Goal: Information Seeking & Learning: Learn about a topic

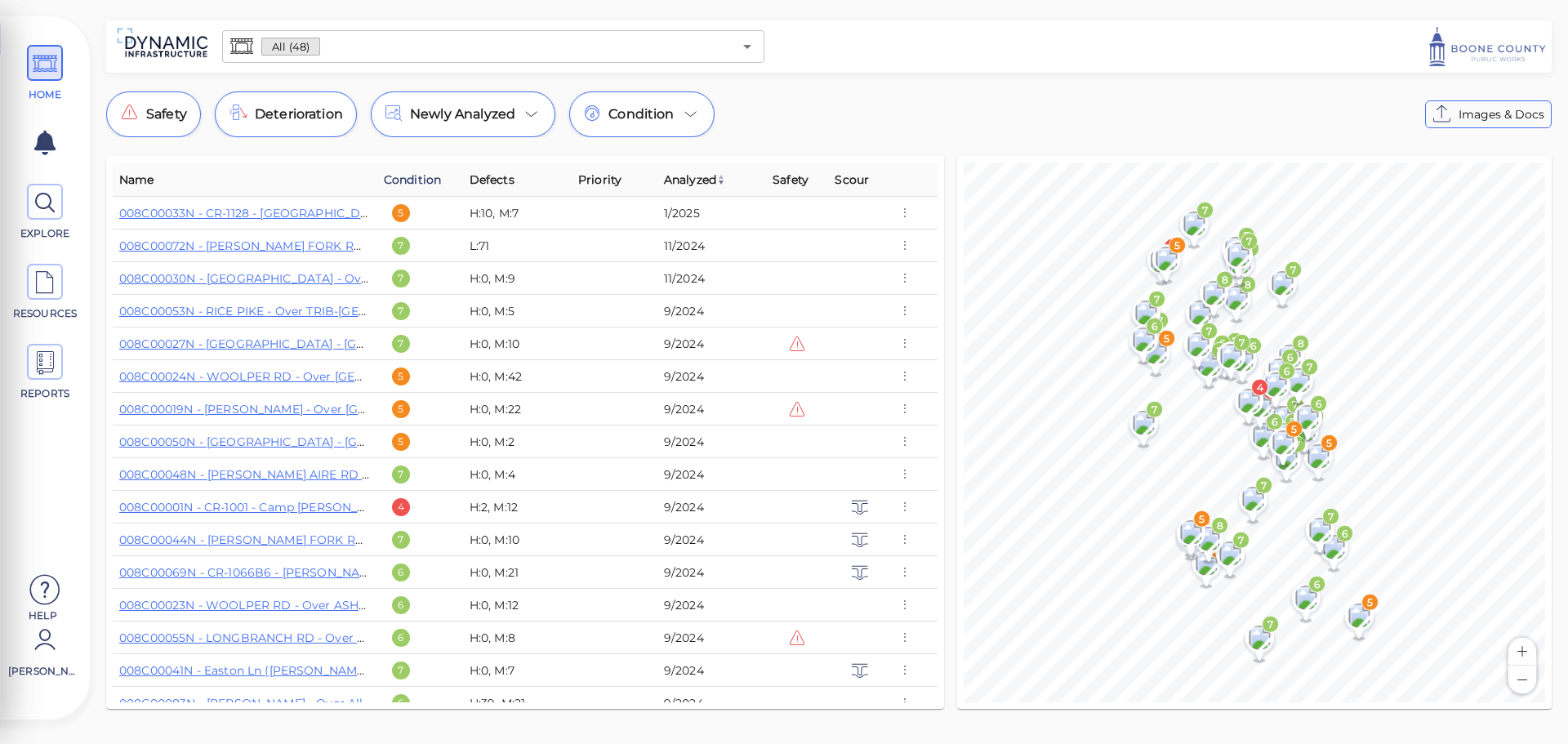
click at [404, 179] on span "Condition" at bounding box center [412, 180] width 57 height 19
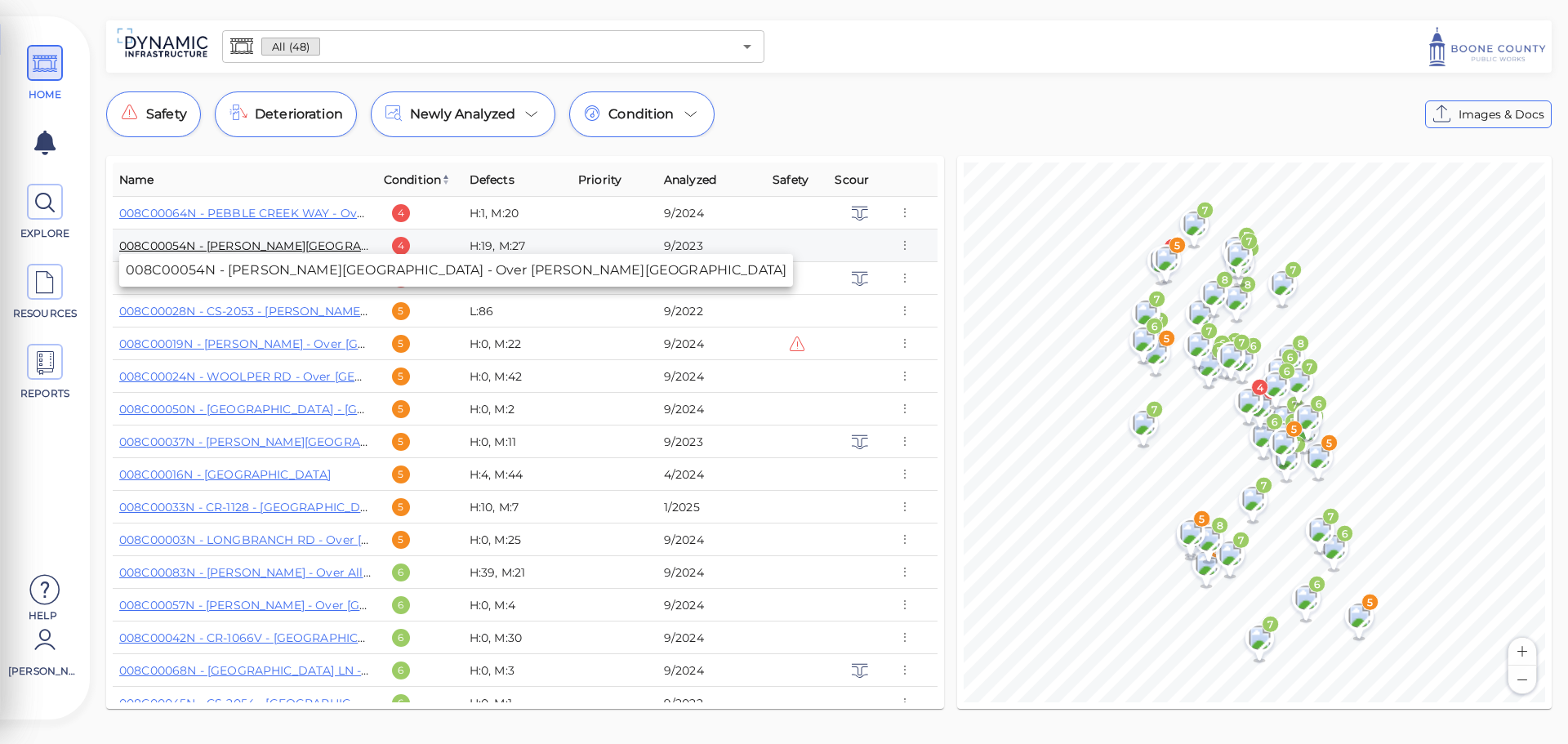
click at [319, 247] on link "008C00054N - [PERSON_NAME][GEOGRAPHIC_DATA] - Over [PERSON_NAME][GEOGRAPHIC_DAT…" at bounding box center [410, 245] width 581 height 15
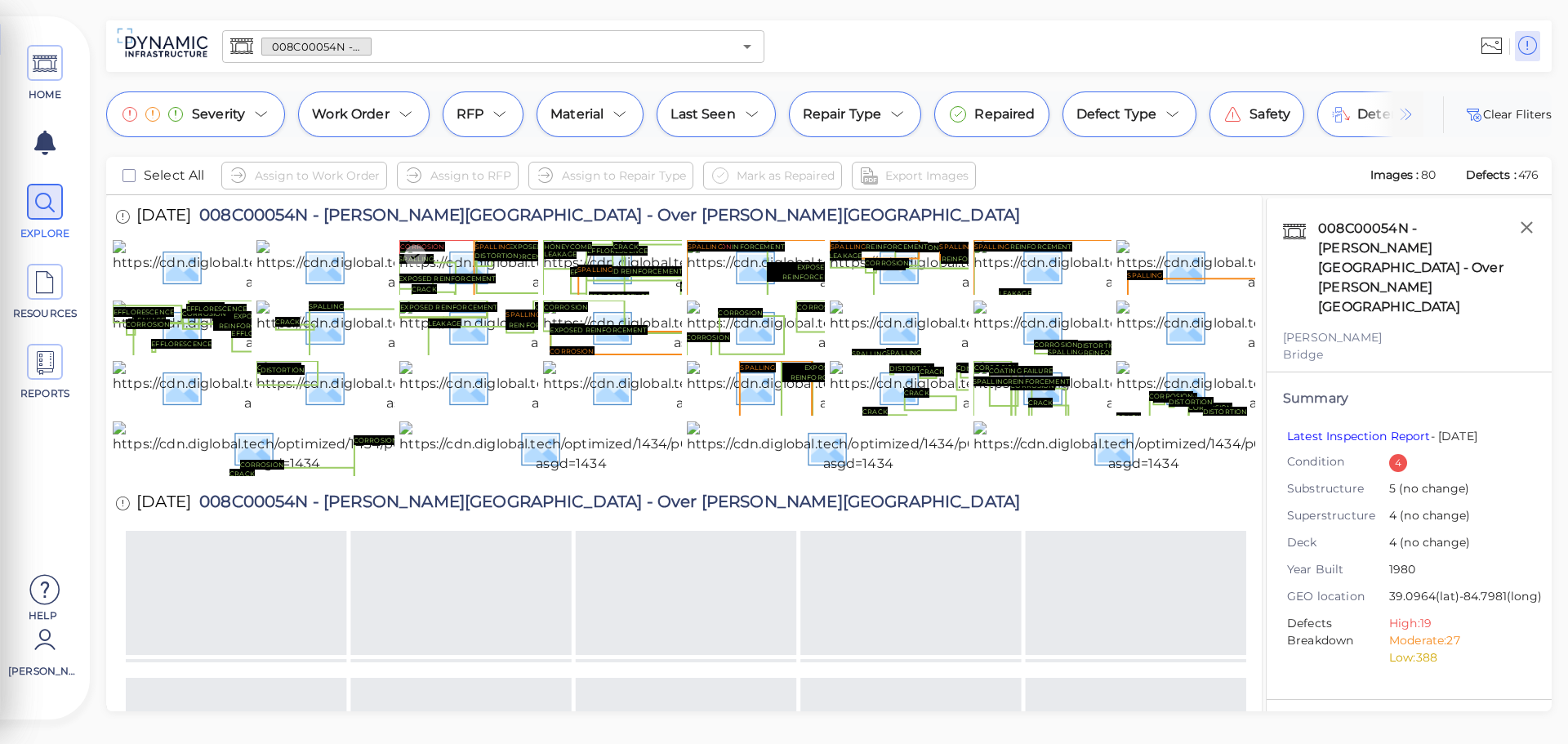
click at [524, 293] on img at bounding box center [567, 266] width 335 height 53
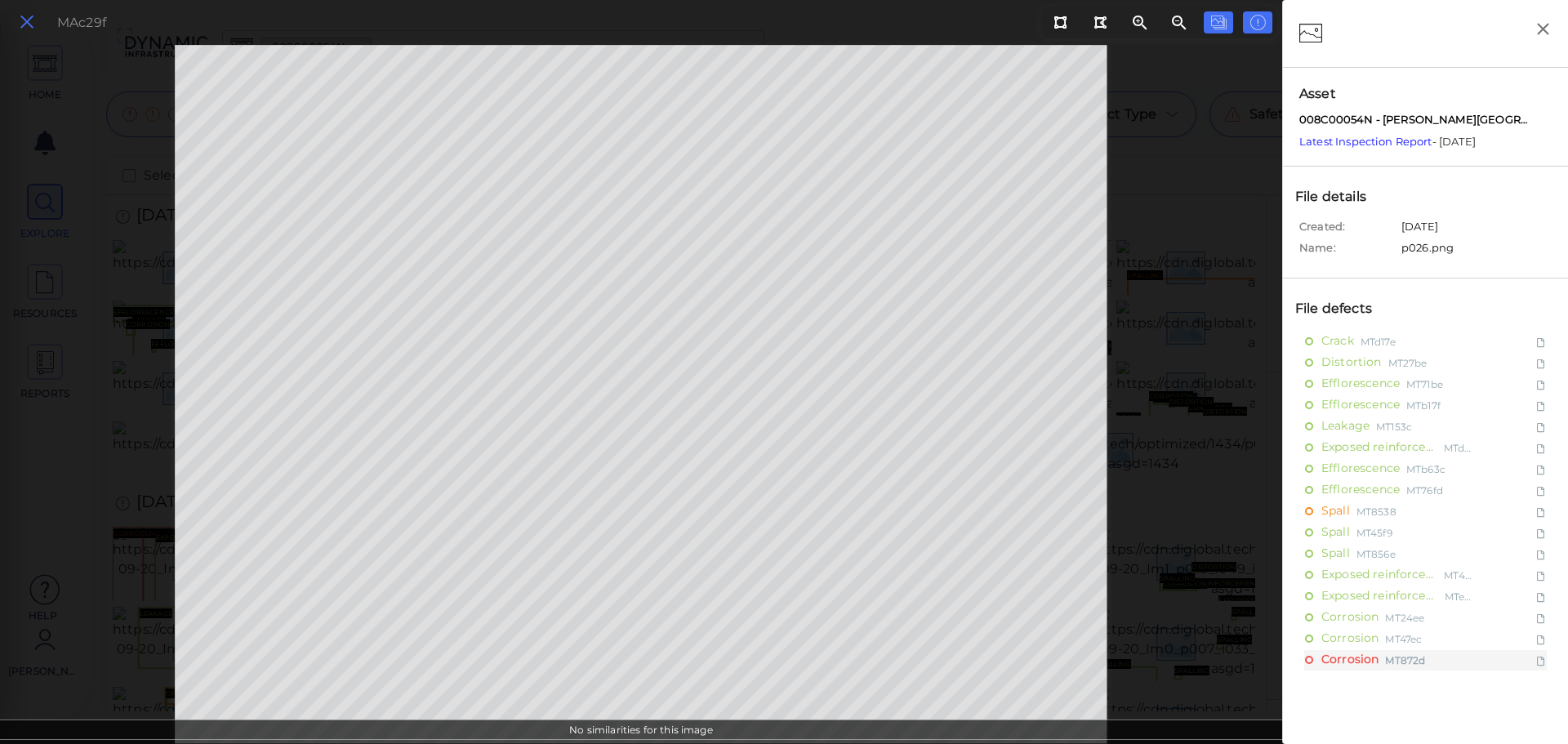
click at [19, 17] on icon at bounding box center [26, 22] width 17 height 22
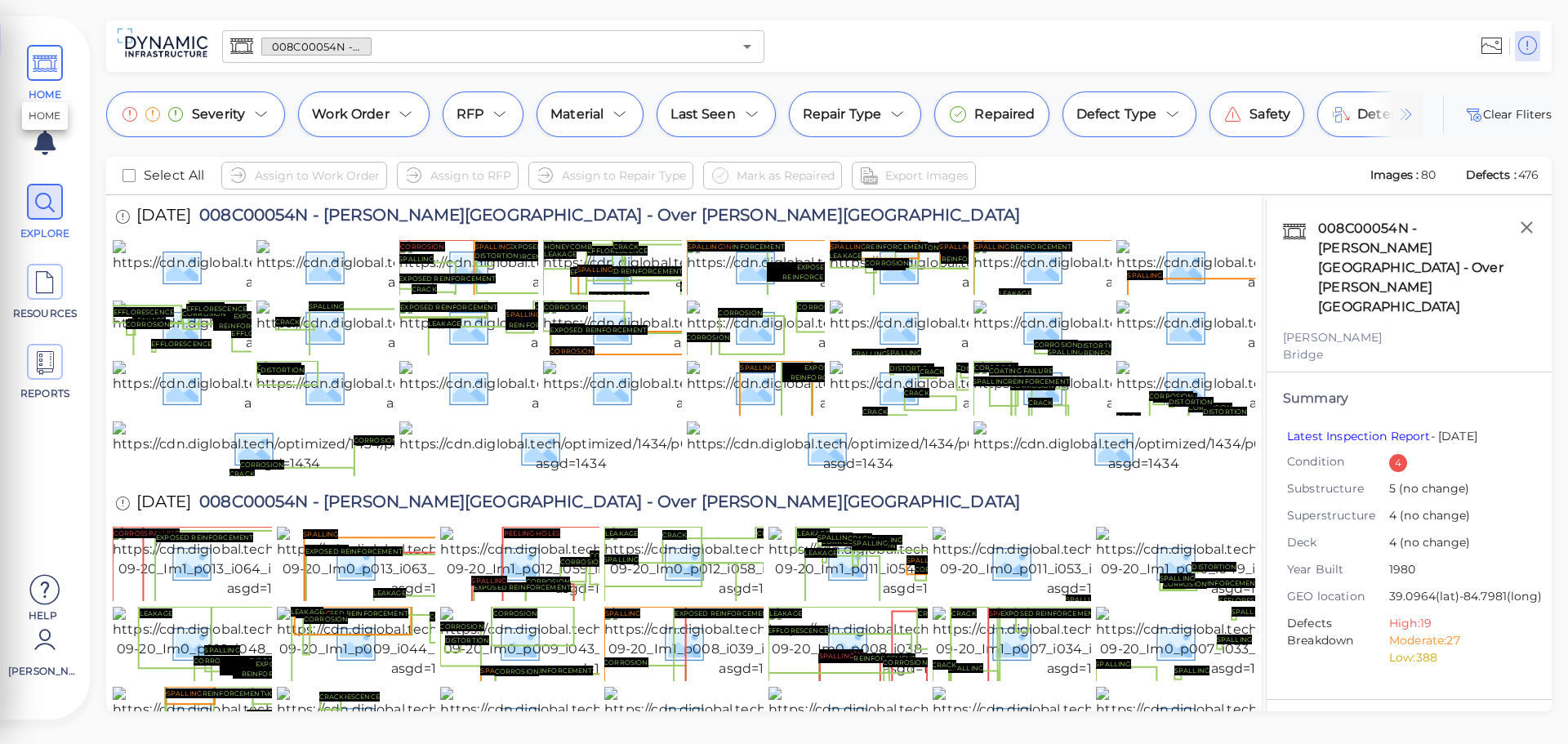
click at [60, 75] on span at bounding box center [45, 62] width 36 height 36
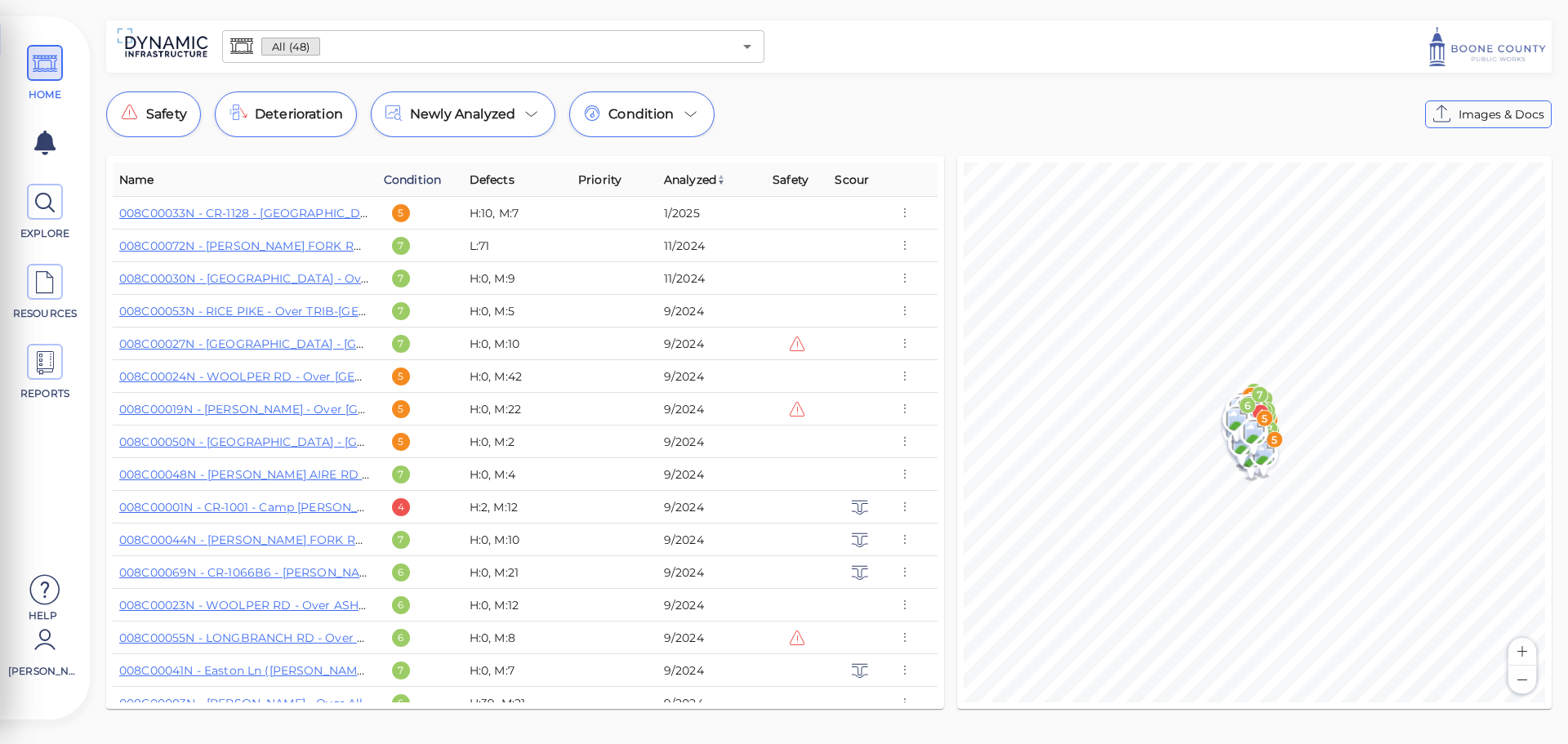
click at [427, 186] on span "Condition" at bounding box center [412, 180] width 57 height 19
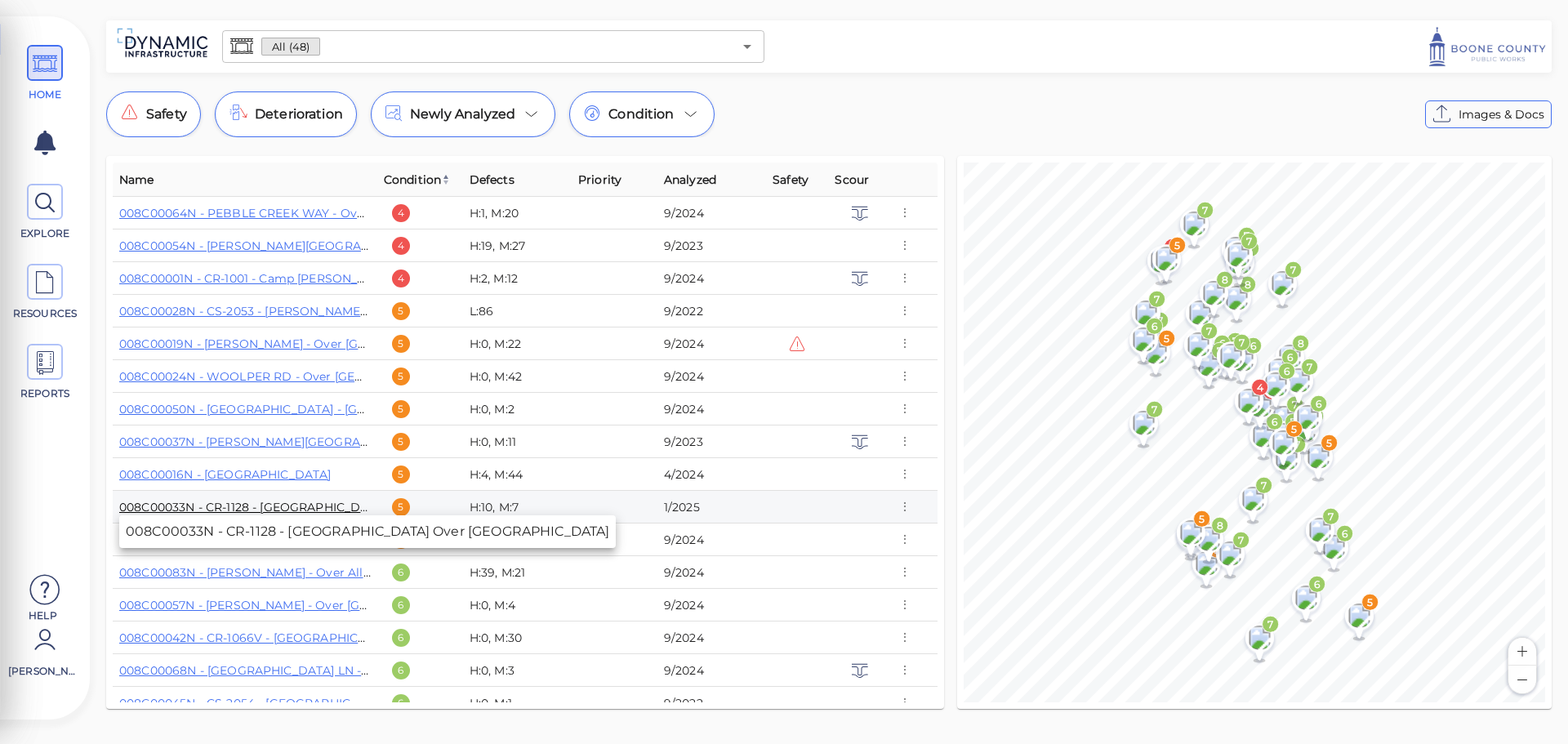
click at [284, 505] on link "008C00033N - CR-1128 - [GEOGRAPHIC_DATA] Over [GEOGRAPHIC_DATA]" at bounding box center [334, 507] width 430 height 15
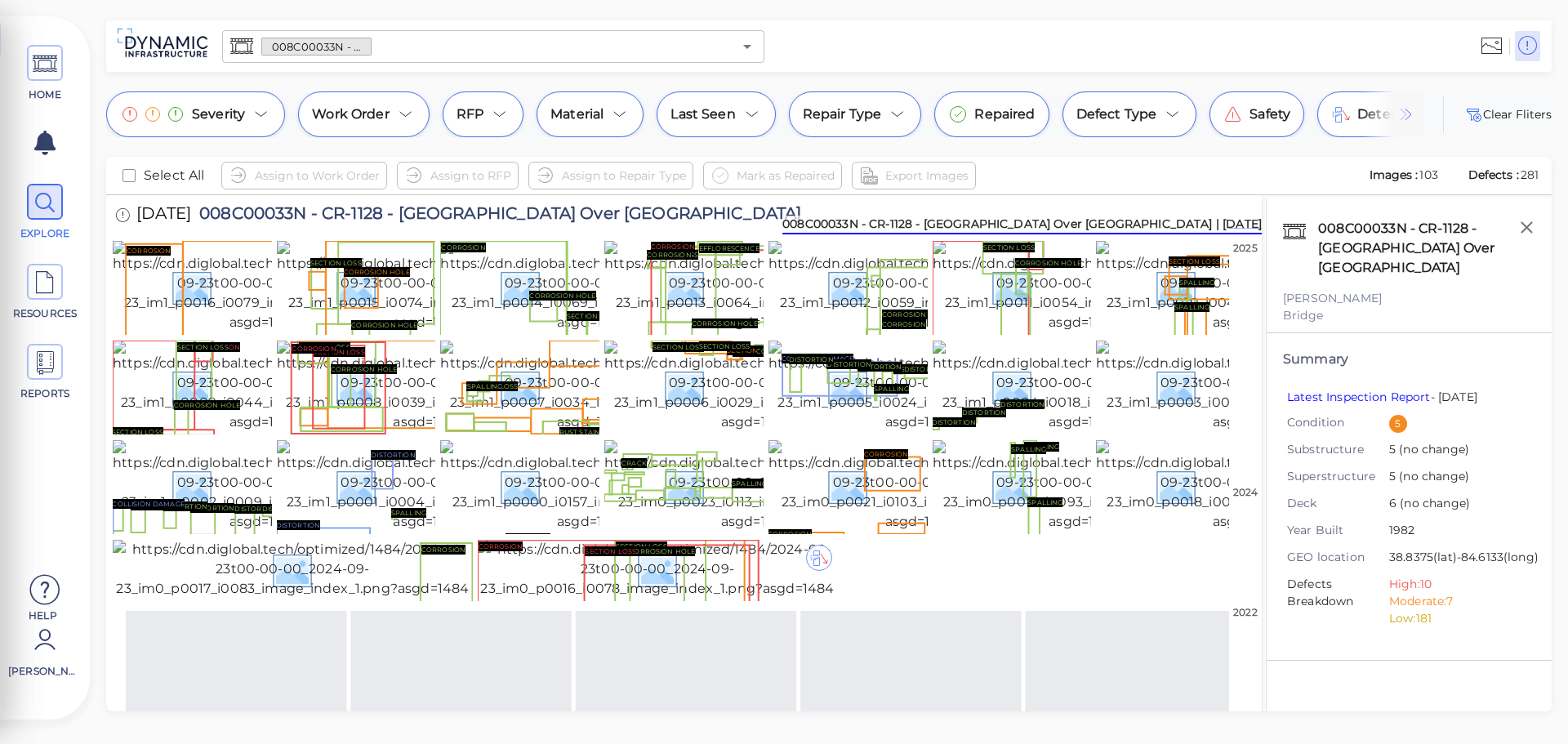
scroll to position [245, 0]
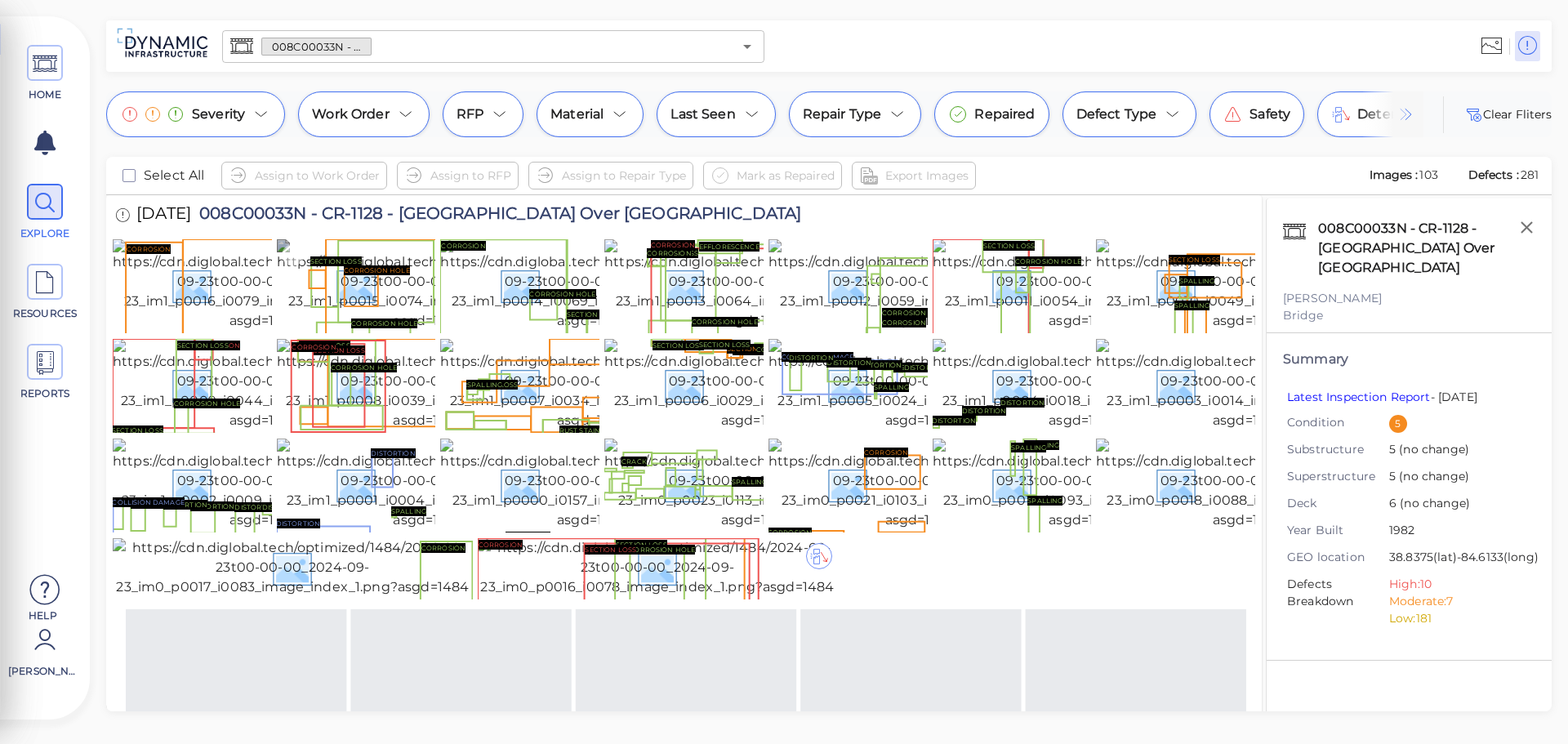
click at [421, 331] on img at bounding box center [429, 285] width 304 height 91
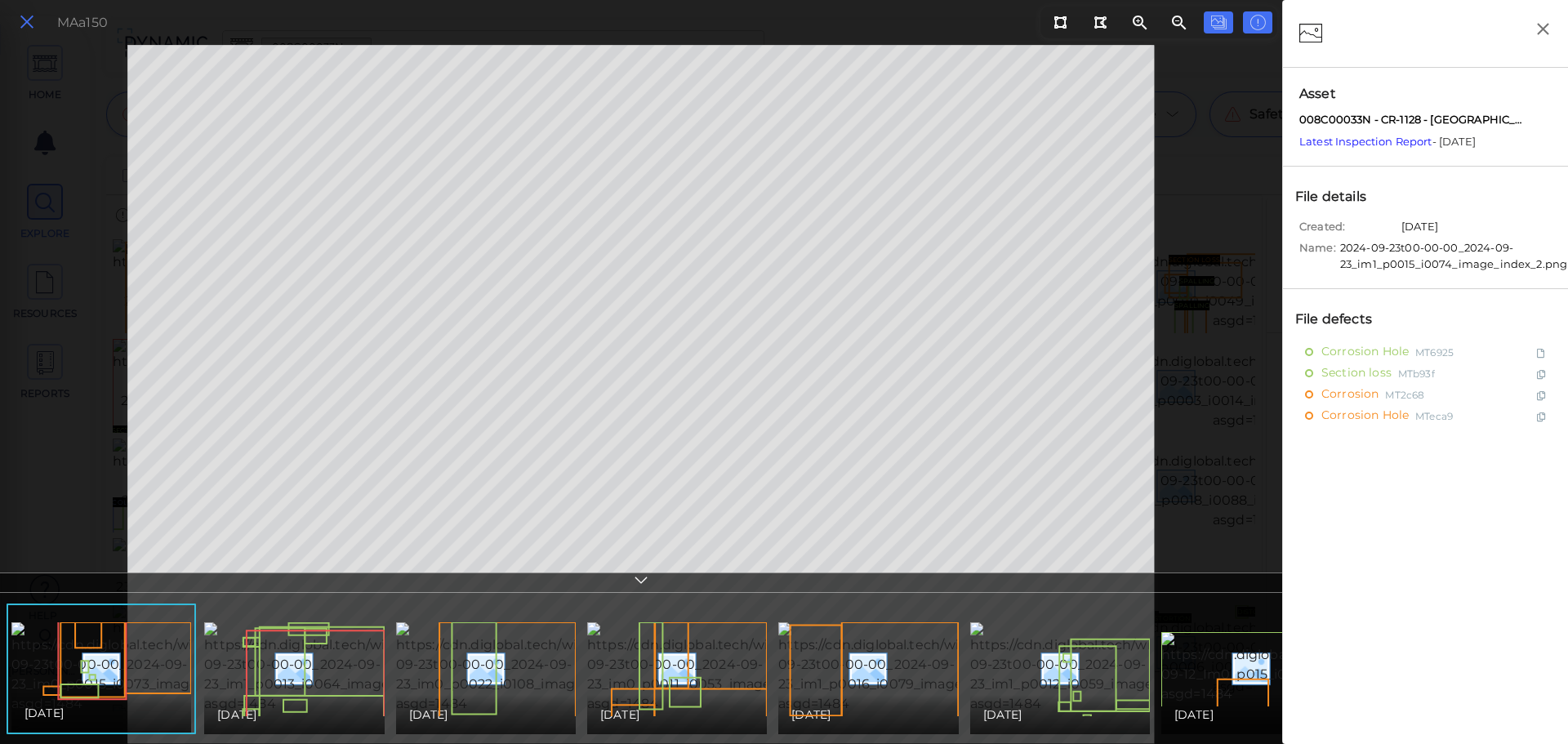
click at [21, 29] on icon at bounding box center [26, 22] width 17 height 22
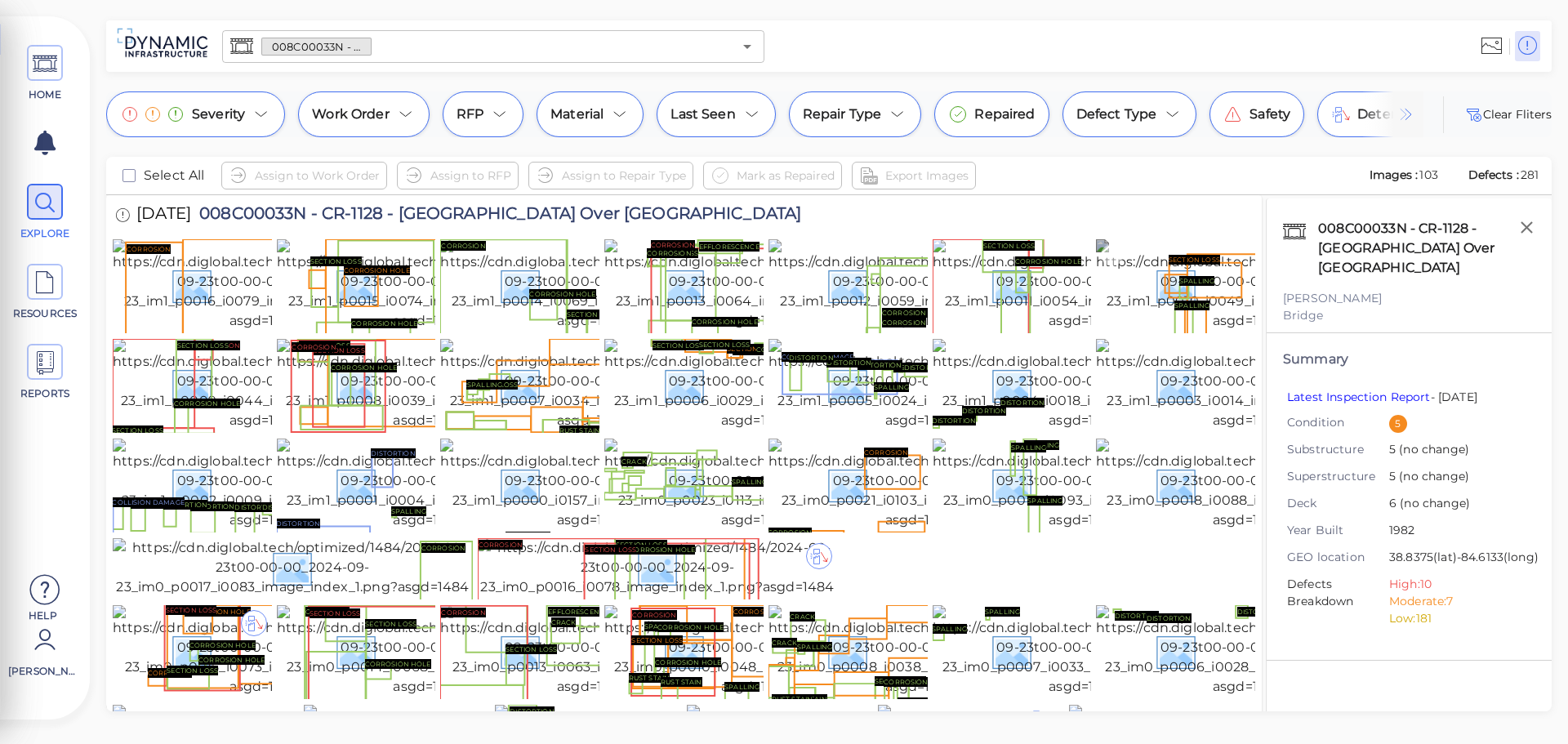
click at [1165, 331] on img at bounding box center [1248, 285] width 304 height 91
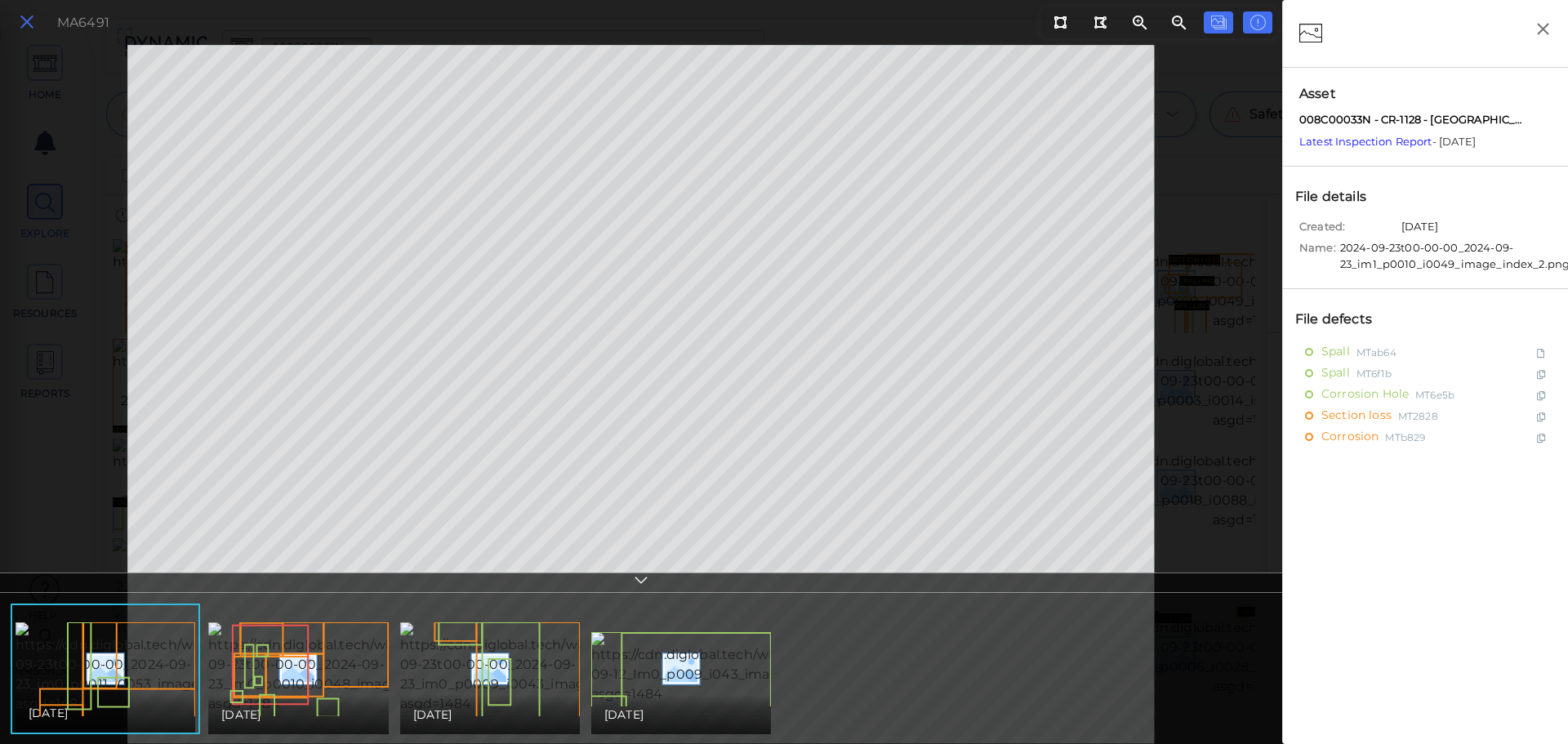
click at [40, 15] on button at bounding box center [26, 22] width 28 height 23
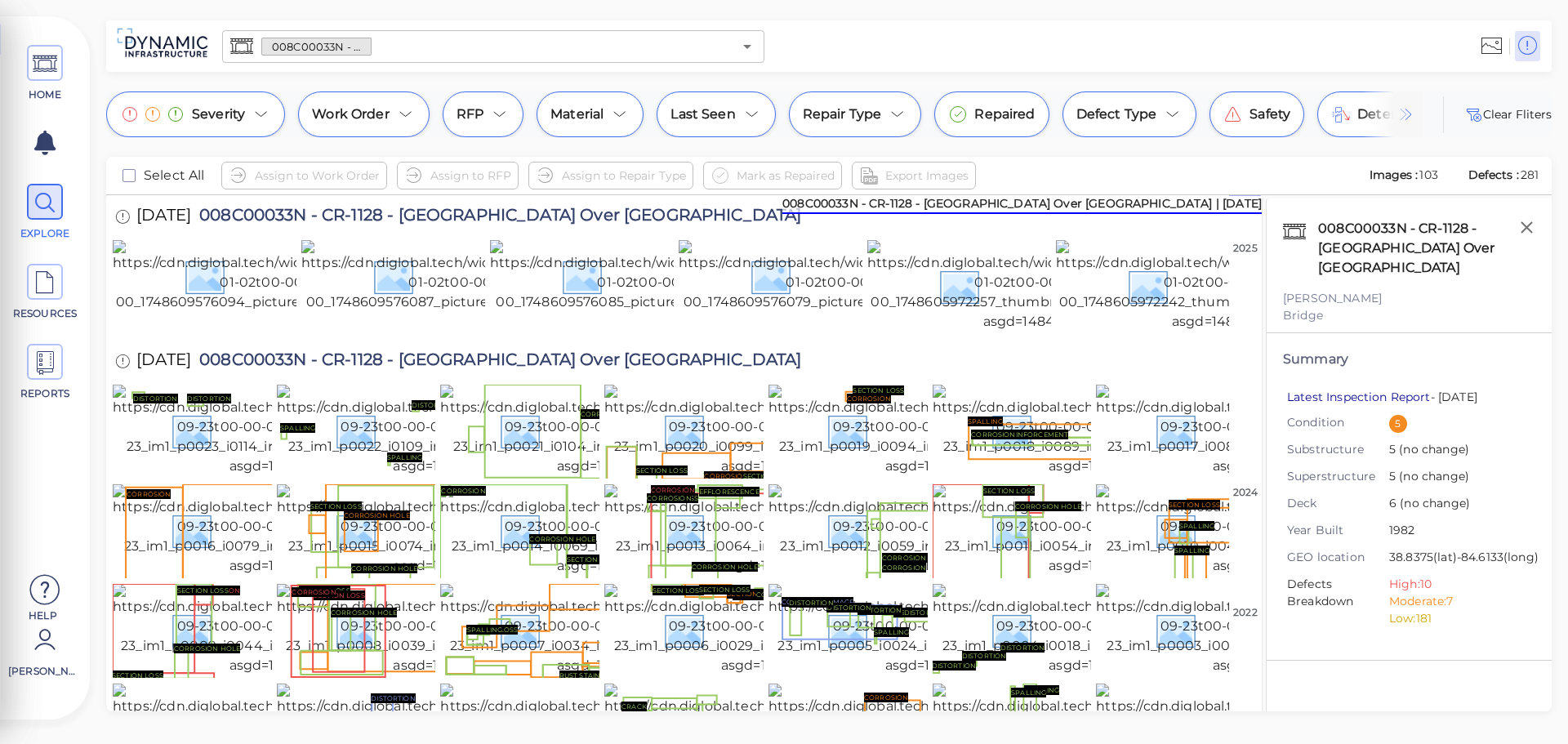
click at [1373, 397] on link "Latest Inspection Report" at bounding box center [1359, 397] width 144 height 15
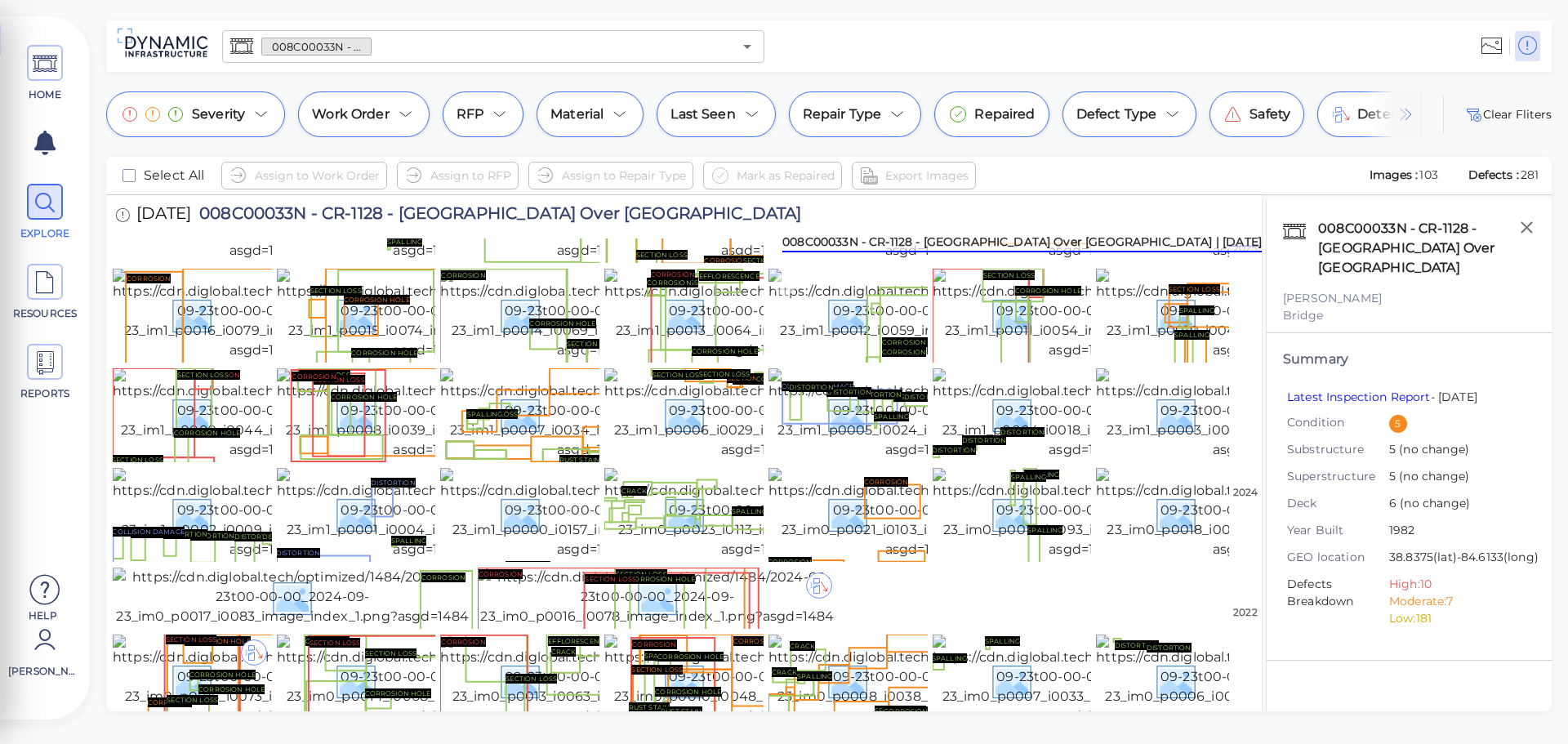
scroll to position [245, 0]
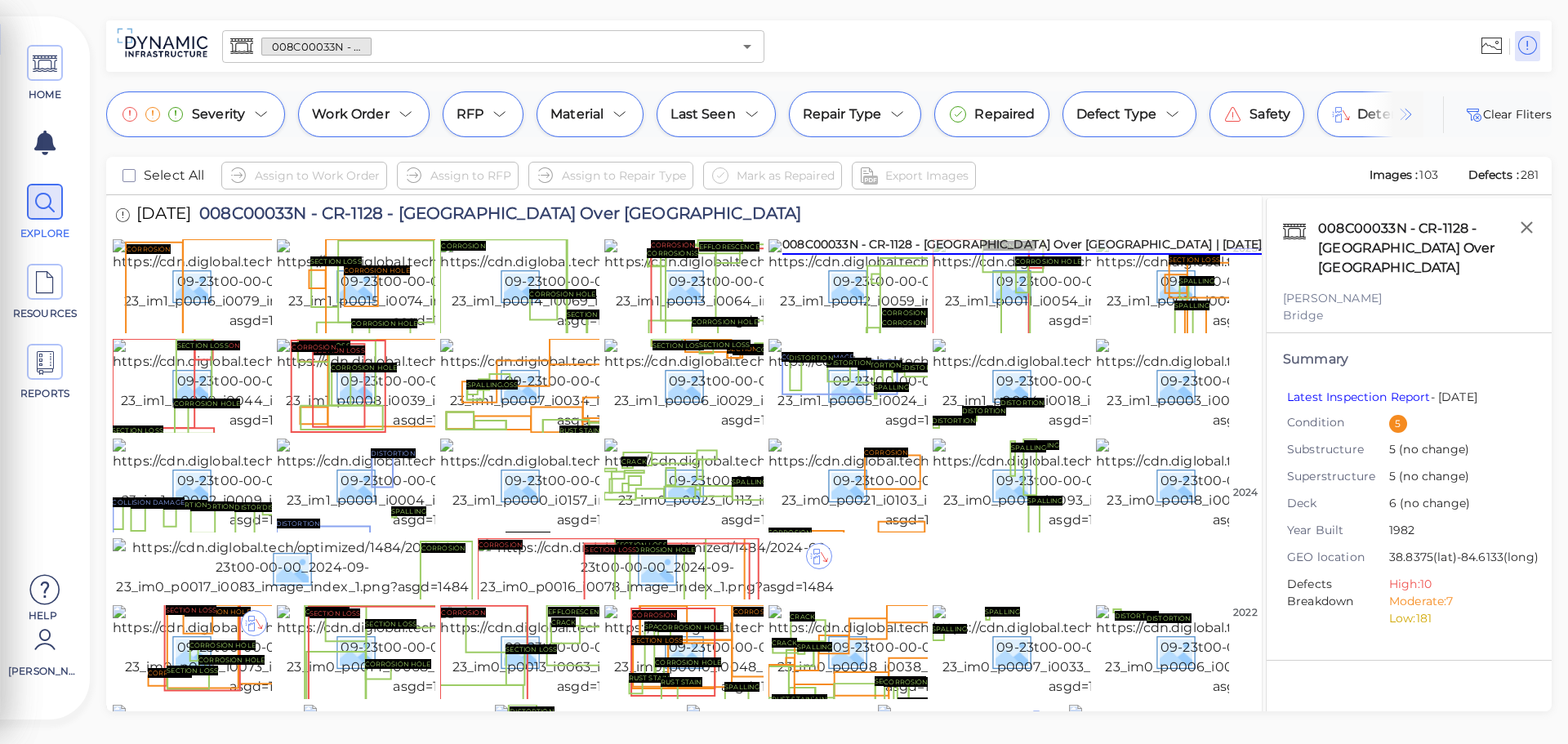
click at [1404, 115] on img at bounding box center [1407, 115] width 19 height 19
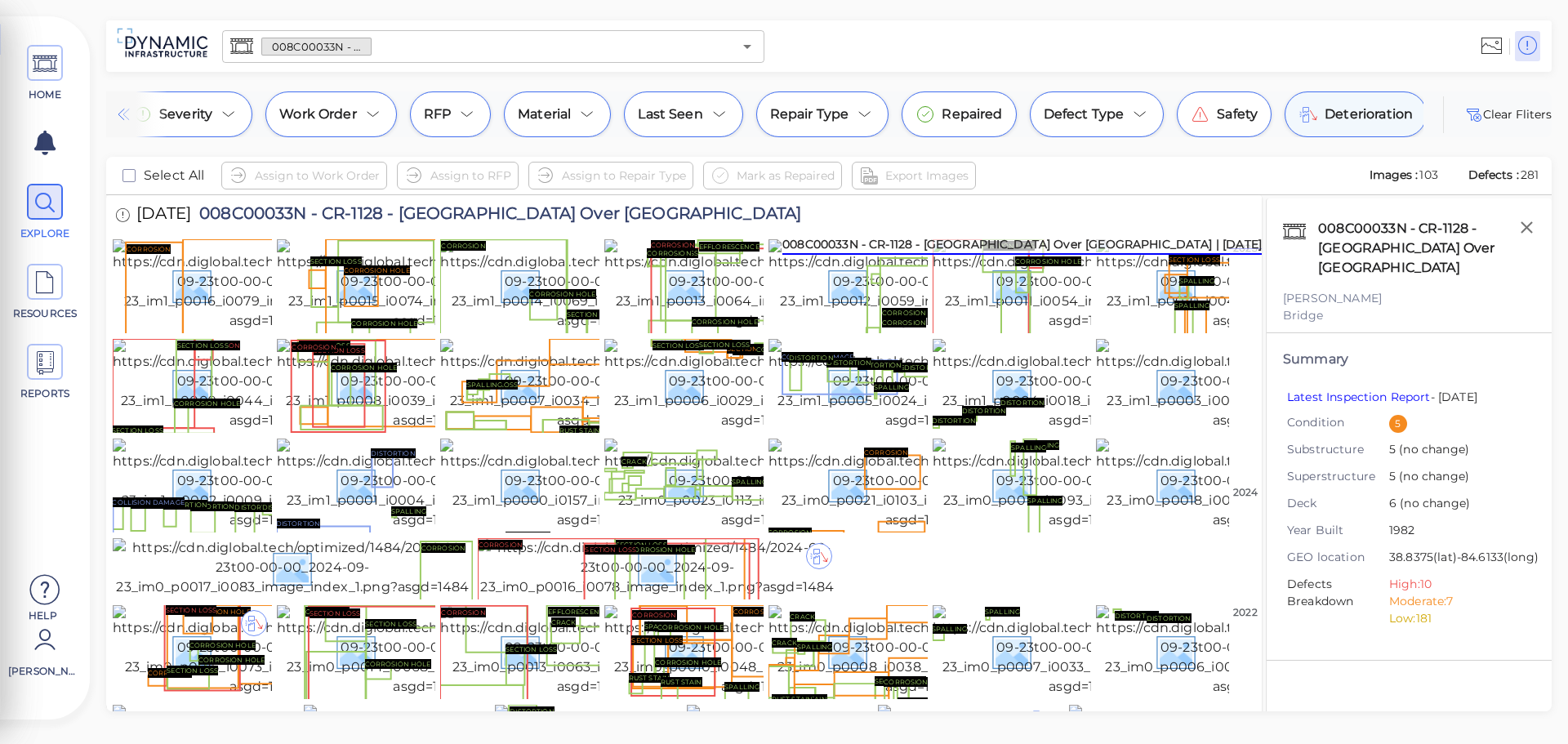
click at [1343, 115] on span "Deterioration" at bounding box center [1369, 115] width 88 height 19
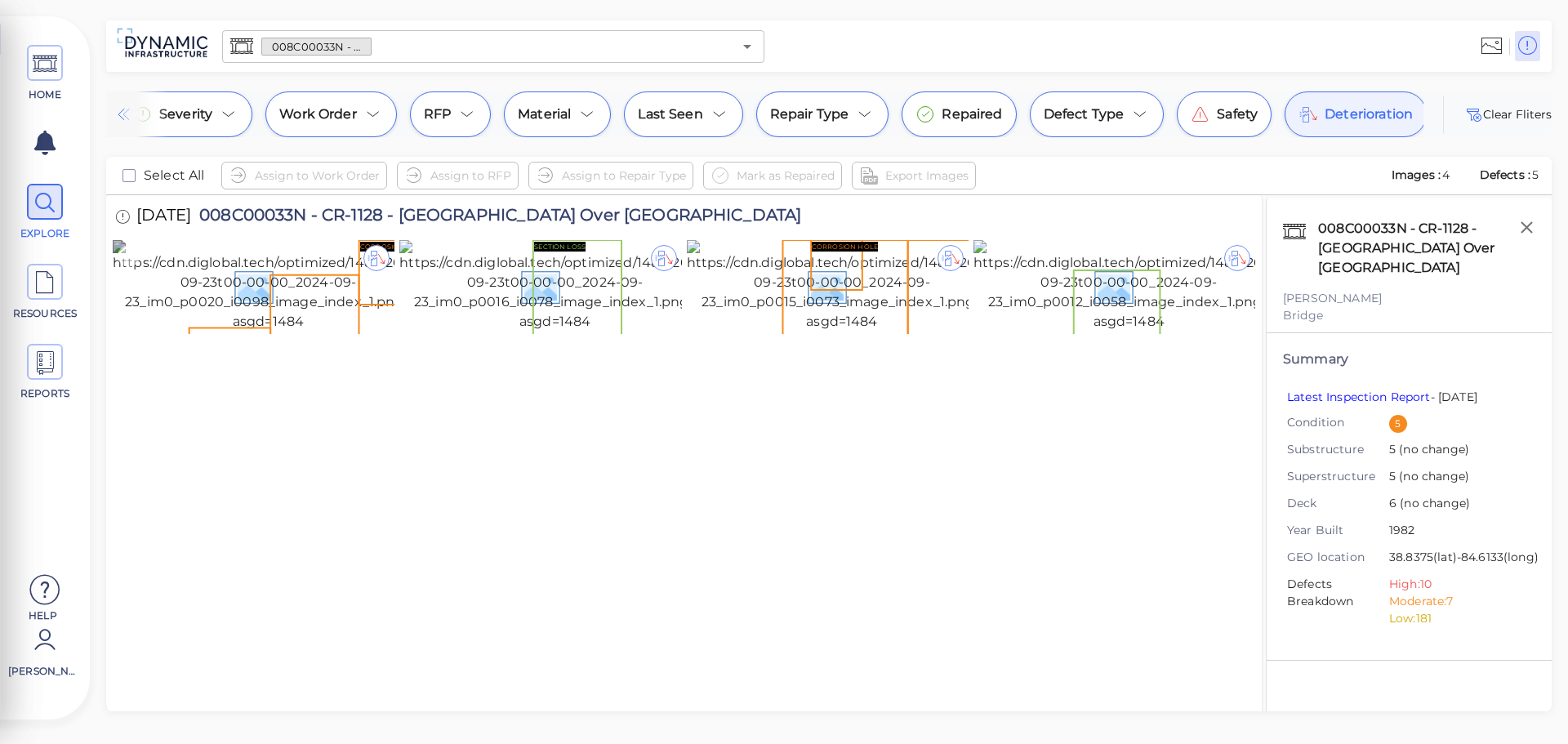
click at [197, 268] on img at bounding box center [268, 286] width 311 height 91
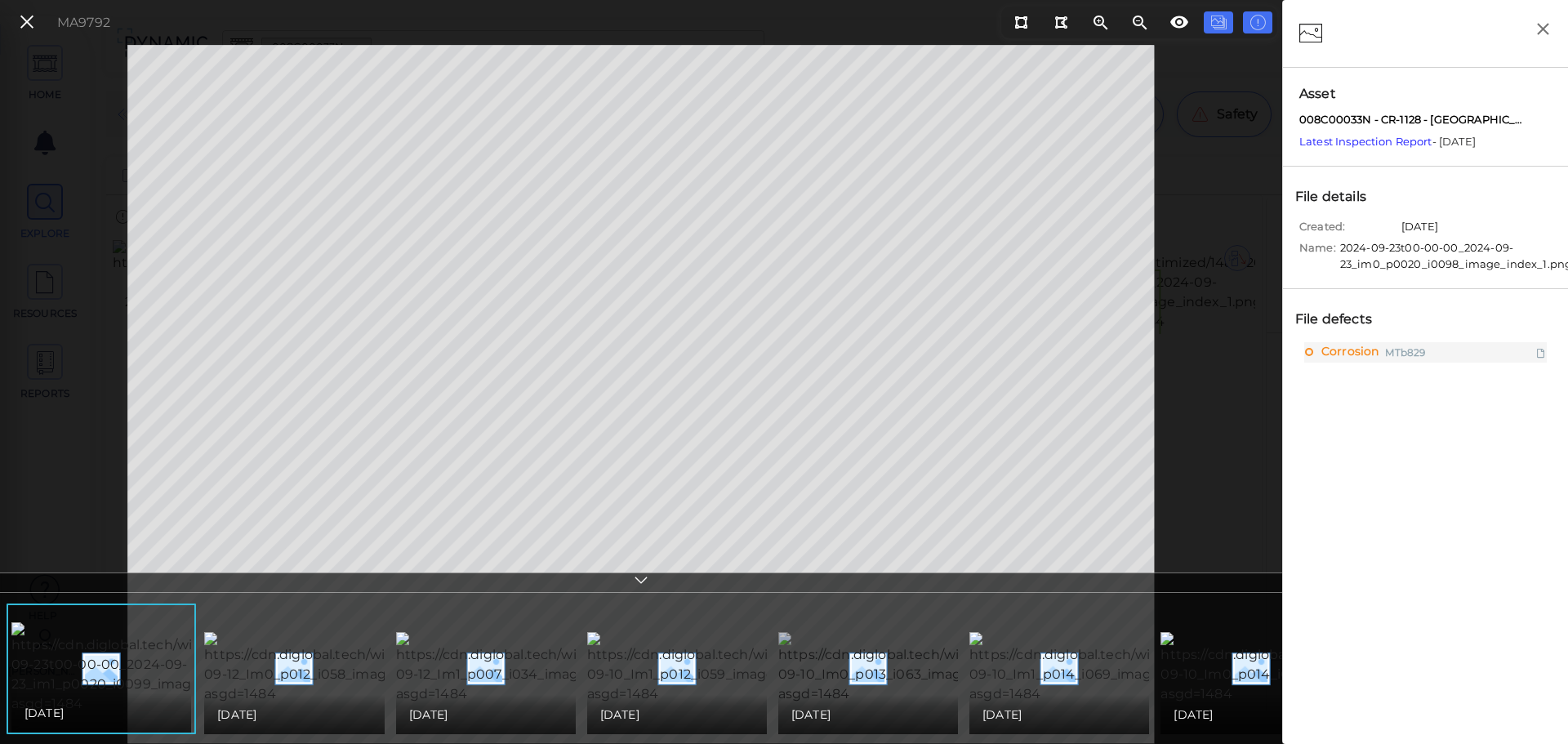
click at [889, 650] on img at bounding box center [930, 668] width 304 height 72
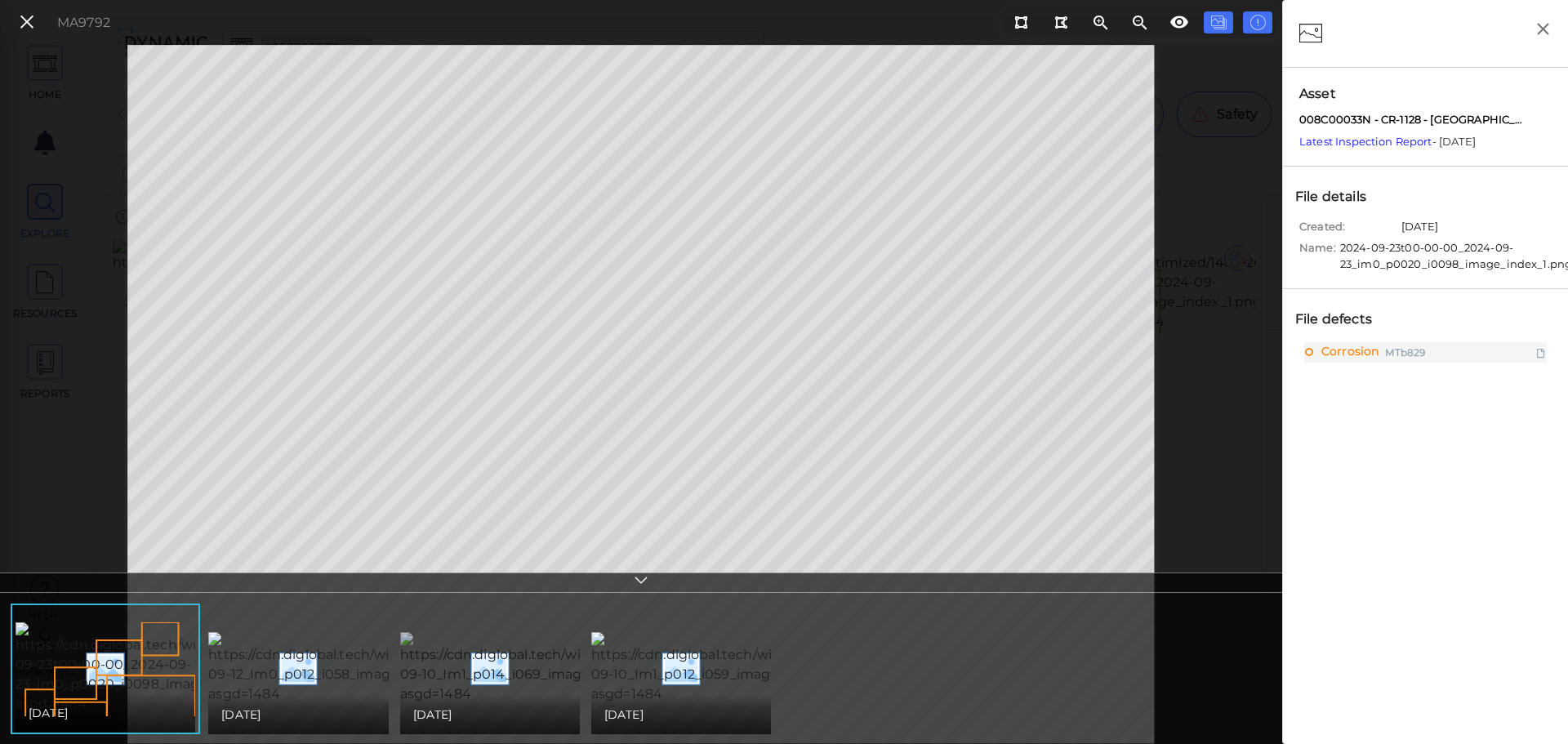
click at [507, 635] on img at bounding box center [552, 668] width 304 height 72
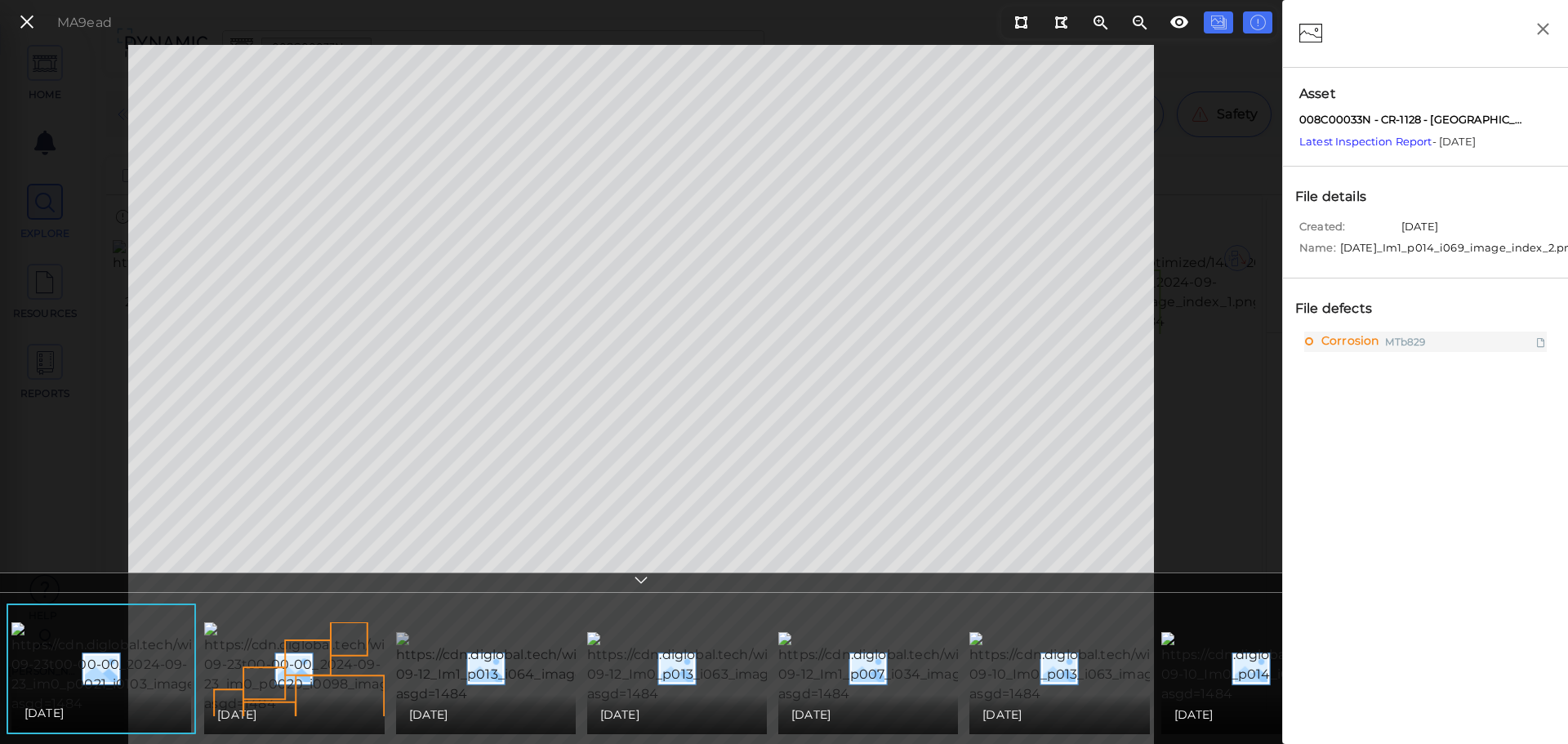
click at [486, 677] on img at bounding box center [548, 668] width 303 height 72
click at [23, 22] on icon at bounding box center [26, 22] width 17 height 22
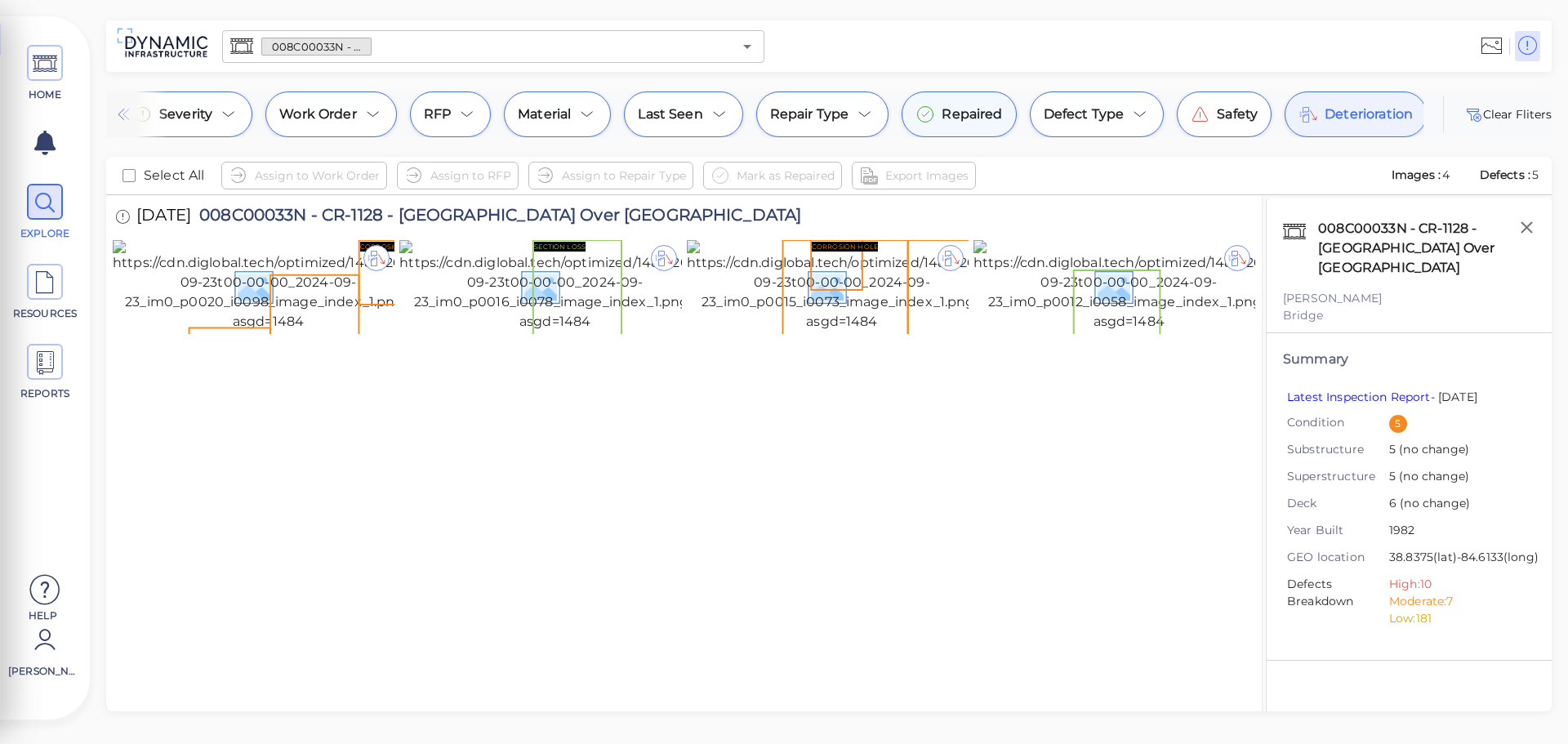
click at [976, 115] on span "Repaired" at bounding box center [972, 115] width 60 height 19
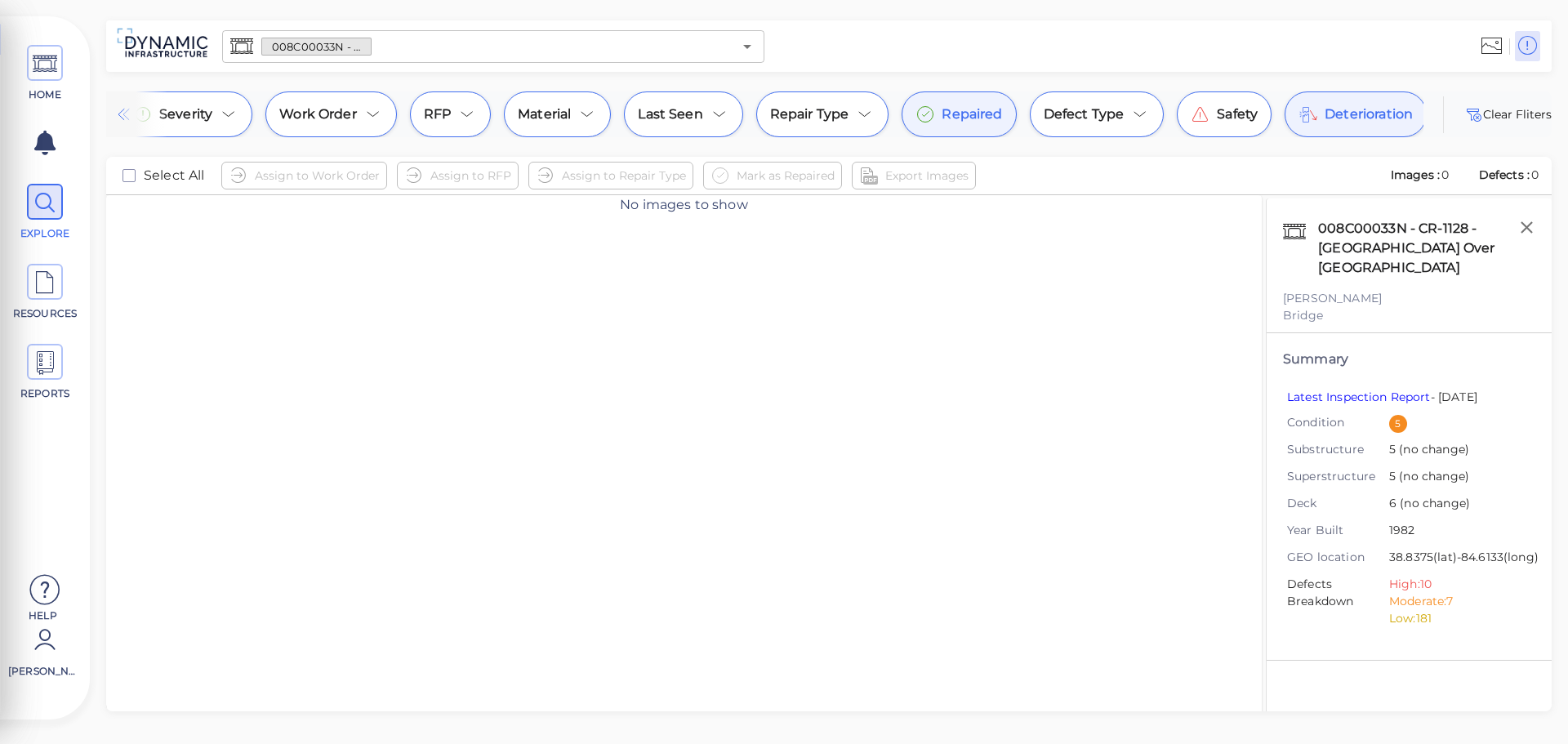
click at [1369, 120] on span "Deterioration" at bounding box center [1369, 115] width 88 height 19
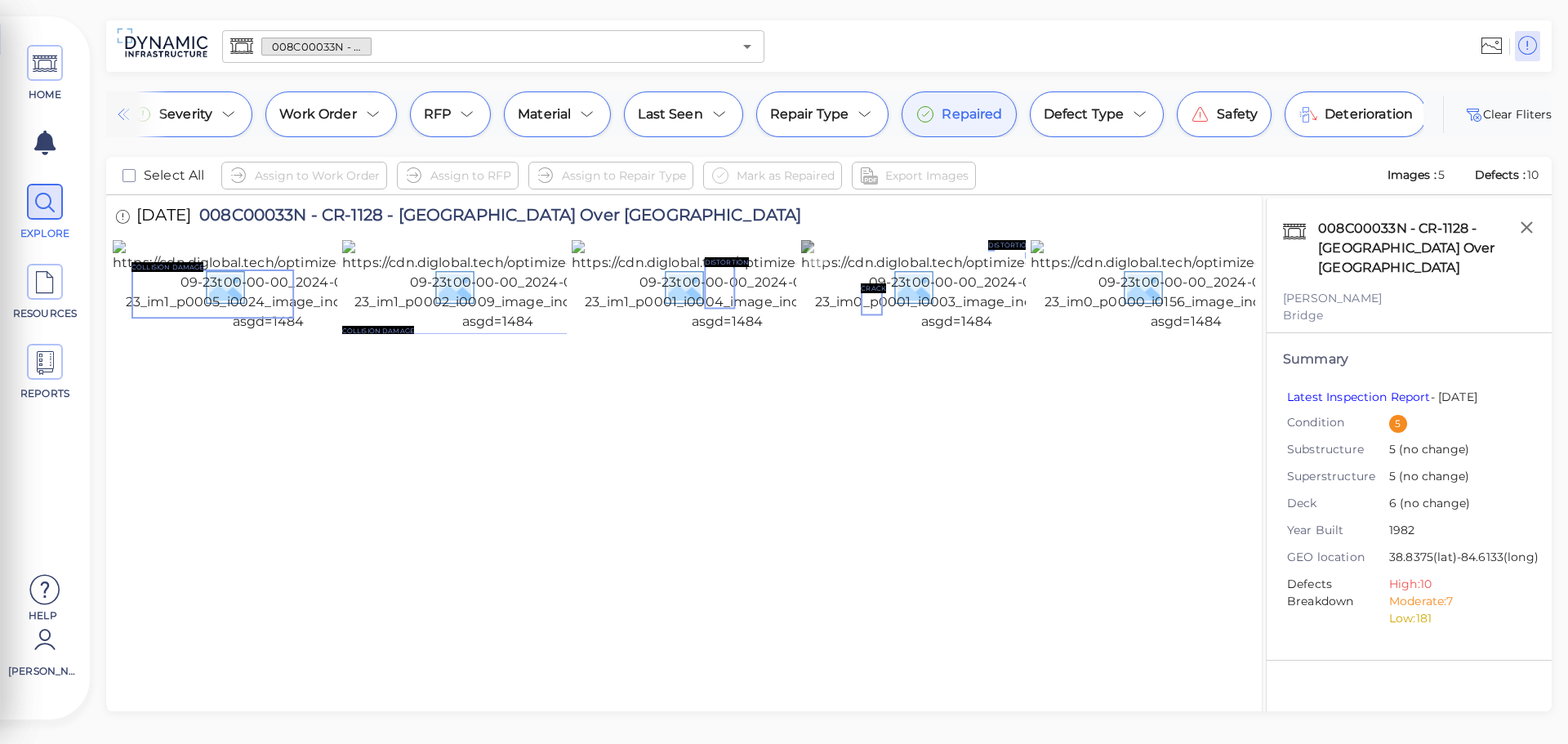
click at [906, 332] on img at bounding box center [957, 286] width 311 height 91
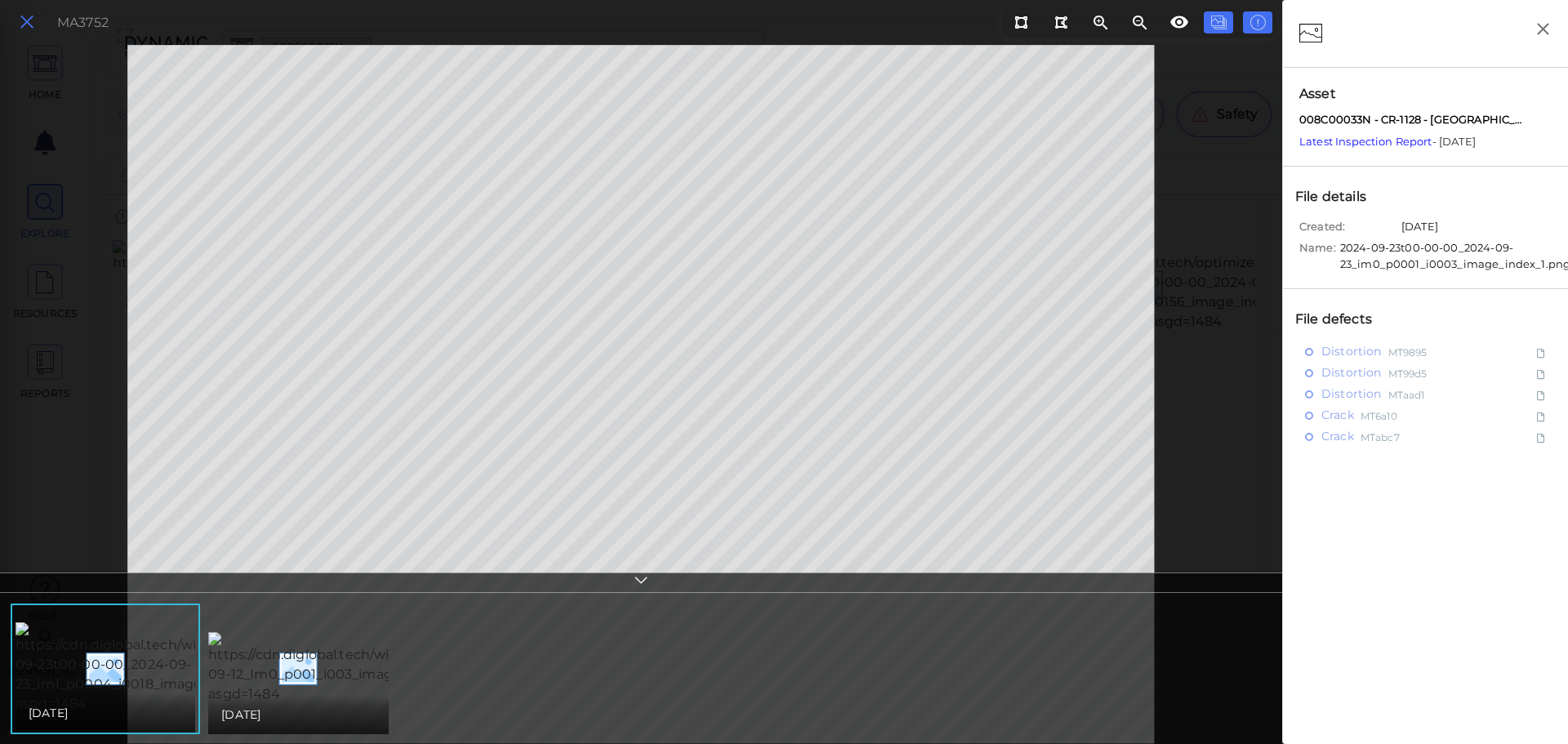
click at [31, 23] on icon at bounding box center [26, 22] width 17 height 22
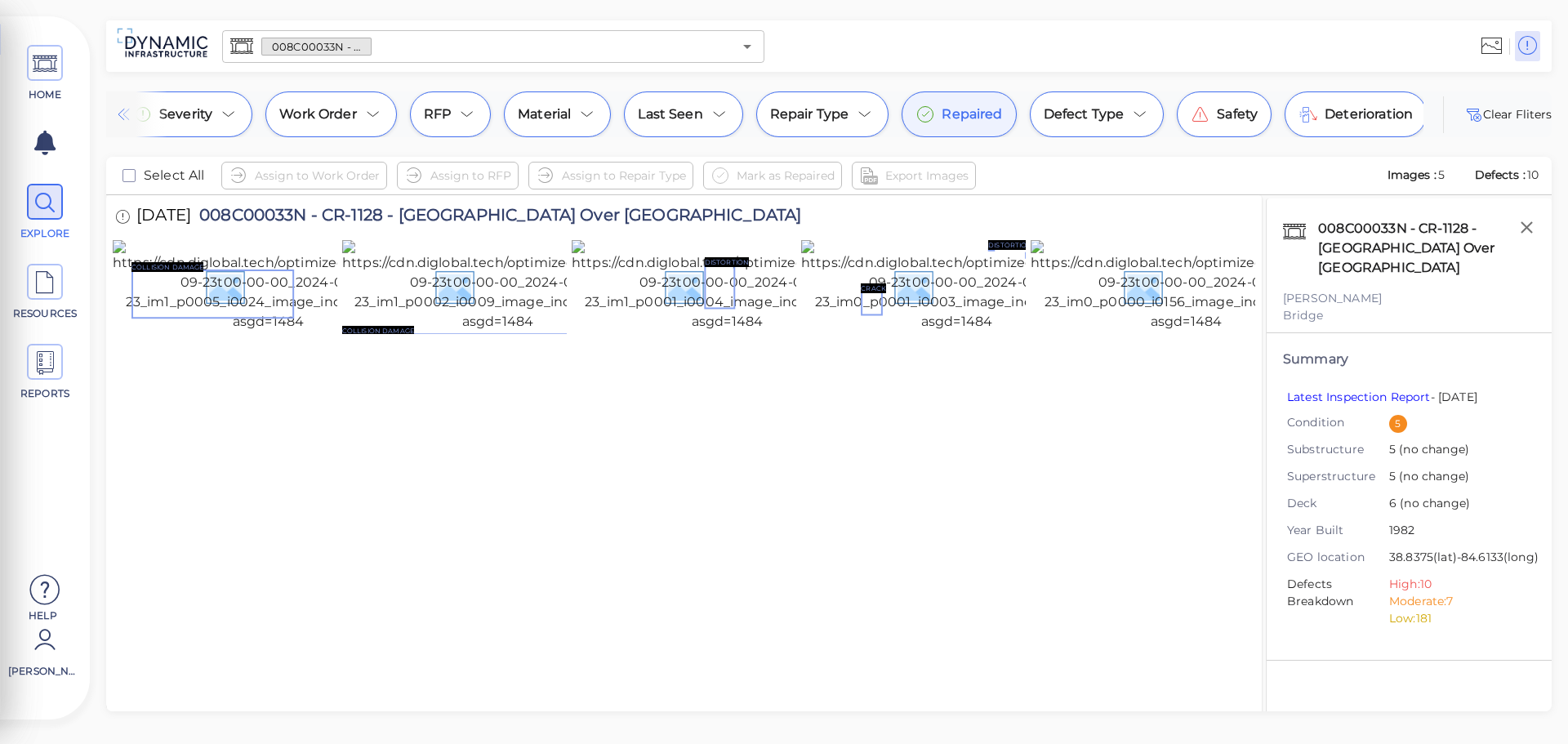
click at [936, 129] on div "Repaired" at bounding box center [959, 114] width 115 height 46
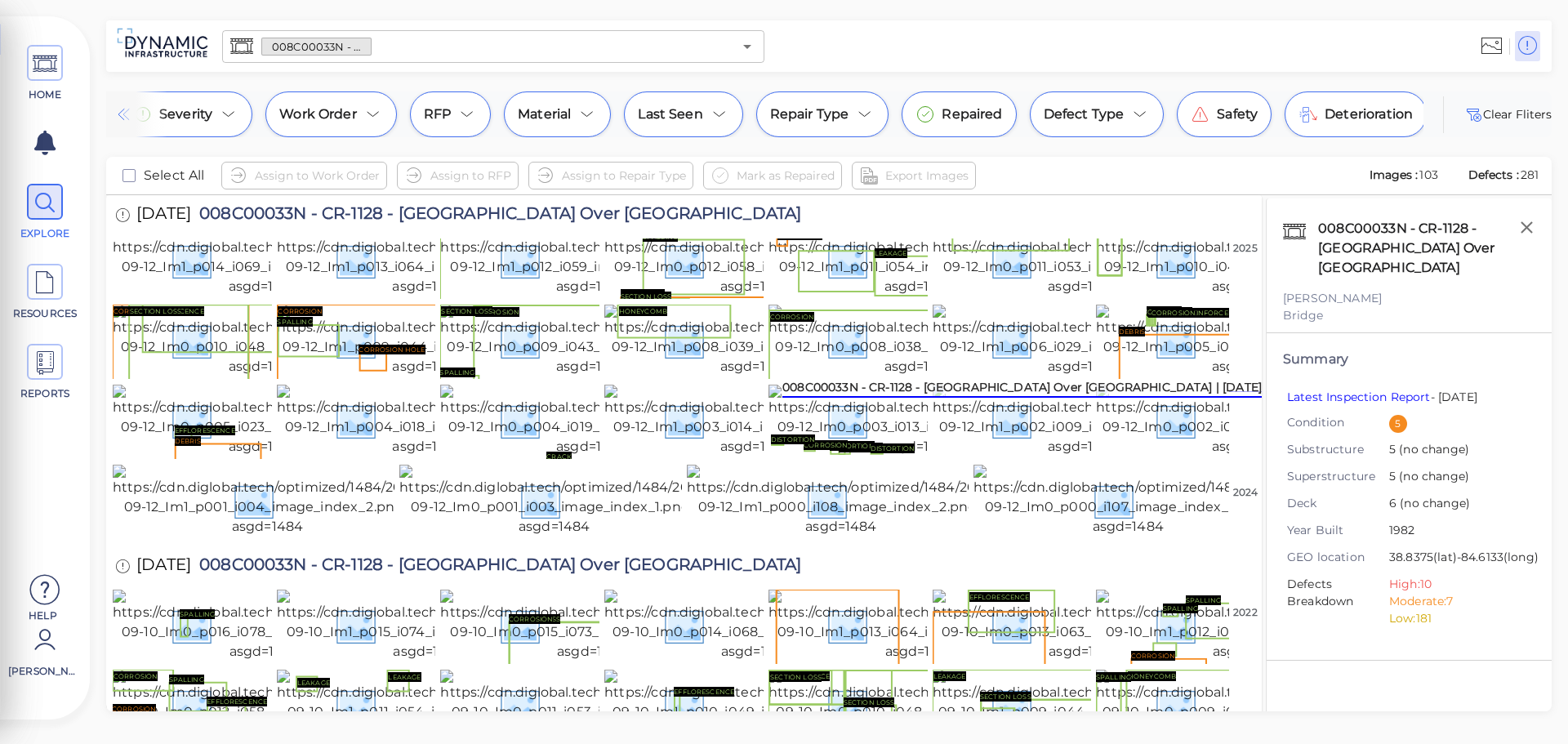
scroll to position [899, 0]
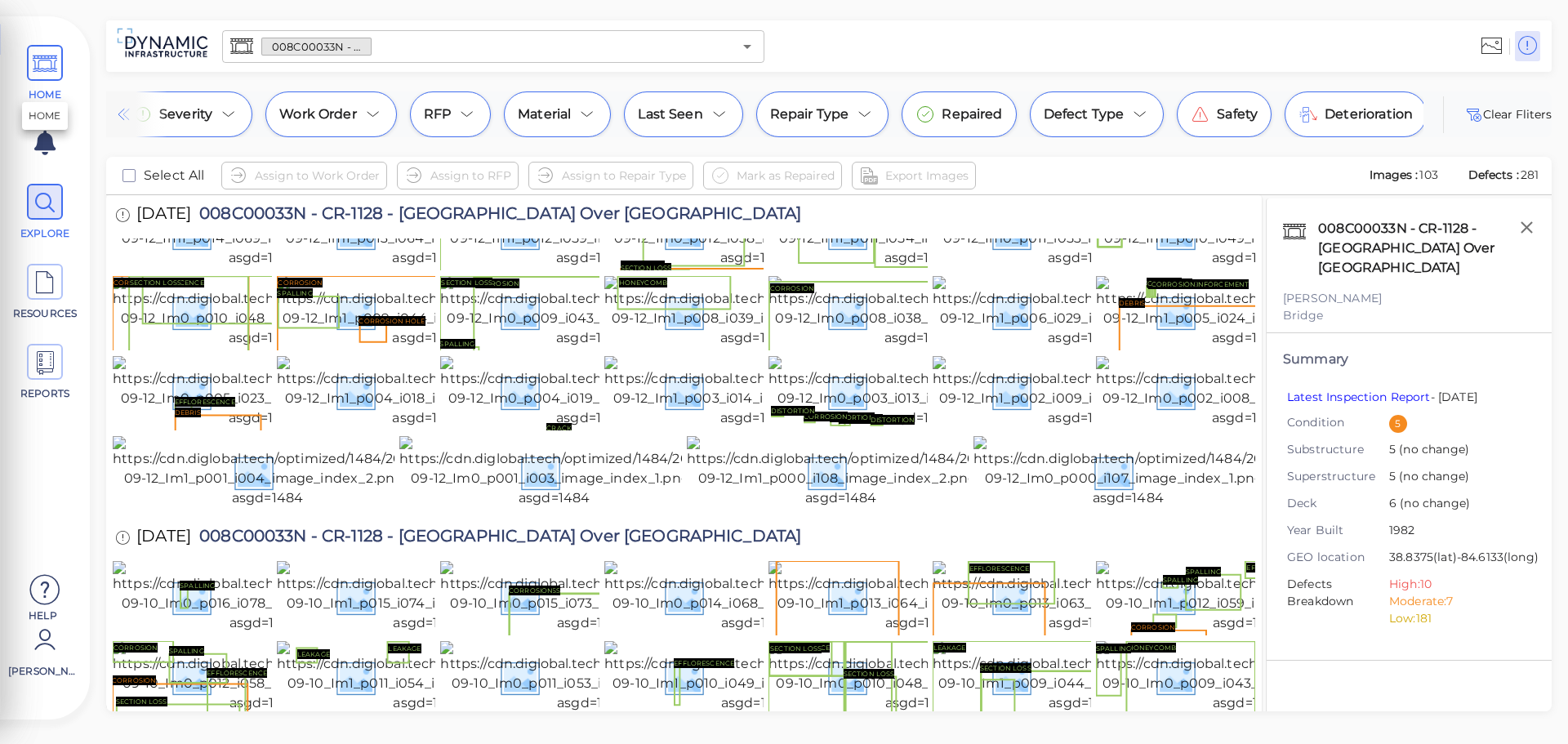
click at [30, 68] on span at bounding box center [45, 62] width 36 height 36
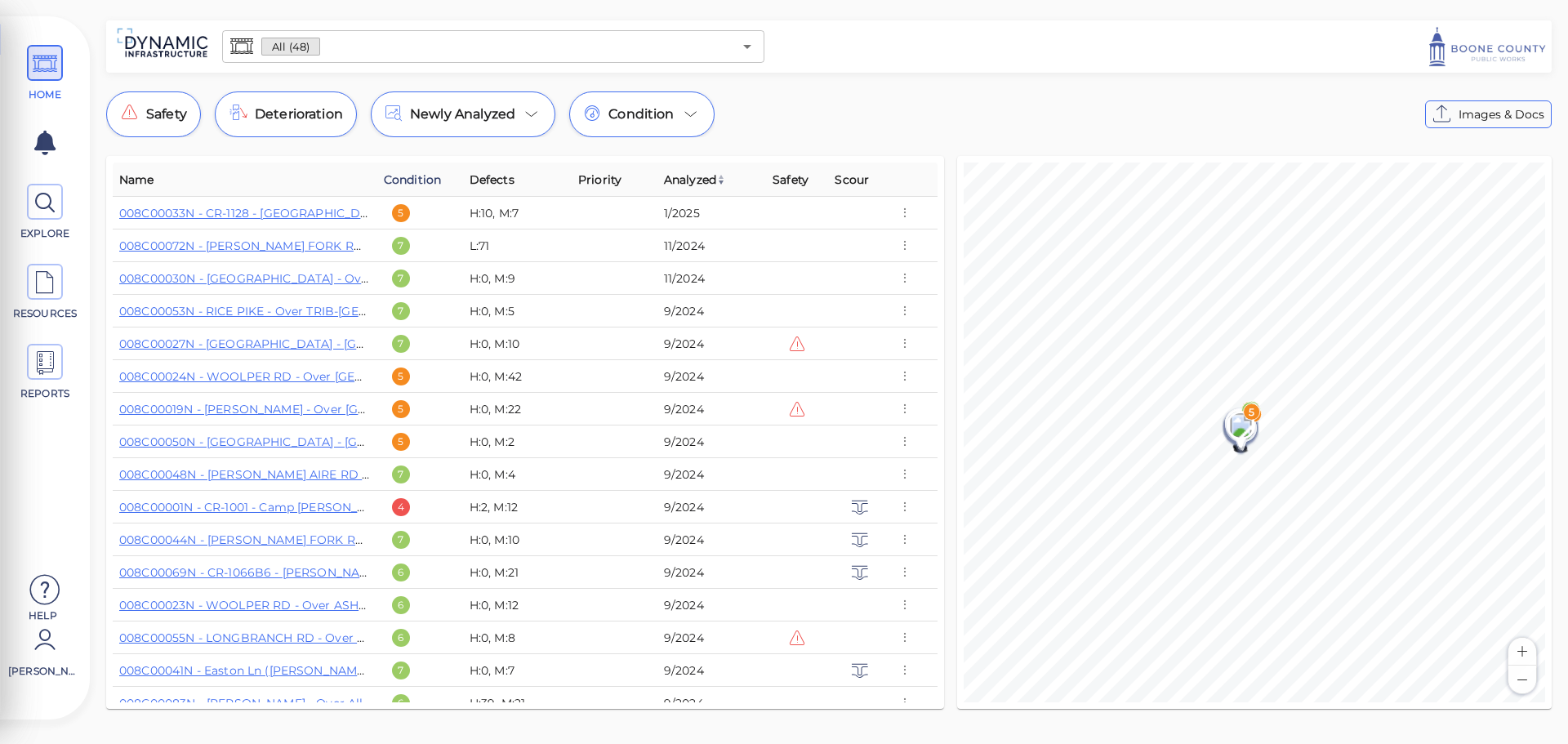
click at [427, 178] on span "Condition" at bounding box center [412, 180] width 57 height 19
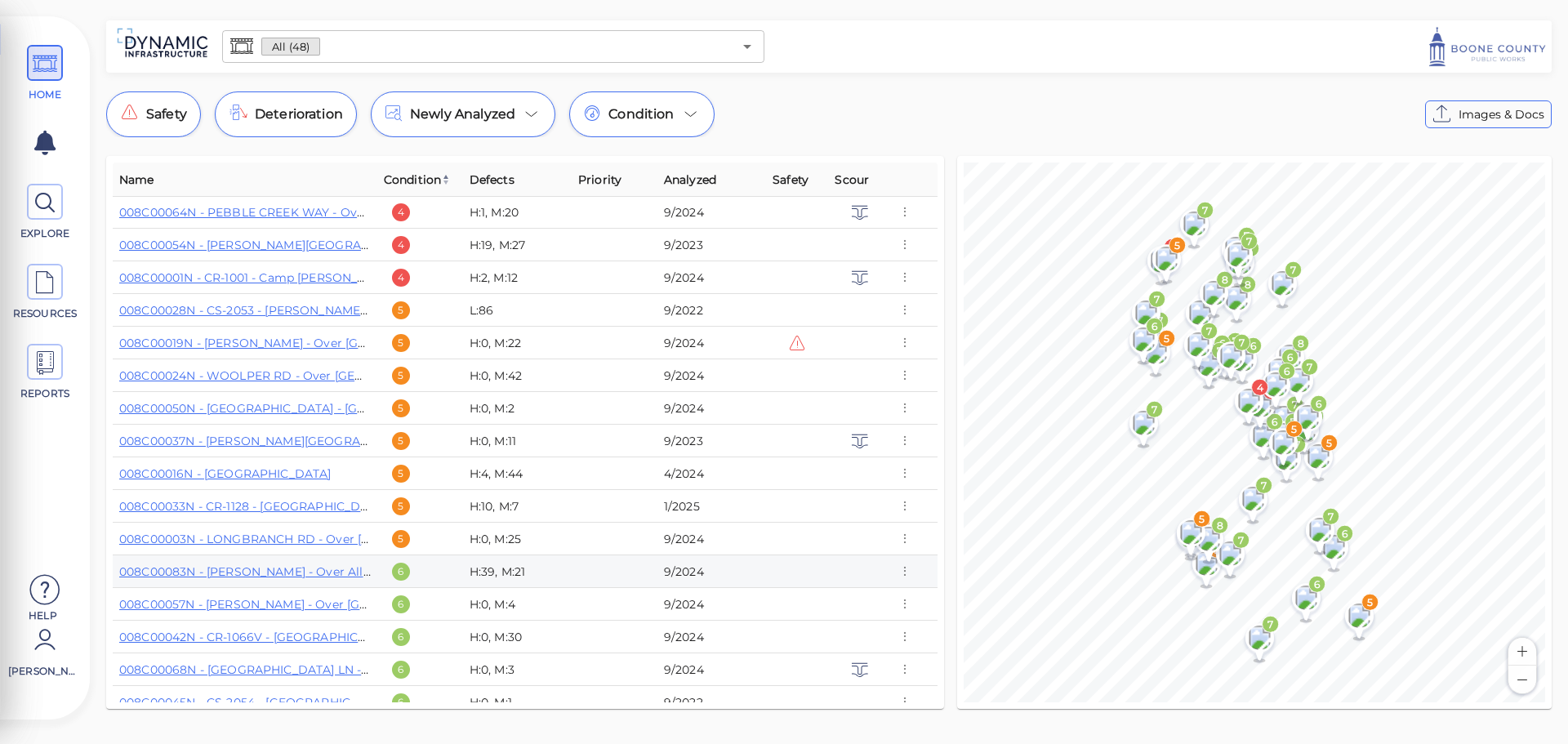
scroll to position [83, 0]
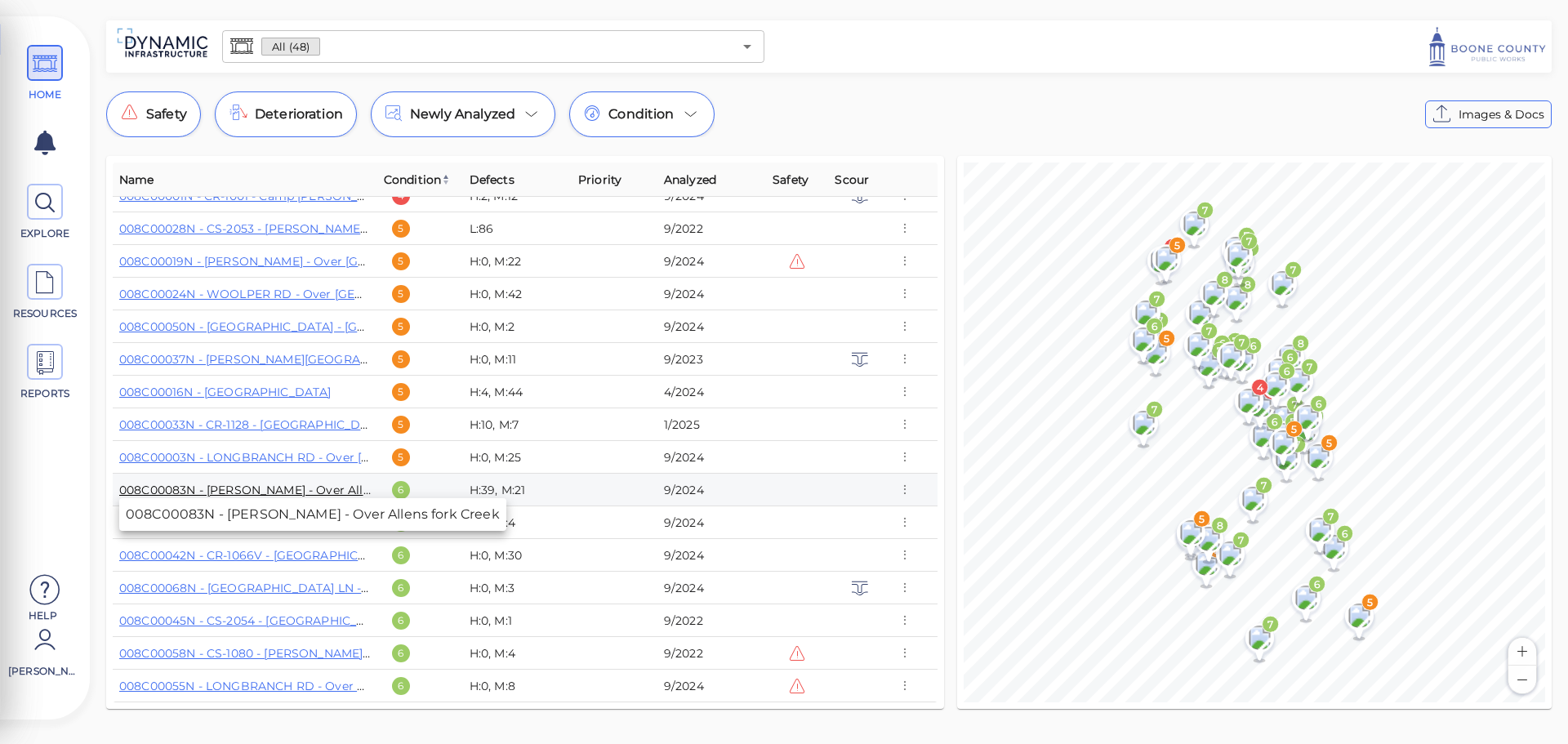
click at [290, 489] on link "008C00083N - [PERSON_NAME] - Over Allens fork Creek" at bounding box center [283, 490] width 328 height 15
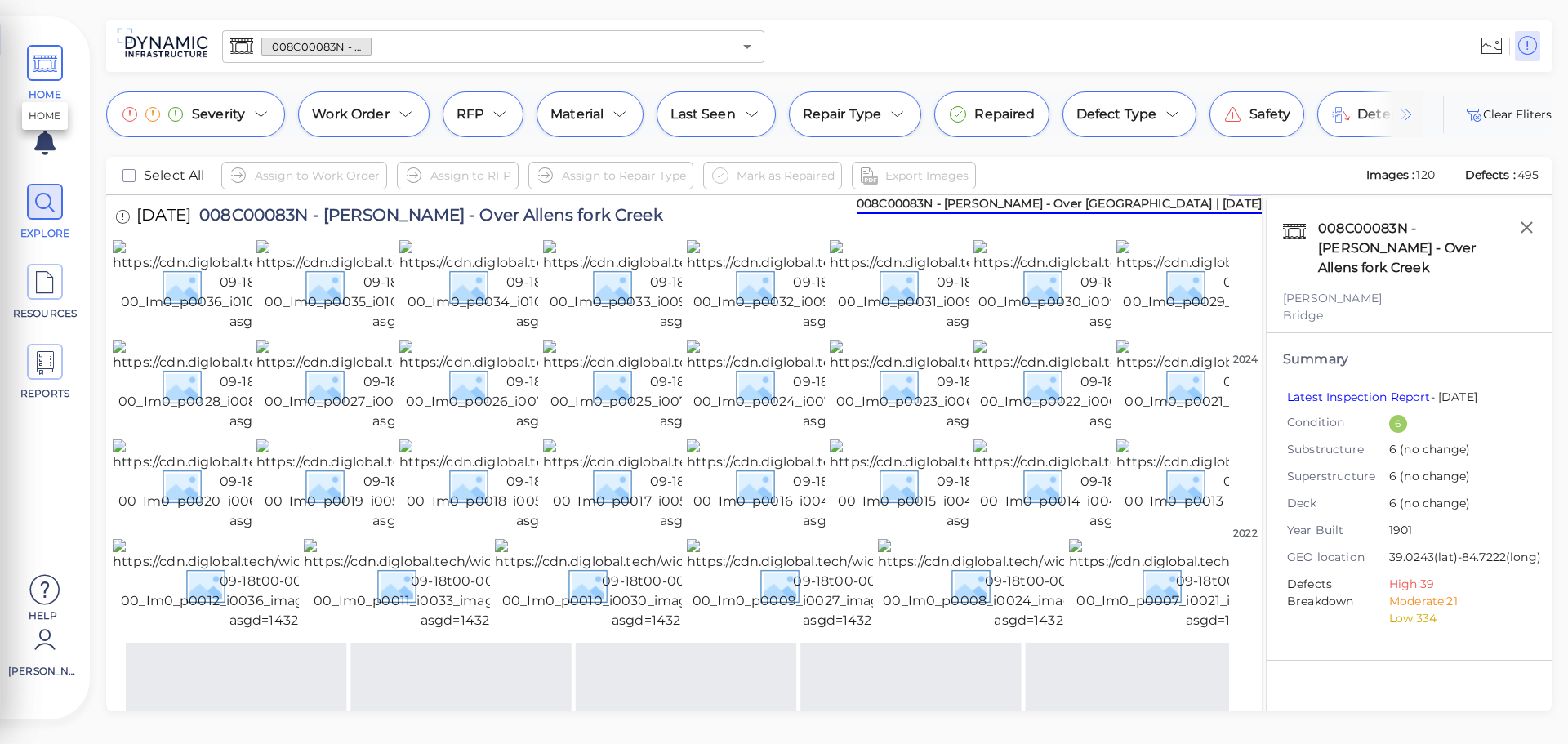
click at [41, 59] on icon at bounding box center [45, 64] width 24 height 37
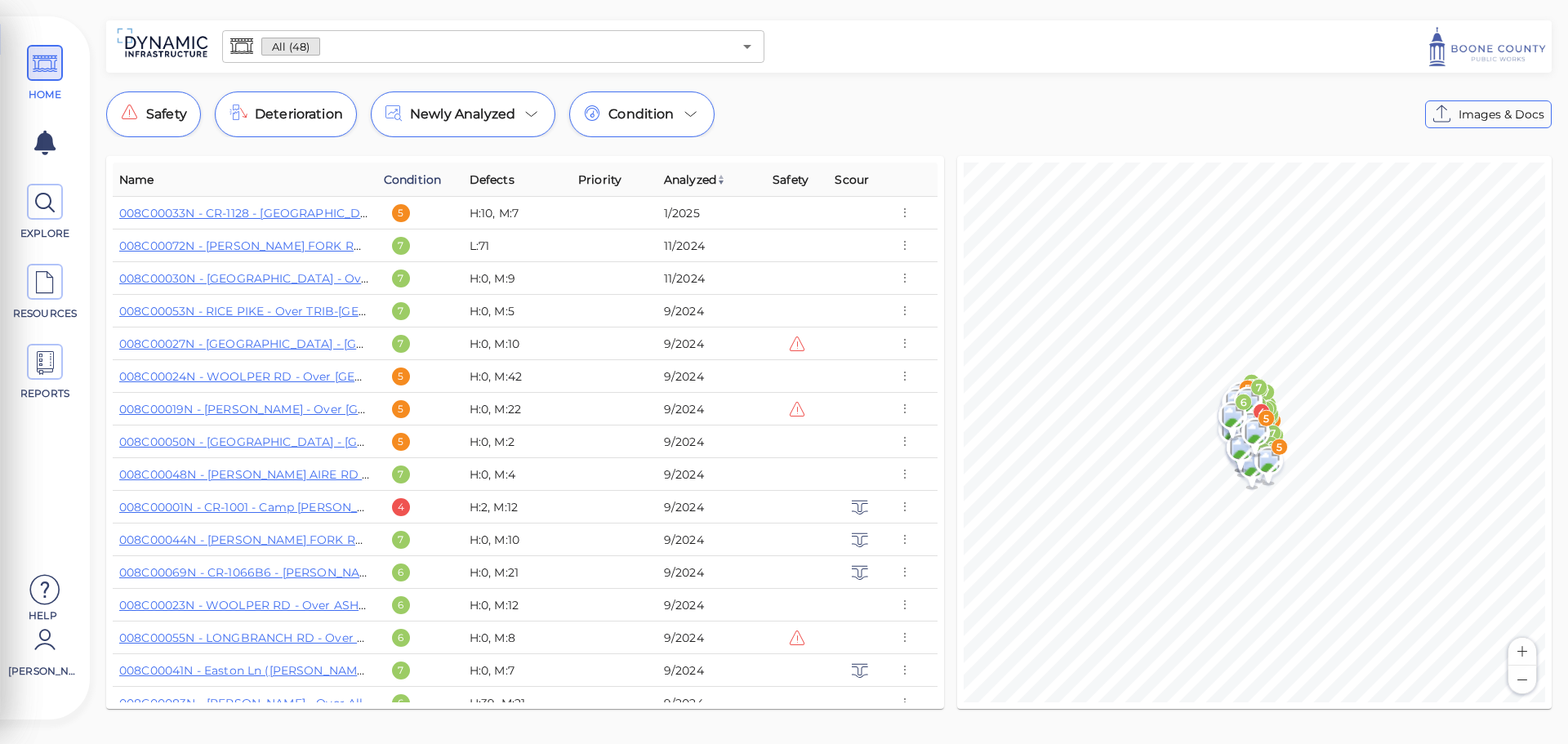
click at [433, 179] on span "Condition" at bounding box center [412, 180] width 57 height 19
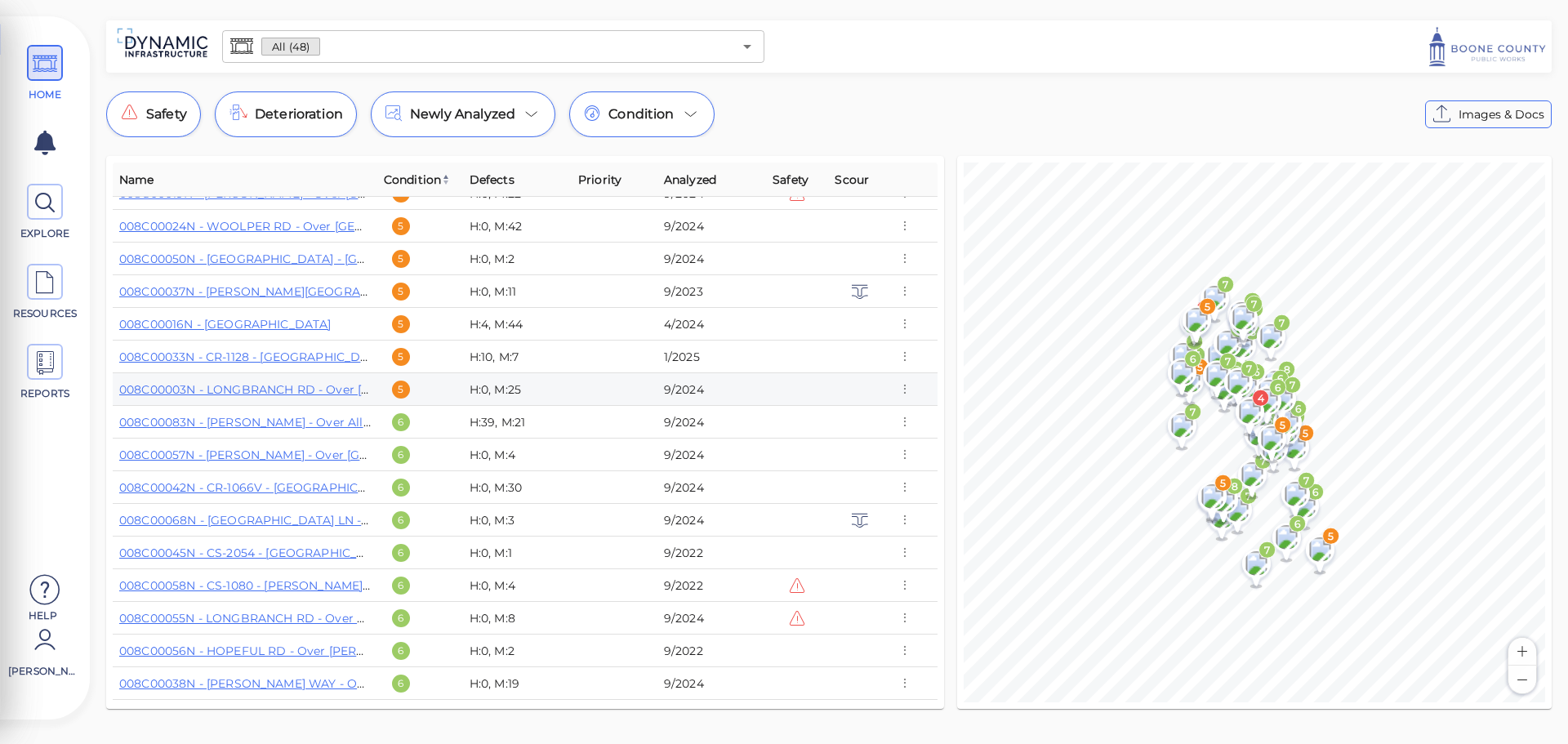
scroll to position [163, 0]
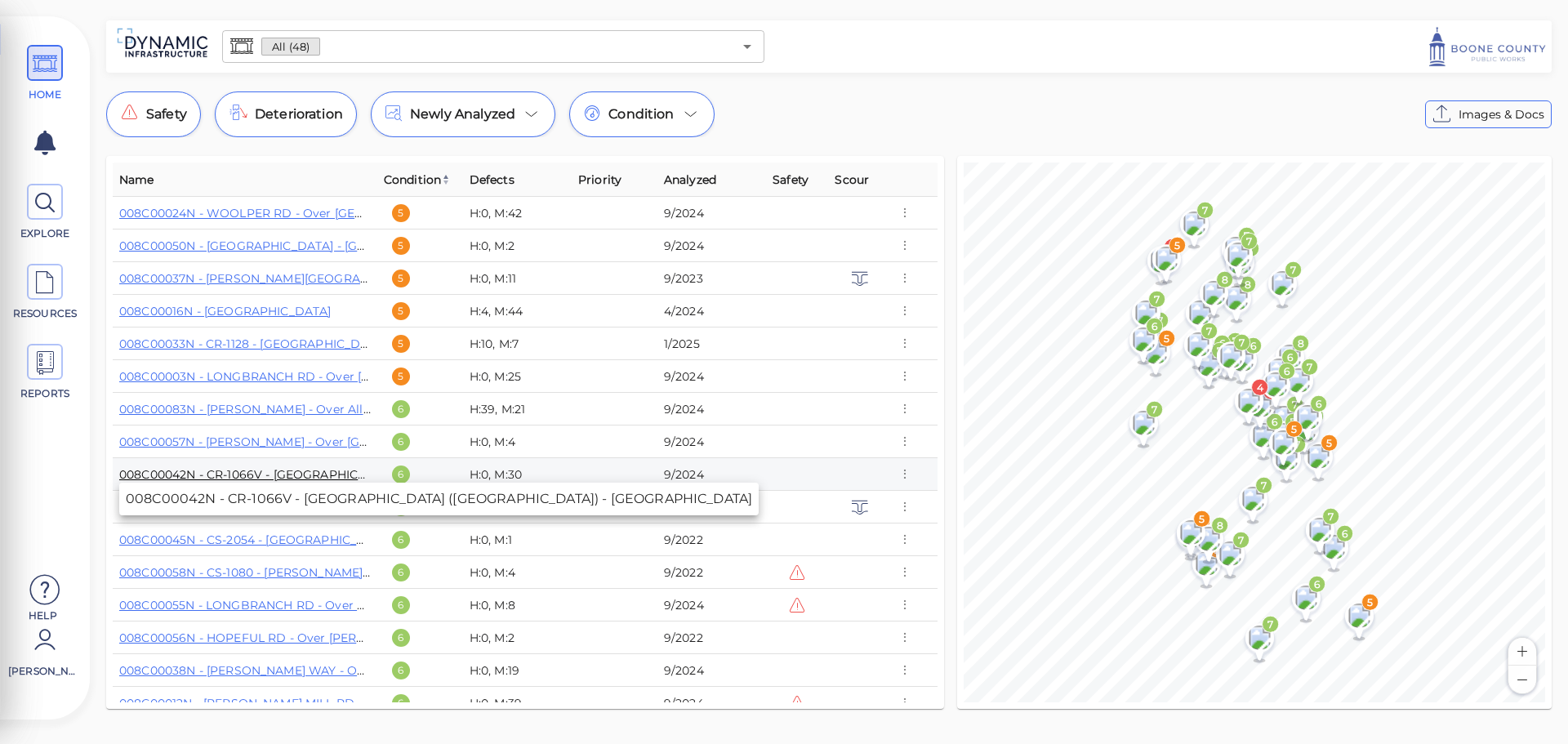
click at [269, 474] on link "008C00042N - CR-1066V - [GEOGRAPHIC_DATA] ([GEOGRAPHIC_DATA]) - [GEOGRAPHIC_DAT…" at bounding box center [399, 475] width 558 height 15
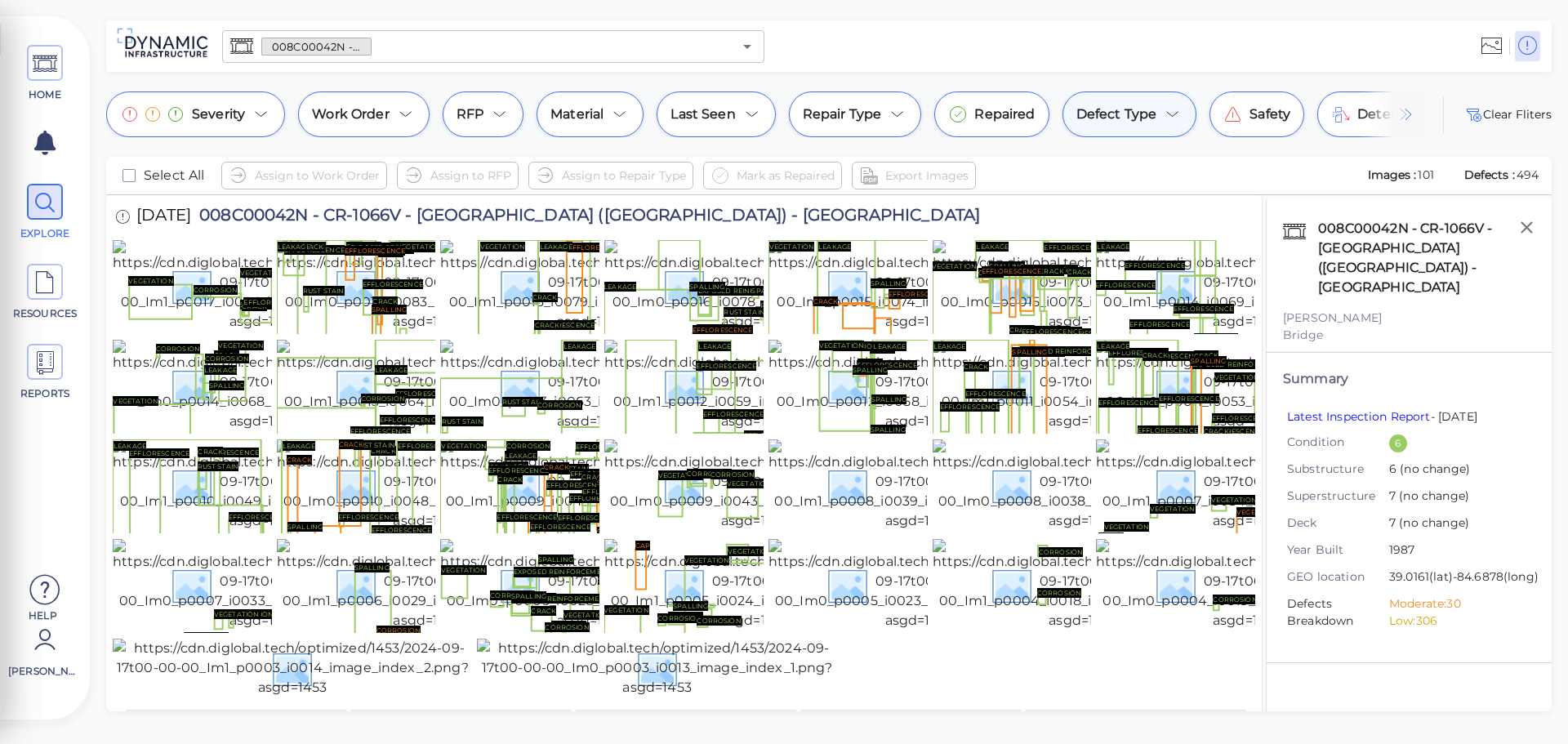
click at [1159, 120] on div "Defect Type" at bounding box center [1130, 114] width 135 height 46
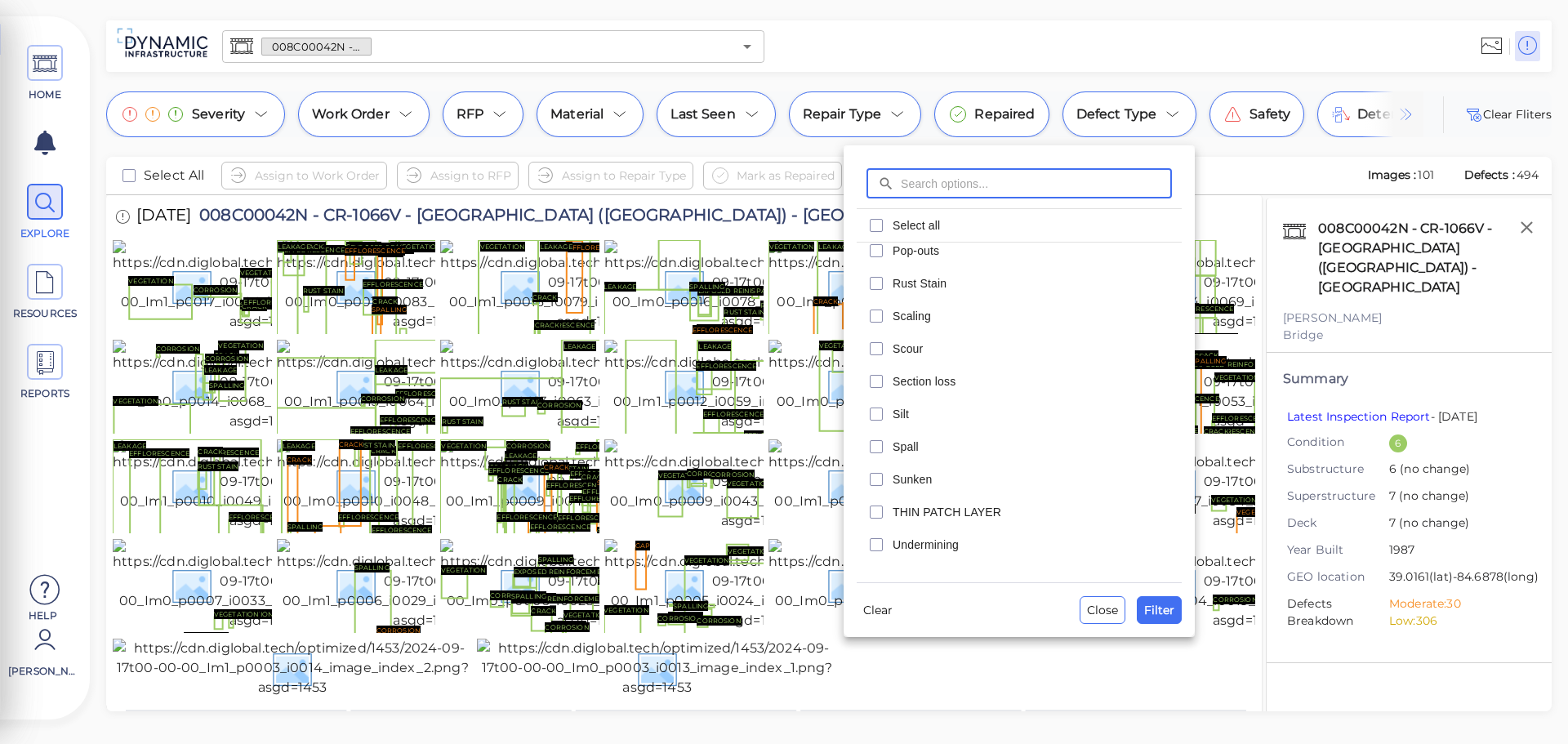
scroll to position [785, 0]
click at [873, 329] on icon "checkbox" at bounding box center [877, 324] width 19 height 19
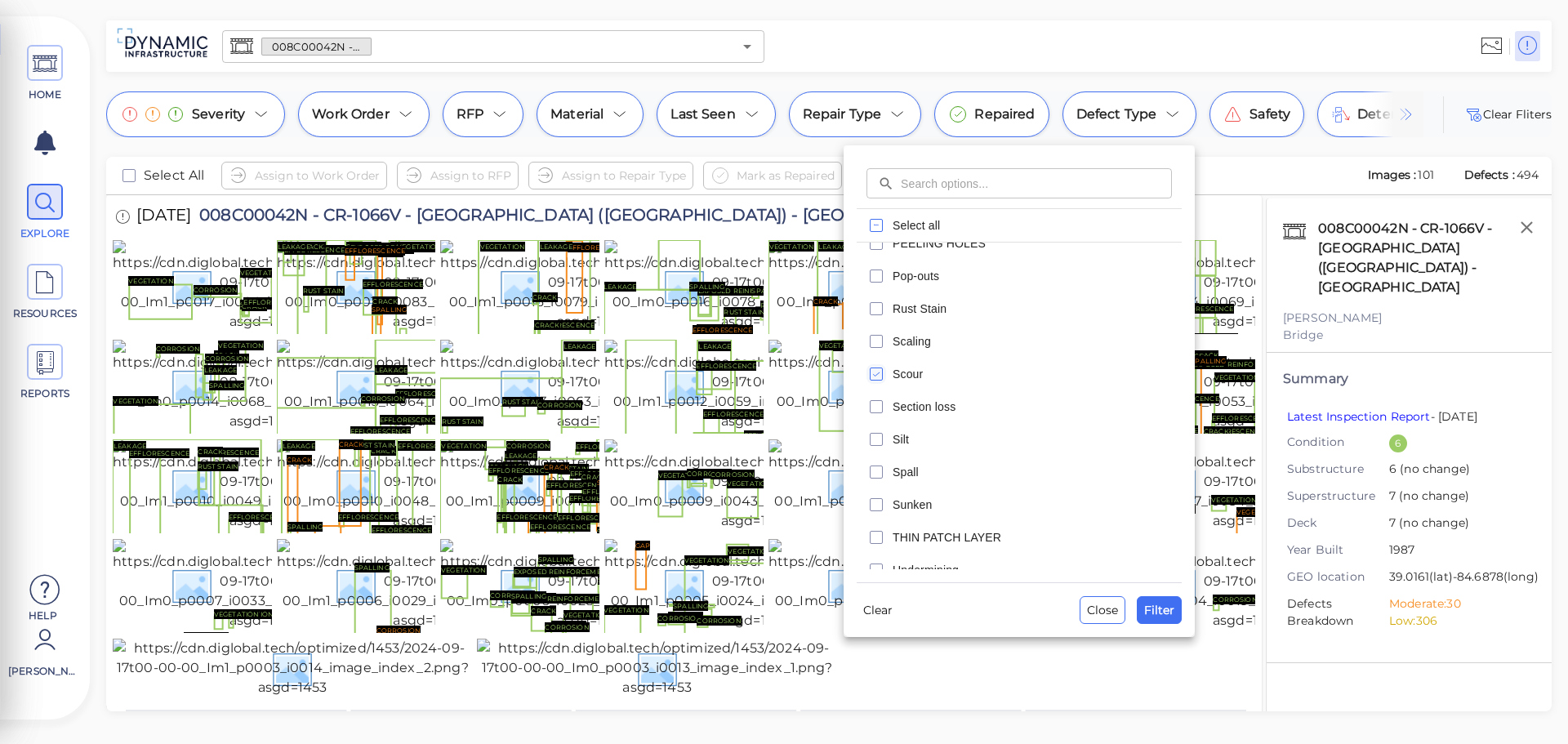
scroll to position [735, 0]
click at [872, 273] on icon "checkbox" at bounding box center [877, 275] width 19 height 19
click at [872, 417] on rect "checkbox" at bounding box center [877, 423] width 13 height 13
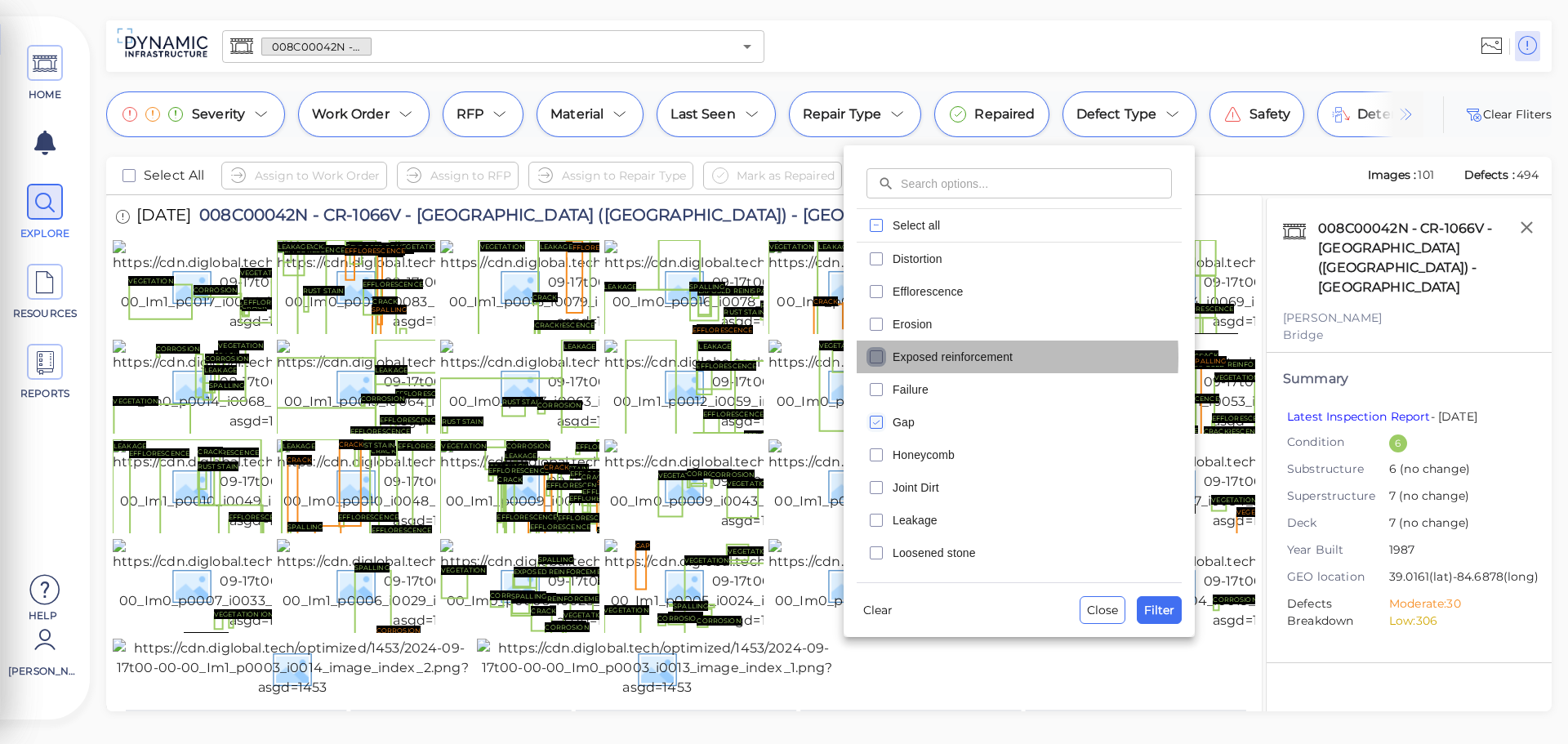
click at [876, 357] on icon "checkbox" at bounding box center [877, 357] width 19 height 19
click at [879, 315] on icon "checkbox" at bounding box center [877, 324] width 19 height 19
click at [894, 253] on span "Distortion" at bounding box center [1031, 259] width 279 height 17
click at [1161, 608] on span "Filter" at bounding box center [1159, 611] width 30 height 19
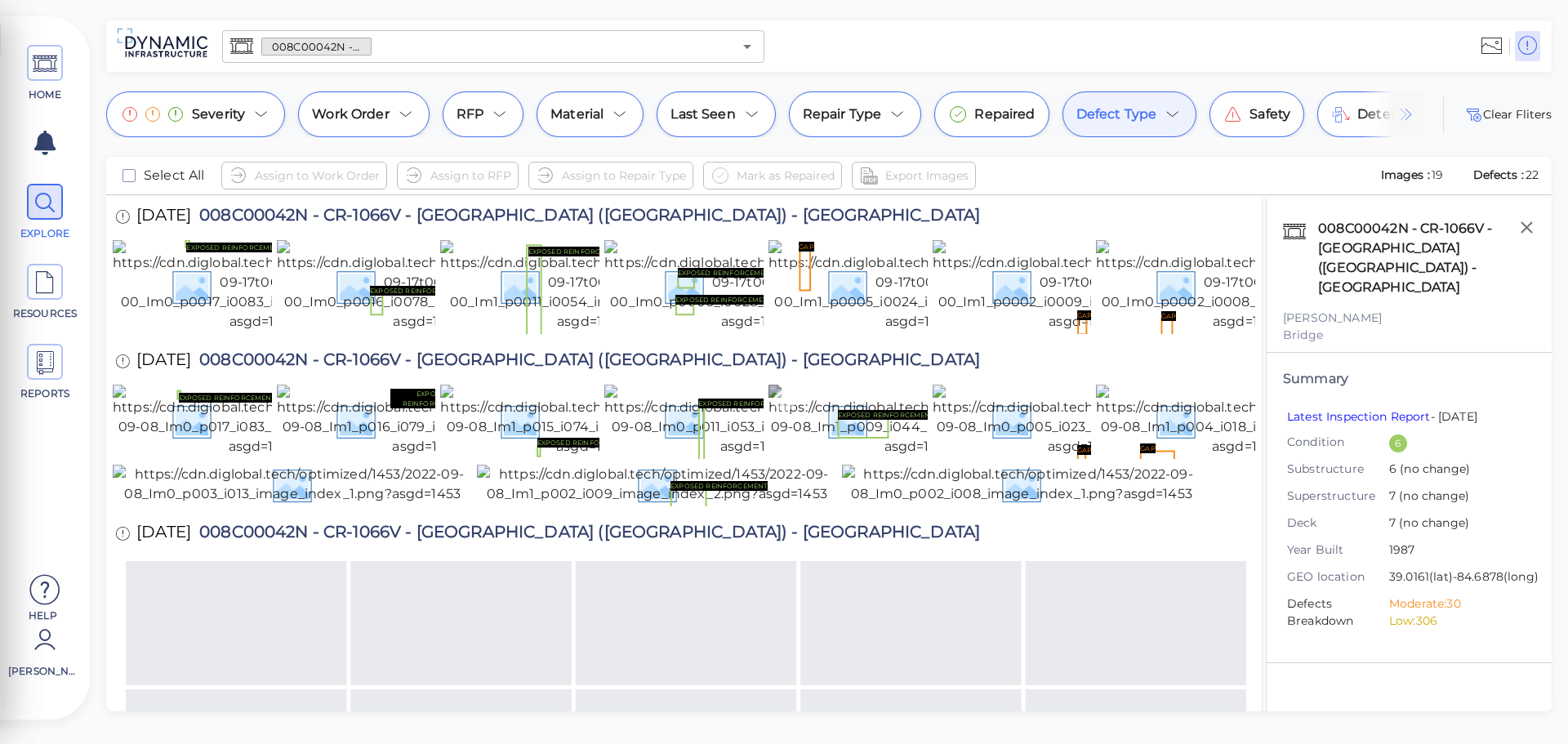
click at [859, 457] on img at bounding box center [919, 421] width 300 height 72
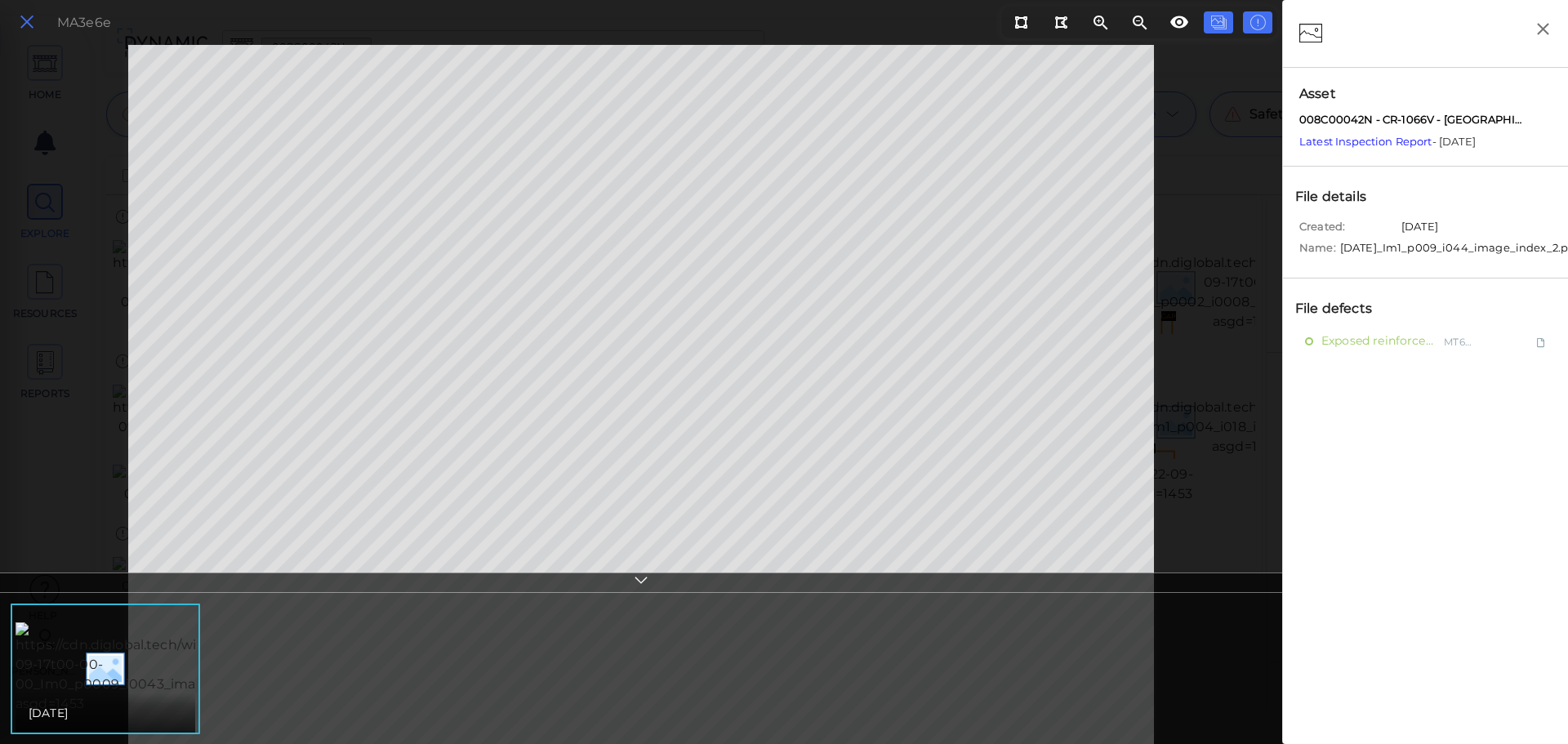
click at [28, 26] on icon at bounding box center [26, 22] width 17 height 22
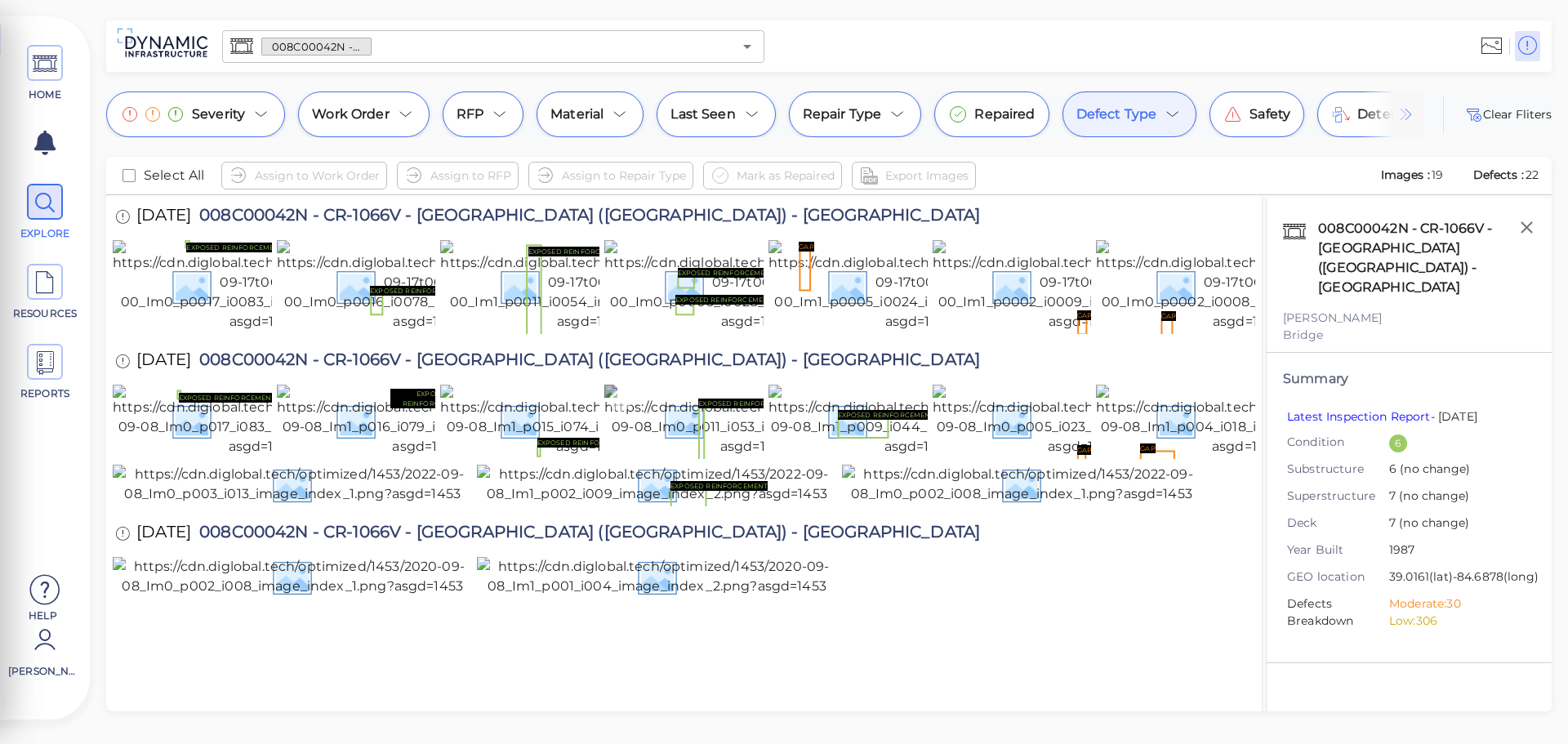
click at [685, 457] on img at bounding box center [754, 421] width 300 height 72
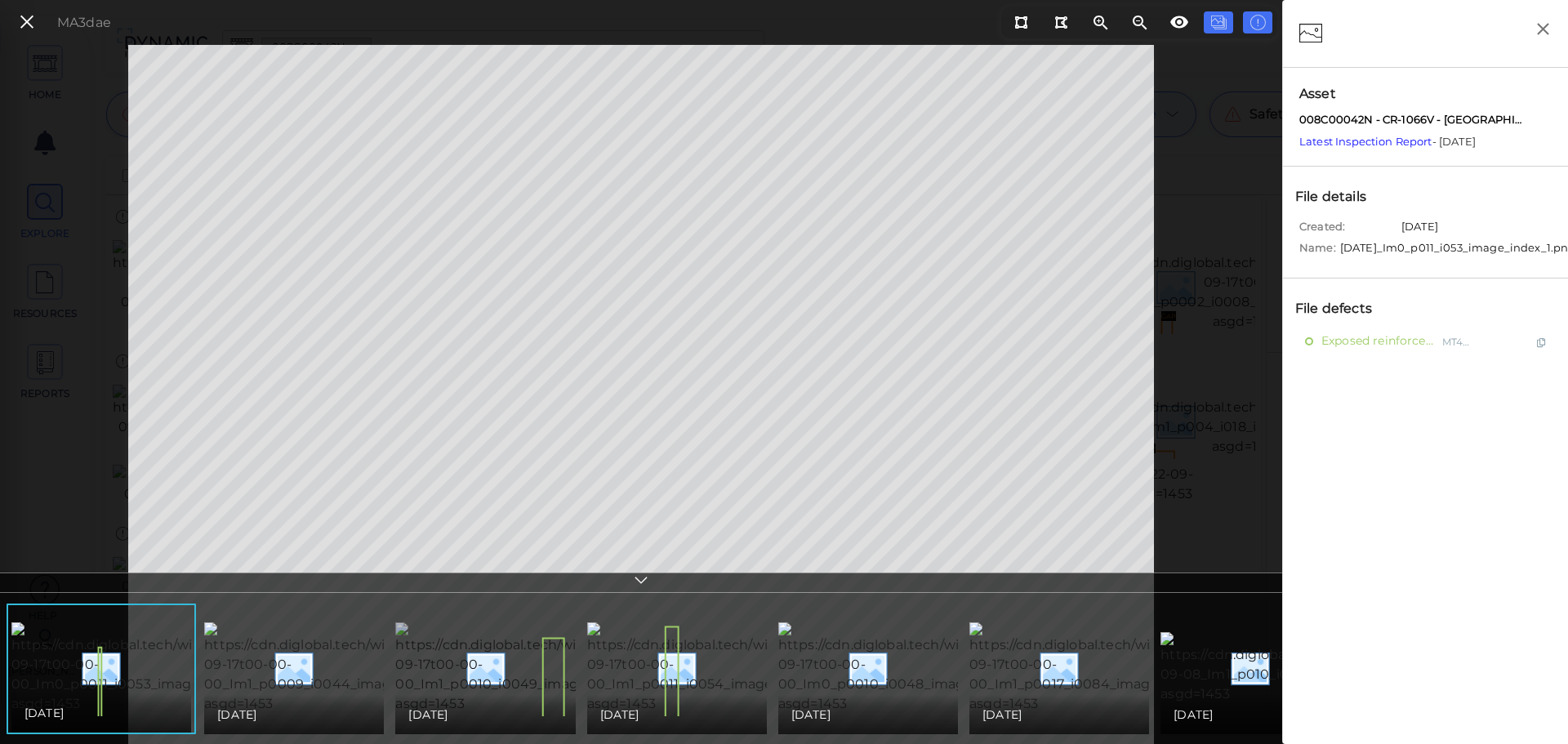
click at [513, 663] on img at bounding box center [546, 668] width 302 height 91
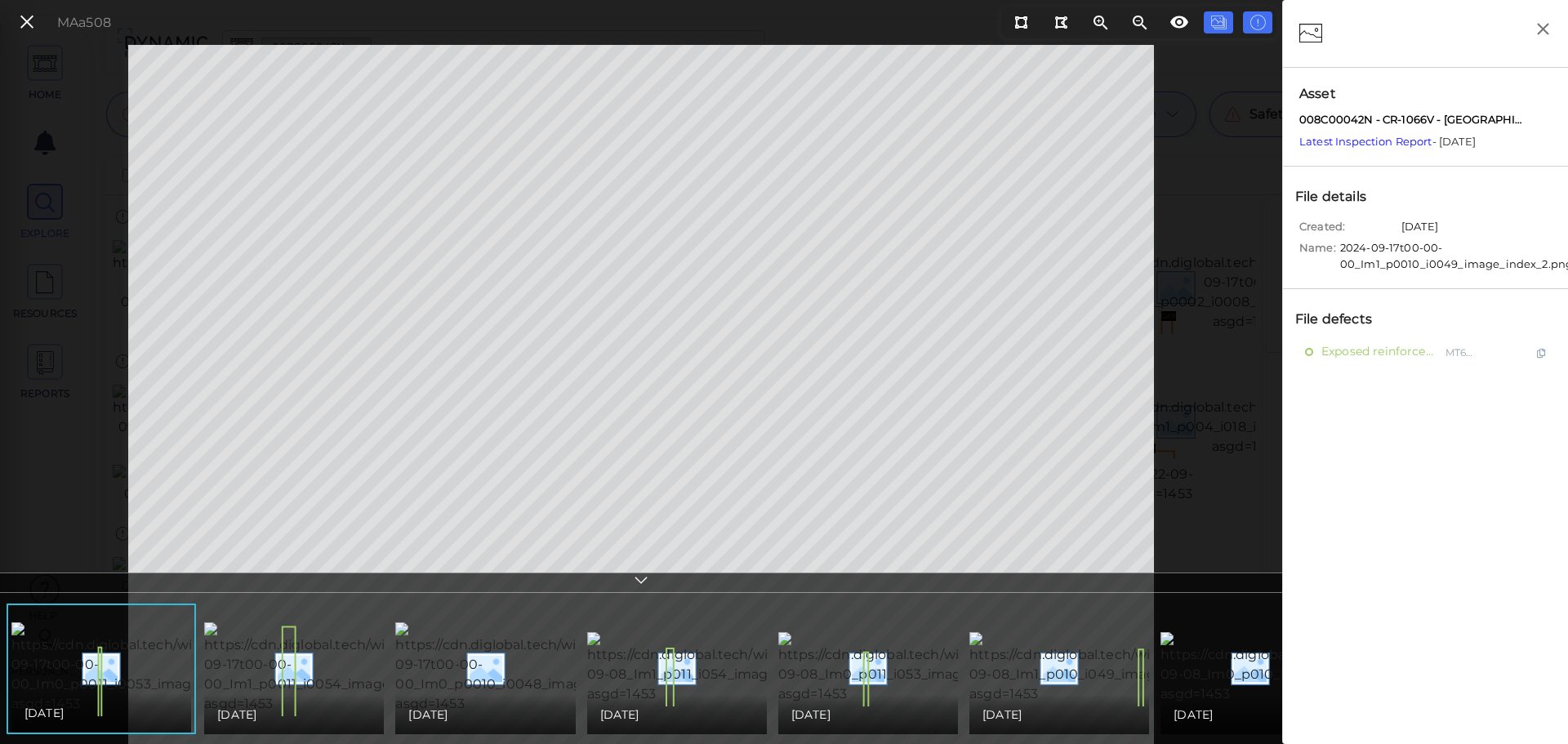
click at [13, 25] on div "MAa508" at bounding box center [62, 22] width 115 height 35
click at [17, 25] on button at bounding box center [26, 22] width 28 height 23
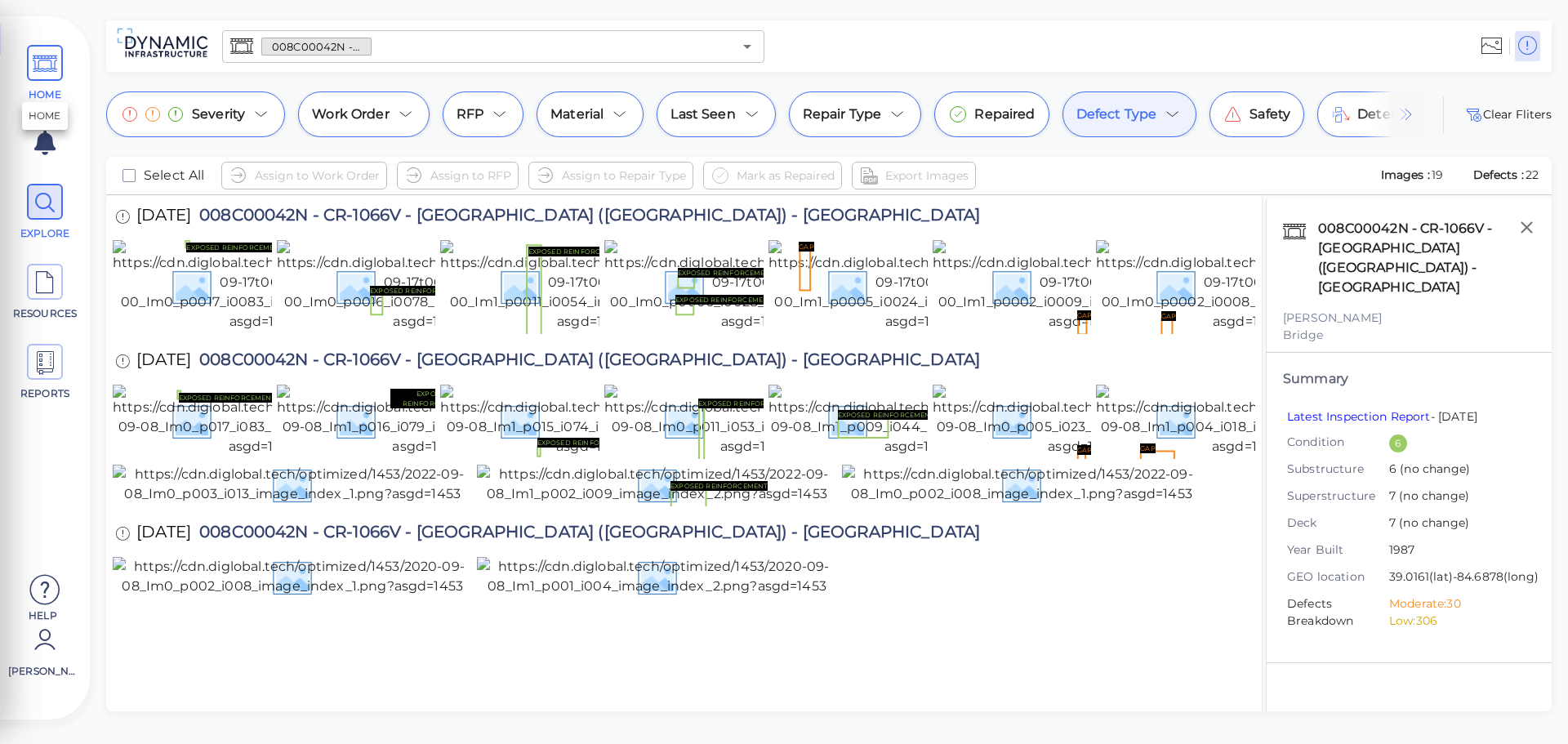
click at [49, 59] on icon at bounding box center [45, 64] width 24 height 37
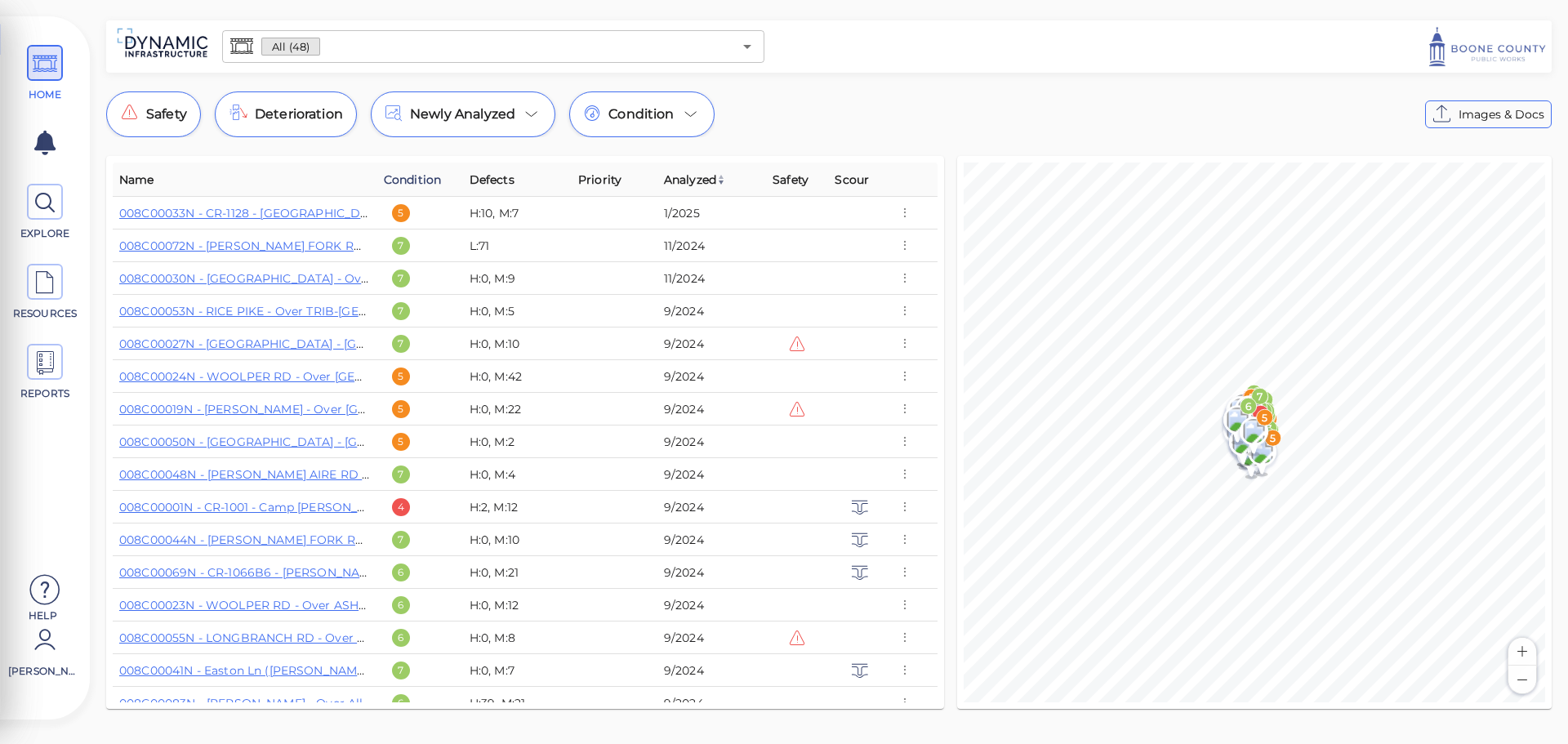
click at [420, 183] on span "Condition" at bounding box center [412, 180] width 57 height 19
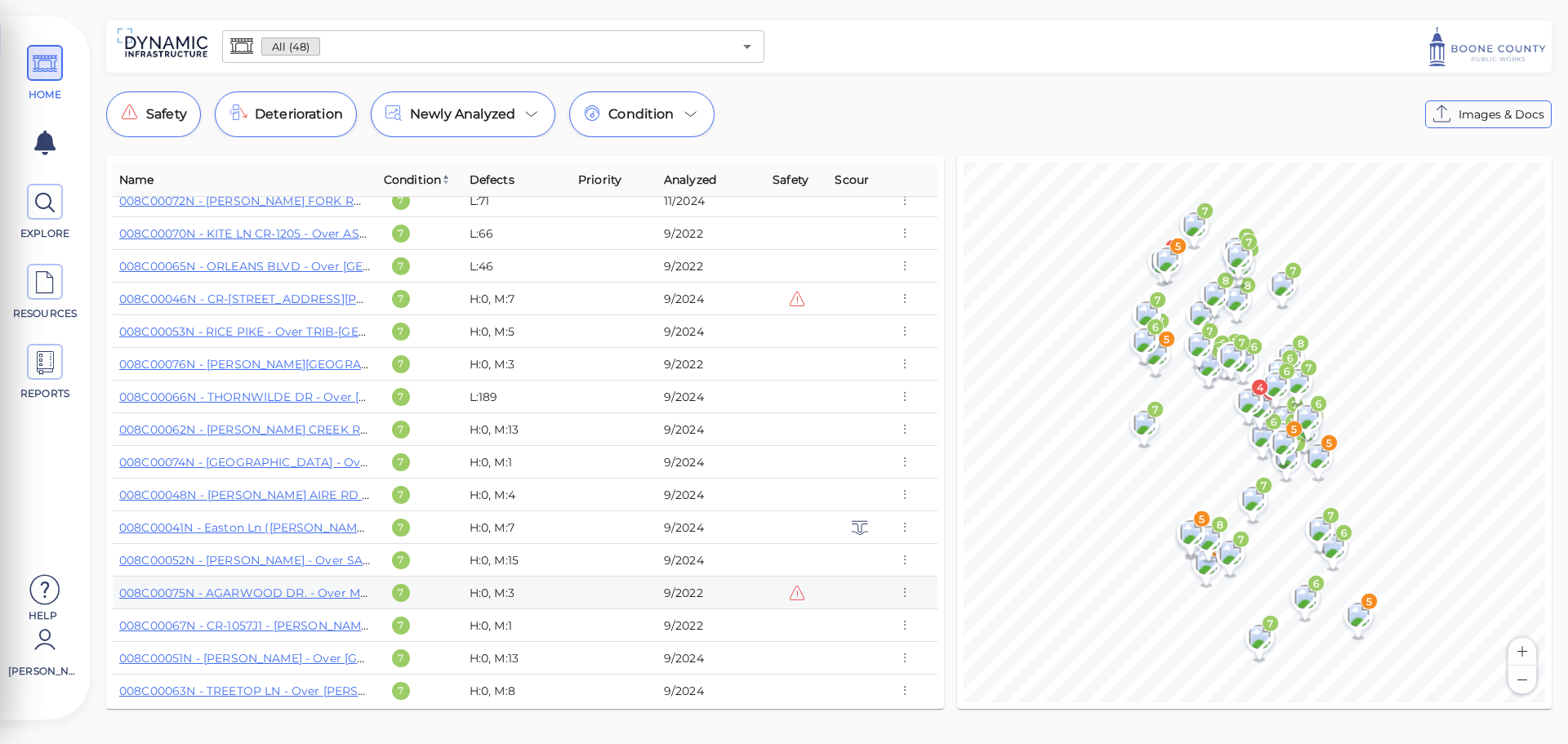
scroll to position [1063, 0]
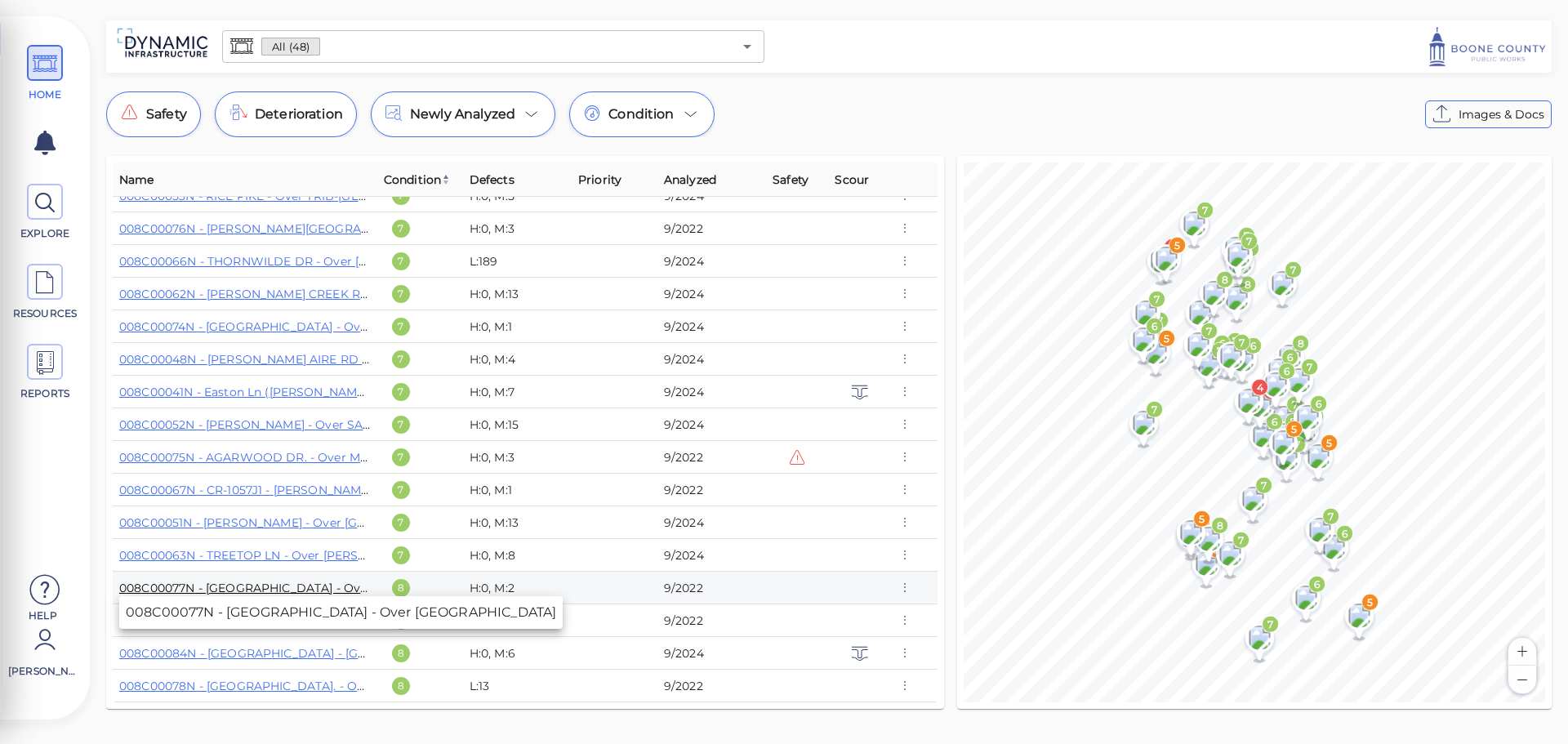
click at [272, 586] on link "008C00077N - [GEOGRAPHIC_DATA] - Over [GEOGRAPHIC_DATA]" at bounding box center [311, 587] width 383 height 15
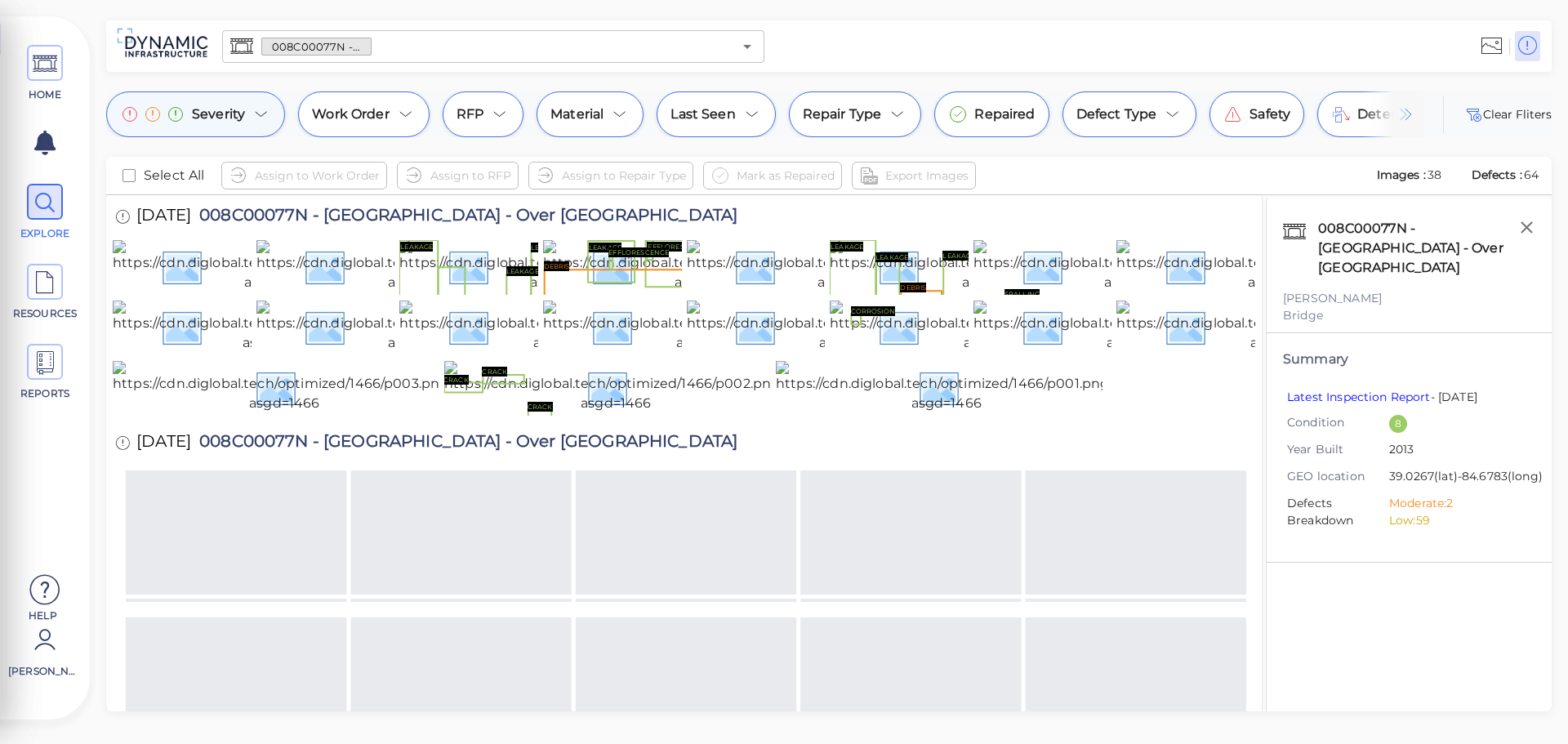
click at [267, 124] on icon at bounding box center [261, 115] width 19 height 19
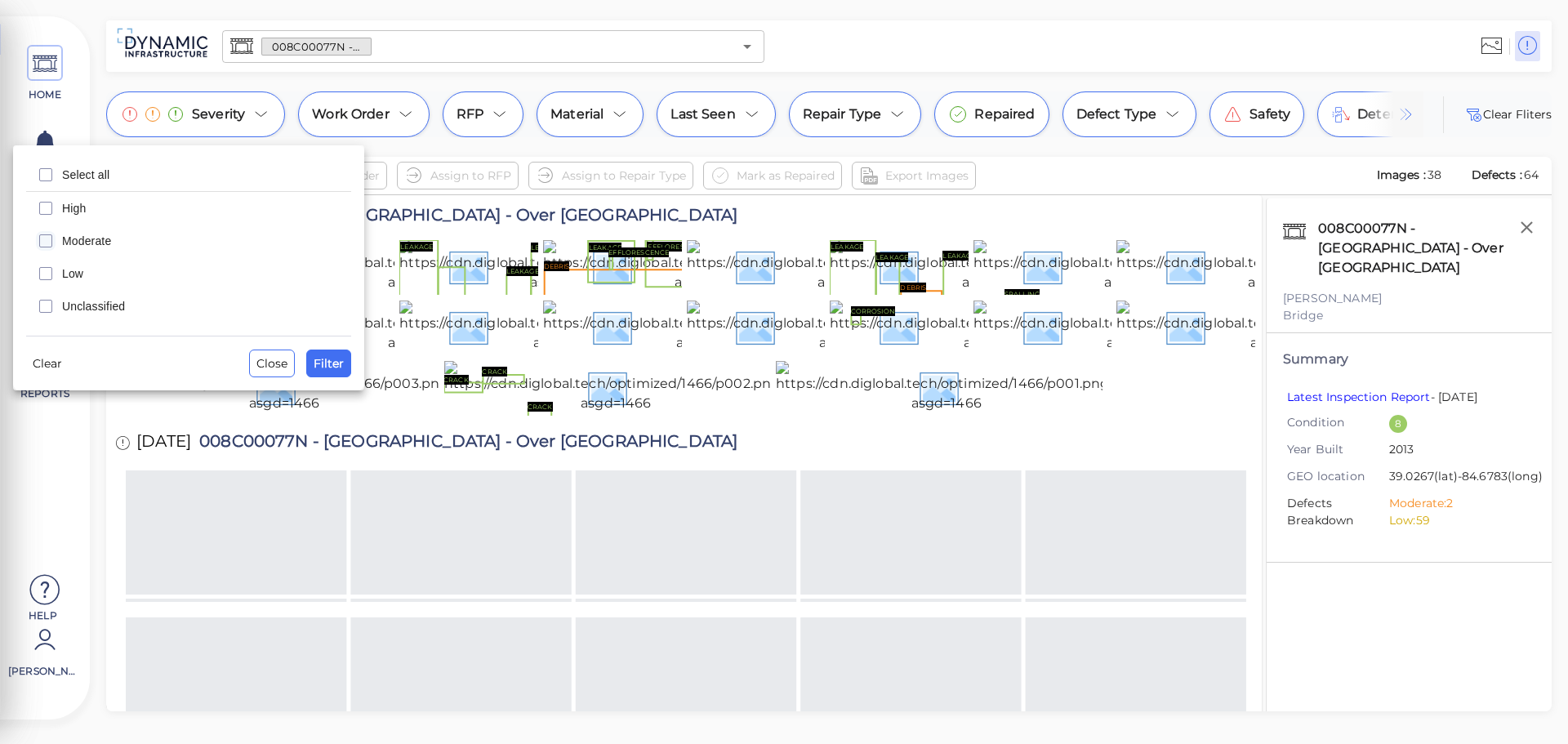
click at [42, 245] on icon "checkbox" at bounding box center [46, 241] width 19 height 19
click at [345, 369] on button "Filter" at bounding box center [329, 364] width 45 height 28
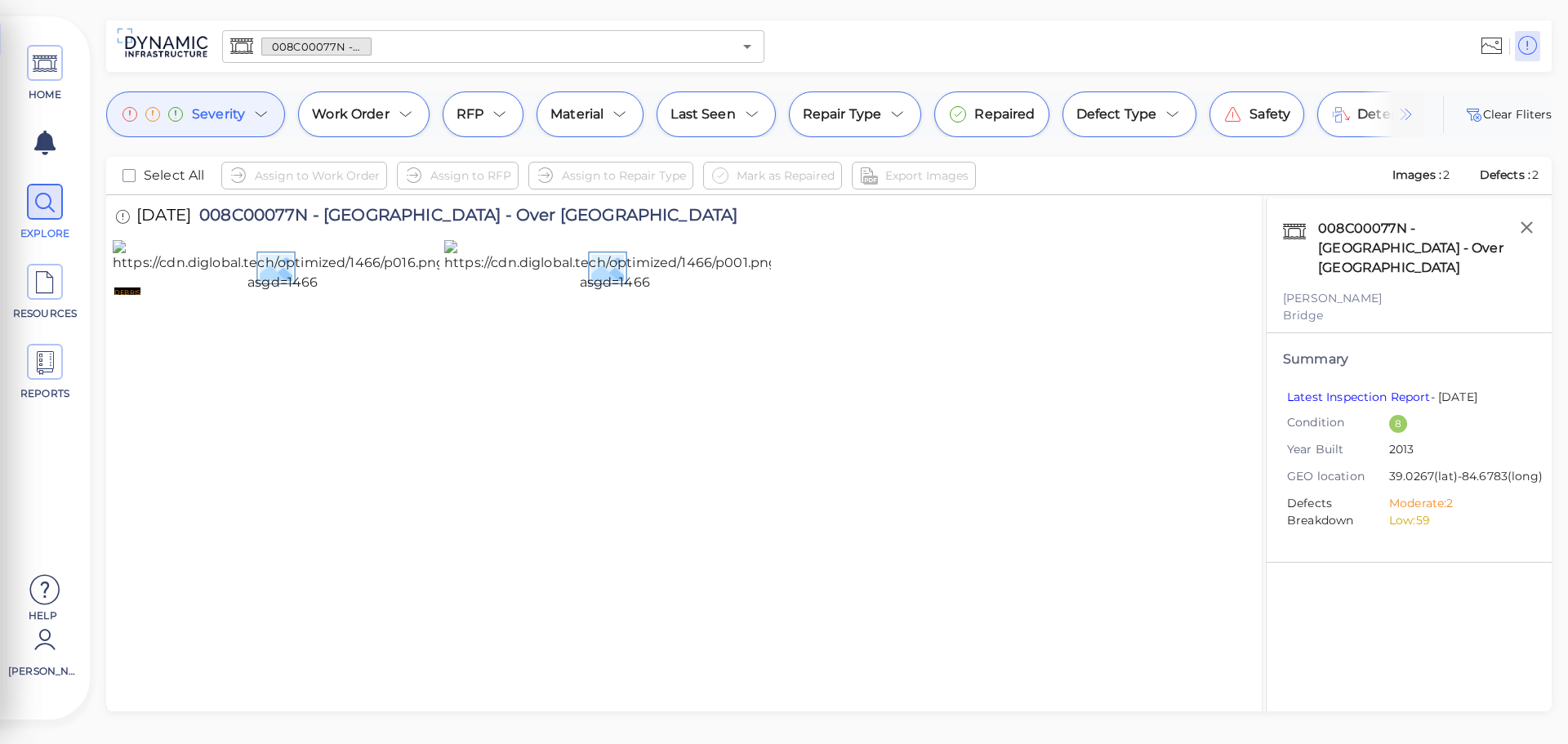
click at [259, 117] on icon at bounding box center [261, 115] width 19 height 19
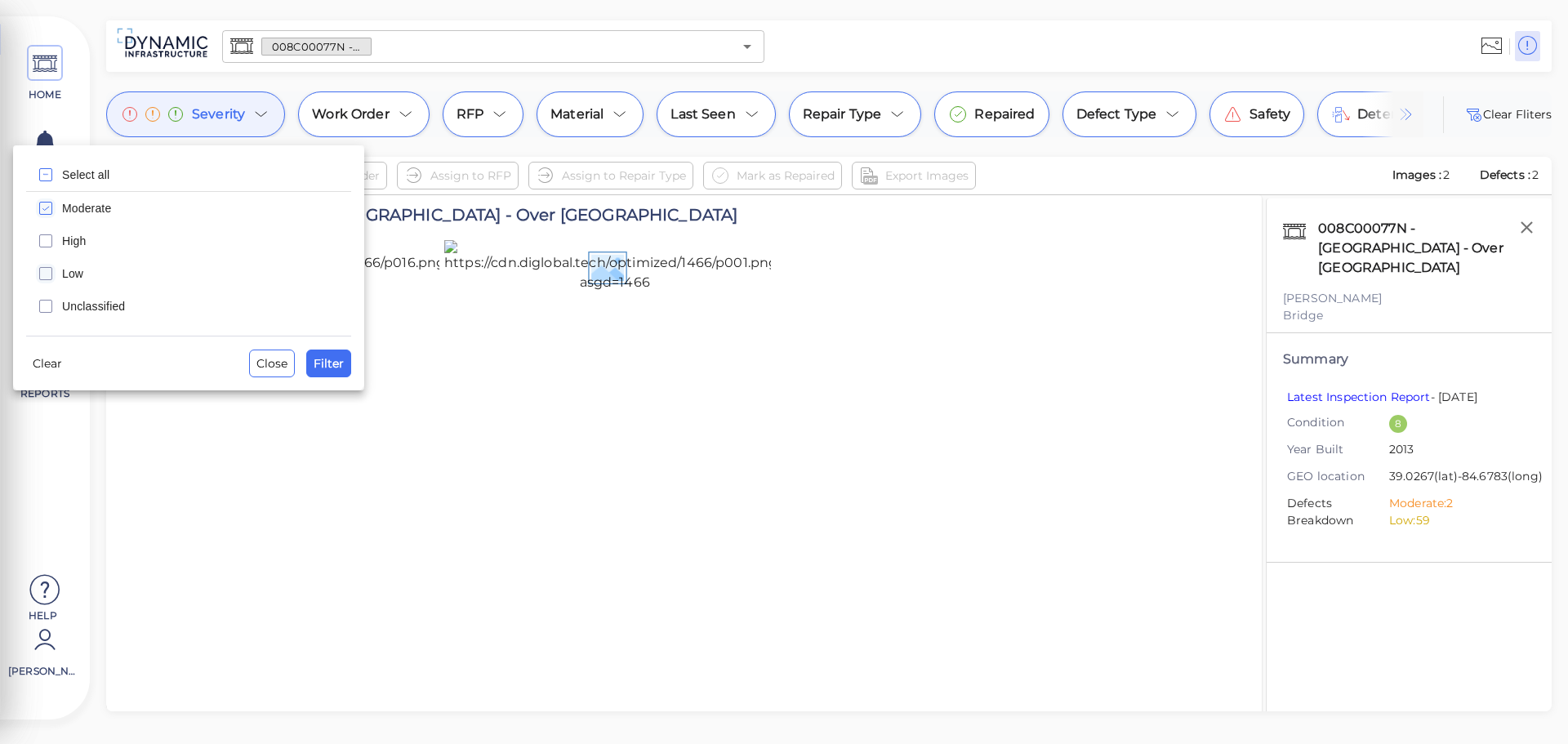
click at [49, 268] on rect "checkbox" at bounding box center [46, 274] width 13 height 13
click at [629, 384] on div at bounding box center [784, 372] width 1568 height 744
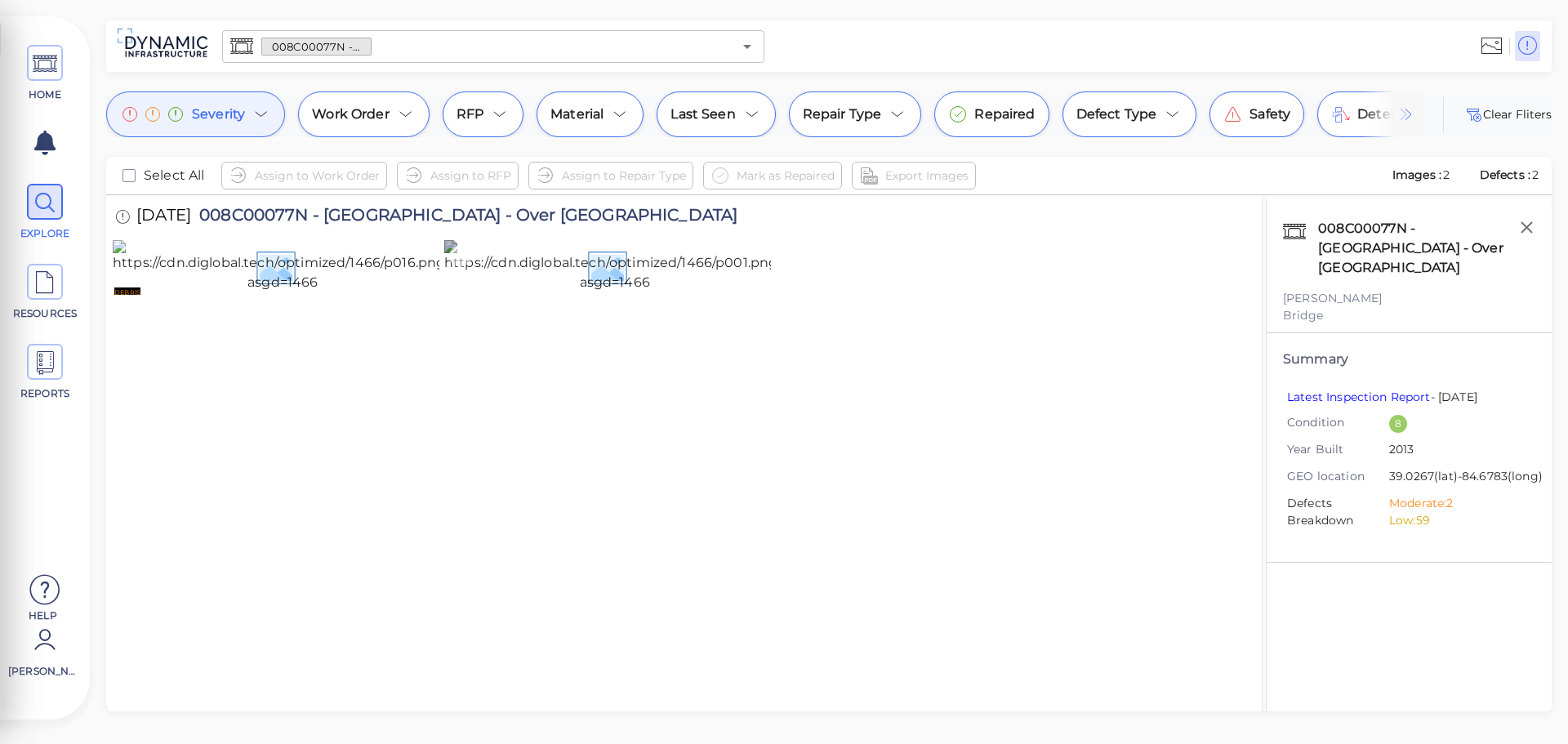
click at [677, 293] on img at bounding box center [614, 266] width 341 height 53
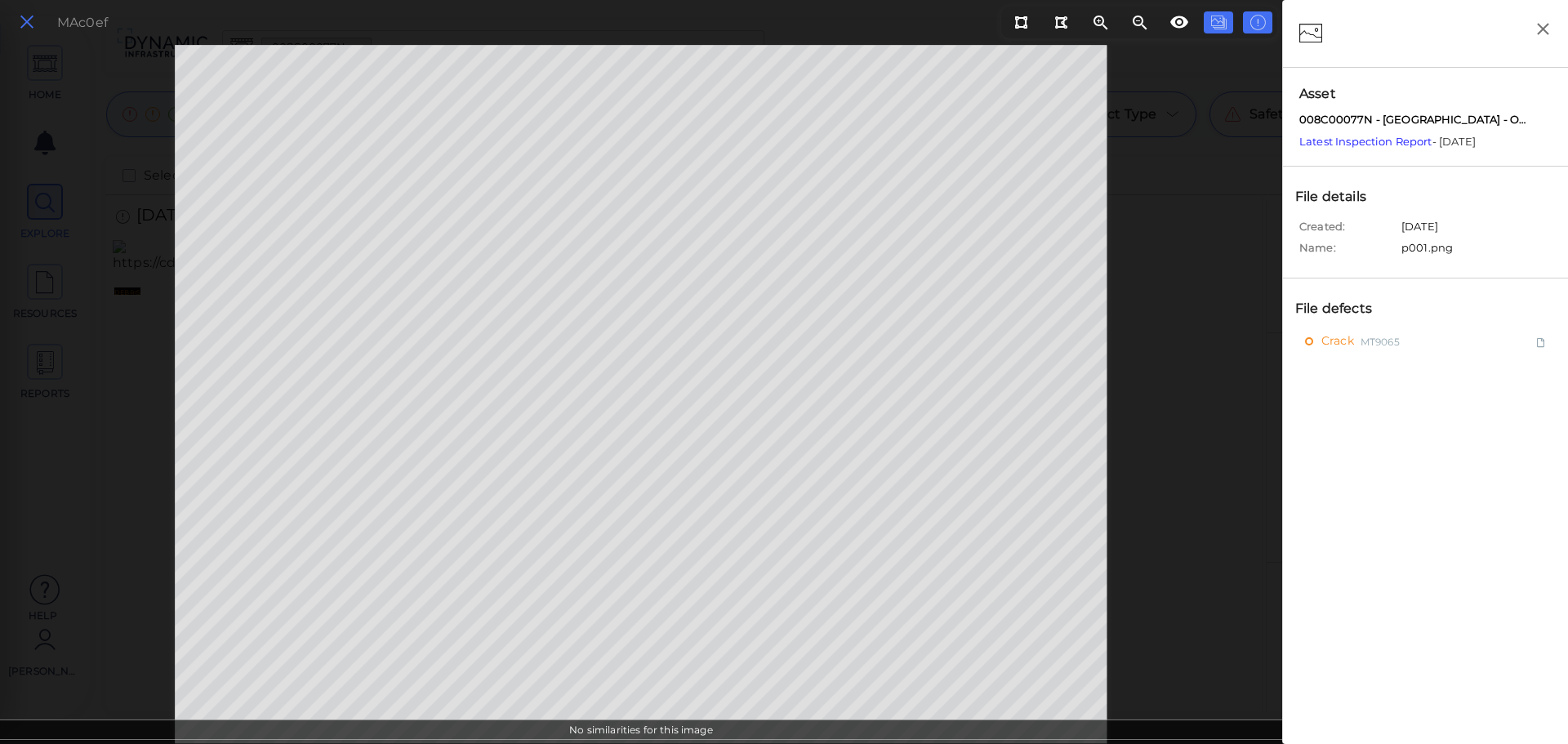
click at [20, 28] on icon at bounding box center [26, 22] width 17 height 22
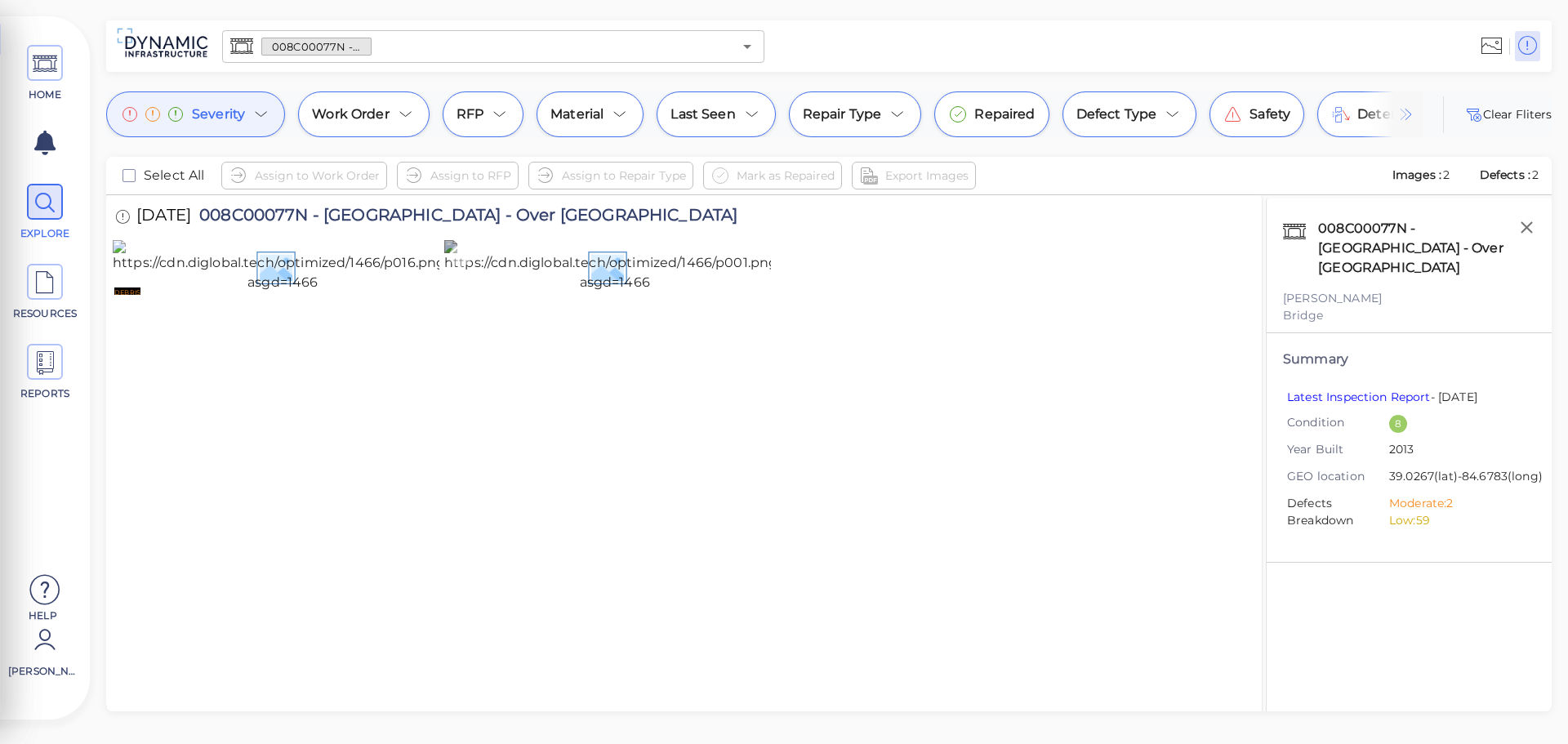
click at [664, 293] on img at bounding box center [614, 266] width 341 height 53
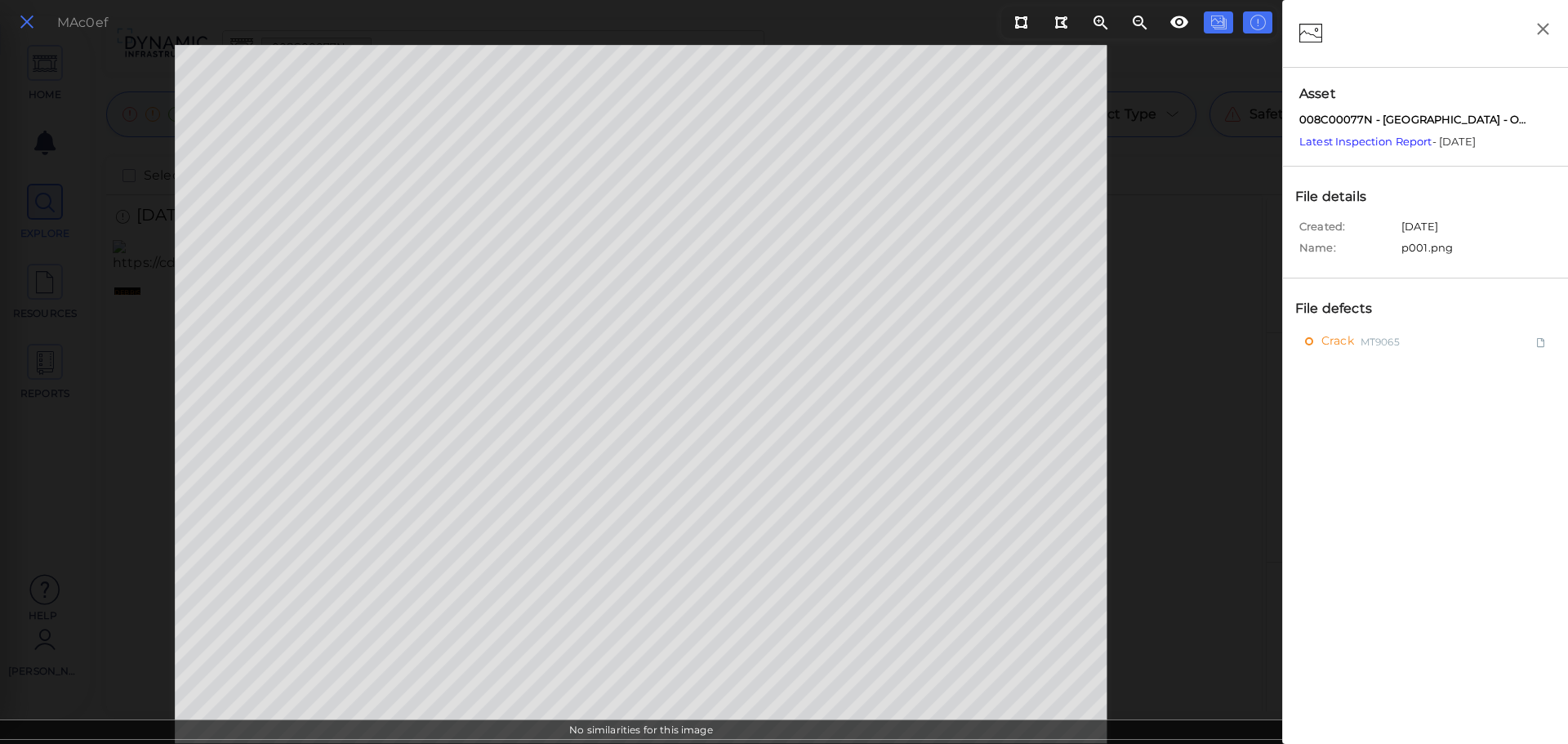
click at [33, 23] on icon at bounding box center [26, 22] width 17 height 22
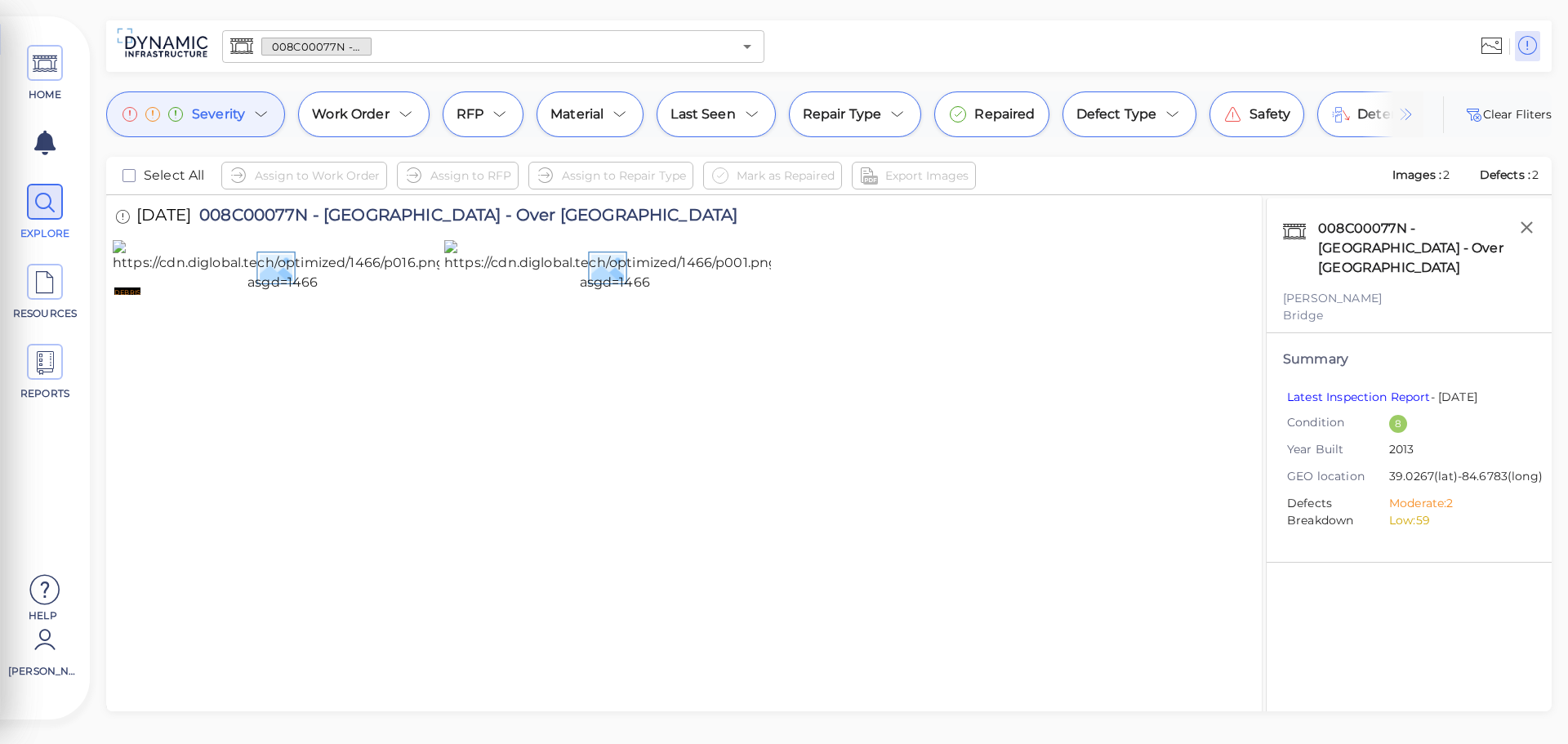
click at [252, 115] on icon at bounding box center [261, 115] width 19 height 19
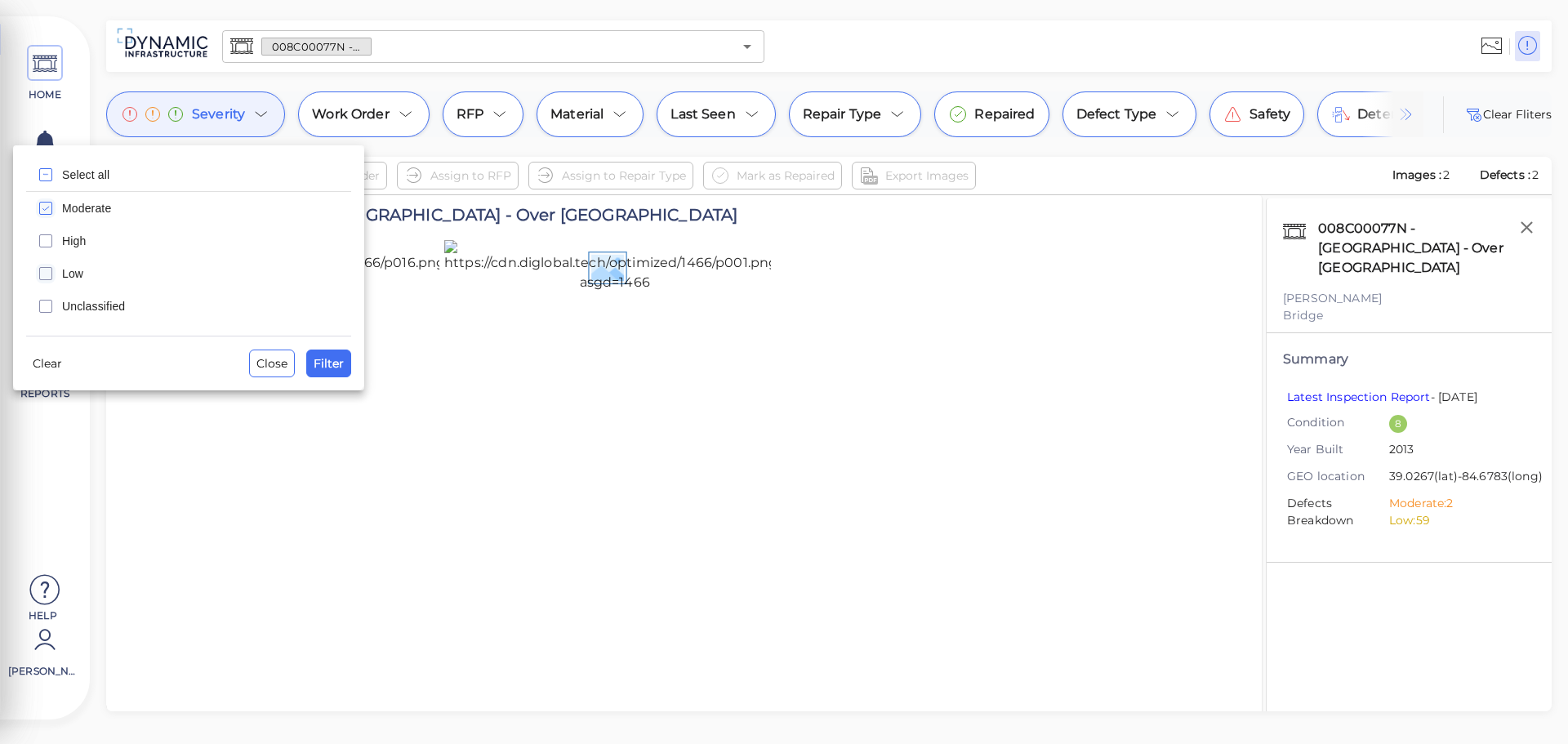
click at [96, 269] on span "Low" at bounding box center [201, 273] width 279 height 17
click at [329, 362] on span "Filter" at bounding box center [329, 364] width 30 height 19
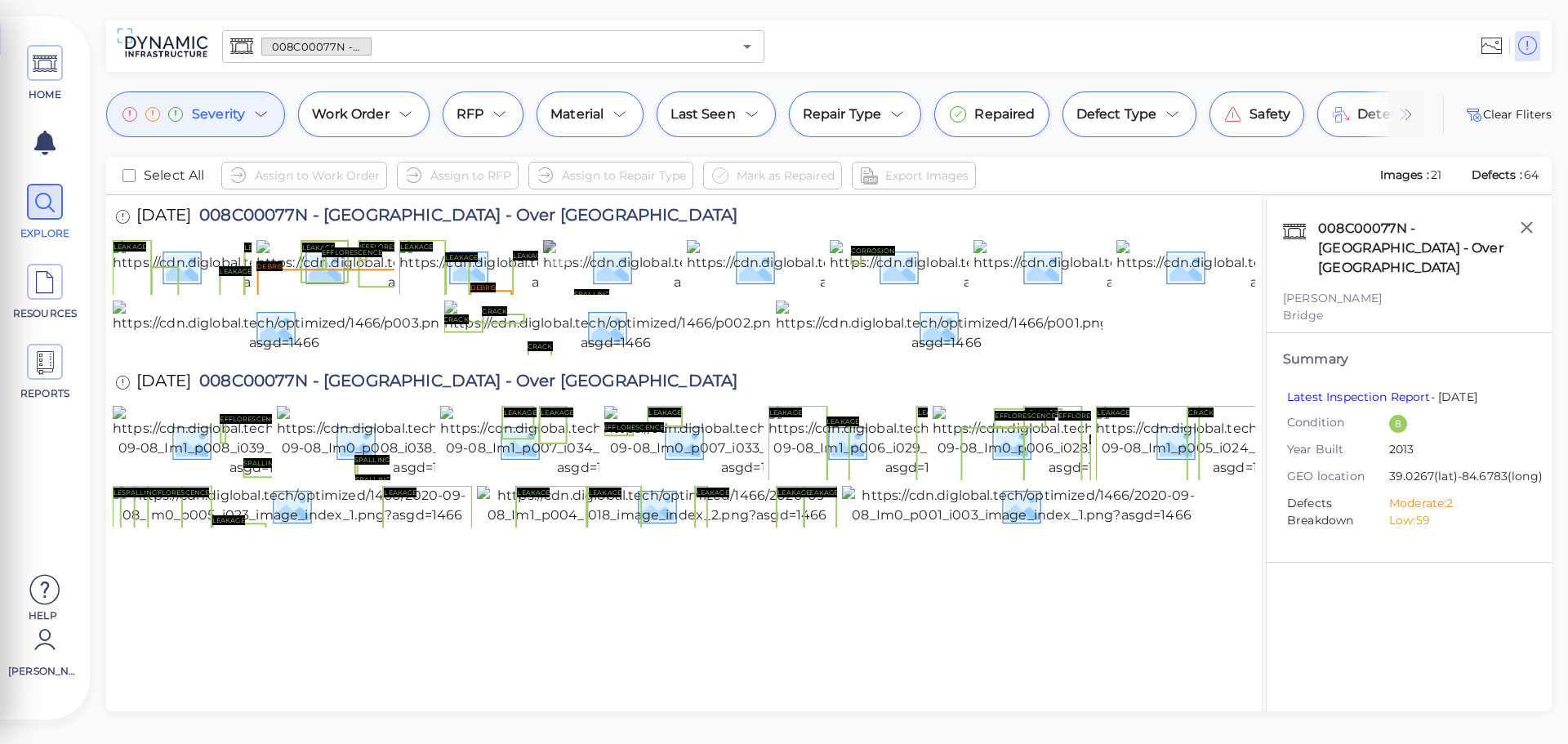
click at [605, 293] on img at bounding box center [710, 266] width 332 height 53
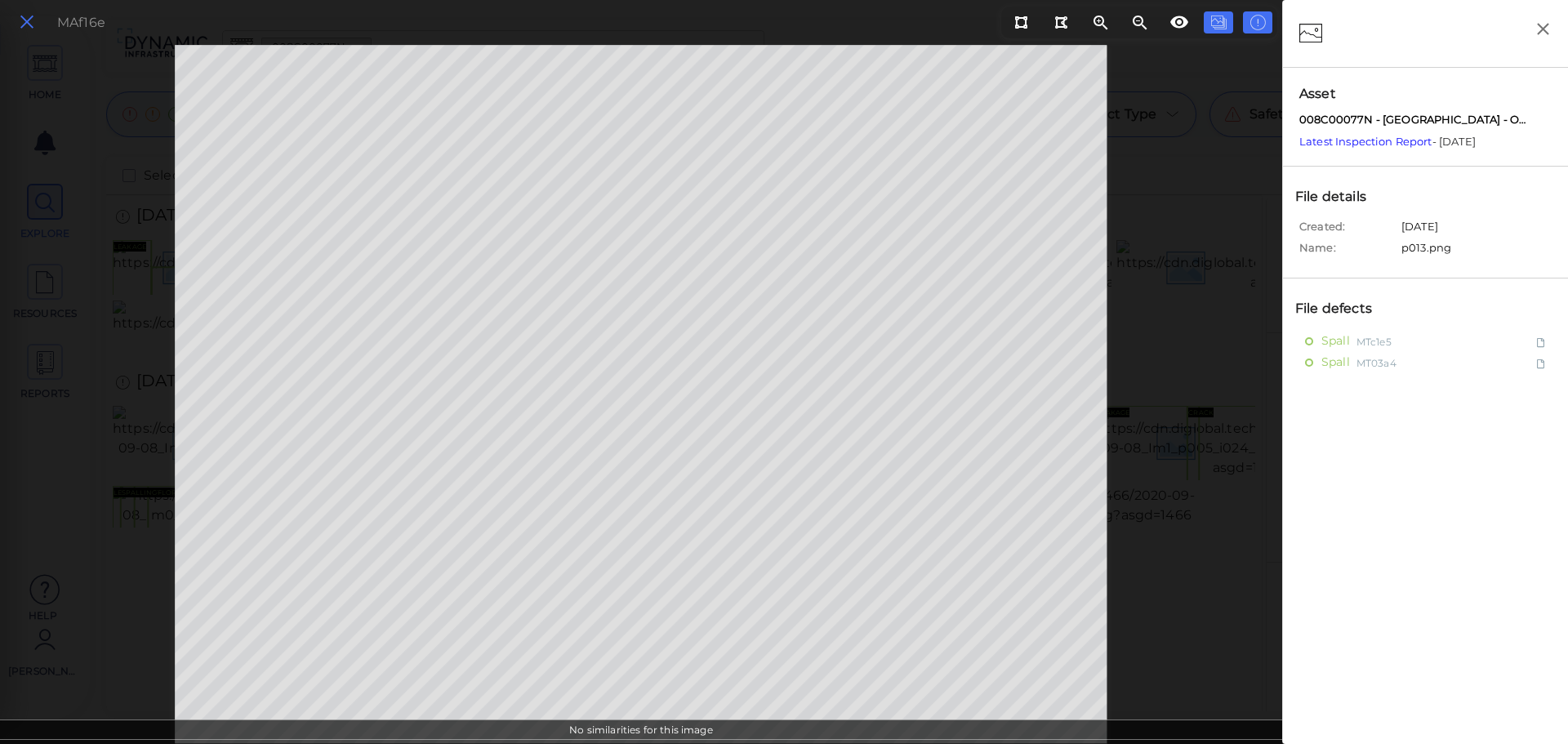
click at [33, 12] on icon at bounding box center [26, 22] width 17 height 22
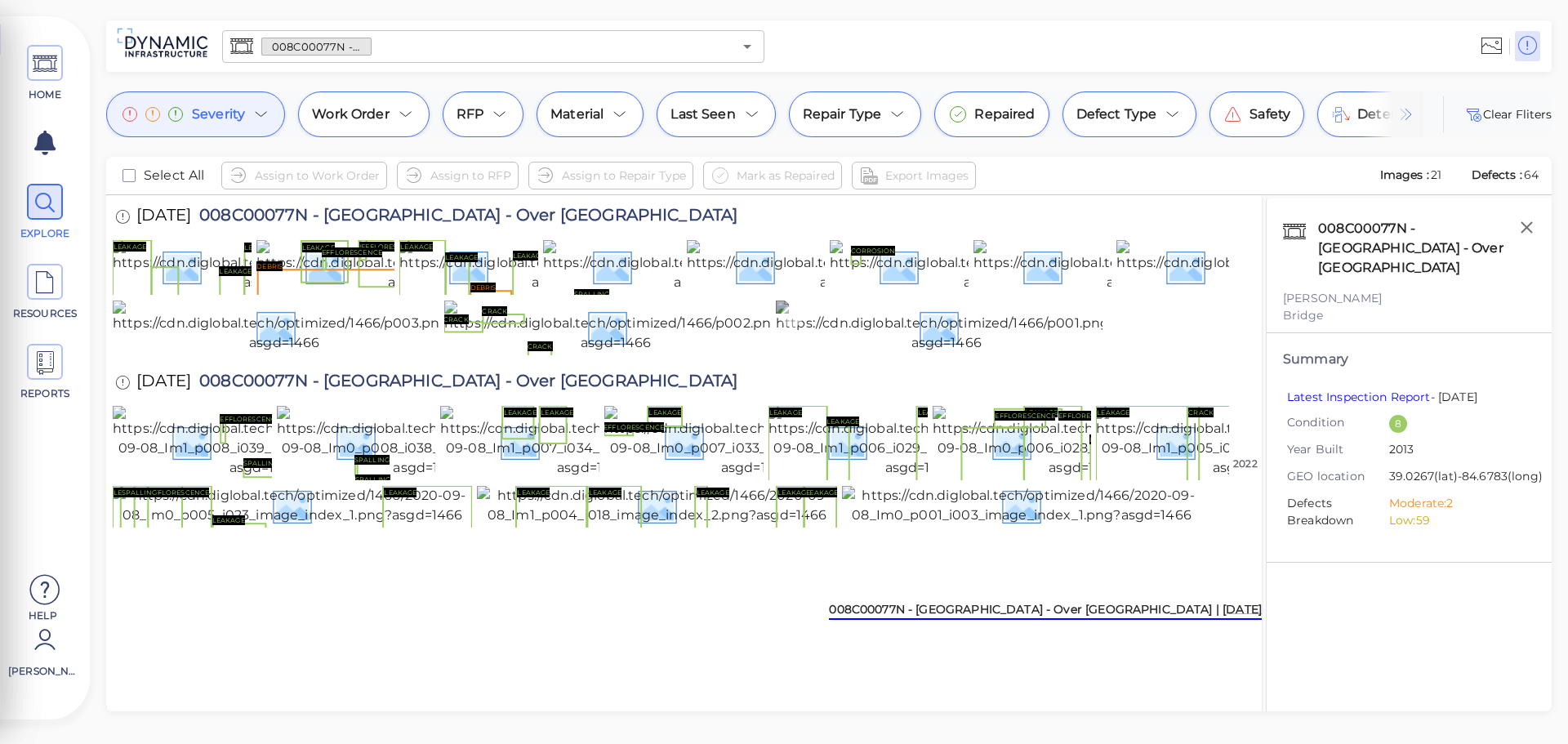
scroll to position [325, 0]
click at [719, 525] on img at bounding box center [657, 506] width 360 height 39
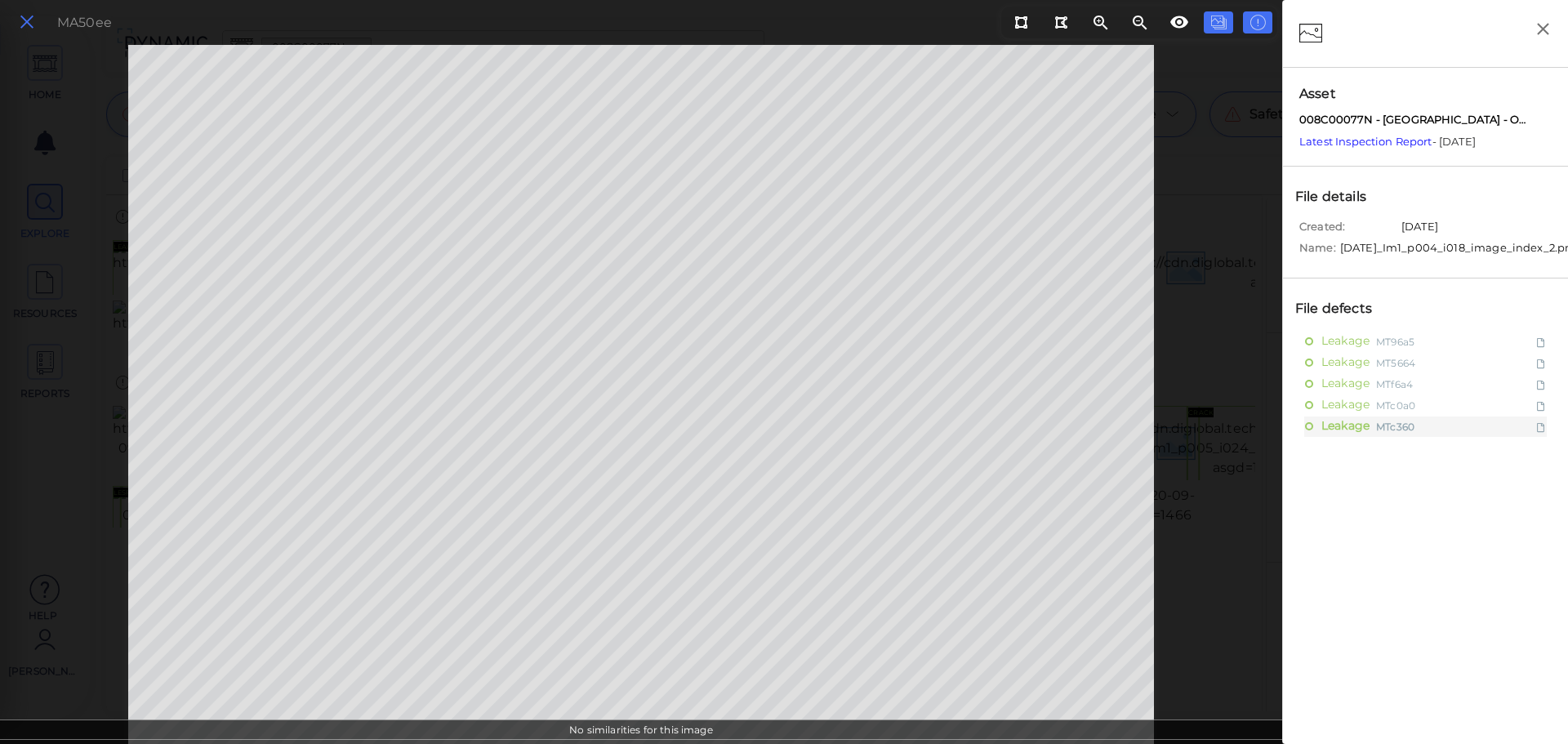
click at [26, 21] on icon at bounding box center [26, 22] width 17 height 22
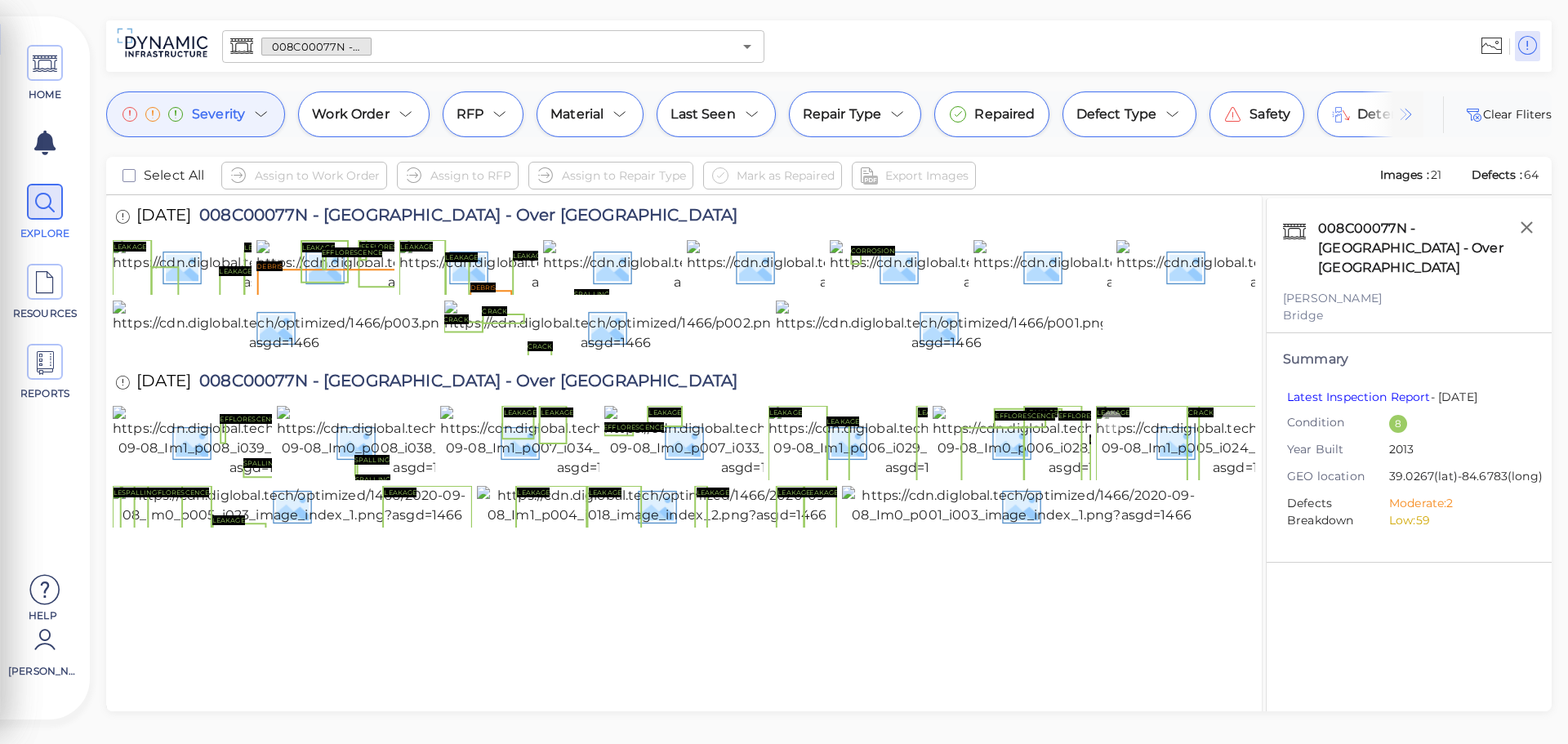
click at [1214, 439] on img at bounding box center [1248, 443] width 304 height 72
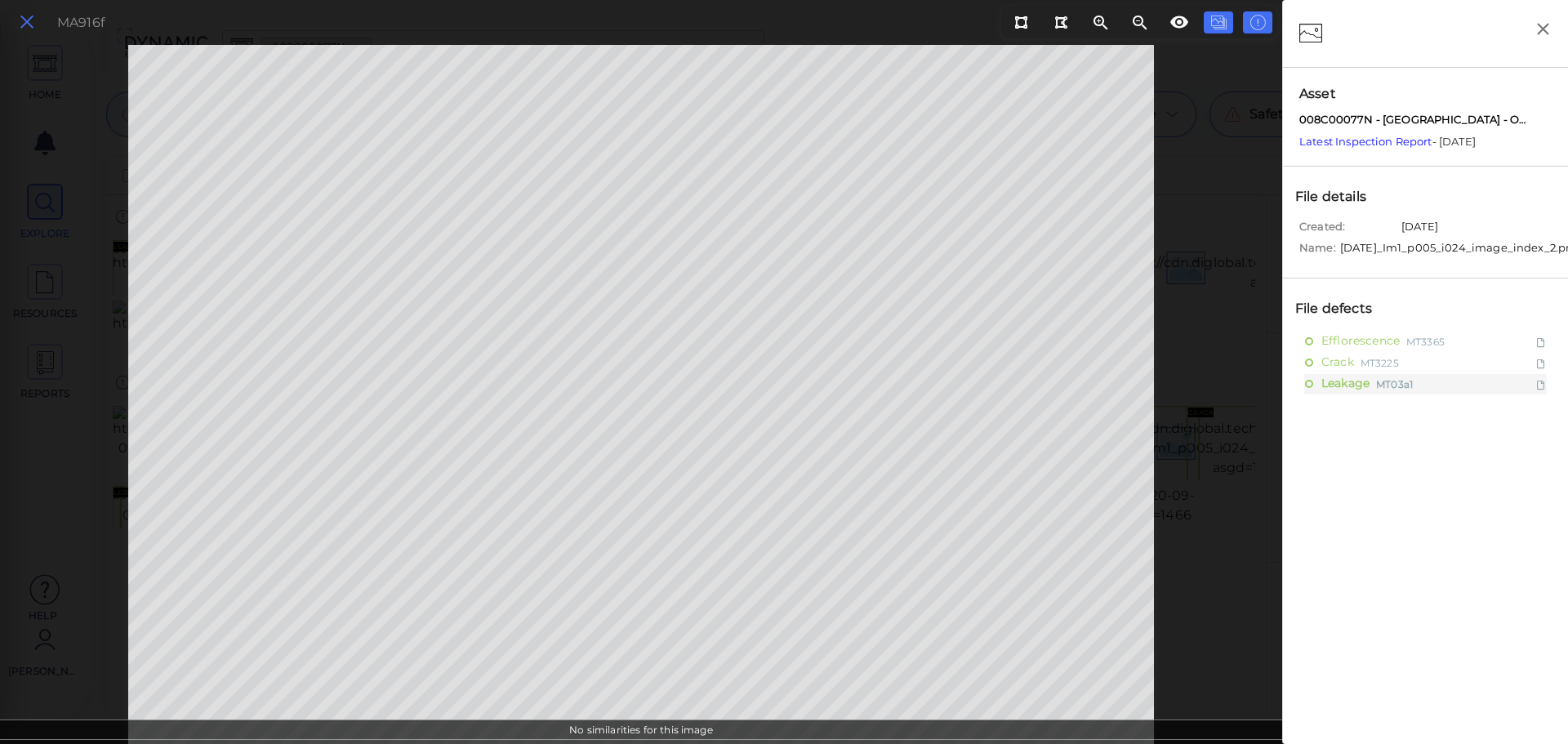
click at [19, 15] on icon at bounding box center [26, 22] width 17 height 22
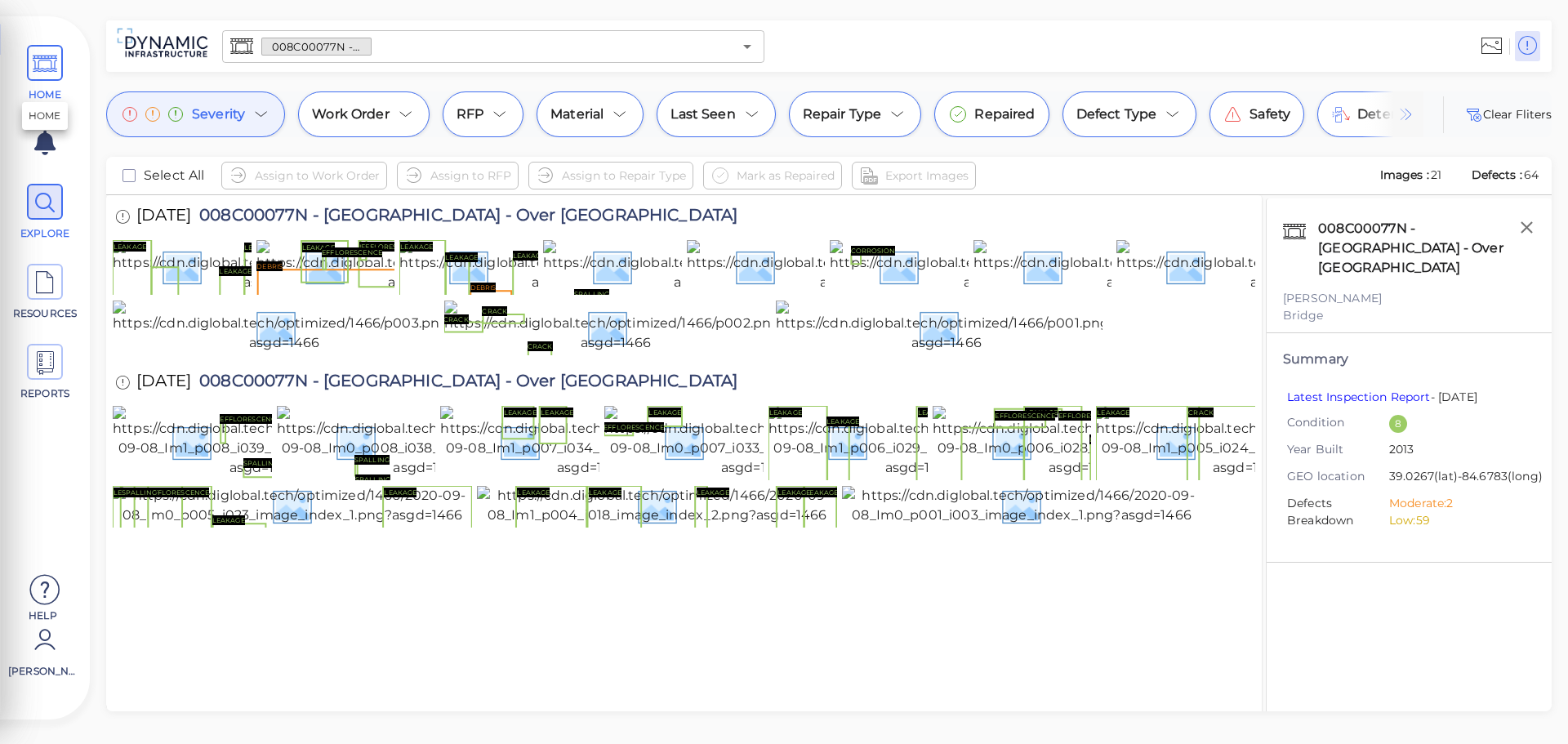
click at [53, 64] on icon at bounding box center [45, 64] width 24 height 37
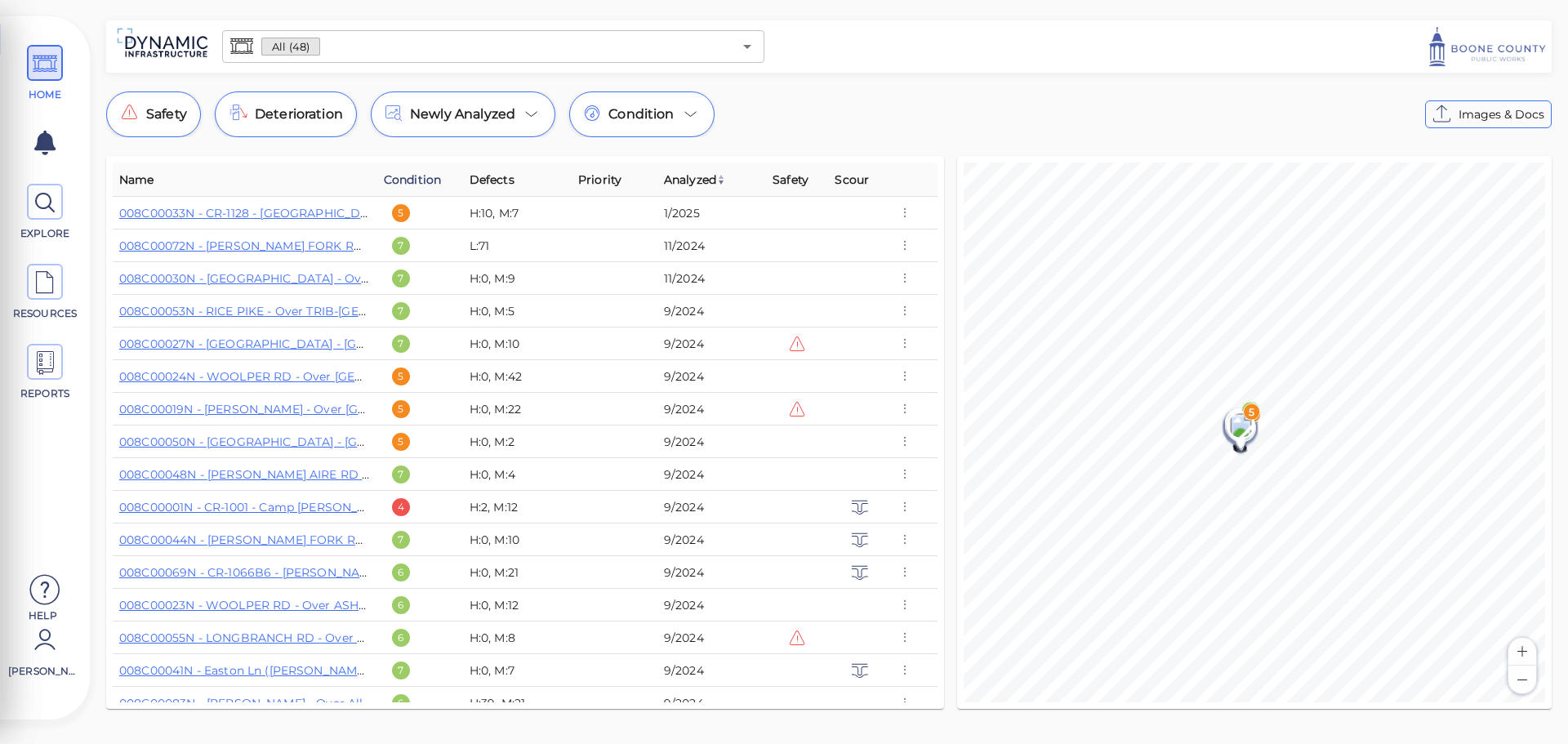
click at [411, 171] on span "Condition" at bounding box center [412, 180] width 57 height 19
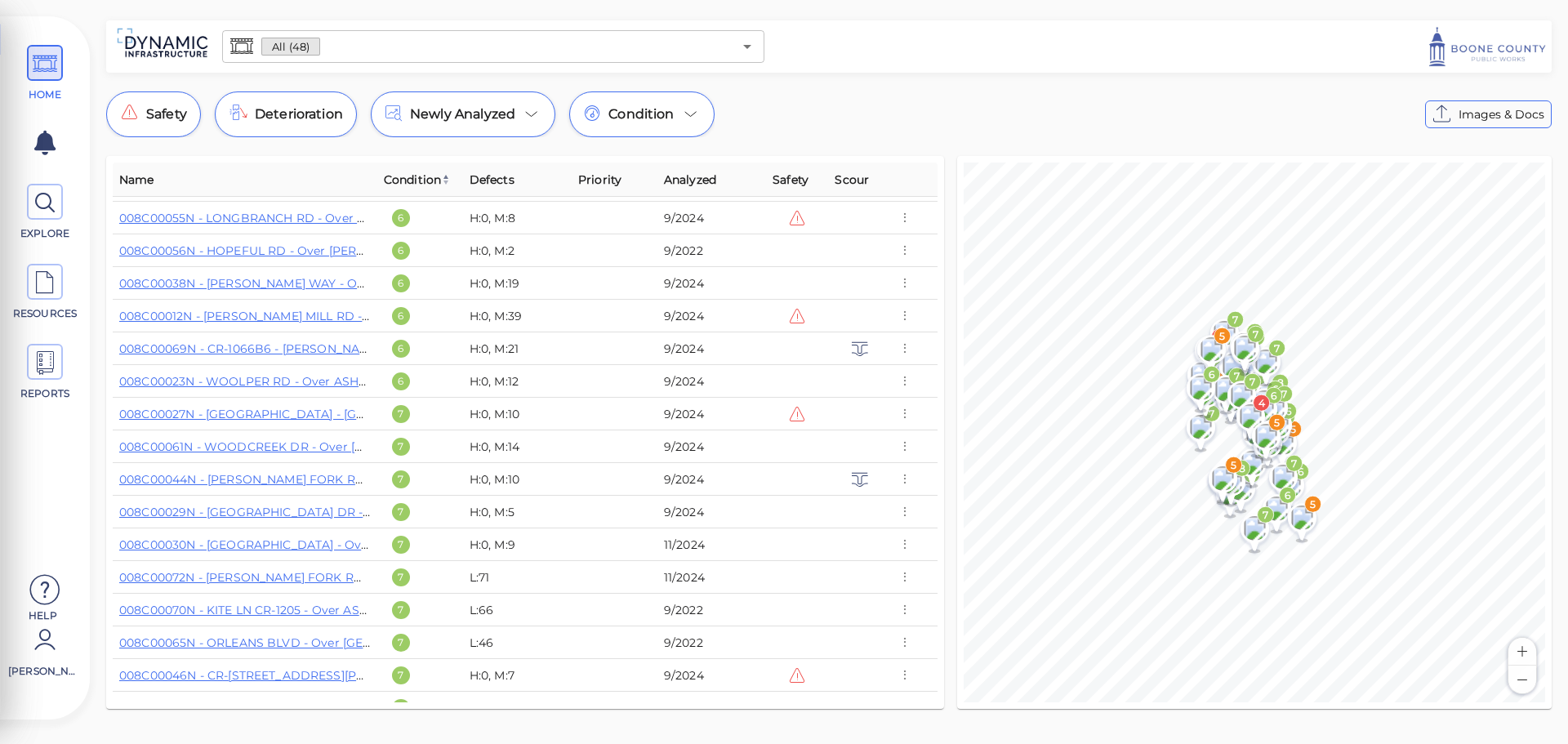
scroll to position [572, 0]
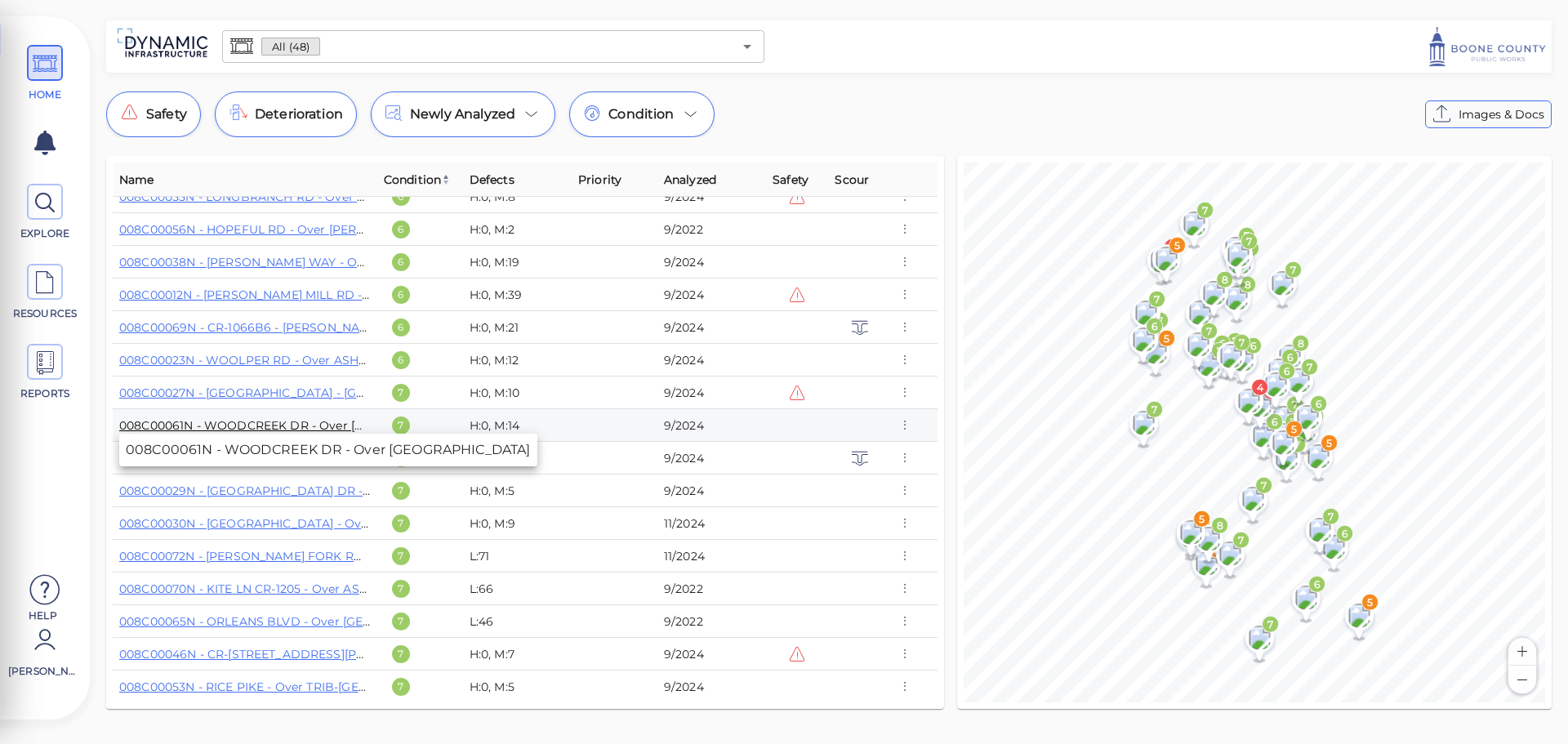
click at [311, 420] on link "008C00061N - WOODCREEK DR - Over [GEOGRAPHIC_DATA]" at bounding box center [299, 425] width 360 height 15
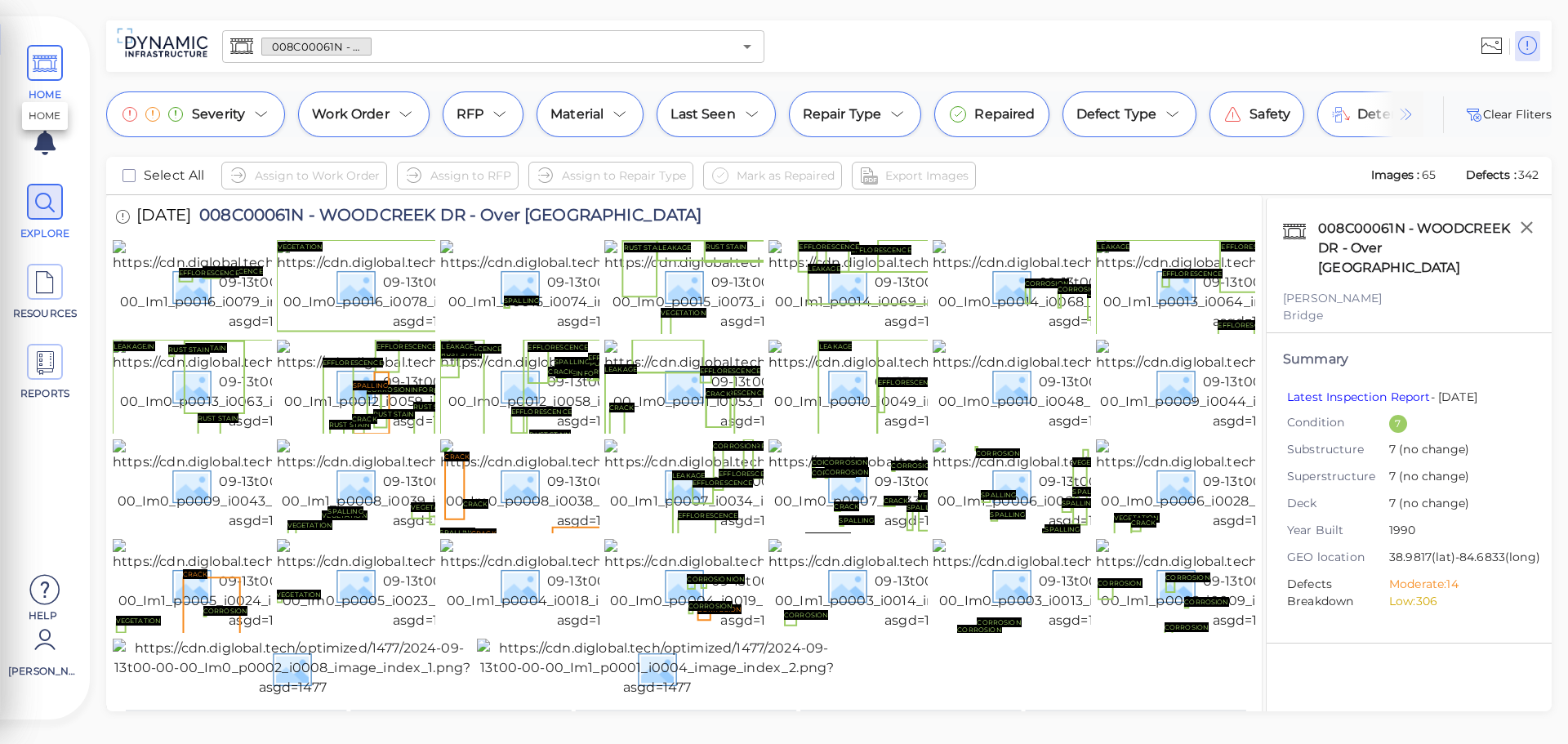
click at [39, 64] on icon at bounding box center [45, 64] width 24 height 37
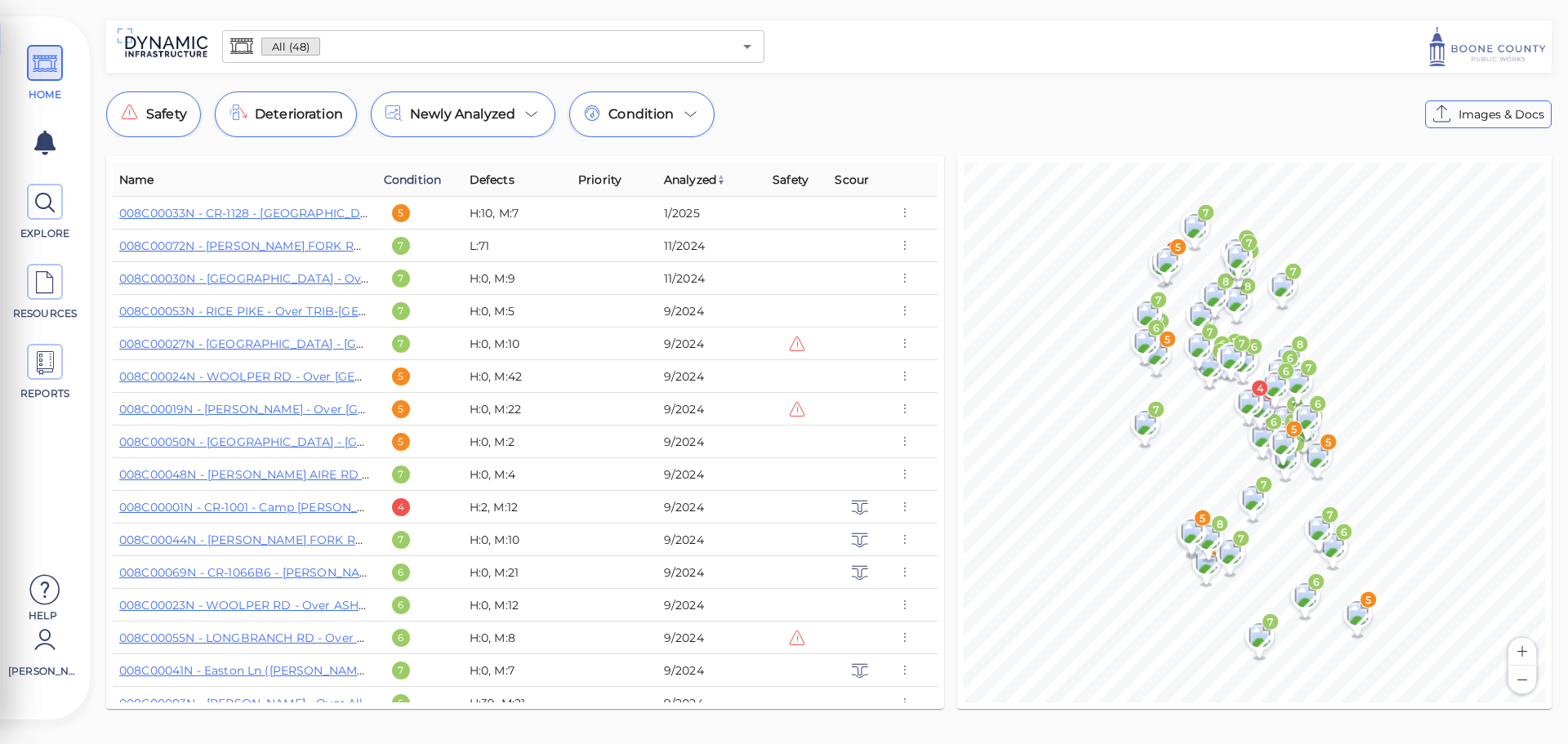
click at [403, 181] on span "Condition" at bounding box center [412, 180] width 57 height 19
click at [52, 206] on icon at bounding box center [45, 203] width 24 height 37
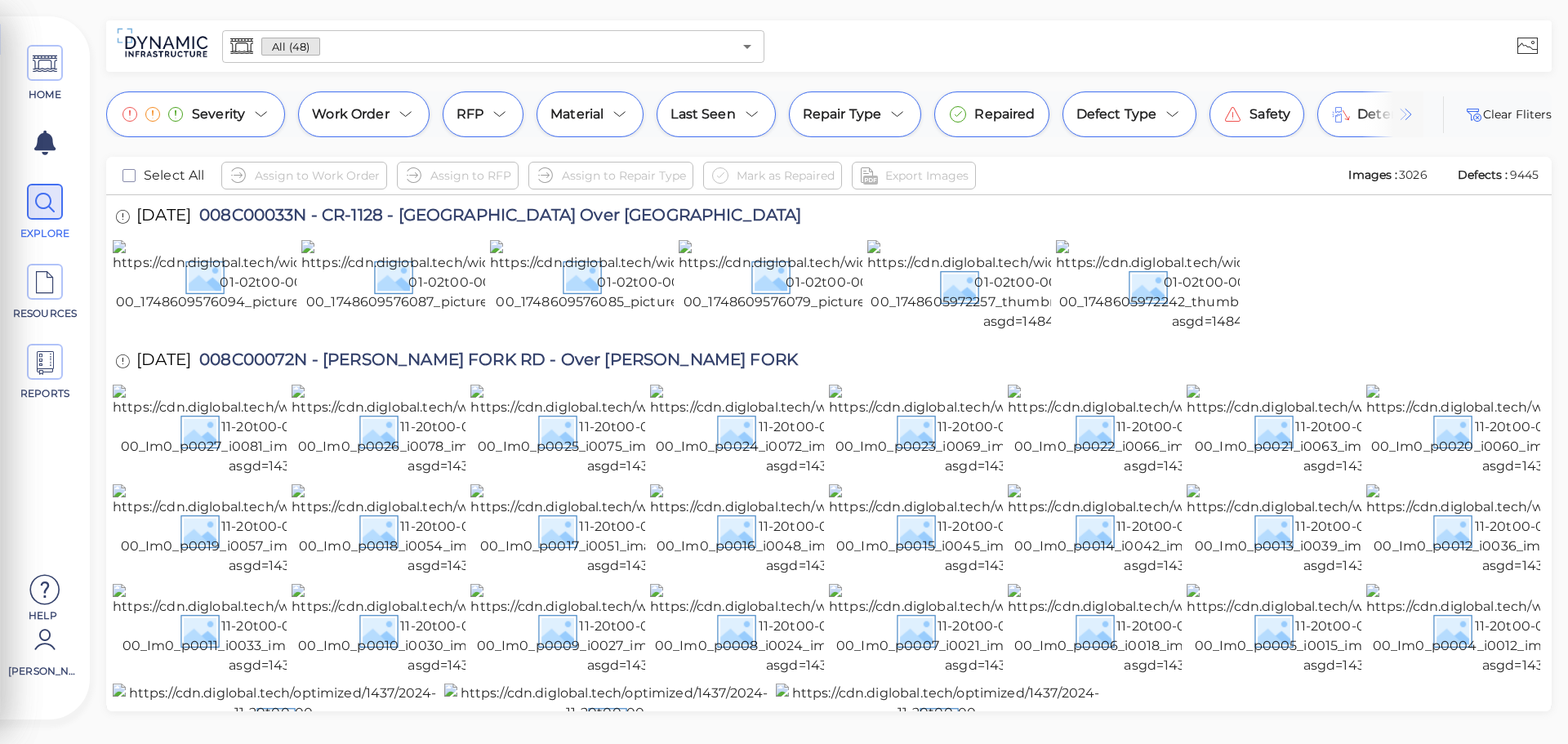
click at [370, 47] on input "text" at bounding box center [526, 47] width 412 height 23
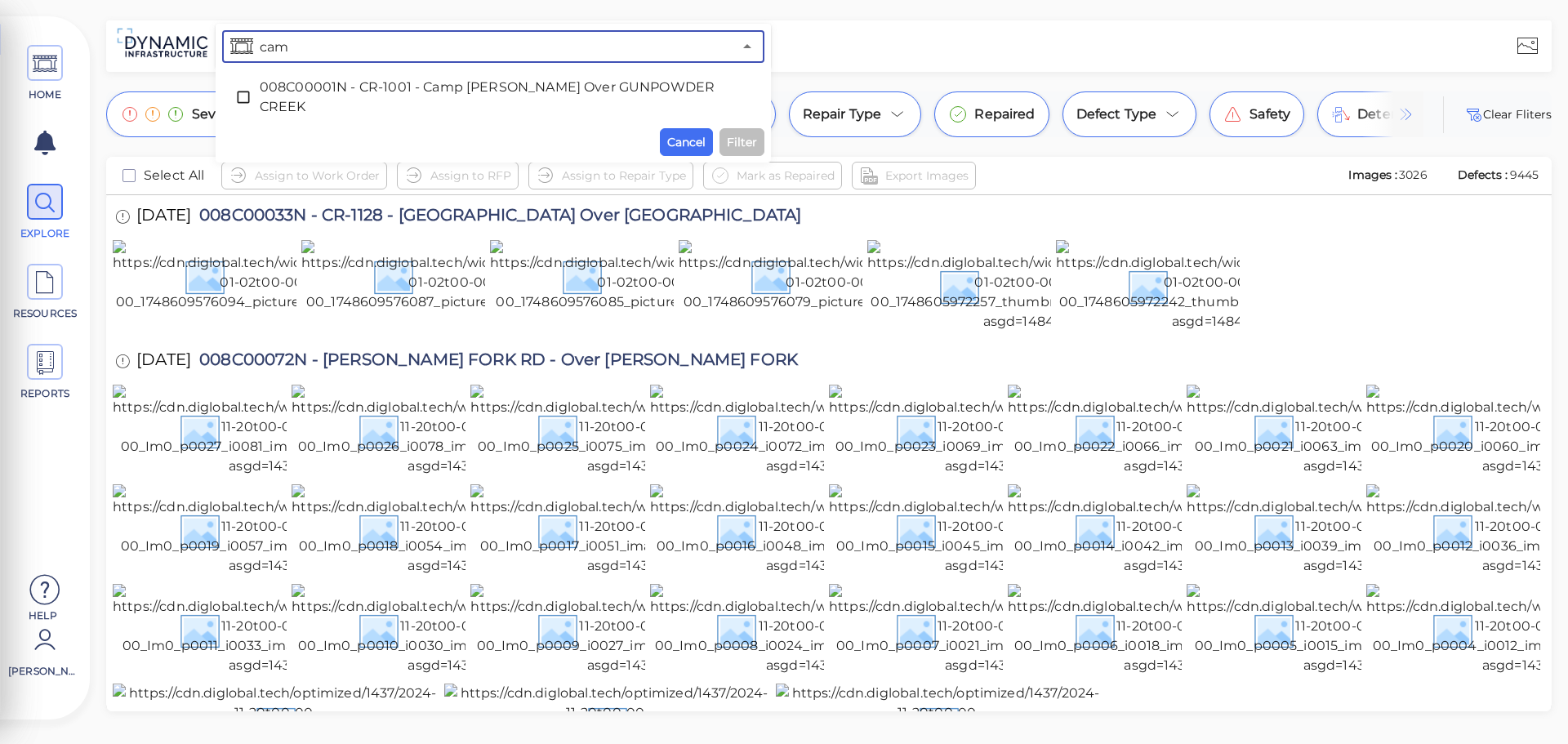
type input "camp"
click at [238, 101] on icon at bounding box center [243, 97] width 17 height 17
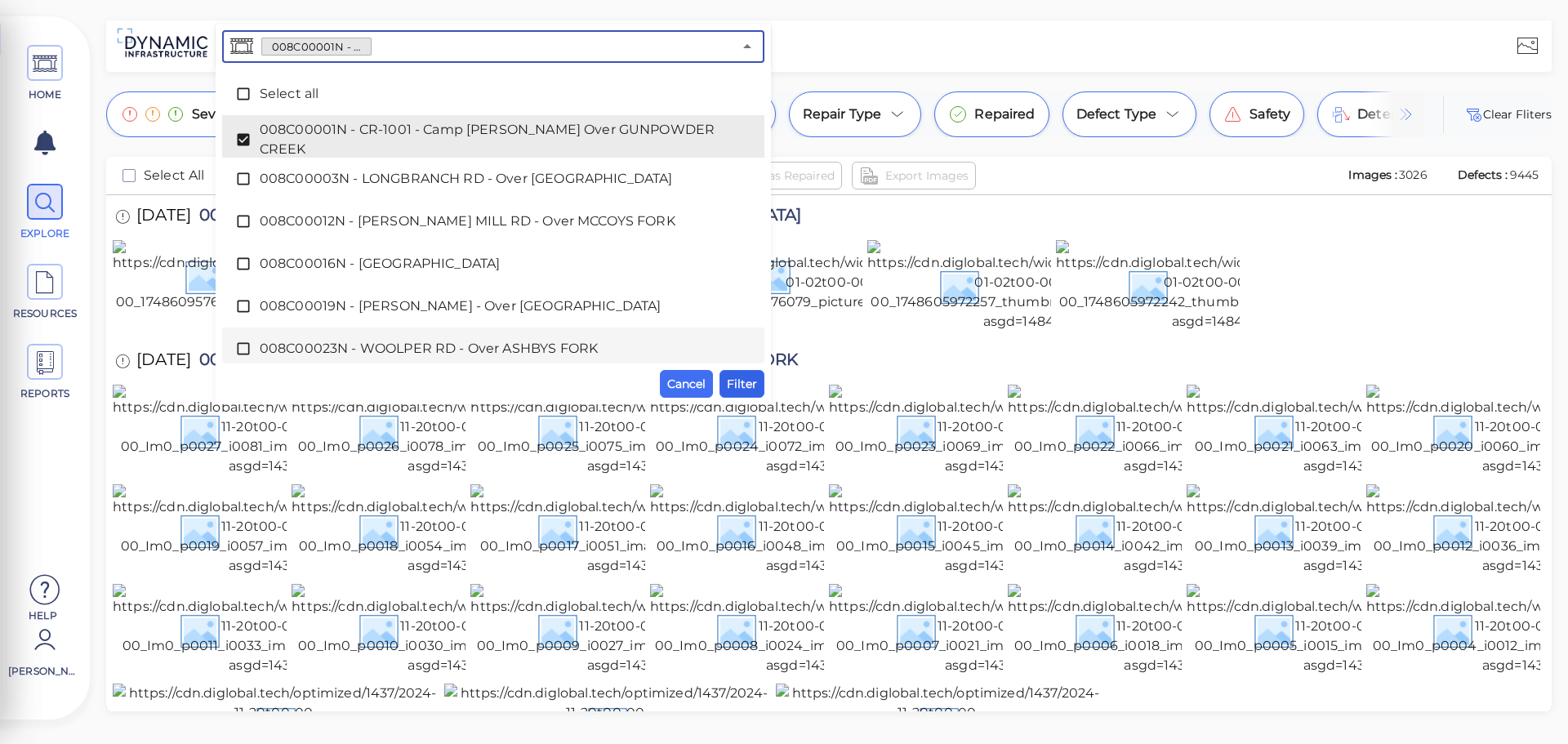
click at [744, 391] on span "Filter" at bounding box center [742, 384] width 30 height 19
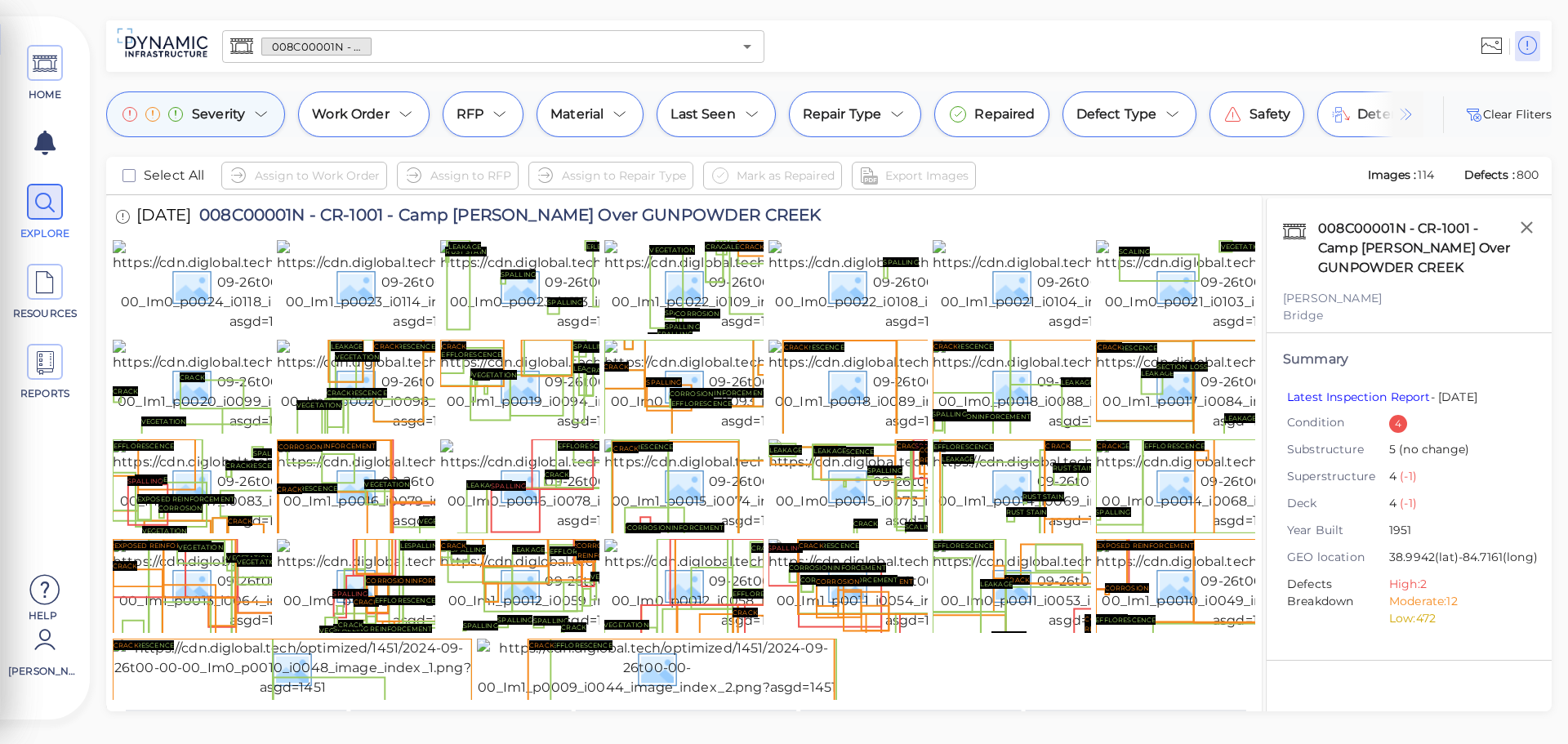
click at [244, 121] on div "Severity" at bounding box center [195, 114] width 179 height 46
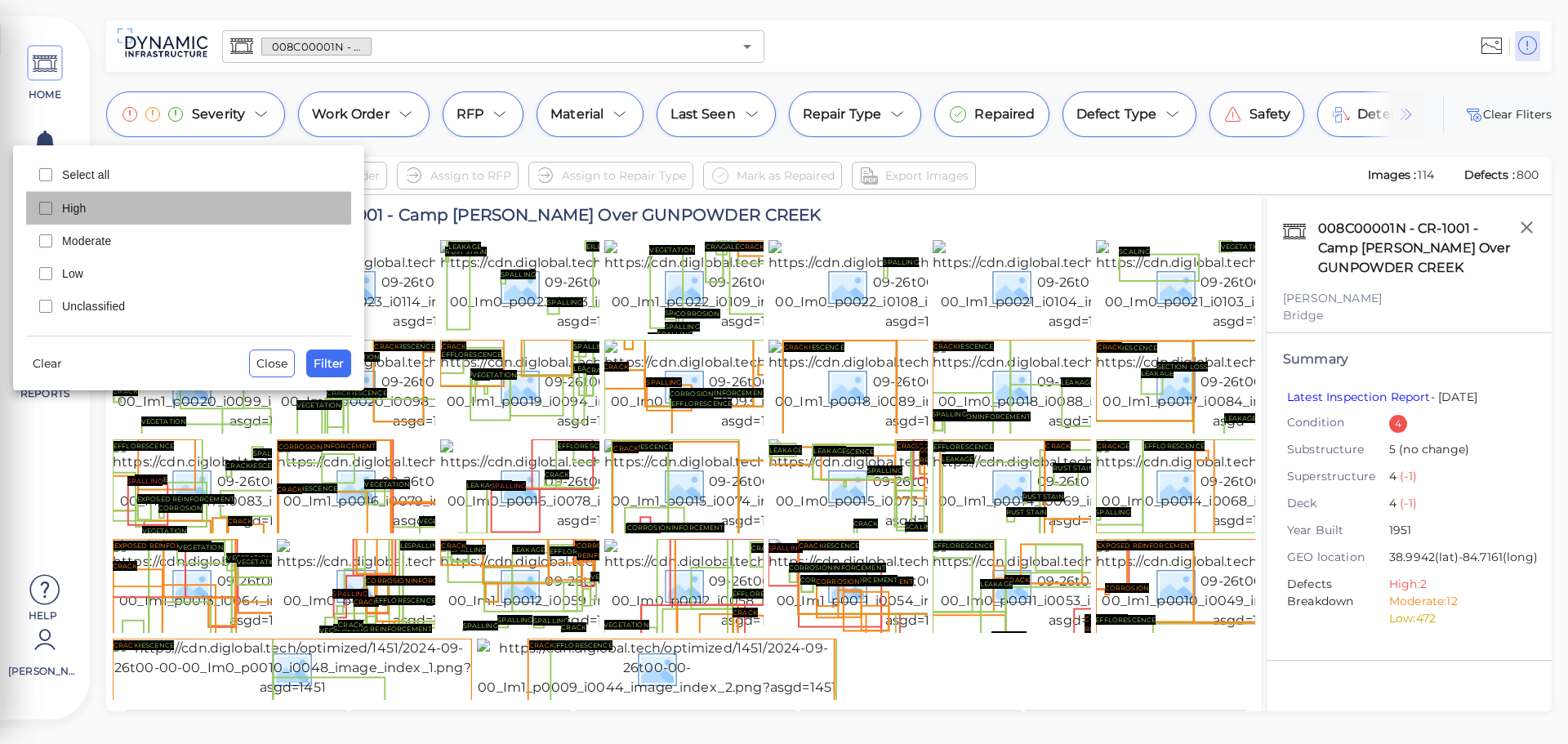
click at [85, 208] on span "High" at bounding box center [201, 208] width 279 height 17
click at [318, 367] on span "Filter" at bounding box center [329, 364] width 30 height 19
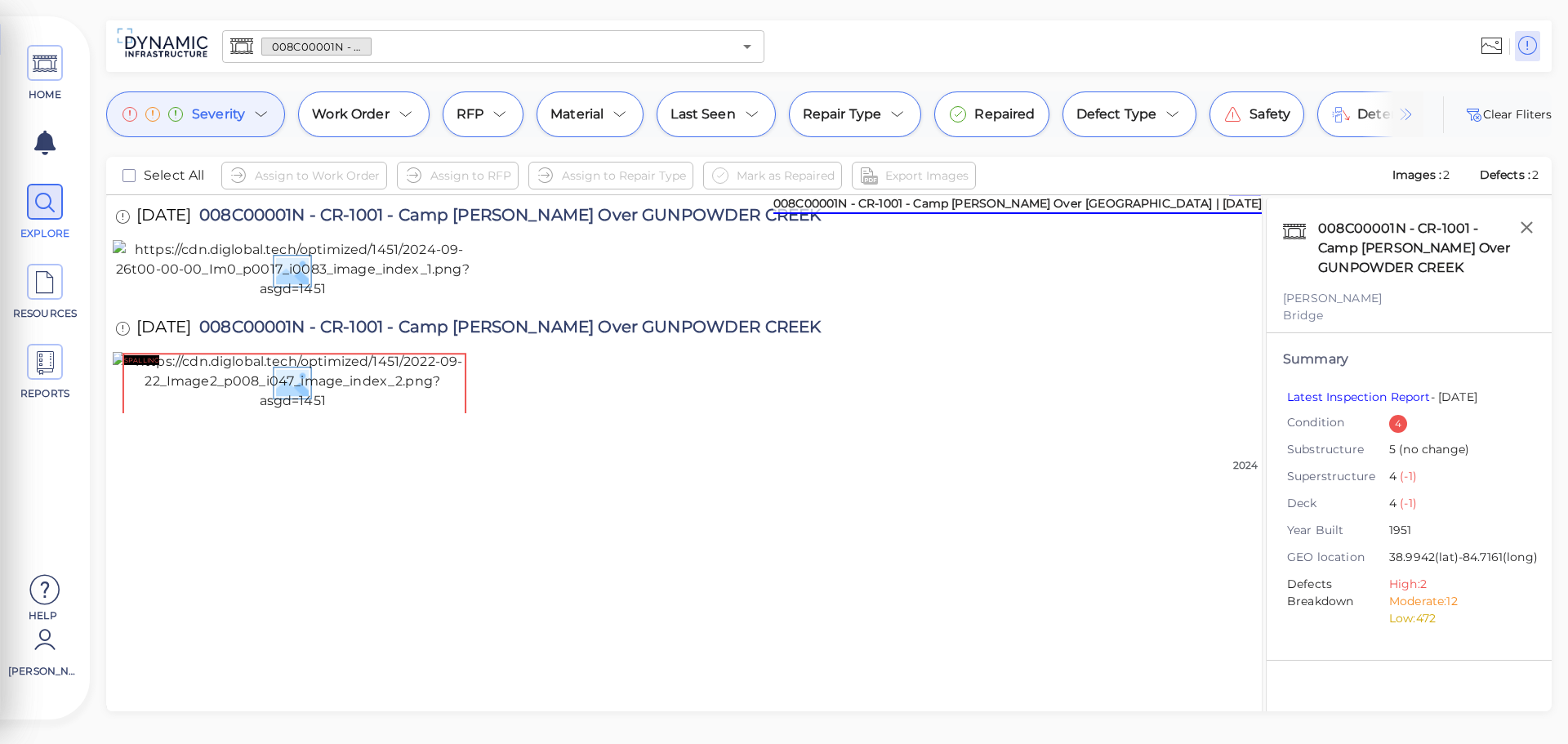
click at [261, 106] on icon at bounding box center [261, 115] width 19 height 19
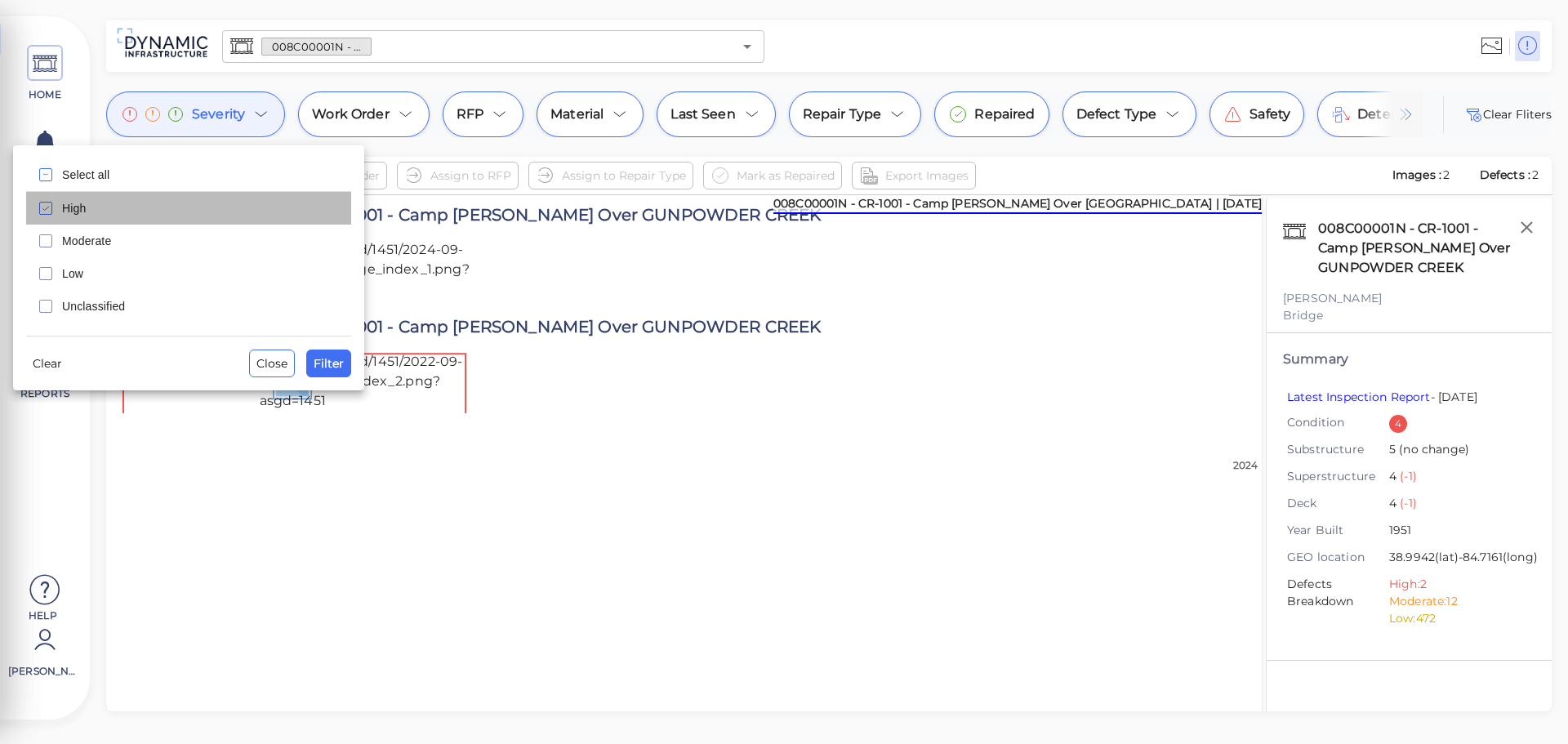
click at [60, 211] on div "High" at bounding box center [189, 208] width 325 height 33
click at [326, 370] on span "Filter" at bounding box center [329, 364] width 30 height 19
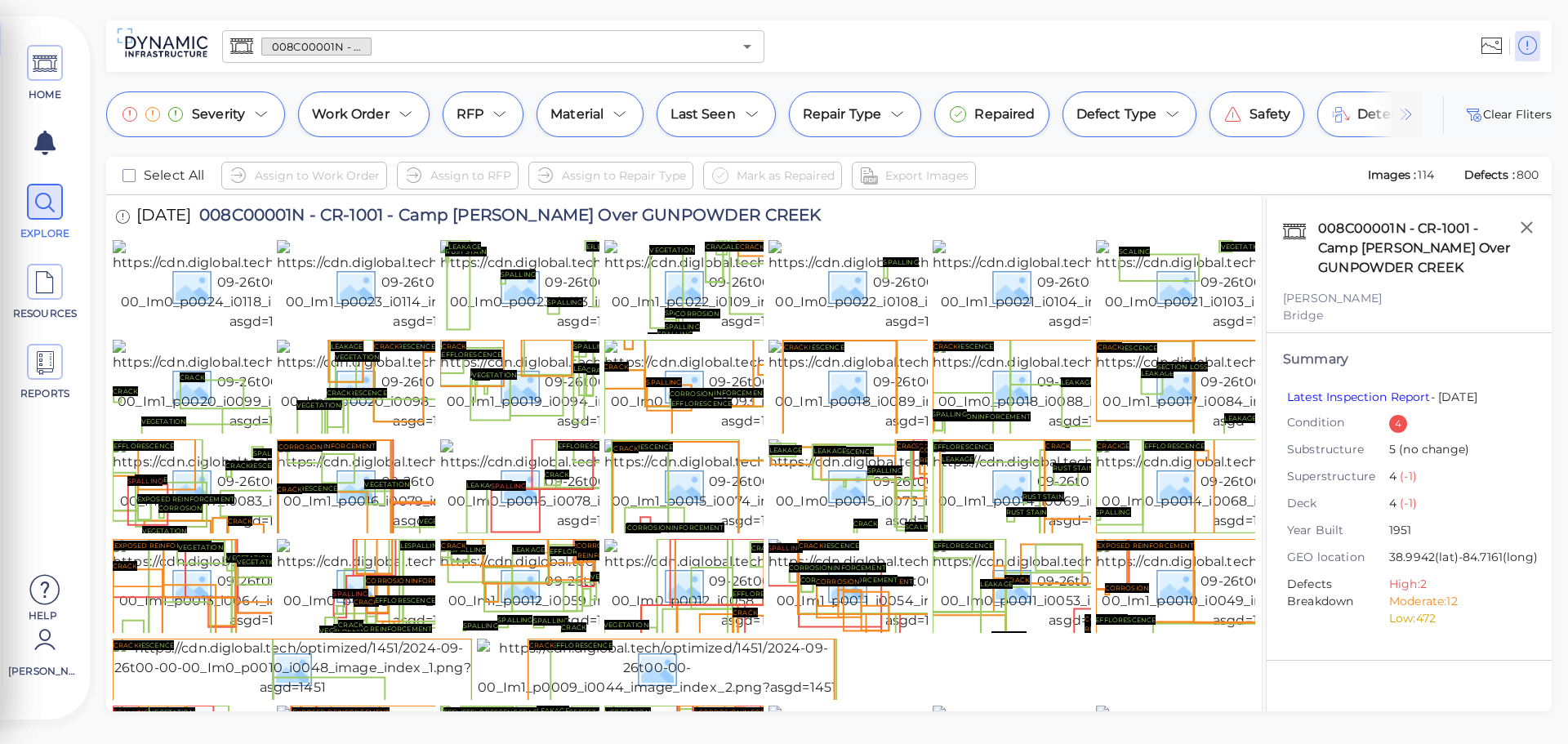
click at [1365, 110] on img at bounding box center [1393, 114] width 61 height 46
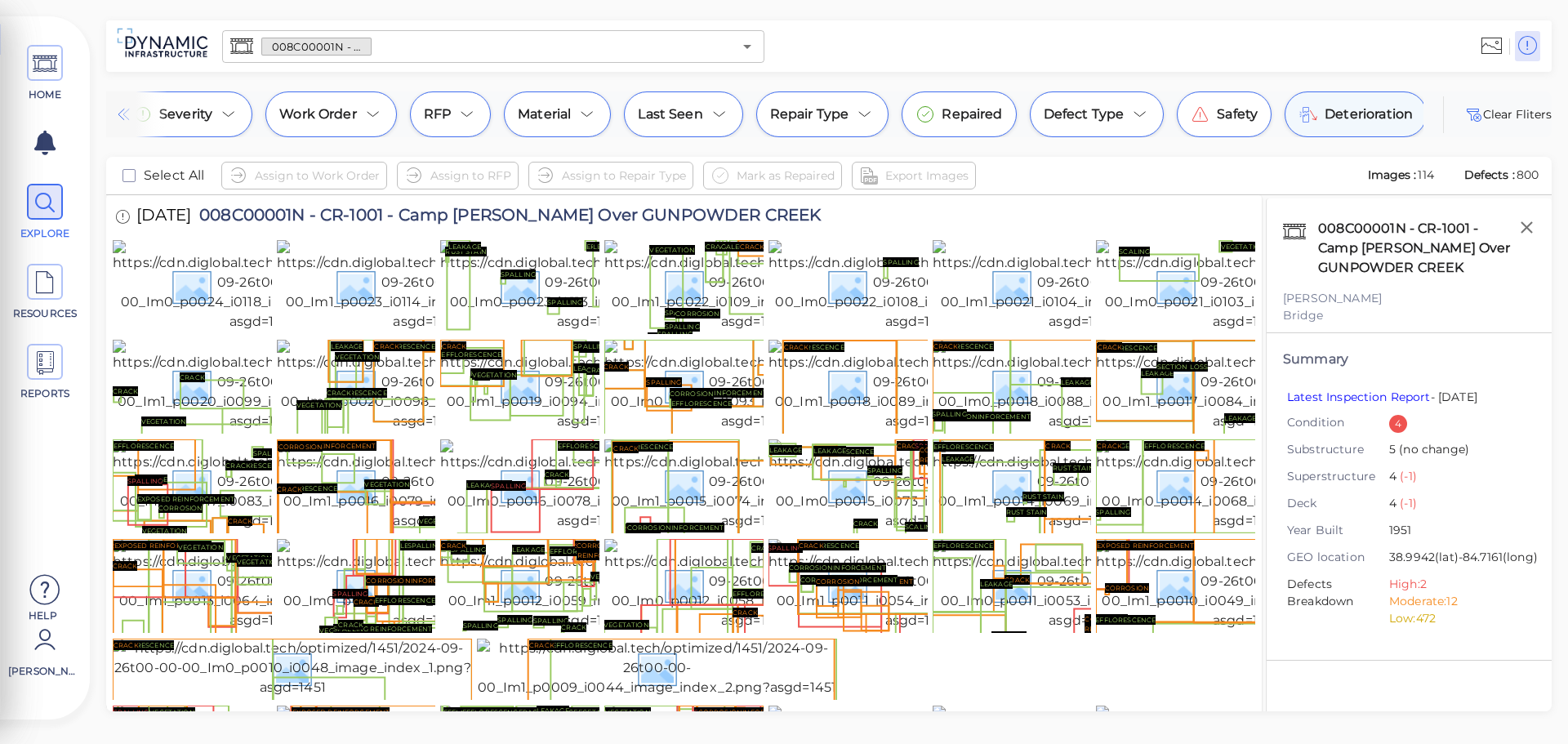
click at [1342, 105] on span "Deterioration" at bounding box center [1369, 115] width 88 height 19
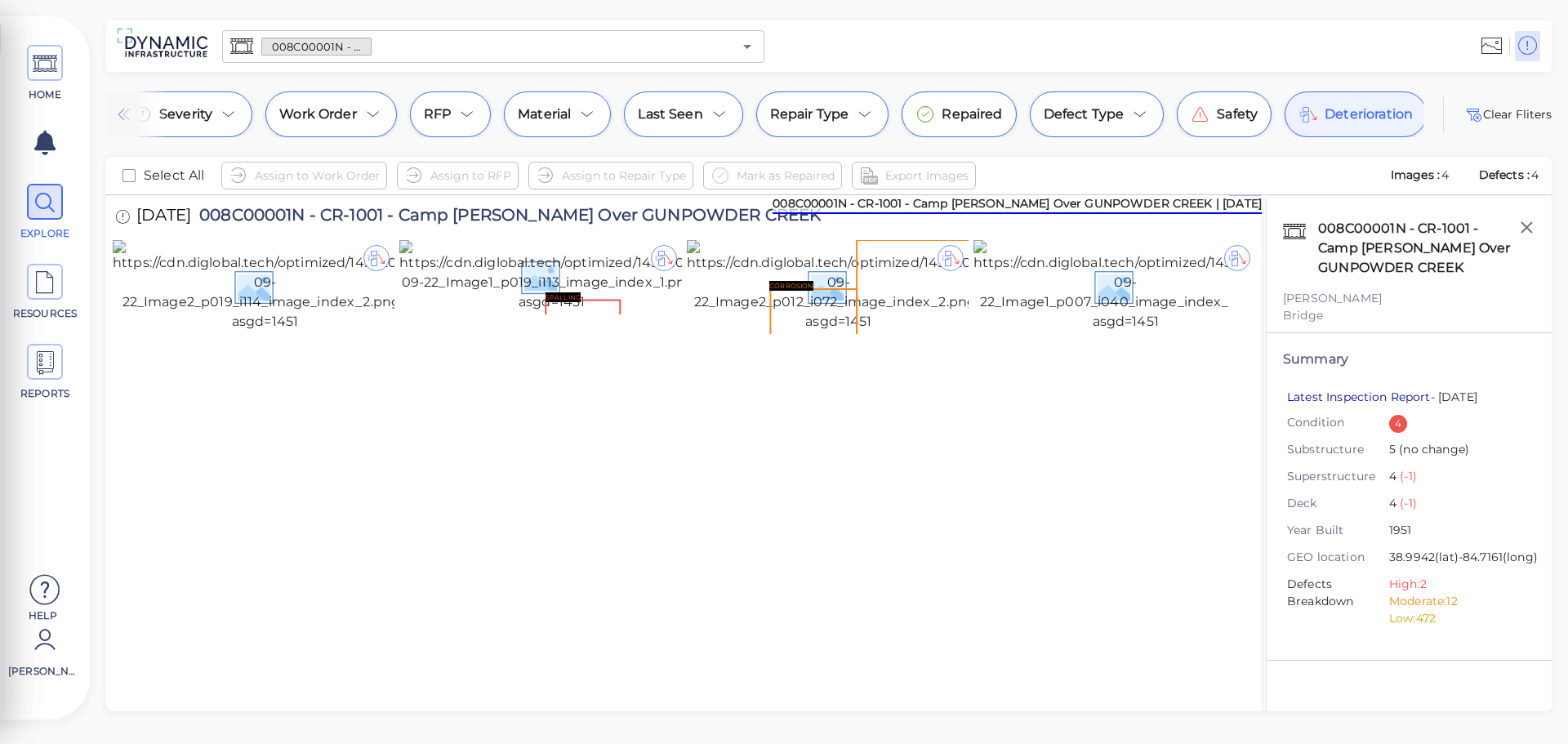
click at [1328, 397] on link "Latest Inspection Report" at bounding box center [1359, 397] width 144 height 15
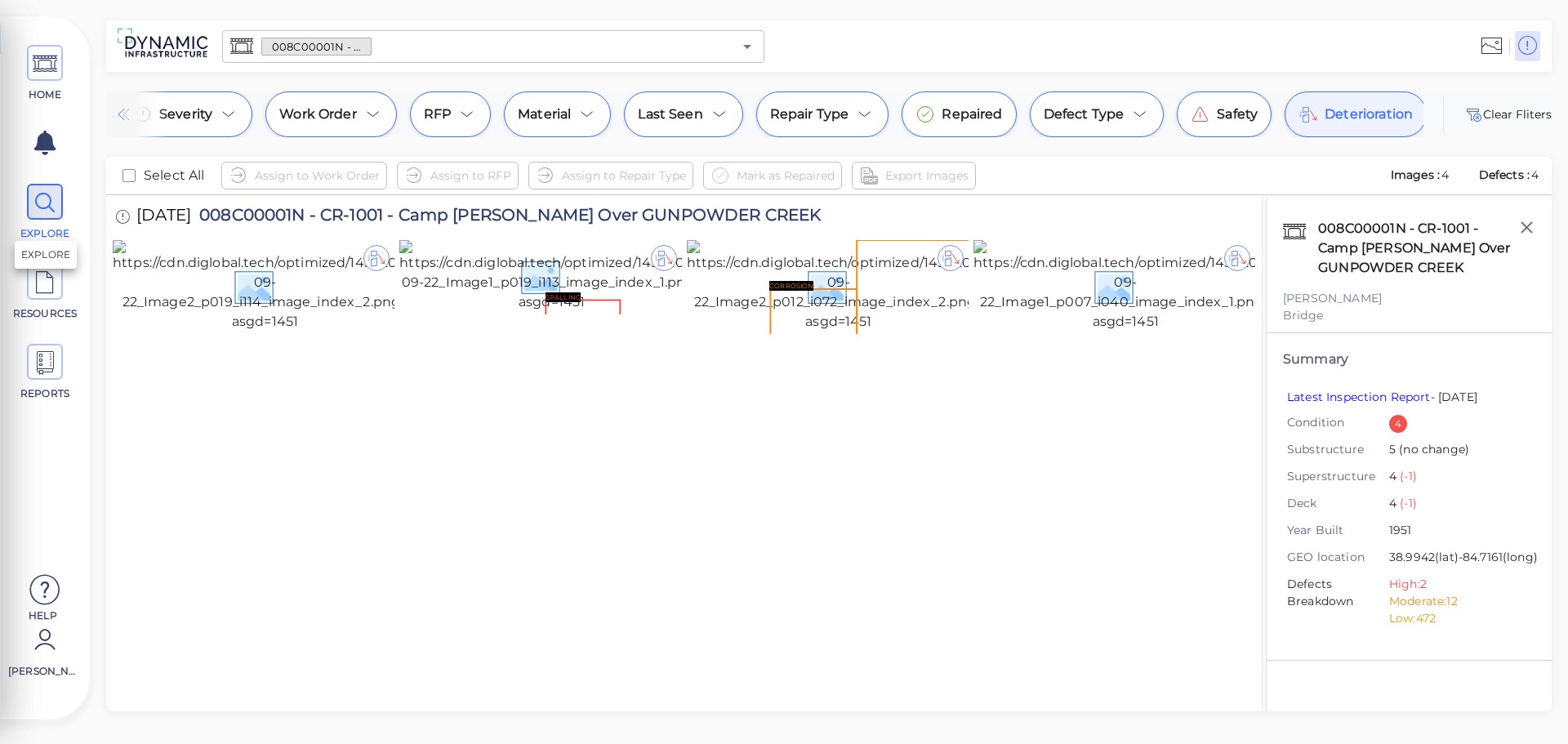
click at [36, 211] on icon at bounding box center [45, 203] width 24 height 37
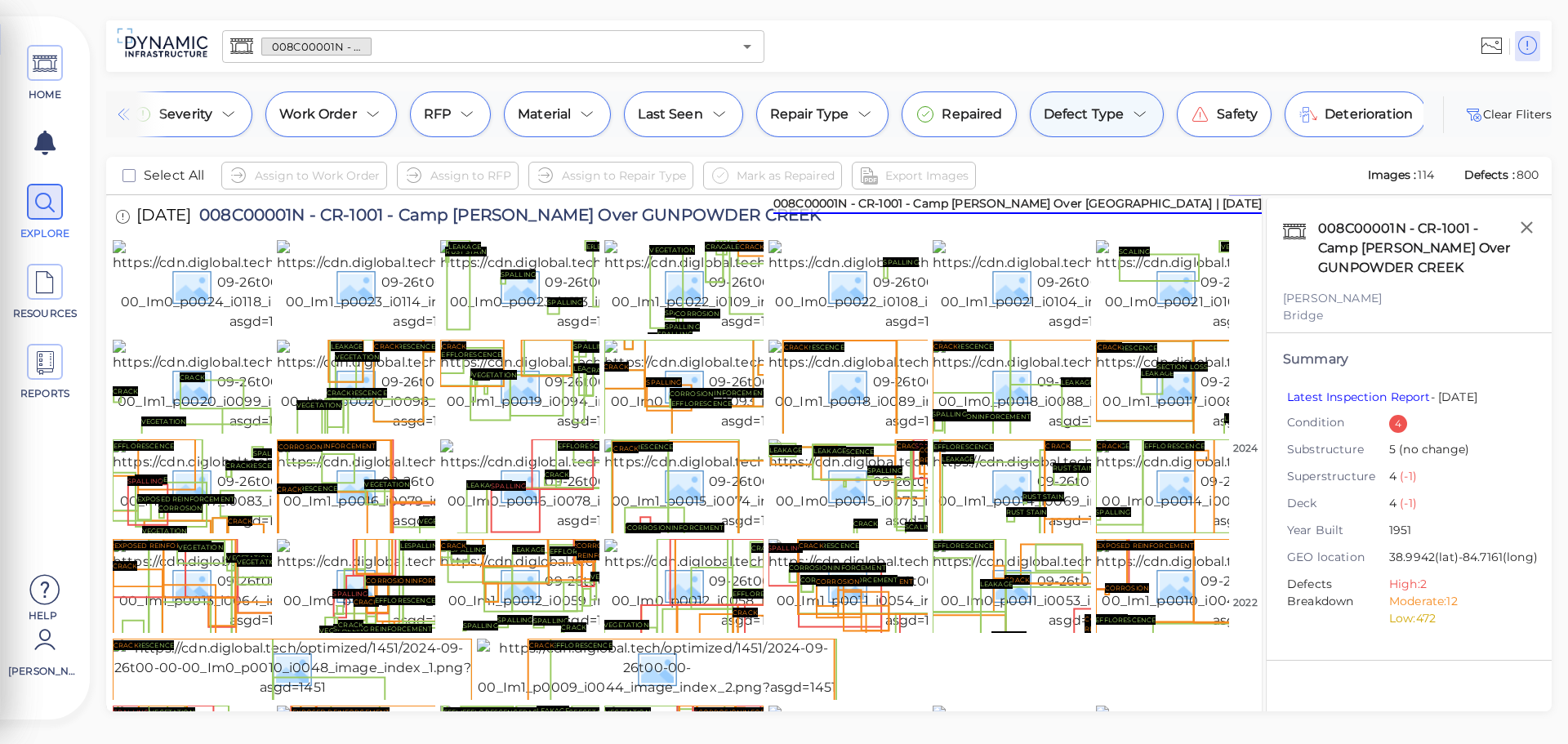
click at [1126, 115] on div "Defect Type" at bounding box center [1098, 114] width 135 height 46
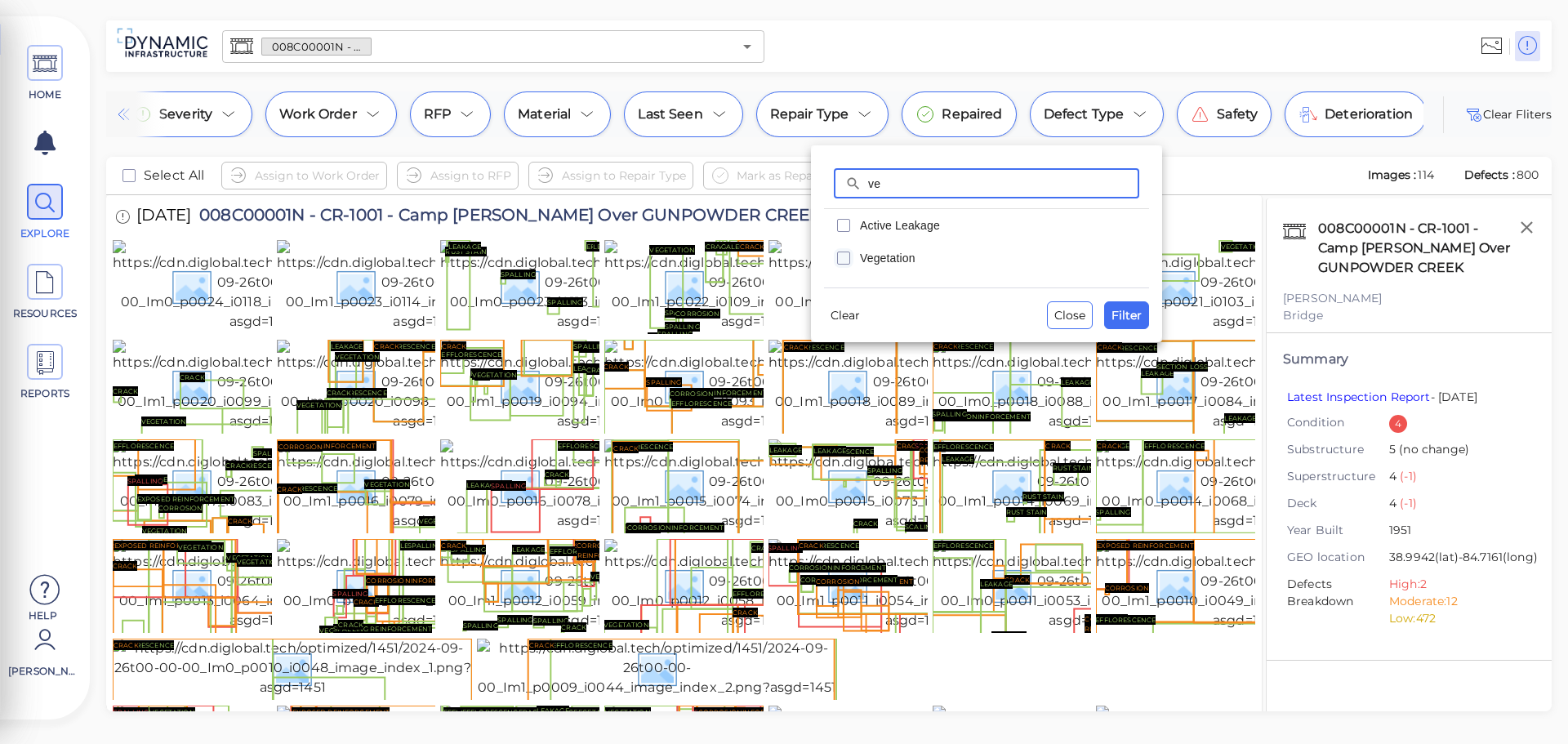
type input "ve"
click at [845, 248] on icon "checkbox" at bounding box center [844, 258] width 19 height 19
click at [1139, 308] on span "Filter" at bounding box center [1127, 315] width 30 height 19
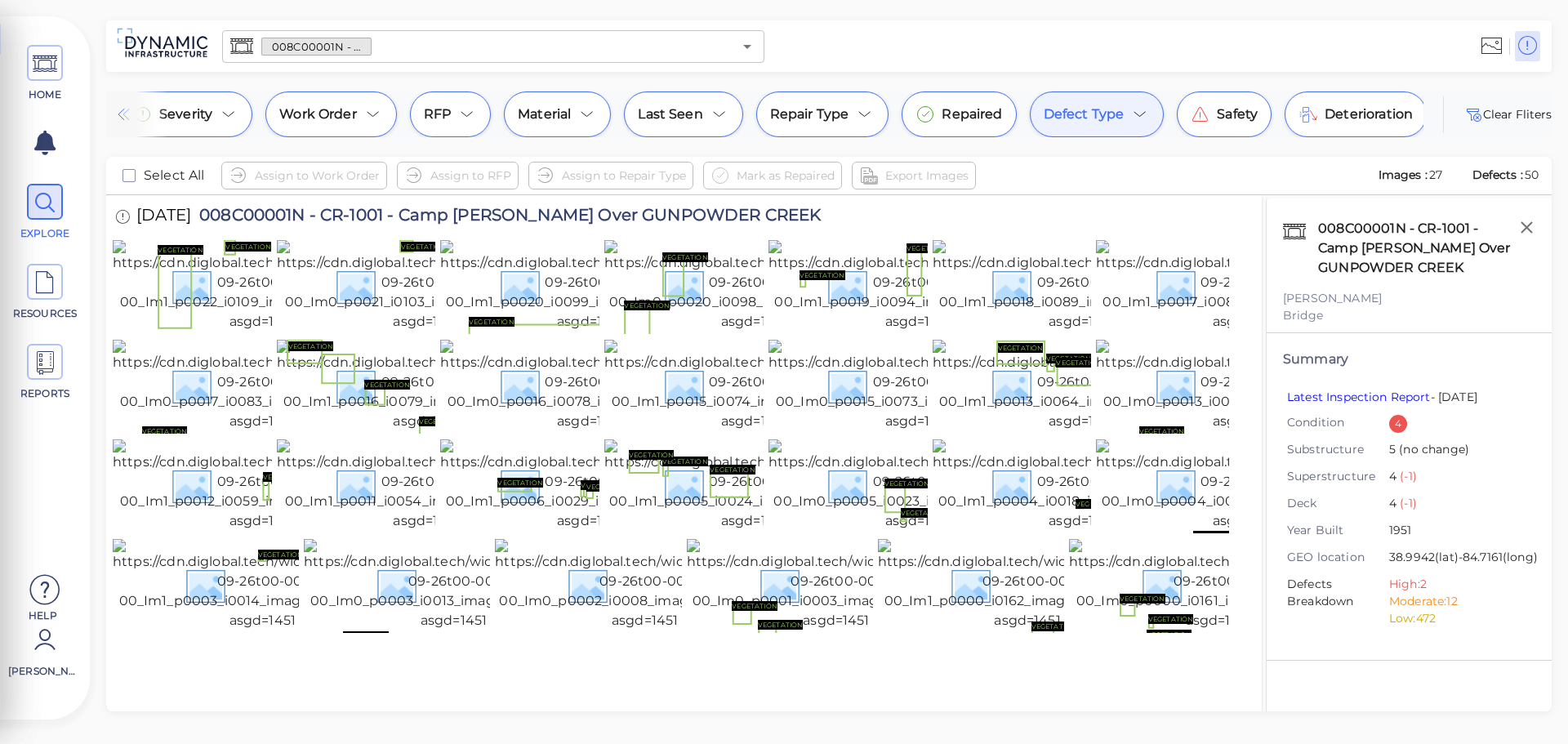
scroll to position [89, 0]
click at [751, 47] on icon "Open" at bounding box center [748, 47] width 19 height 19
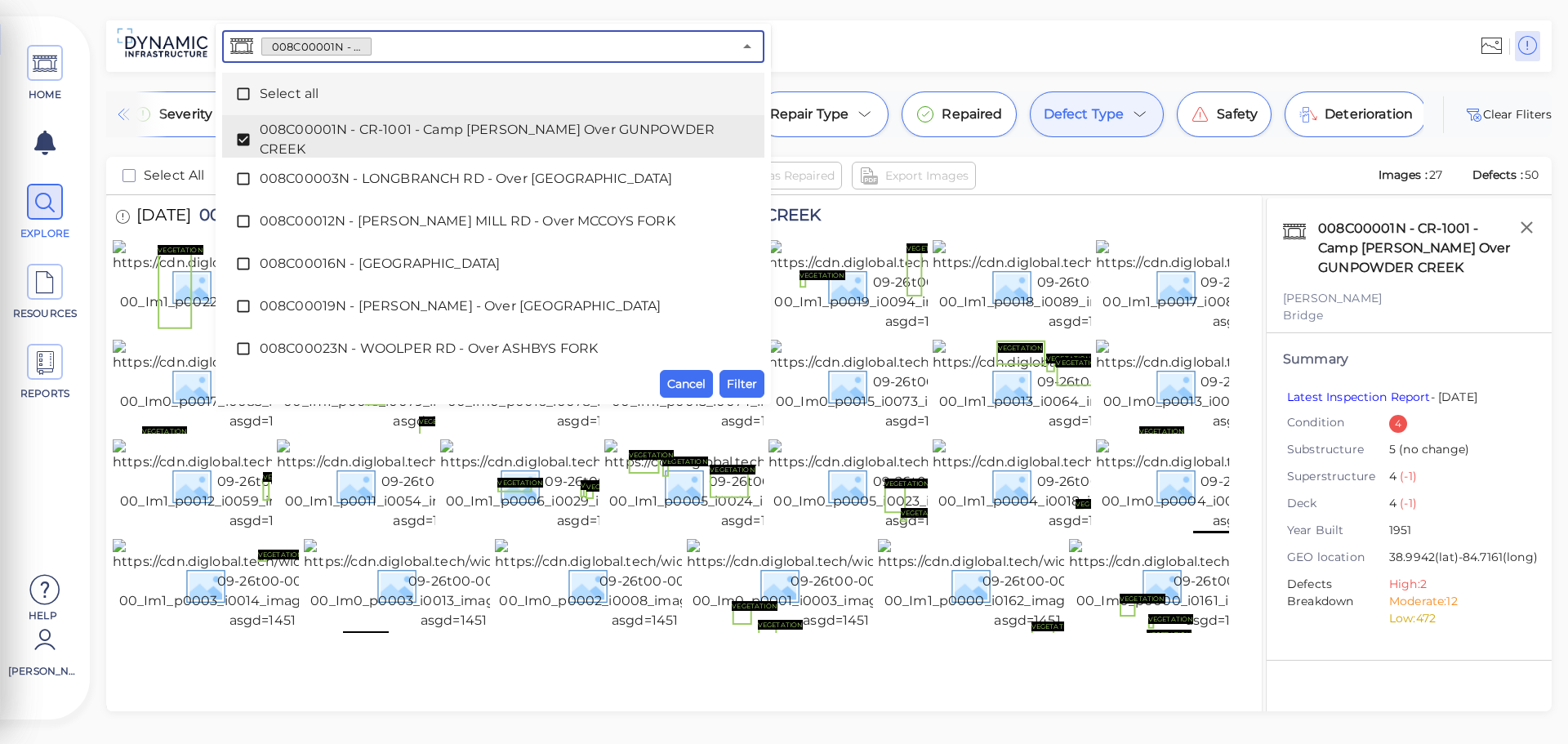
click at [278, 94] on span "Select all" at bounding box center [493, 94] width 468 height 19
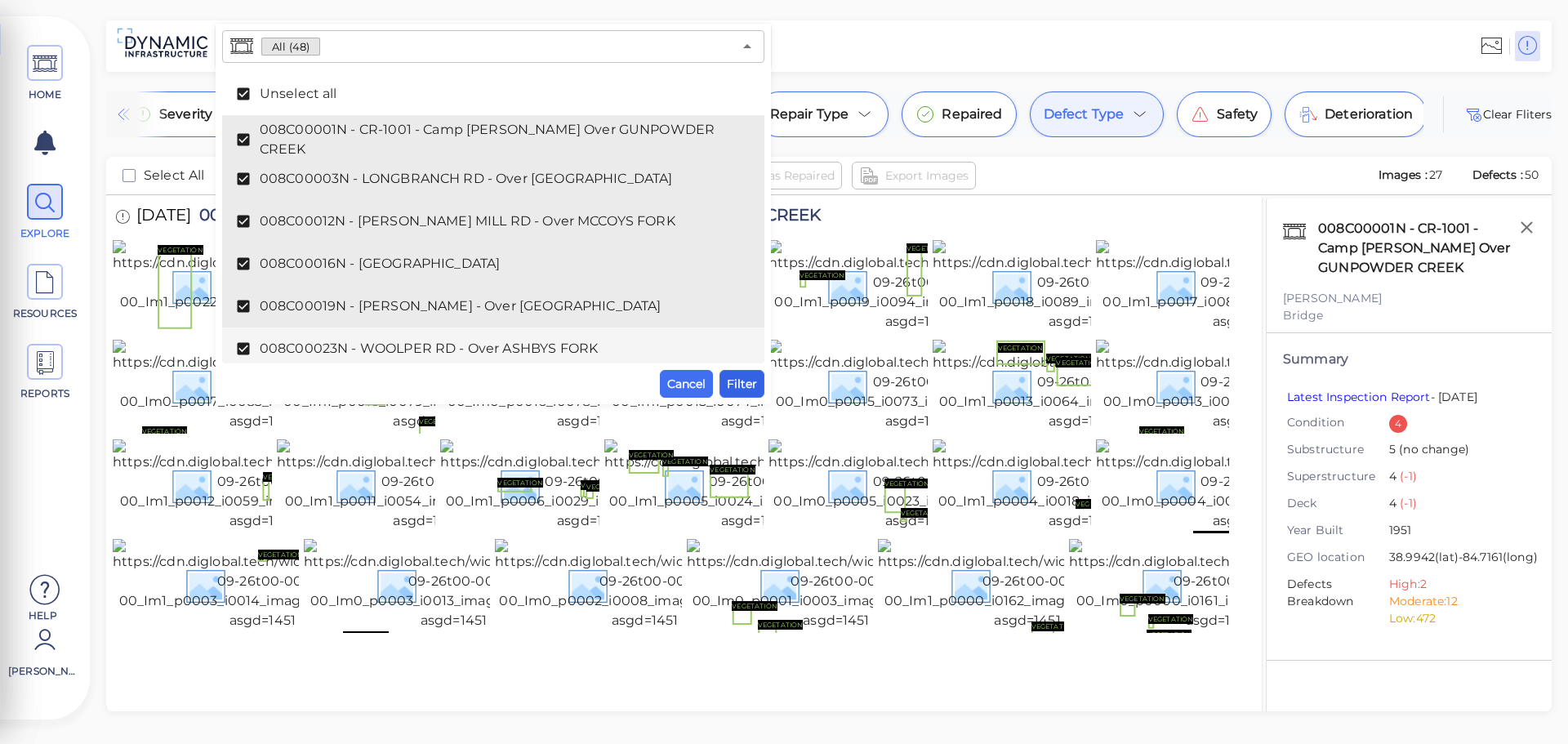
click at [727, 386] on button "Filter" at bounding box center [742, 384] width 45 height 28
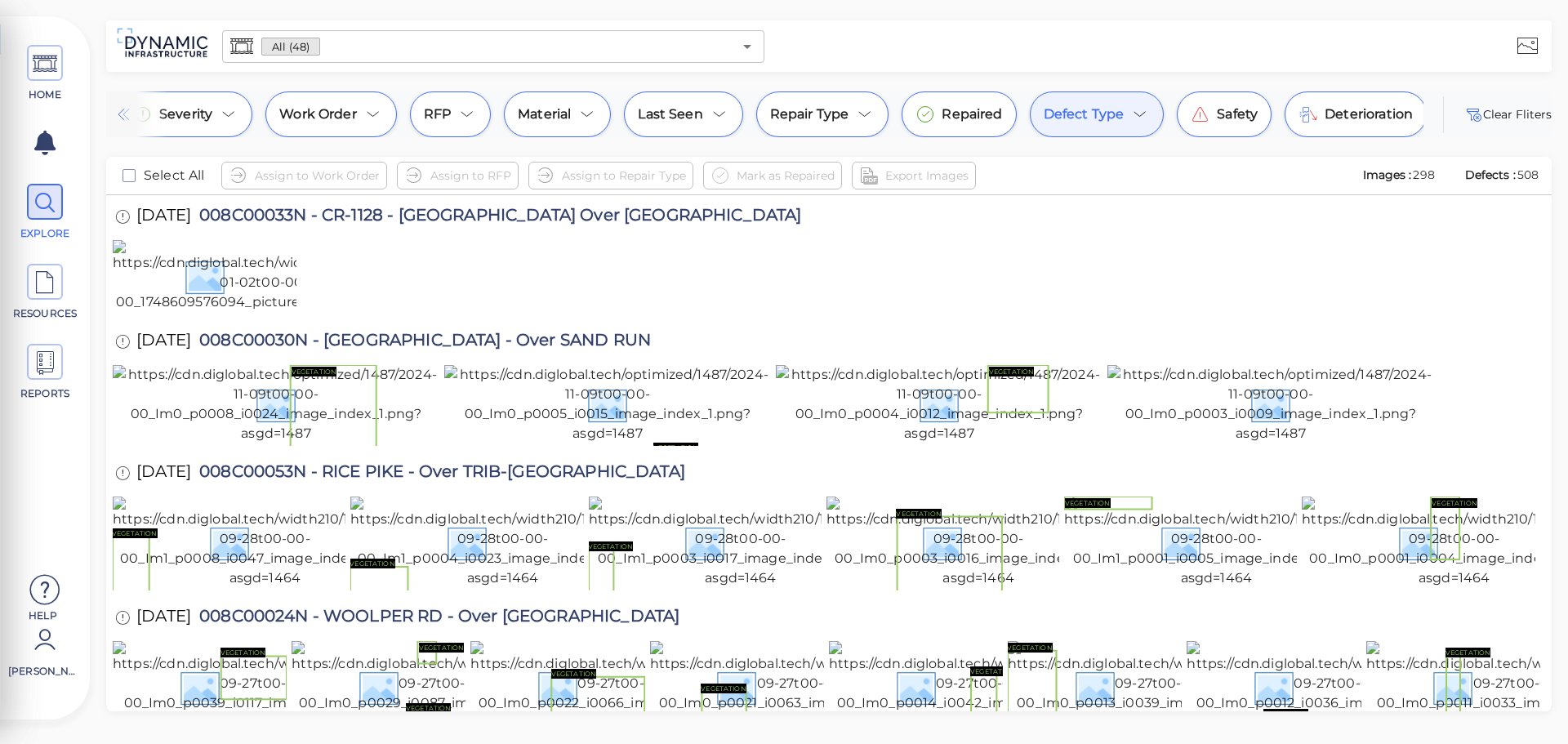
click at [1137, 105] on icon at bounding box center [1140, 115] width 19 height 19
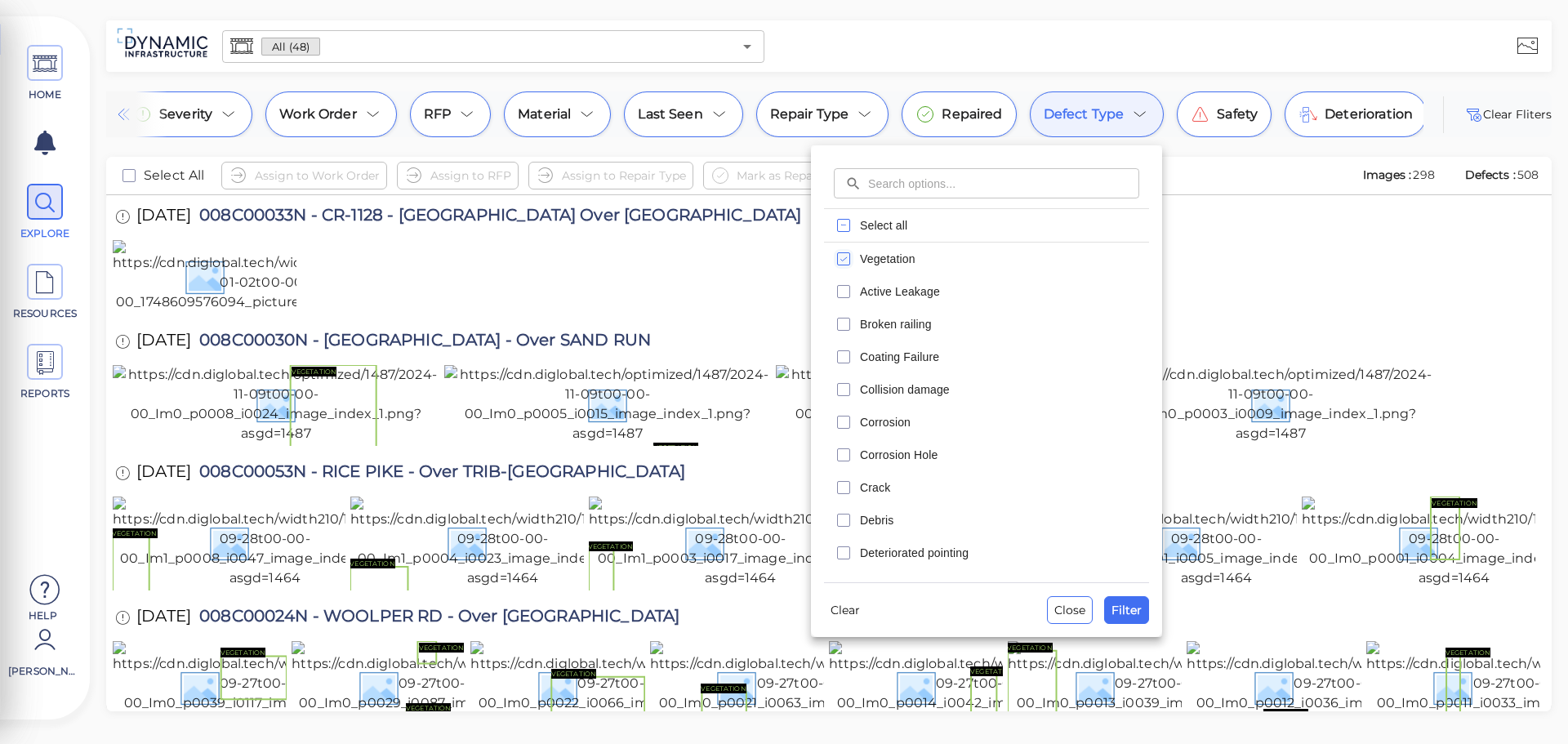
click at [1302, 266] on div at bounding box center [784, 372] width 1568 height 744
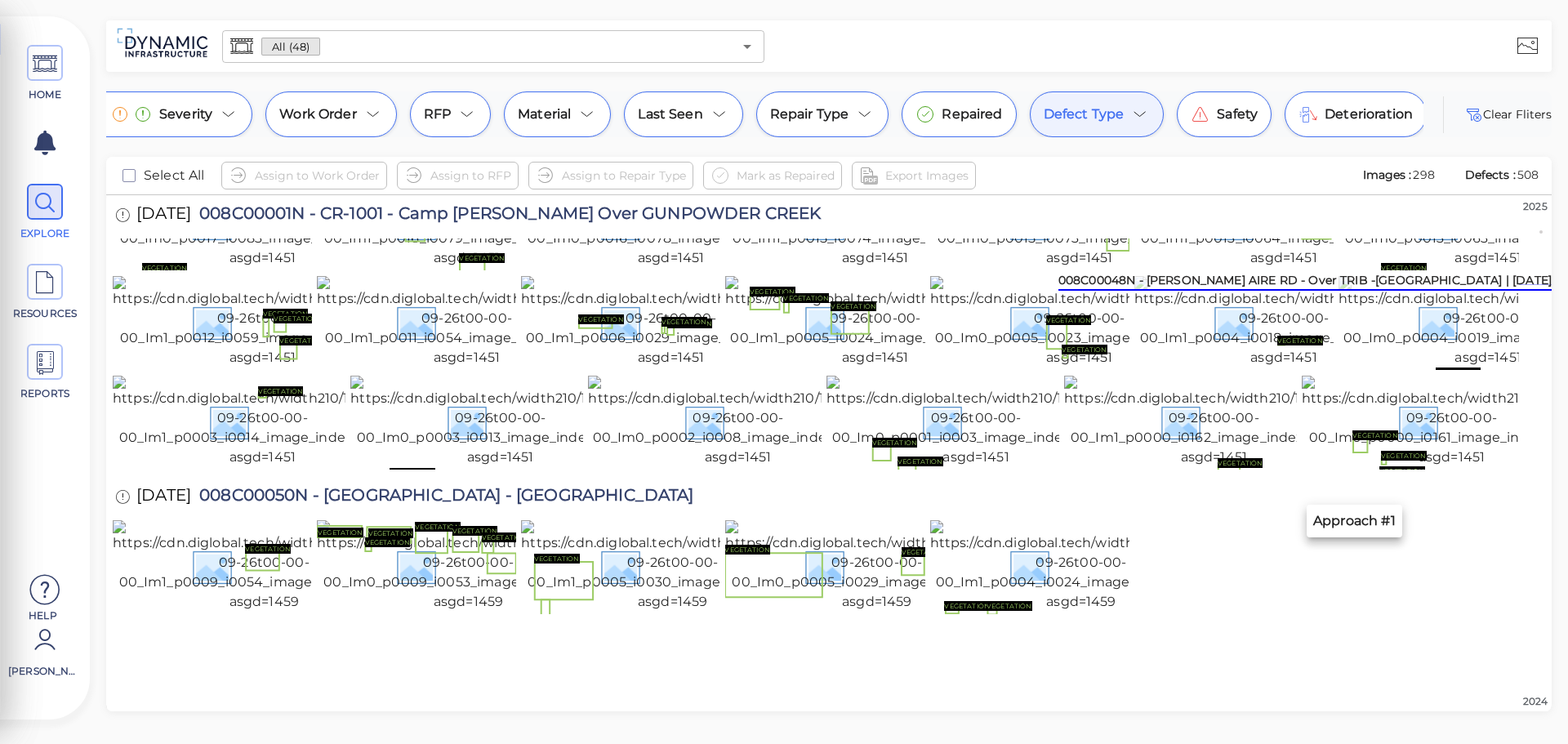
scroll to position [1331, 0]
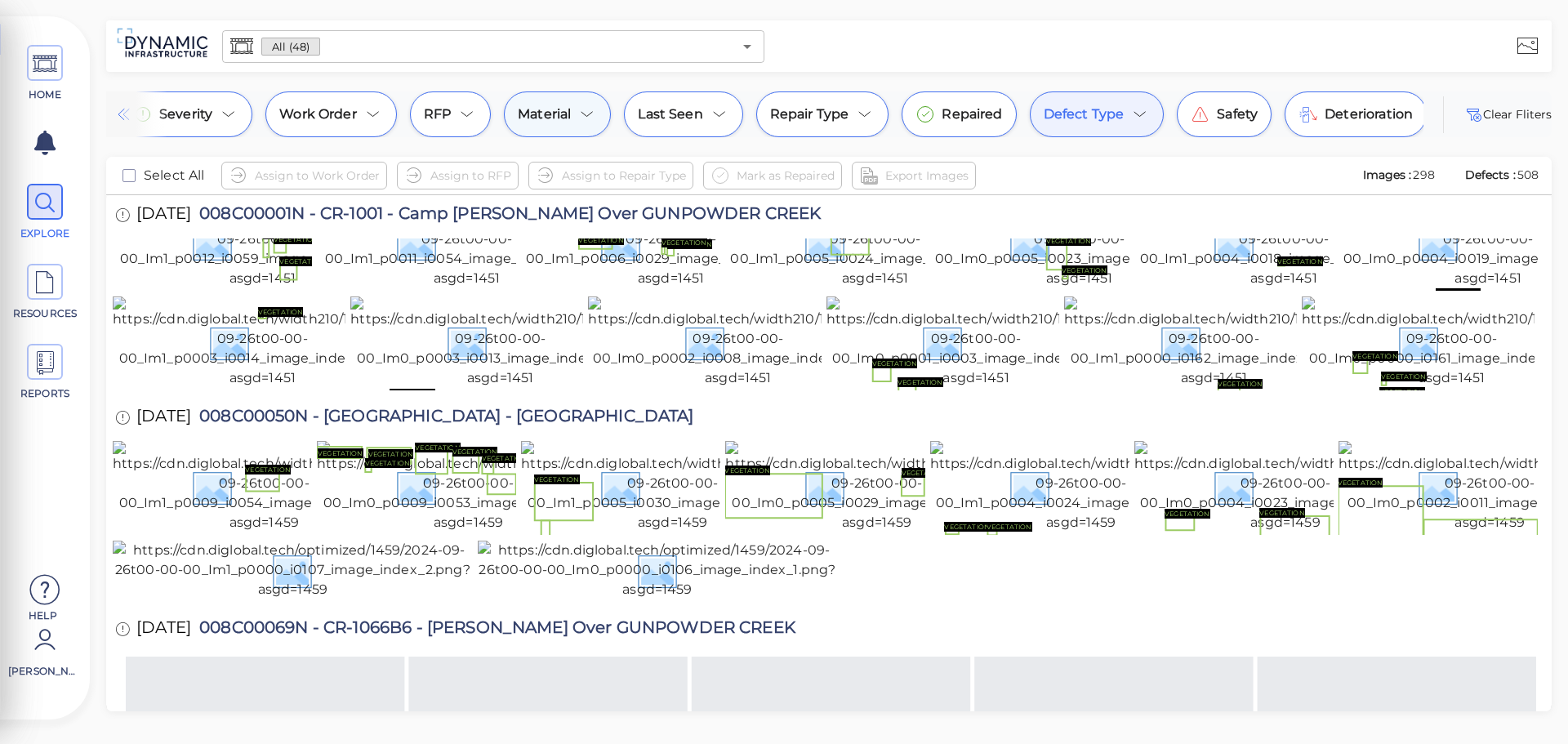
click at [588, 111] on icon at bounding box center [587, 115] width 19 height 19
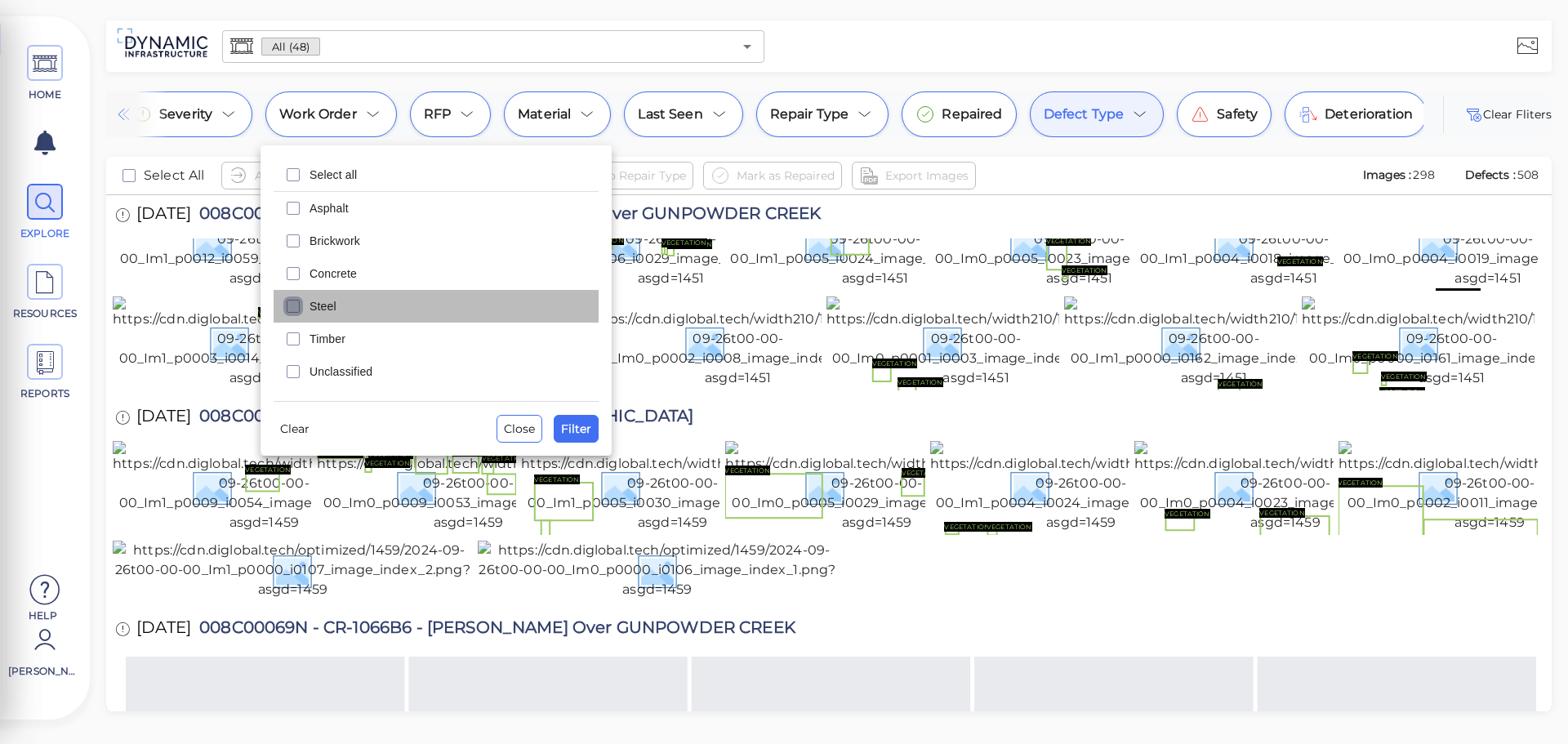
click at [301, 297] on icon "checkbox" at bounding box center [294, 306] width 19 height 19
click at [585, 428] on span "Filter" at bounding box center [575, 429] width 30 height 19
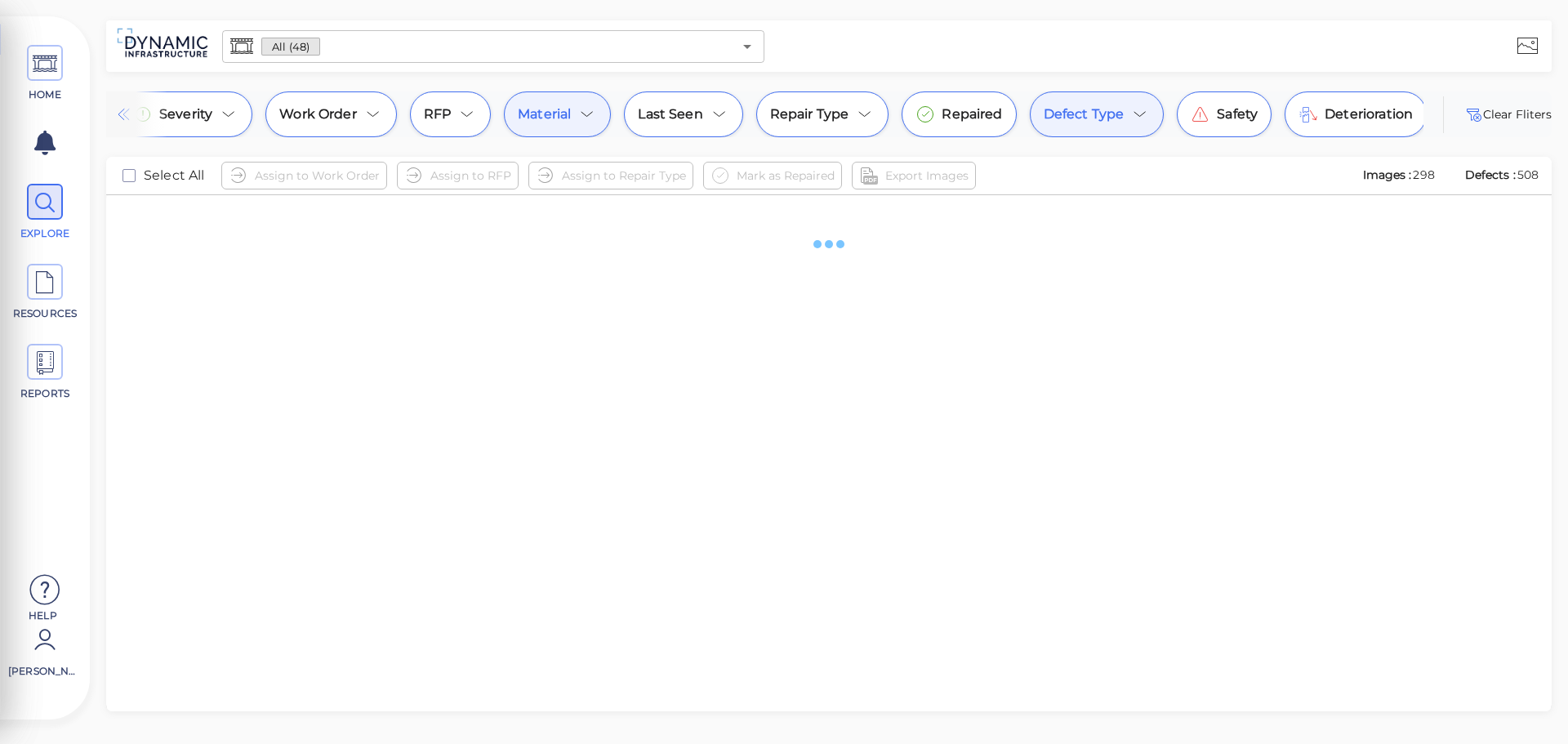
click at [1123, 120] on div "Defect Type" at bounding box center [1098, 114] width 135 height 46
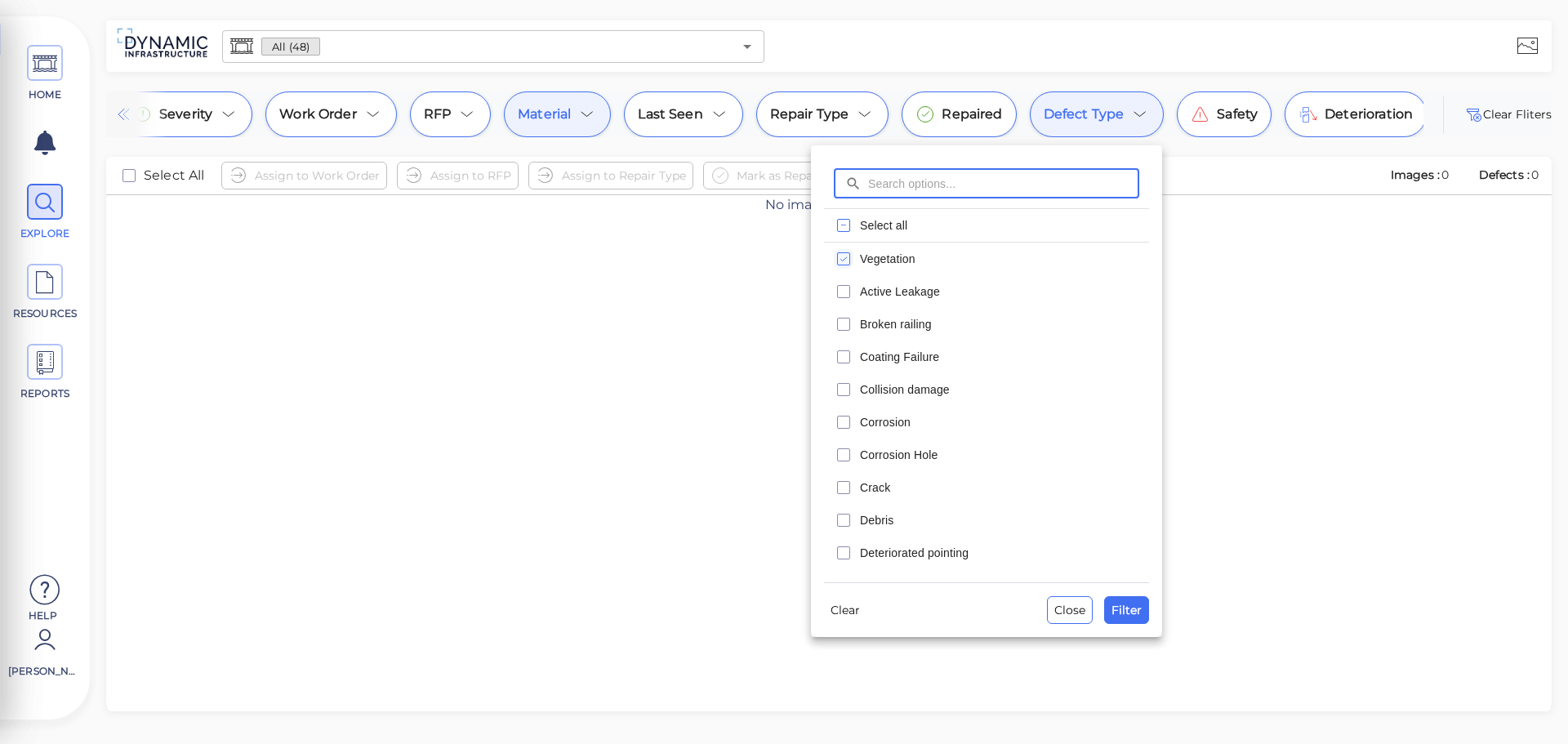
click at [886, 230] on span "Select all" at bounding box center [999, 226] width 279 height 17
click at [1134, 602] on span "Filter" at bounding box center [1127, 611] width 30 height 19
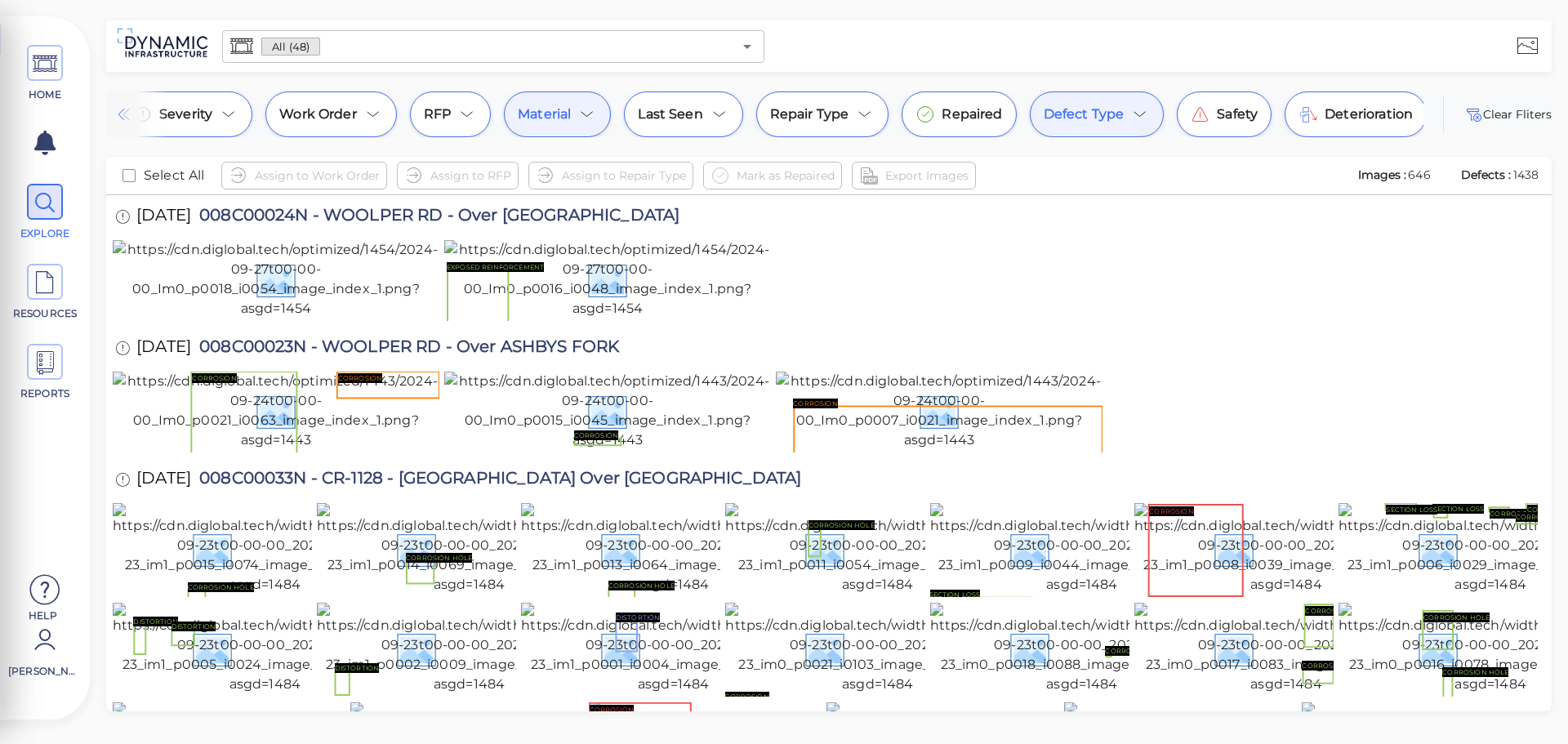
click at [1134, 113] on icon at bounding box center [1140, 115] width 19 height 19
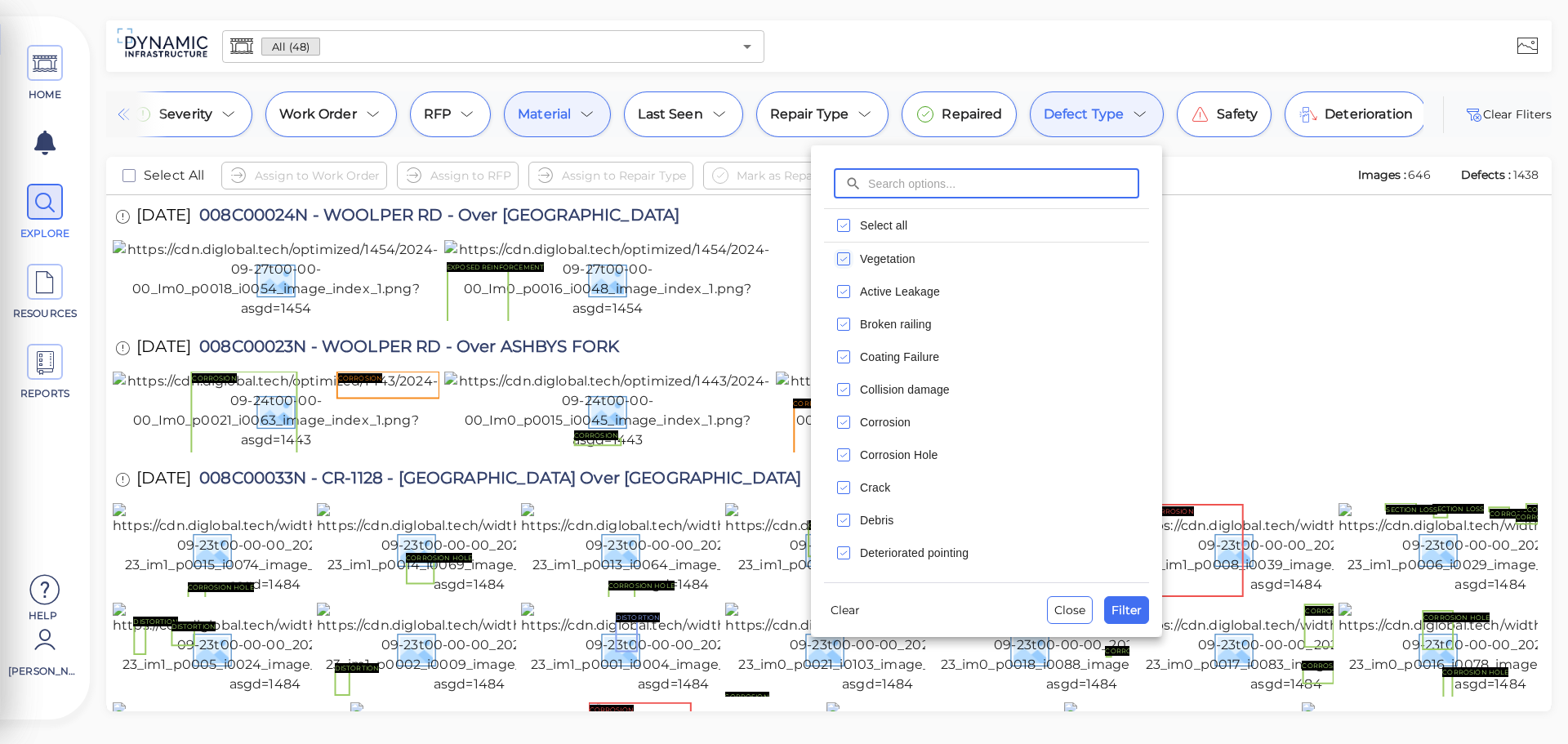
click at [887, 223] on span "Select all" at bounding box center [999, 226] width 279 height 17
click at [1132, 607] on span "Filter" at bounding box center [1127, 611] width 30 height 19
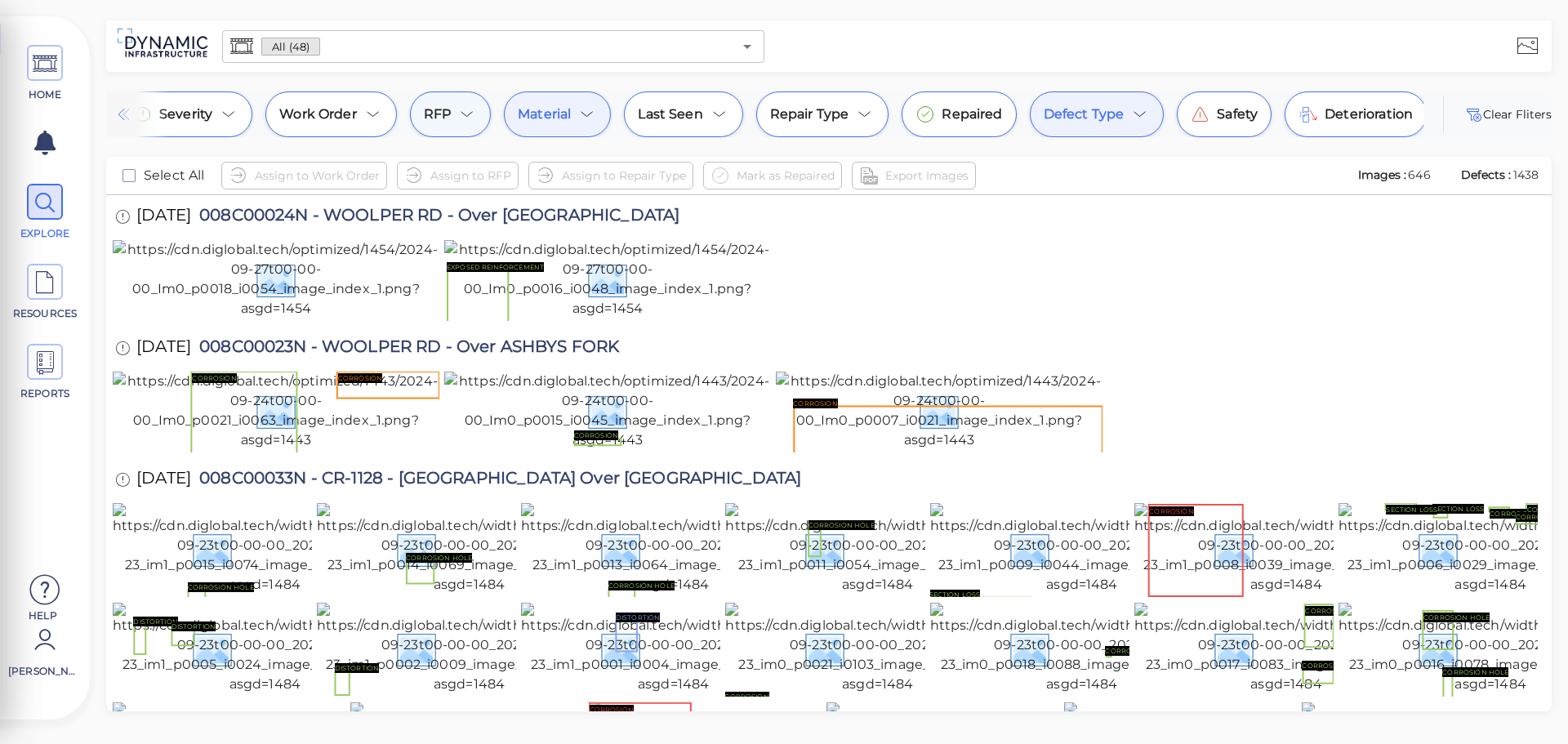
click at [477, 107] on div "RFP" at bounding box center [450, 114] width 81 height 46
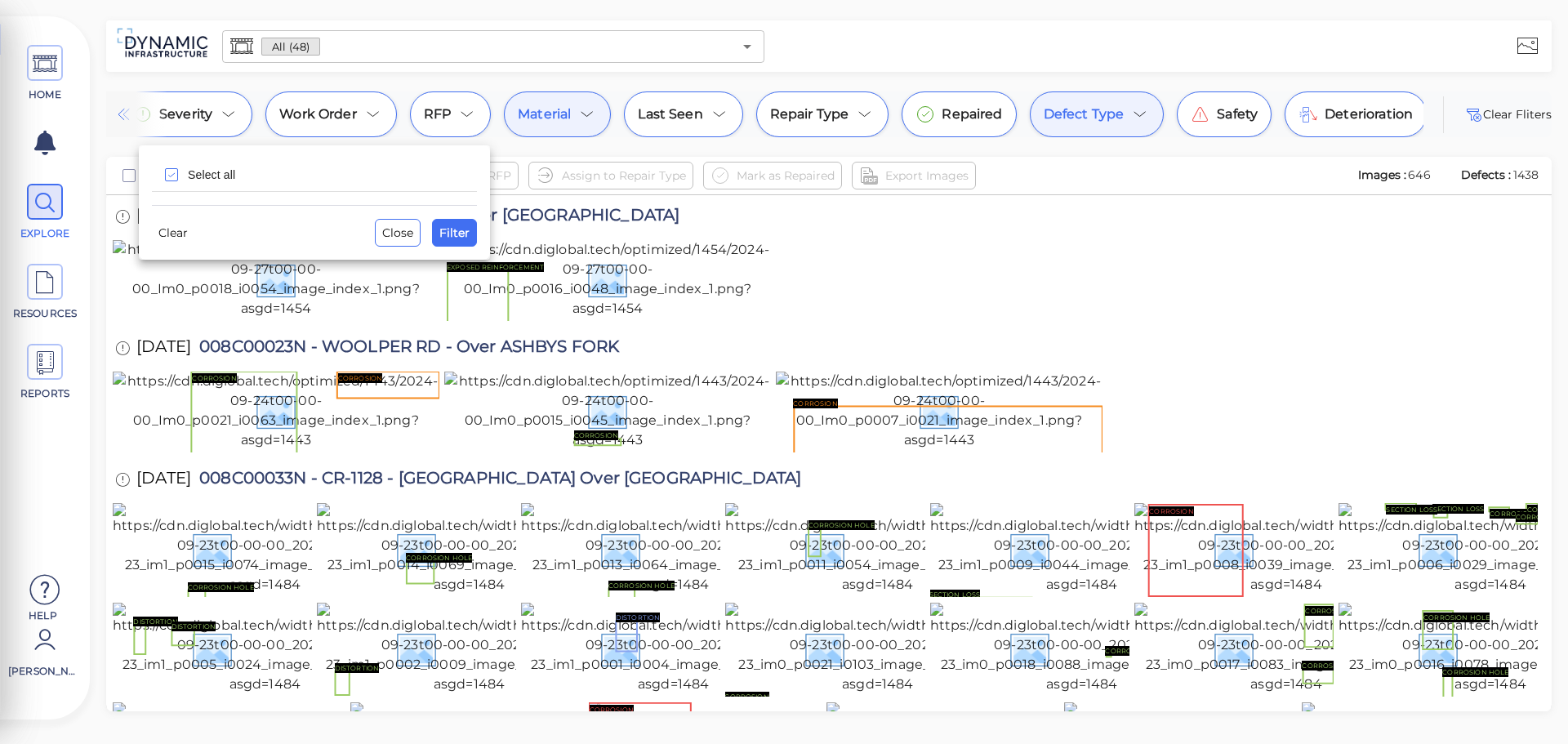
click at [585, 113] on div at bounding box center [784, 372] width 1568 height 744
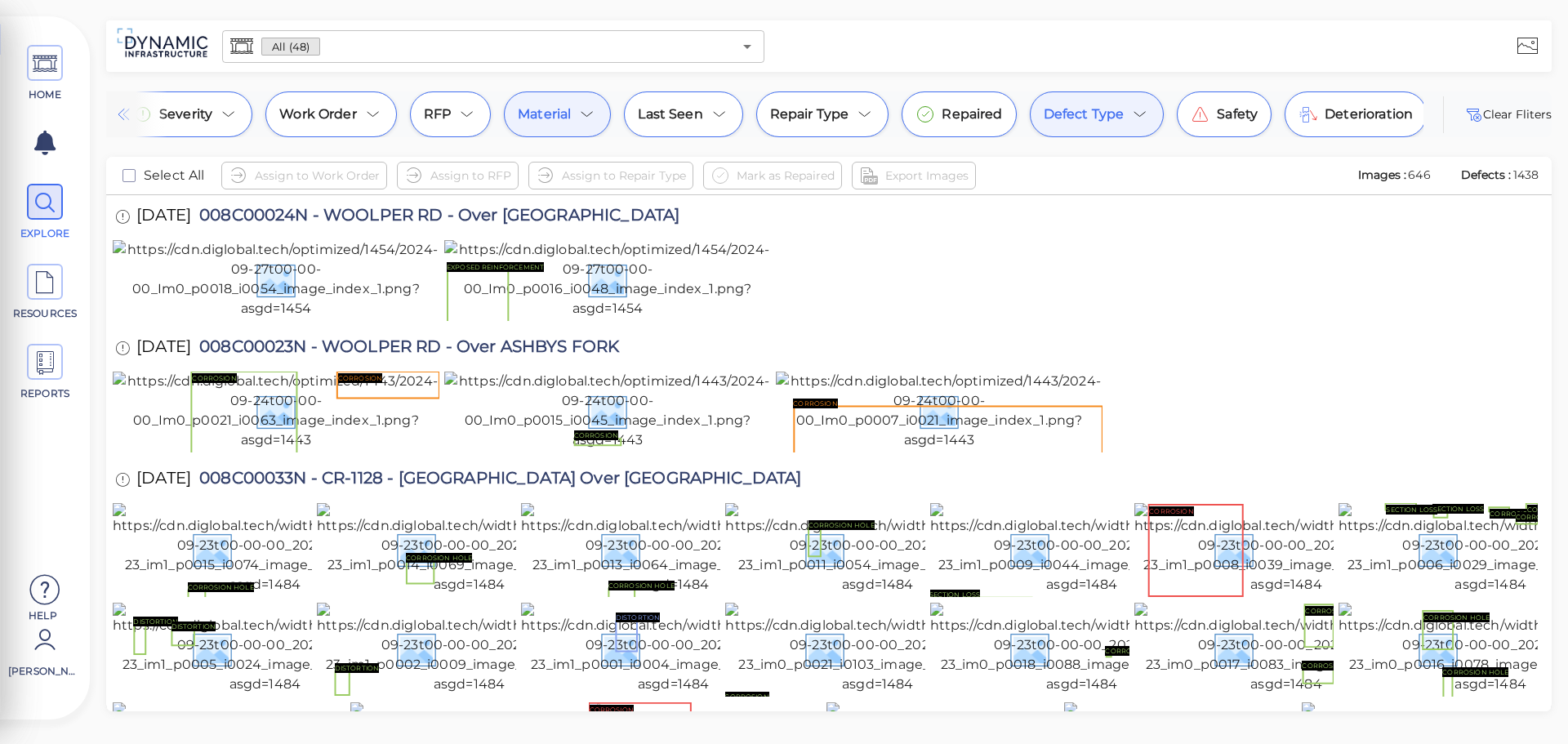
click at [585, 113] on icon at bounding box center [587, 115] width 19 height 19
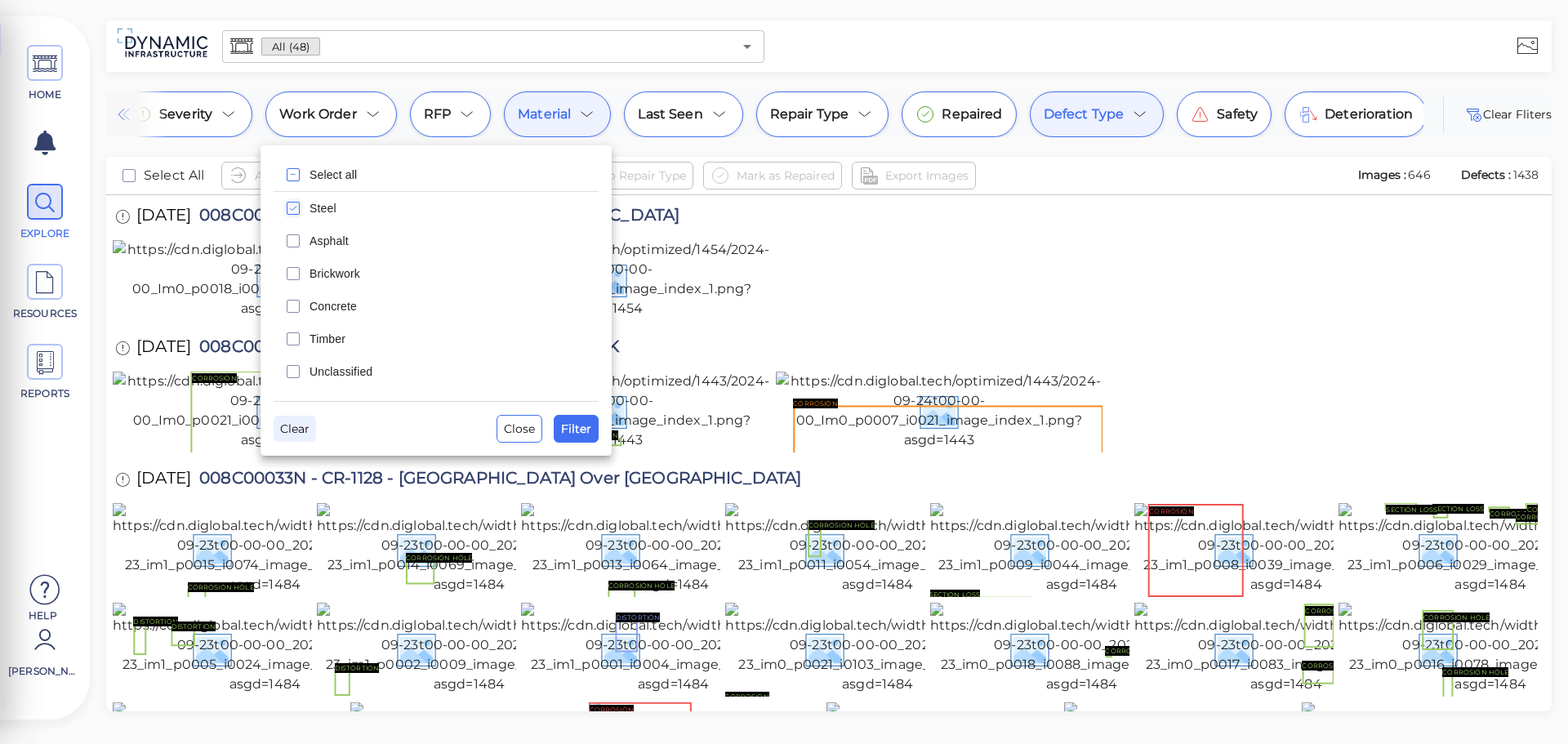
click at [294, 426] on span "Clear" at bounding box center [295, 429] width 29 height 19
click at [294, 425] on span "Clear" at bounding box center [295, 429] width 29 height 19
click at [572, 431] on span "Filter" at bounding box center [575, 429] width 30 height 19
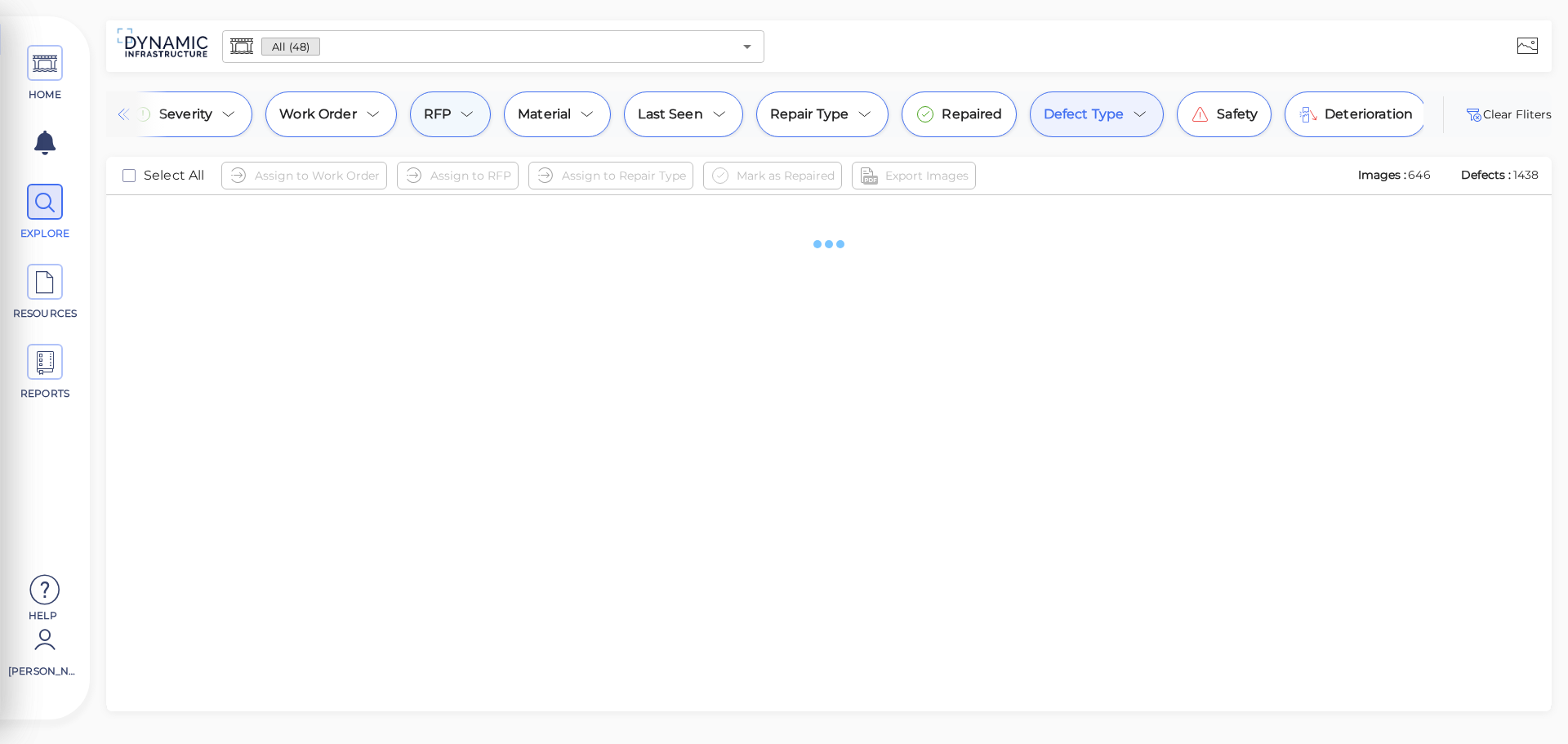
click at [467, 121] on icon at bounding box center [468, 115] width 19 height 19
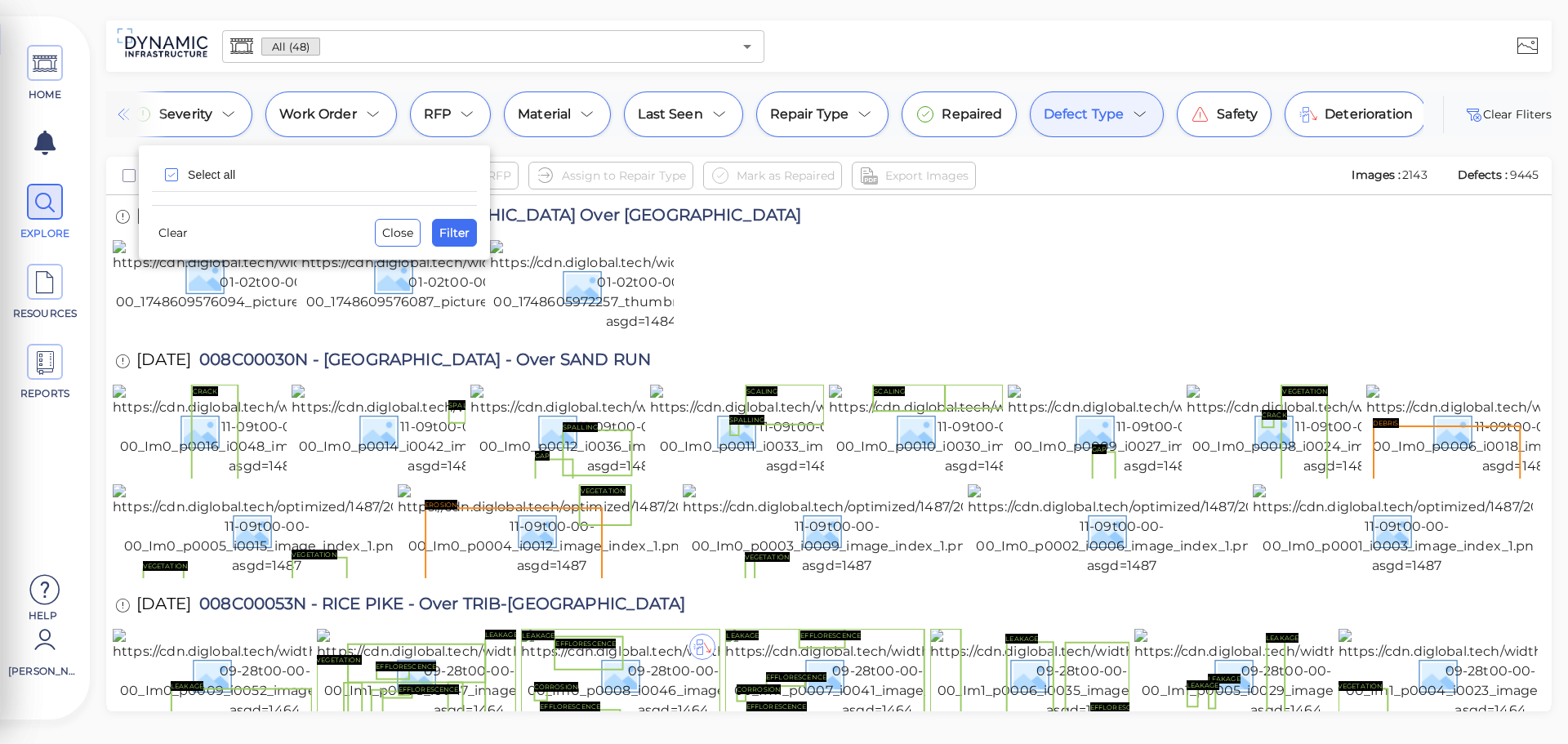
click at [225, 111] on div at bounding box center [784, 372] width 1568 height 744
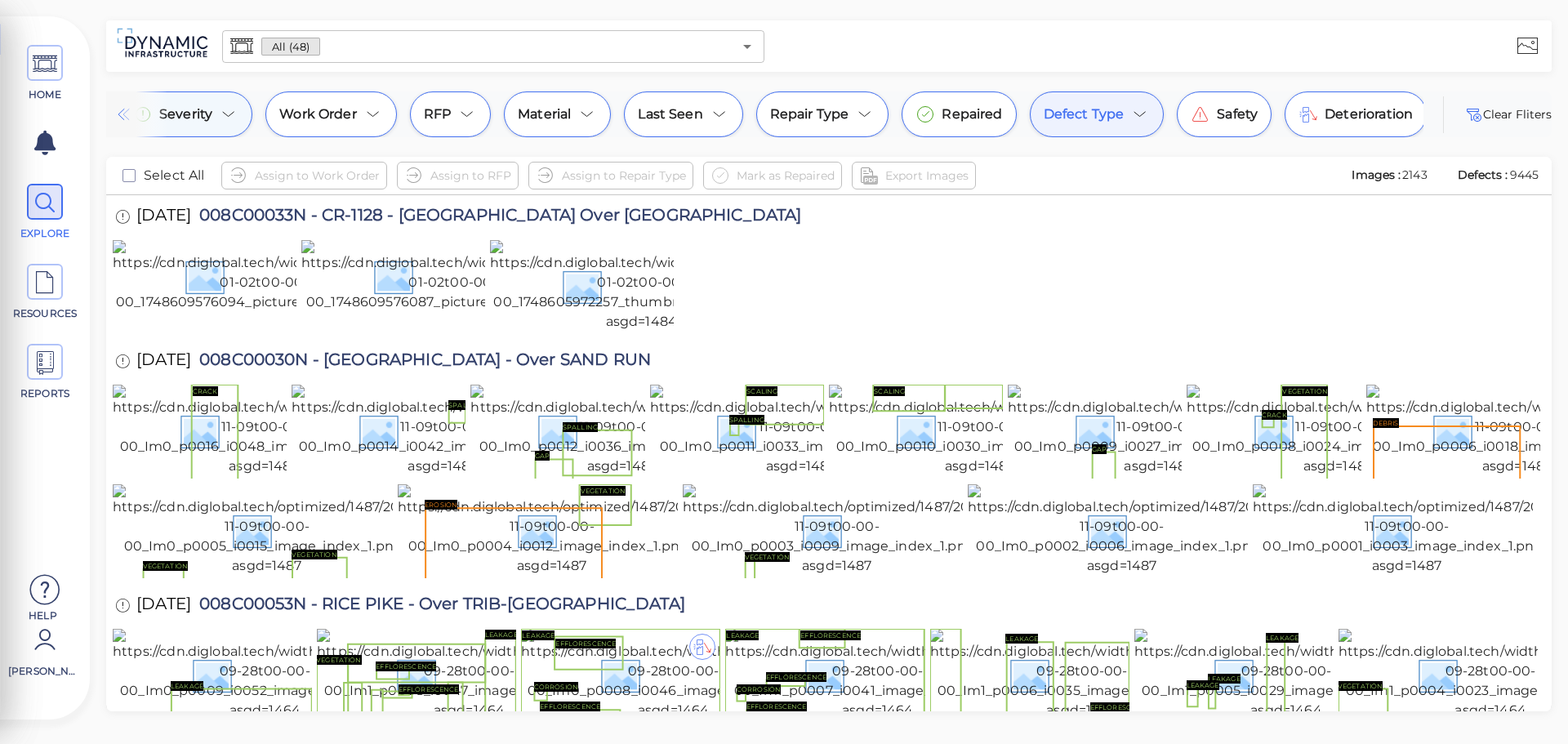
click at [235, 115] on icon at bounding box center [228, 115] width 19 height 19
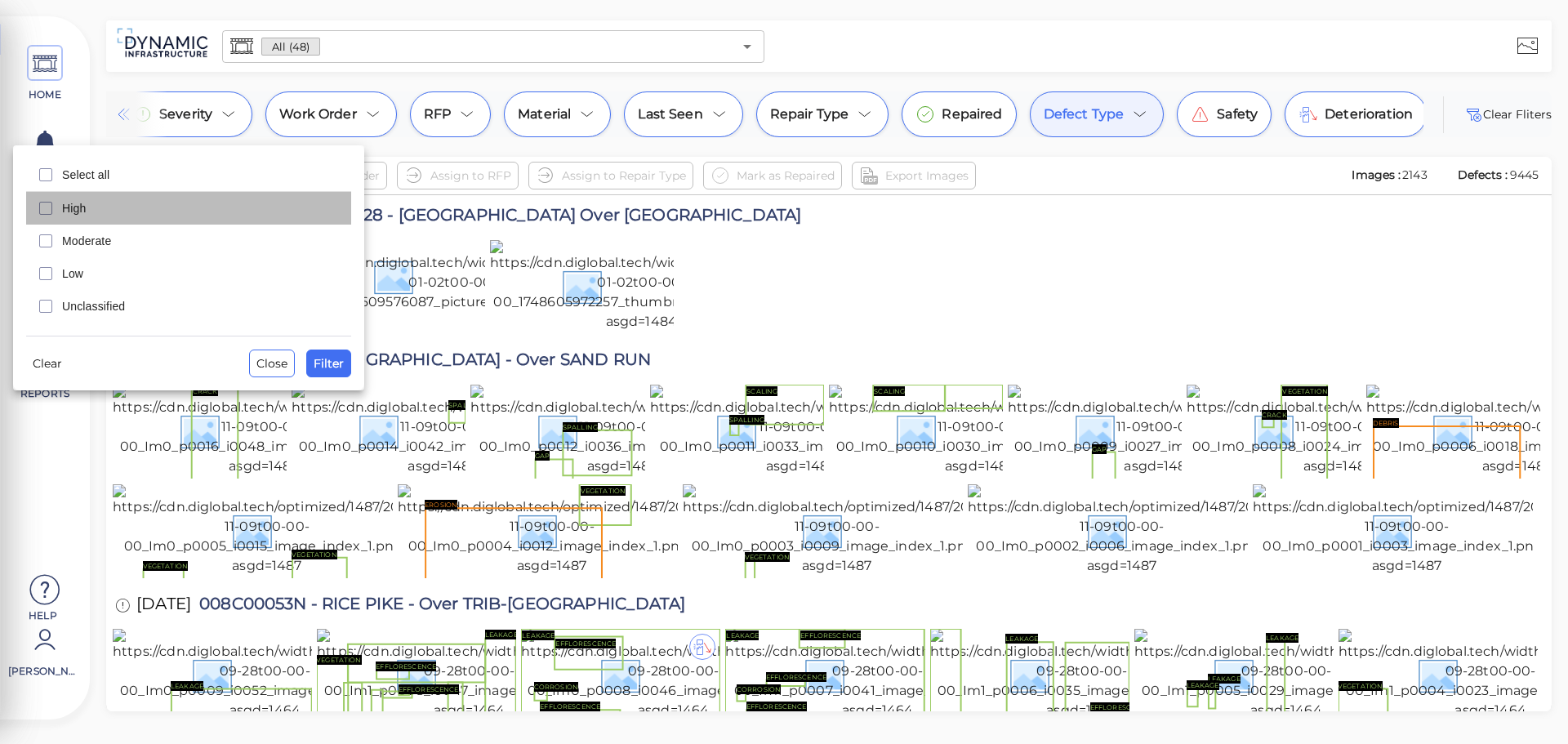
click at [57, 217] on div "High" at bounding box center [189, 208] width 325 height 33
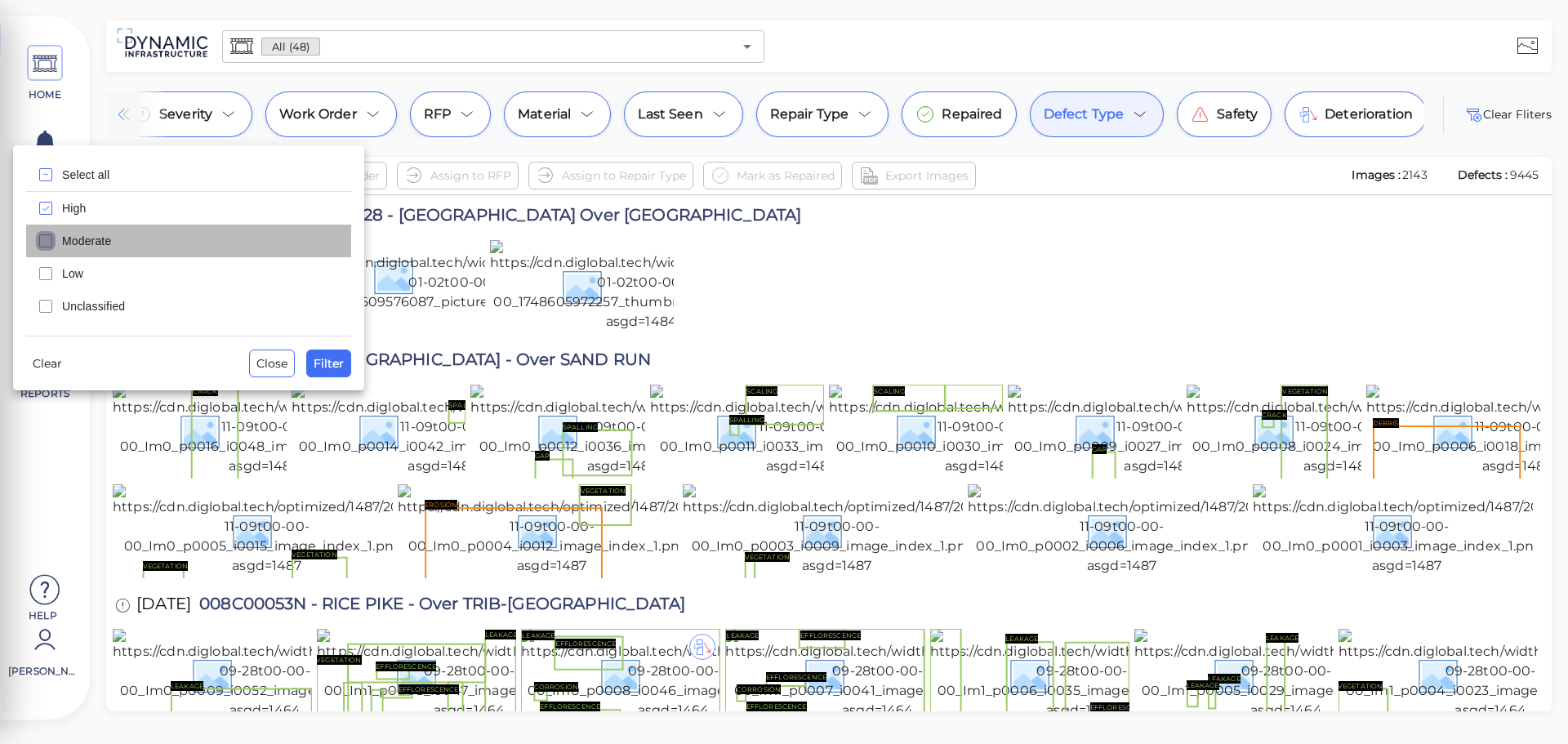
click at [49, 246] on icon "checkbox" at bounding box center [46, 241] width 19 height 19
click at [336, 363] on span "Filter" at bounding box center [329, 364] width 30 height 19
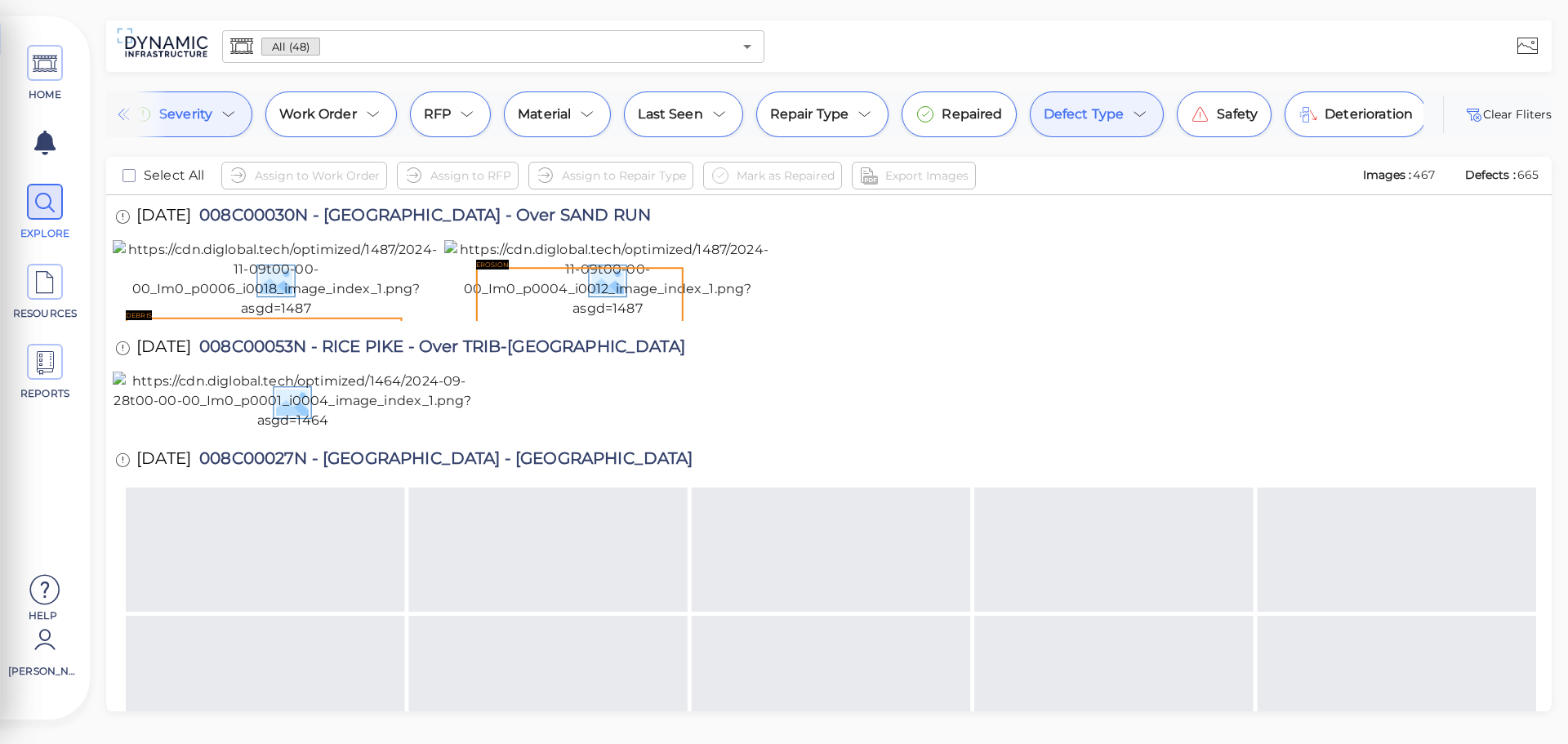
click at [1143, 115] on icon at bounding box center [1140, 115] width 19 height 19
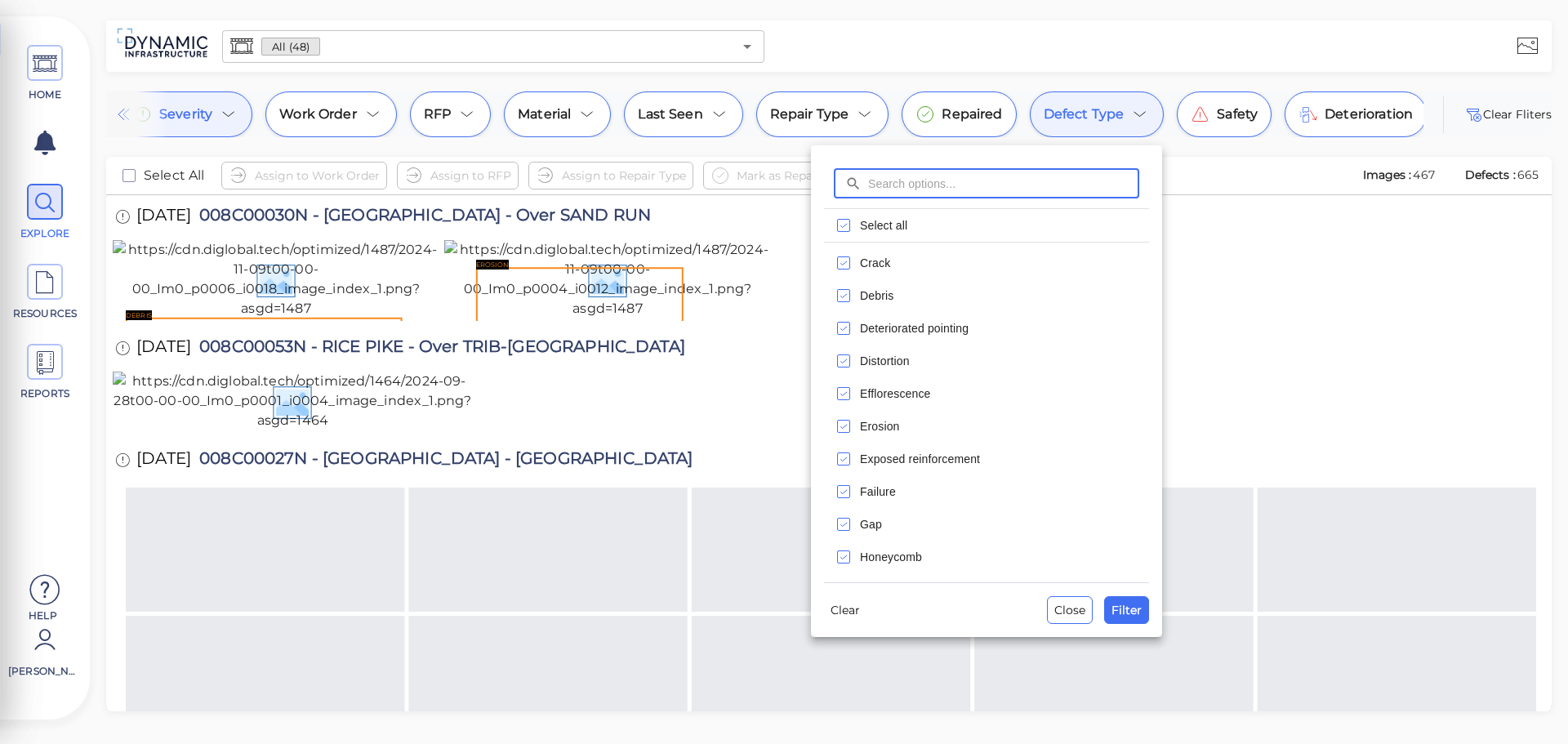
scroll to position [0, 0]
click at [834, 230] on icon "checkbox" at bounding box center [844, 226] width 19 height 19
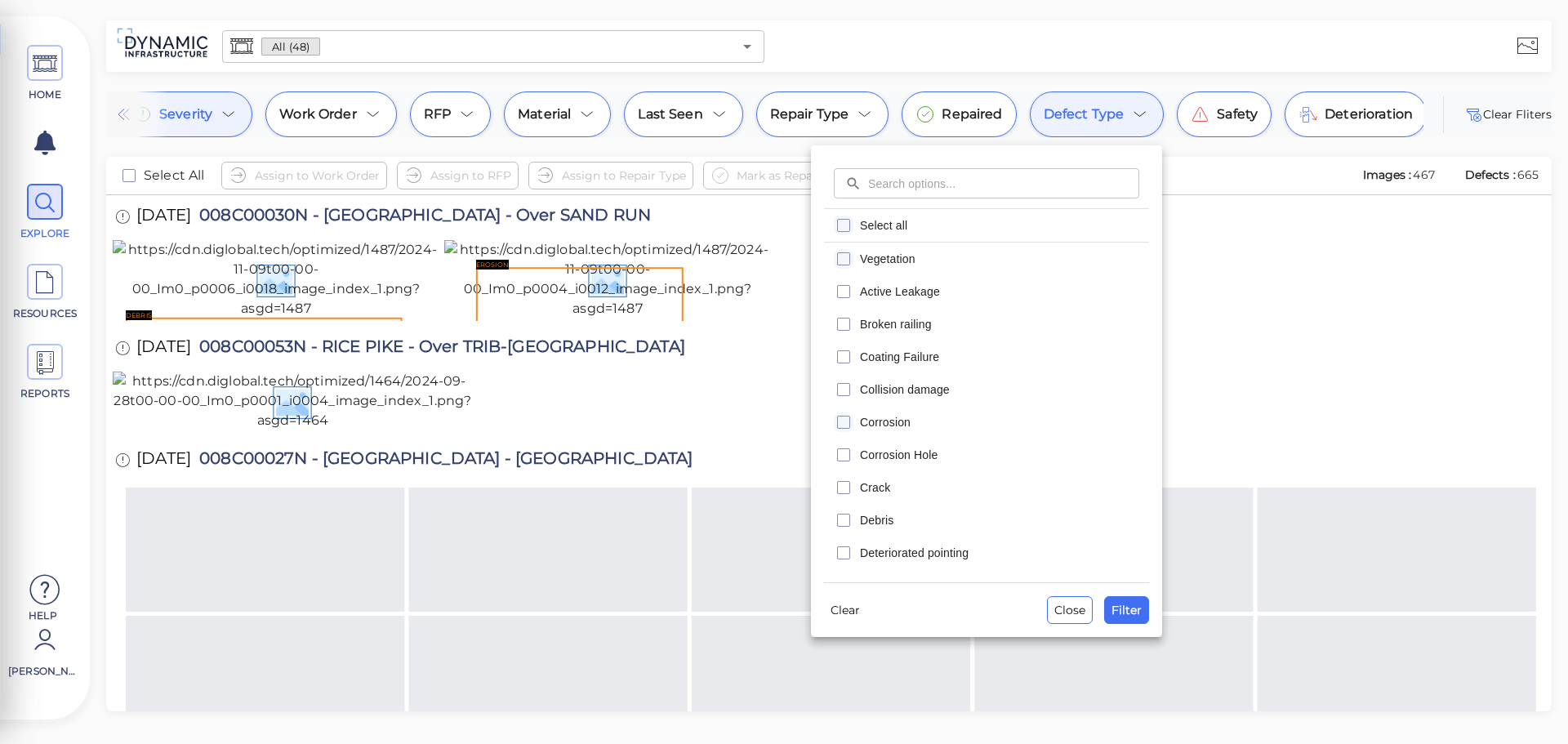
click at [838, 427] on rect "checkbox" at bounding box center [844, 423] width 13 height 13
click at [841, 453] on icon "checkbox" at bounding box center [844, 455] width 19 height 19
click at [838, 391] on rect "checkbox" at bounding box center [844, 390] width 13 height 13
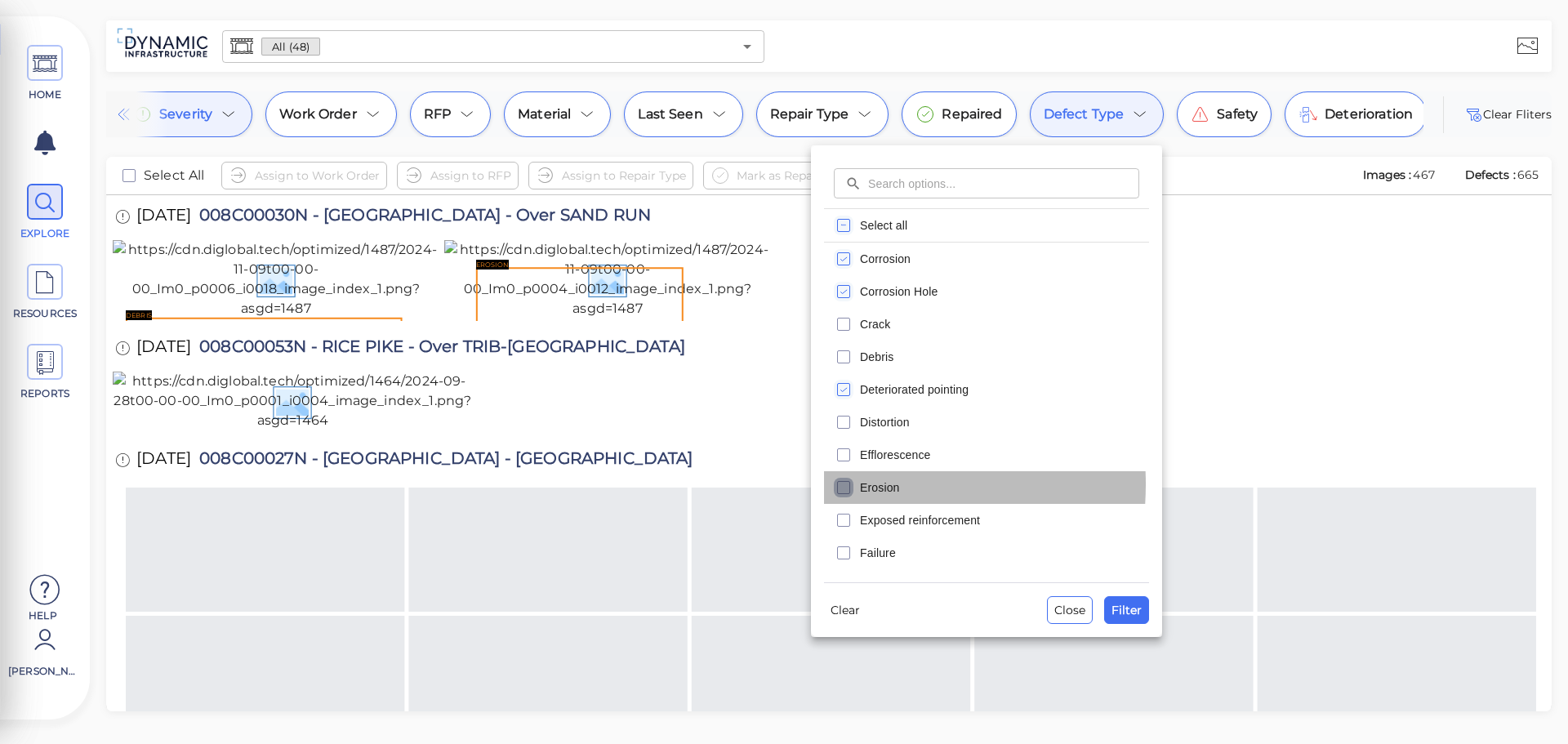
click at [840, 484] on icon "checkbox" at bounding box center [844, 488] width 19 height 19
click at [841, 484] on icon "checkbox" at bounding box center [844, 488] width 19 height 19
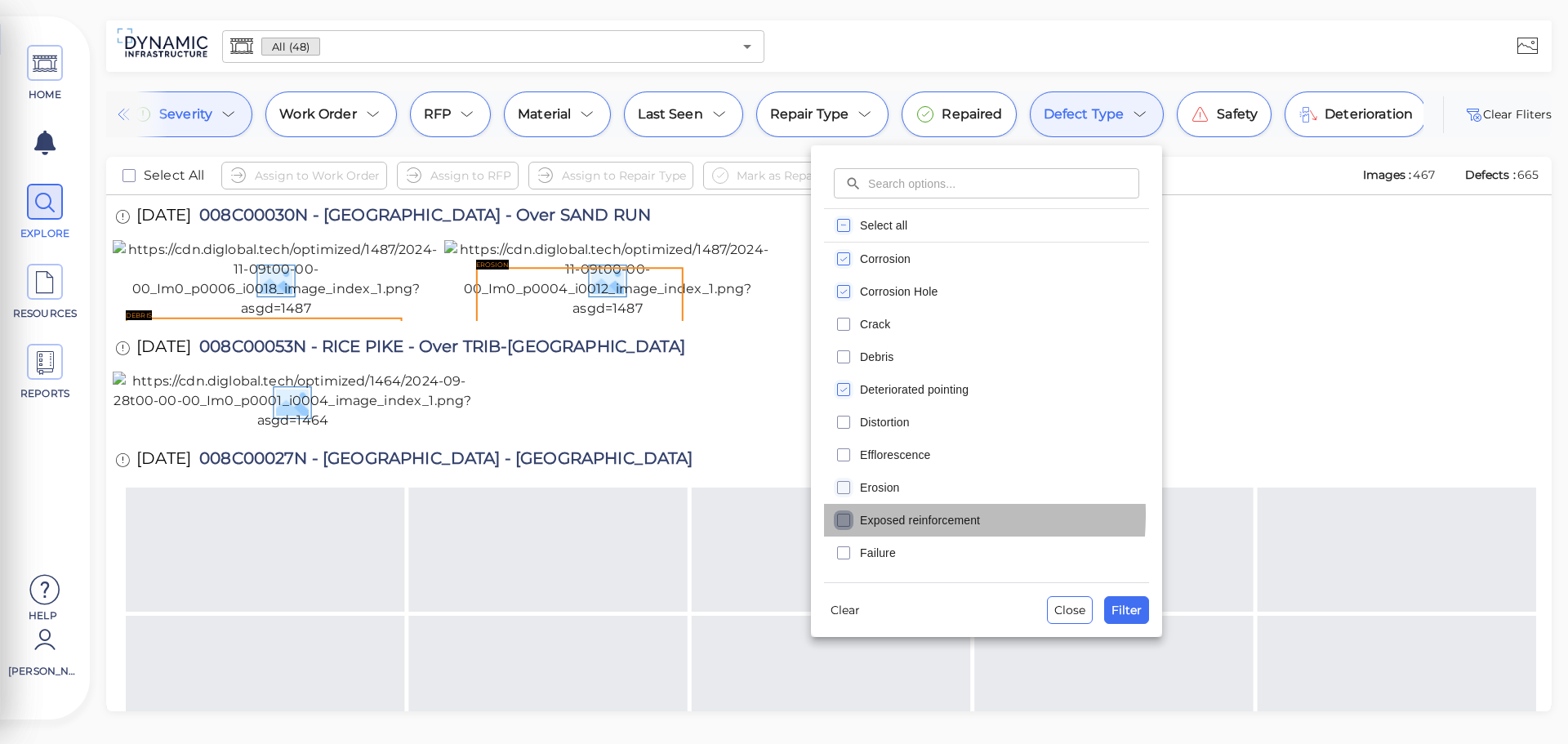
click at [842, 514] on icon "checkbox" at bounding box center [844, 520] width 19 height 19
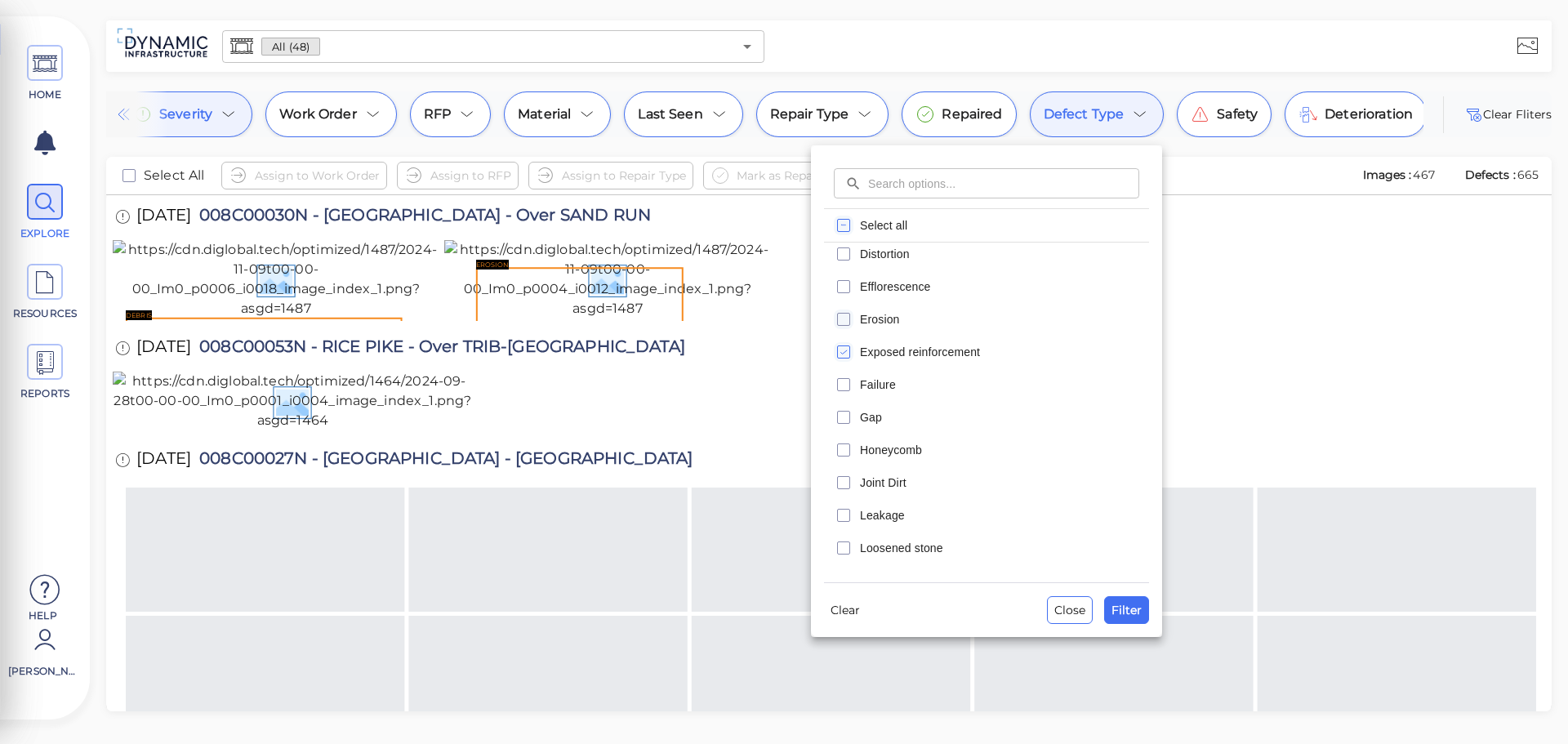
scroll to position [408, 0]
click at [847, 309] on icon "checkbox" at bounding box center [844, 308] width 19 height 19
click at [846, 276] on icon "checkbox" at bounding box center [844, 275] width 19 height 19
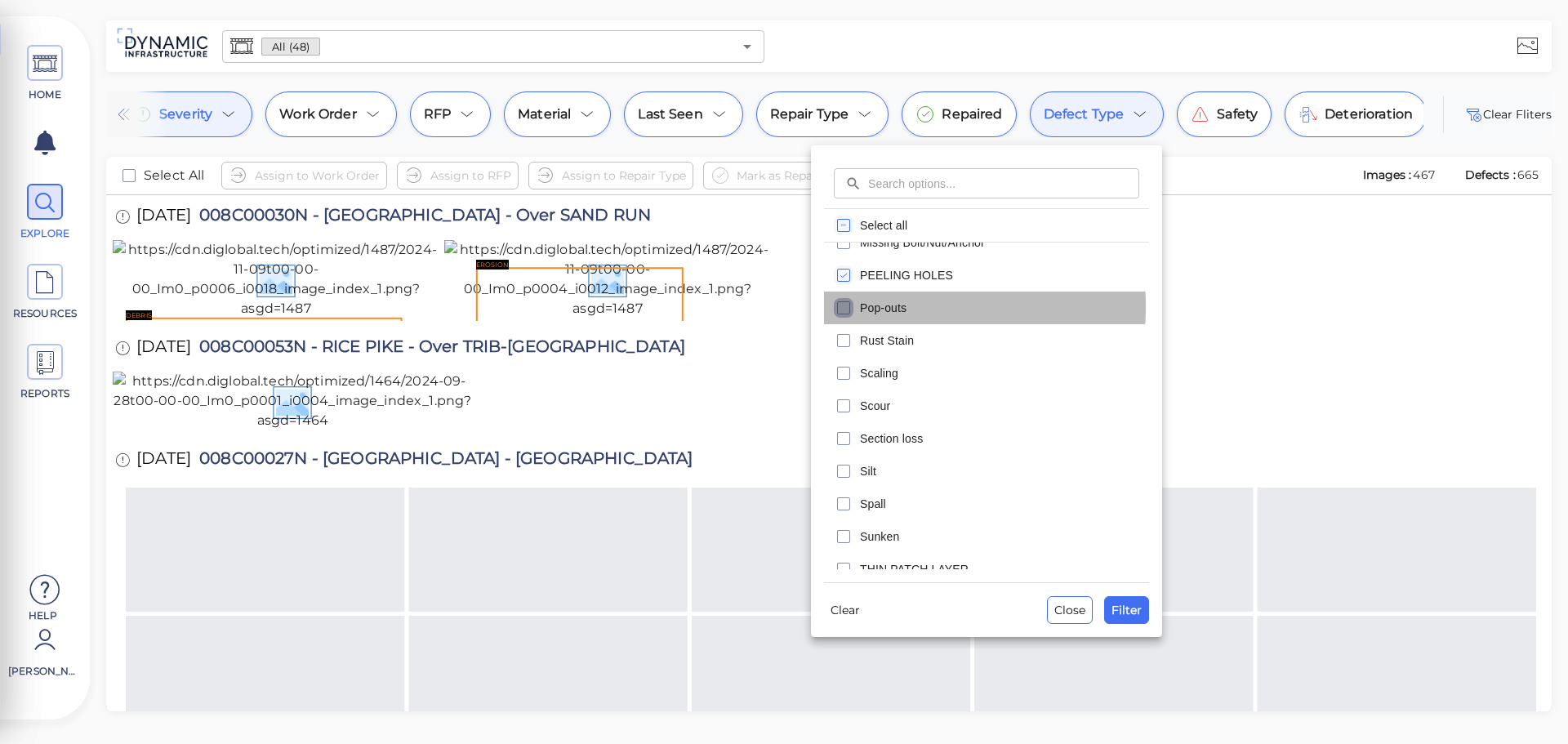
click at [850, 306] on rect "checkbox" at bounding box center [844, 308] width 13 height 13
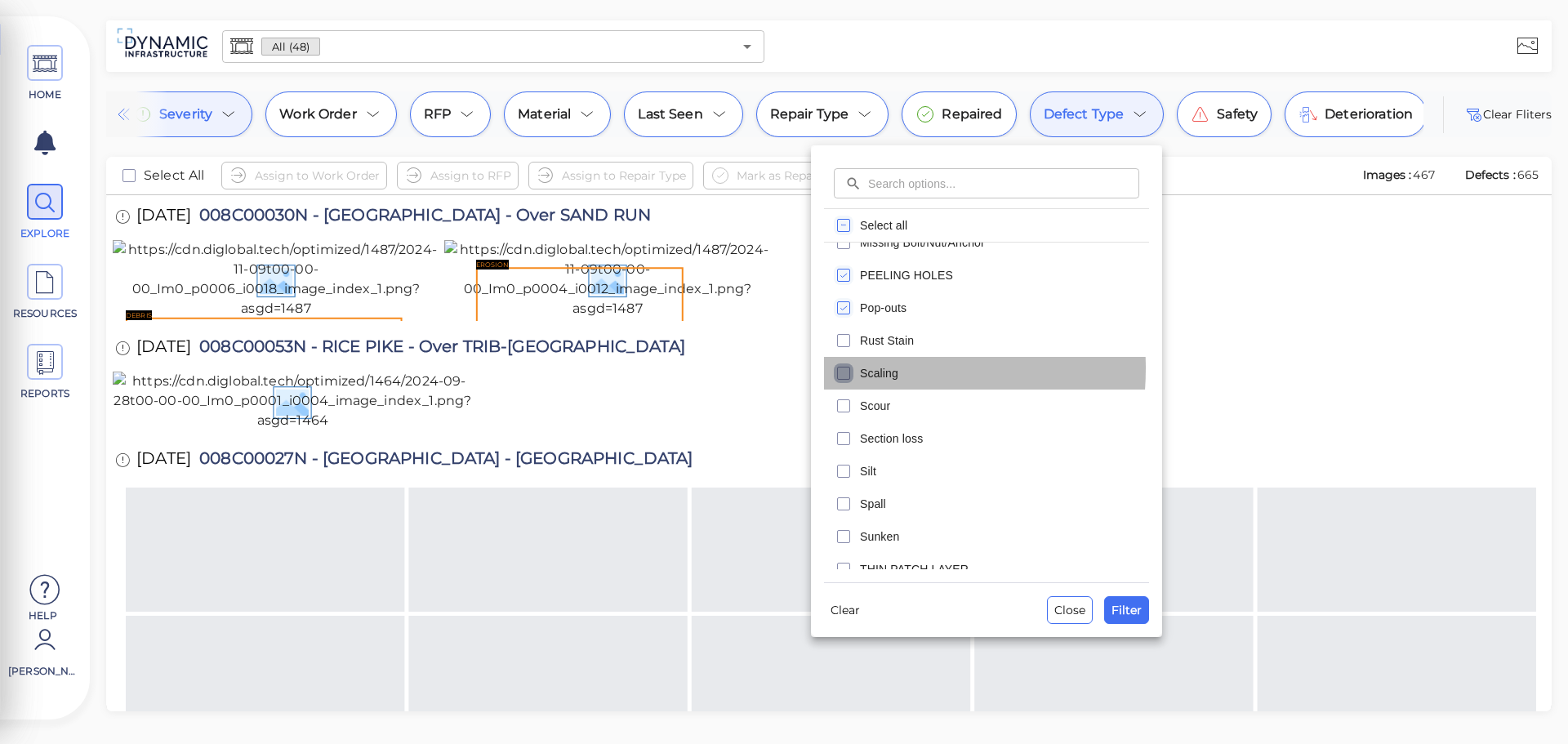
click at [844, 369] on icon "checkbox" at bounding box center [844, 373] width 19 height 19
click at [845, 437] on icon "checkbox" at bounding box center [844, 439] width 19 height 19
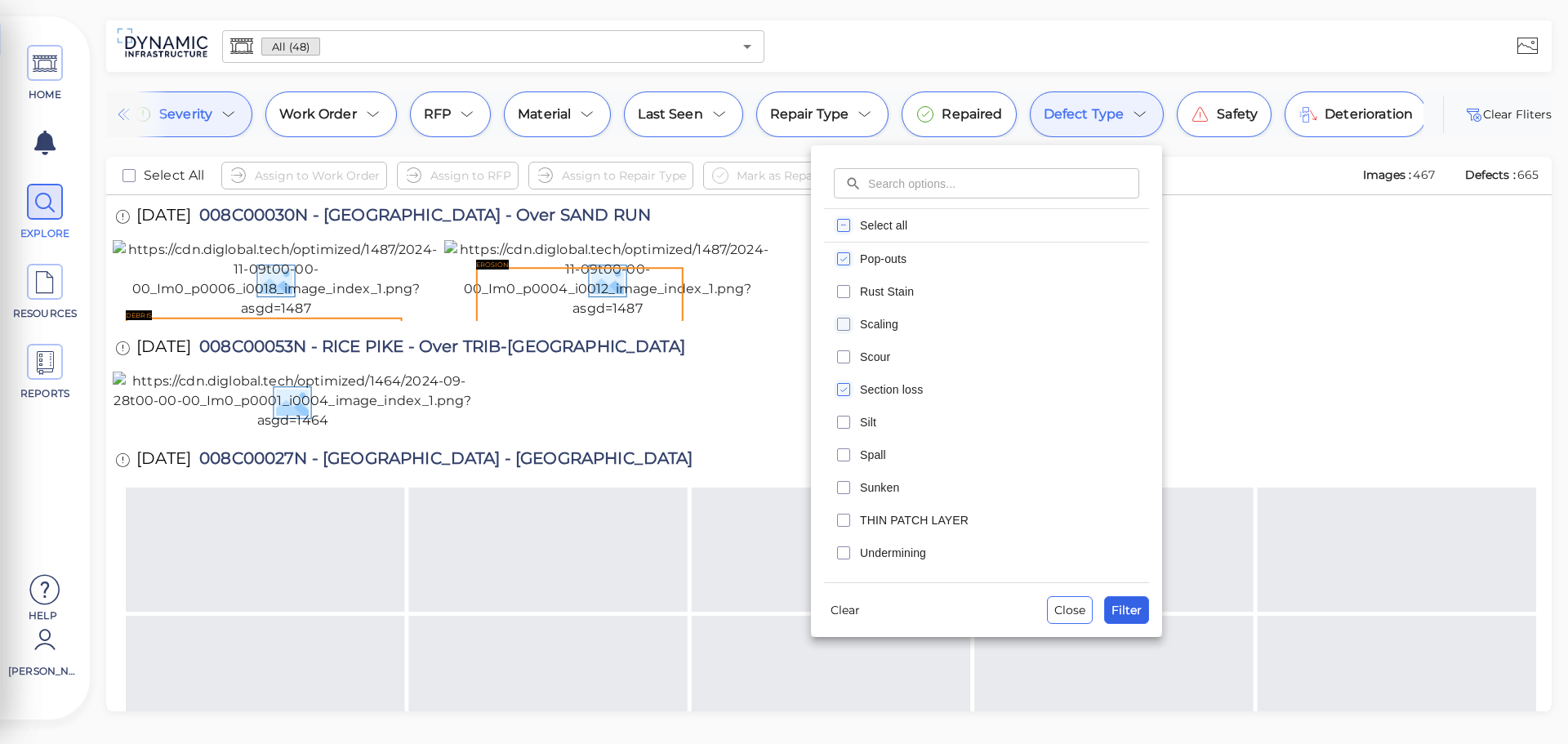
click at [1132, 606] on span "Filter" at bounding box center [1127, 611] width 30 height 19
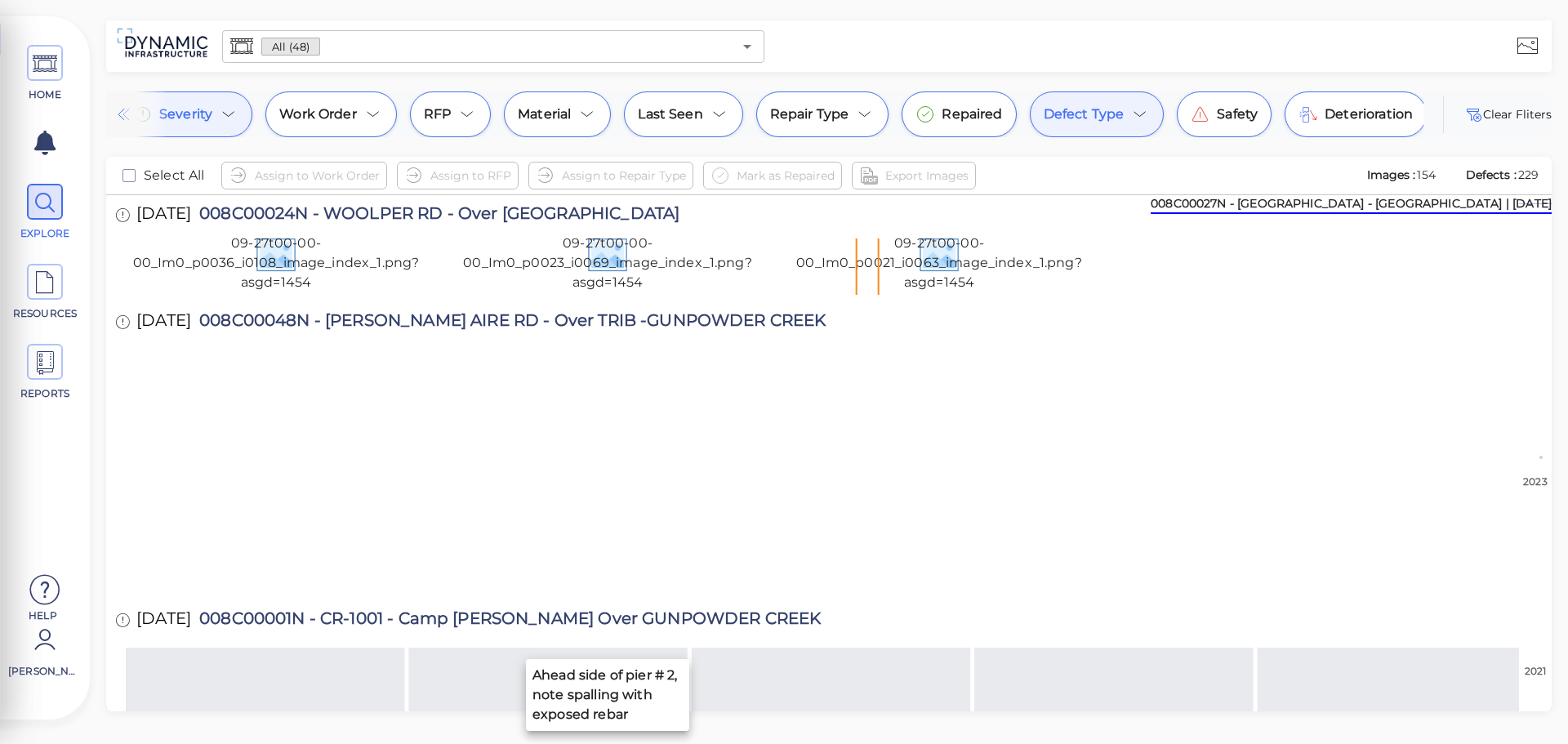
scroll to position [163, 0]
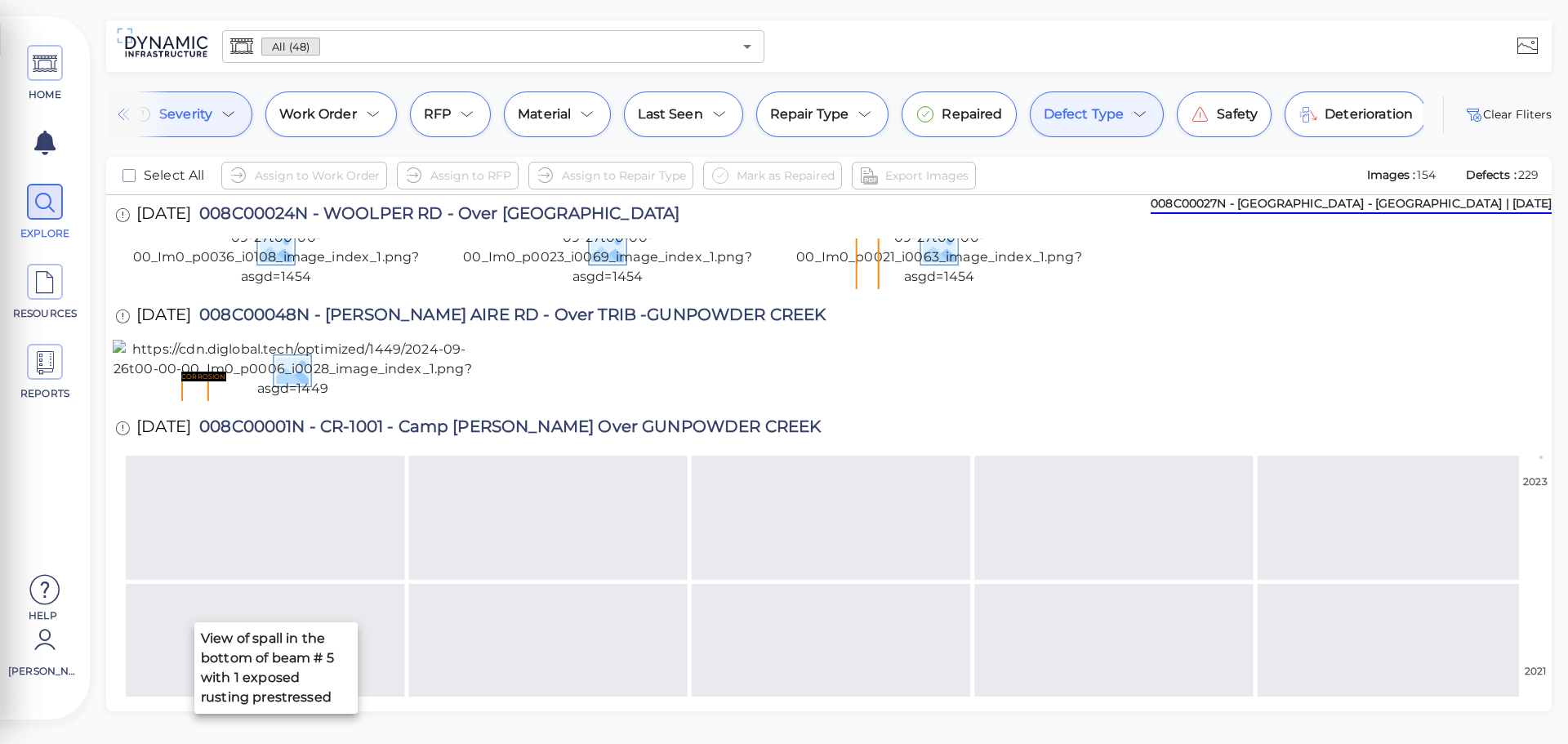
click at [376, 287] on img at bounding box center [276, 247] width 327 height 79
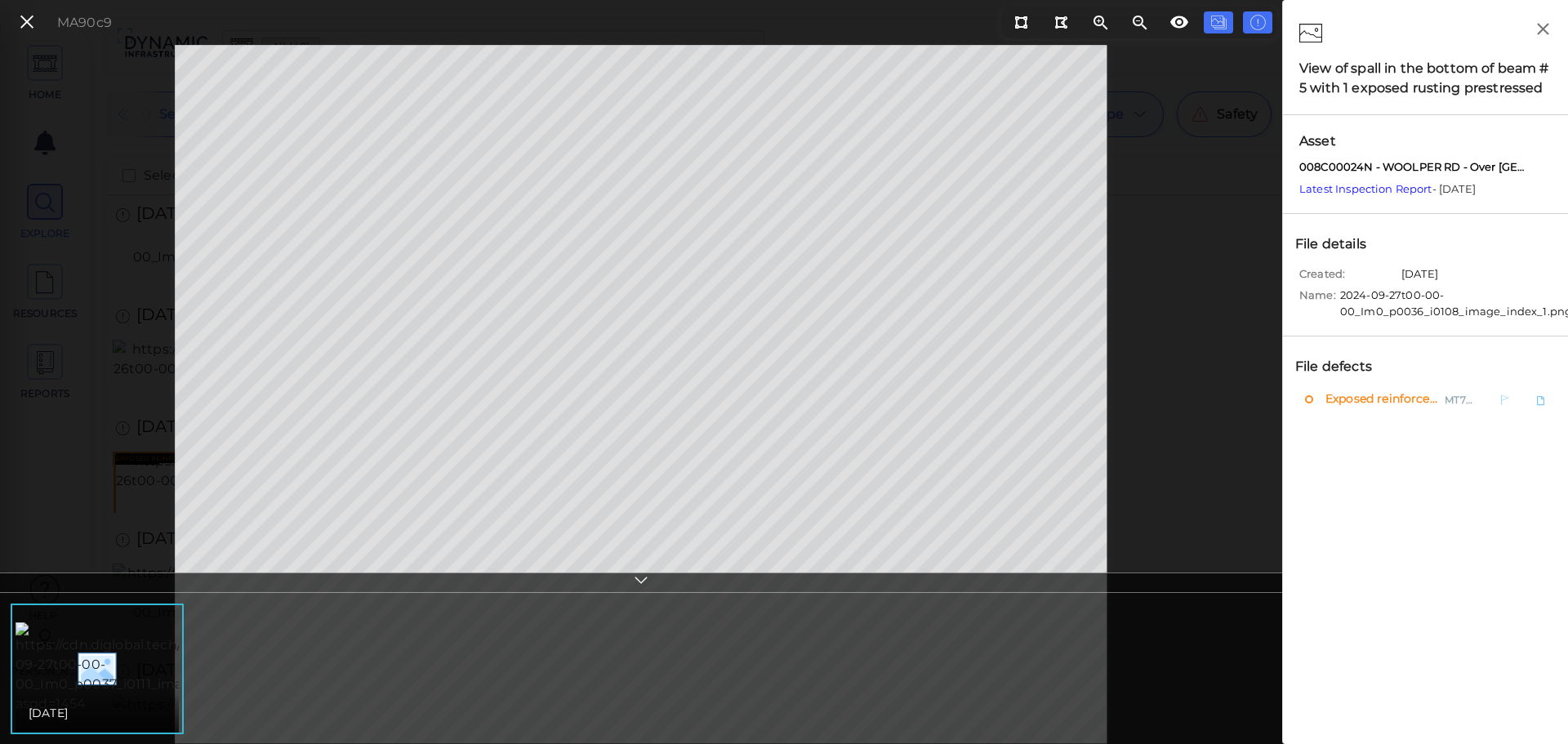
click at [1434, 400] on span "Exposed reinforcement" at bounding box center [1380, 400] width 117 height 20
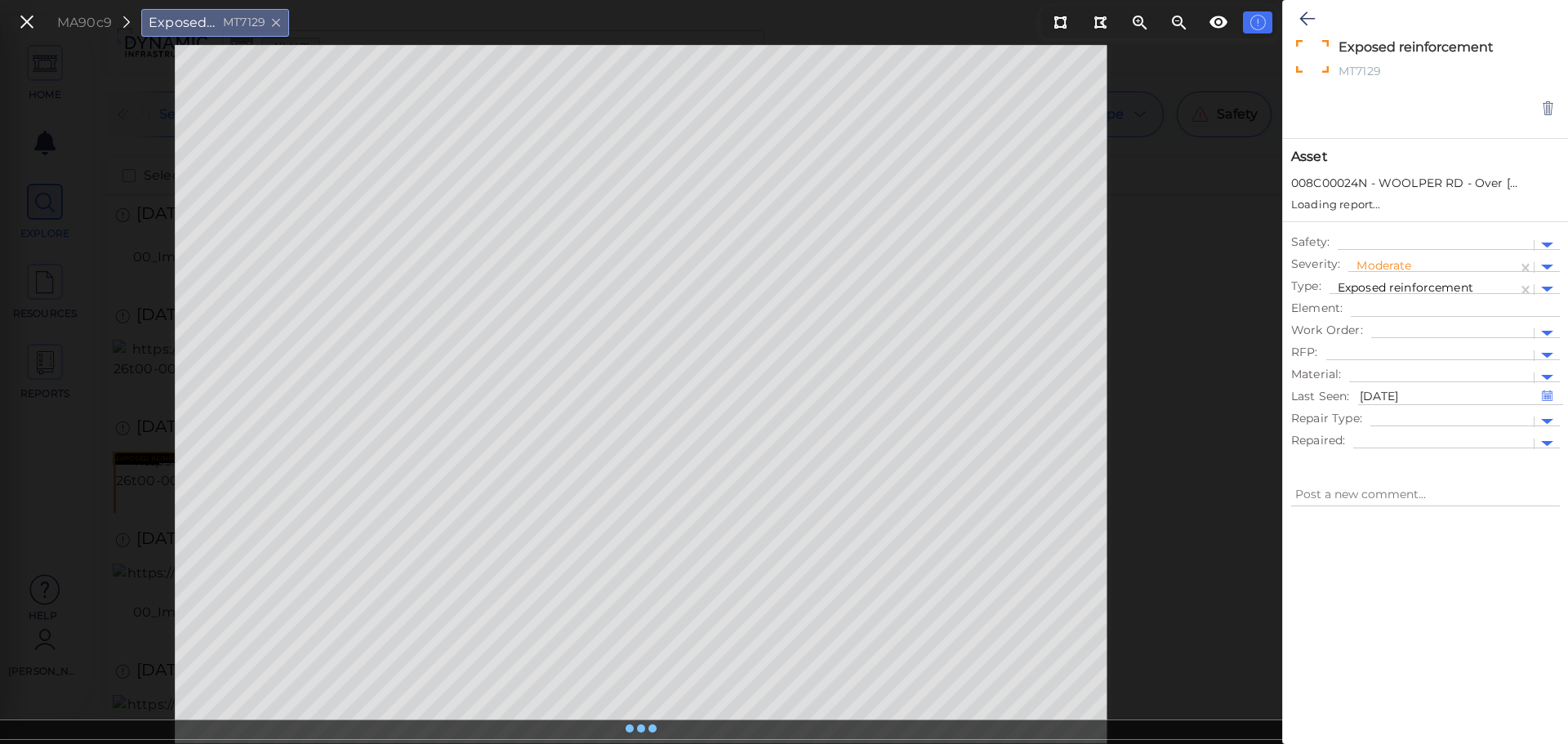
type textarea "x"
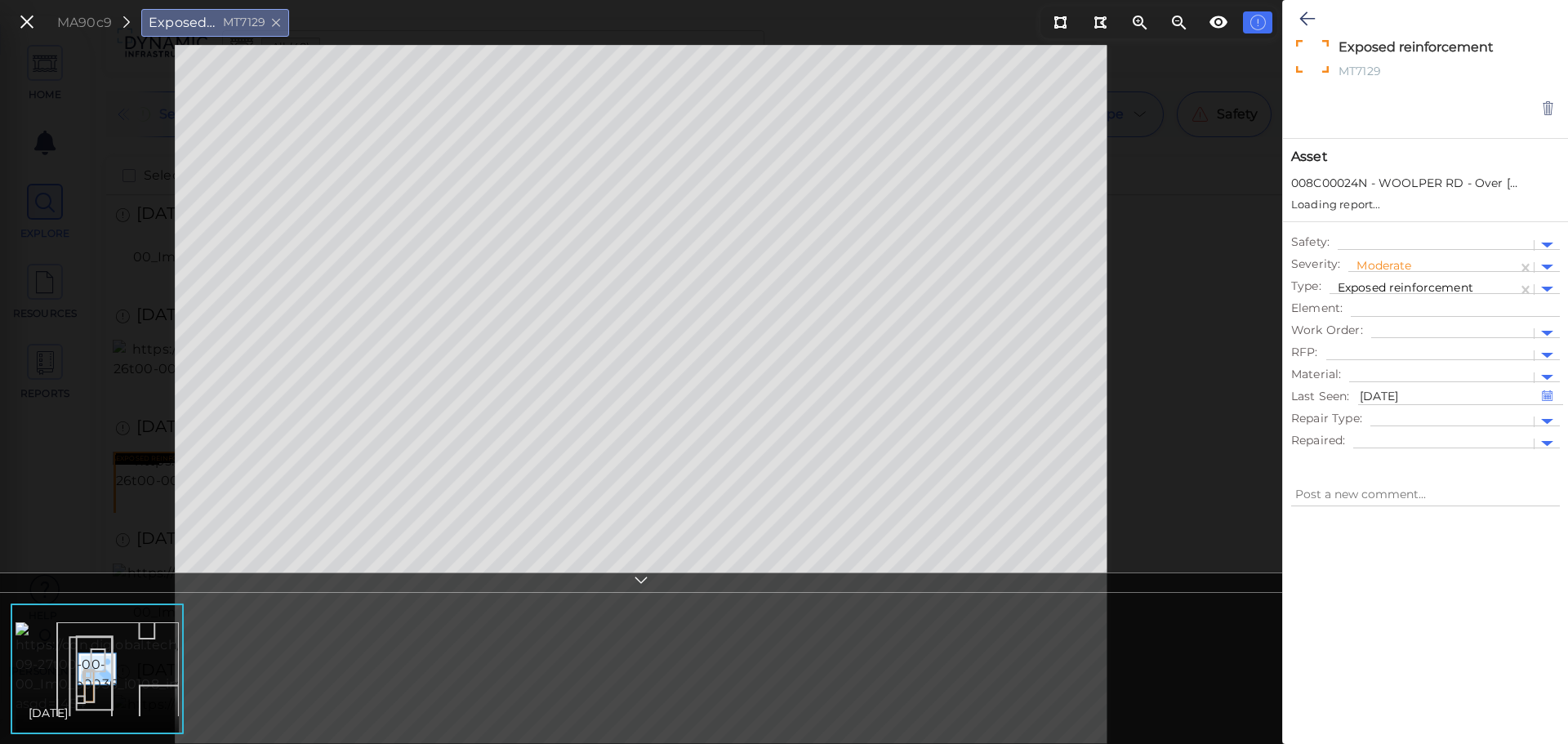
type textarea "x"
click at [1471, 352] on div at bounding box center [1430, 356] width 192 height 18
click at [26, 28] on icon at bounding box center [26, 22] width 17 height 22
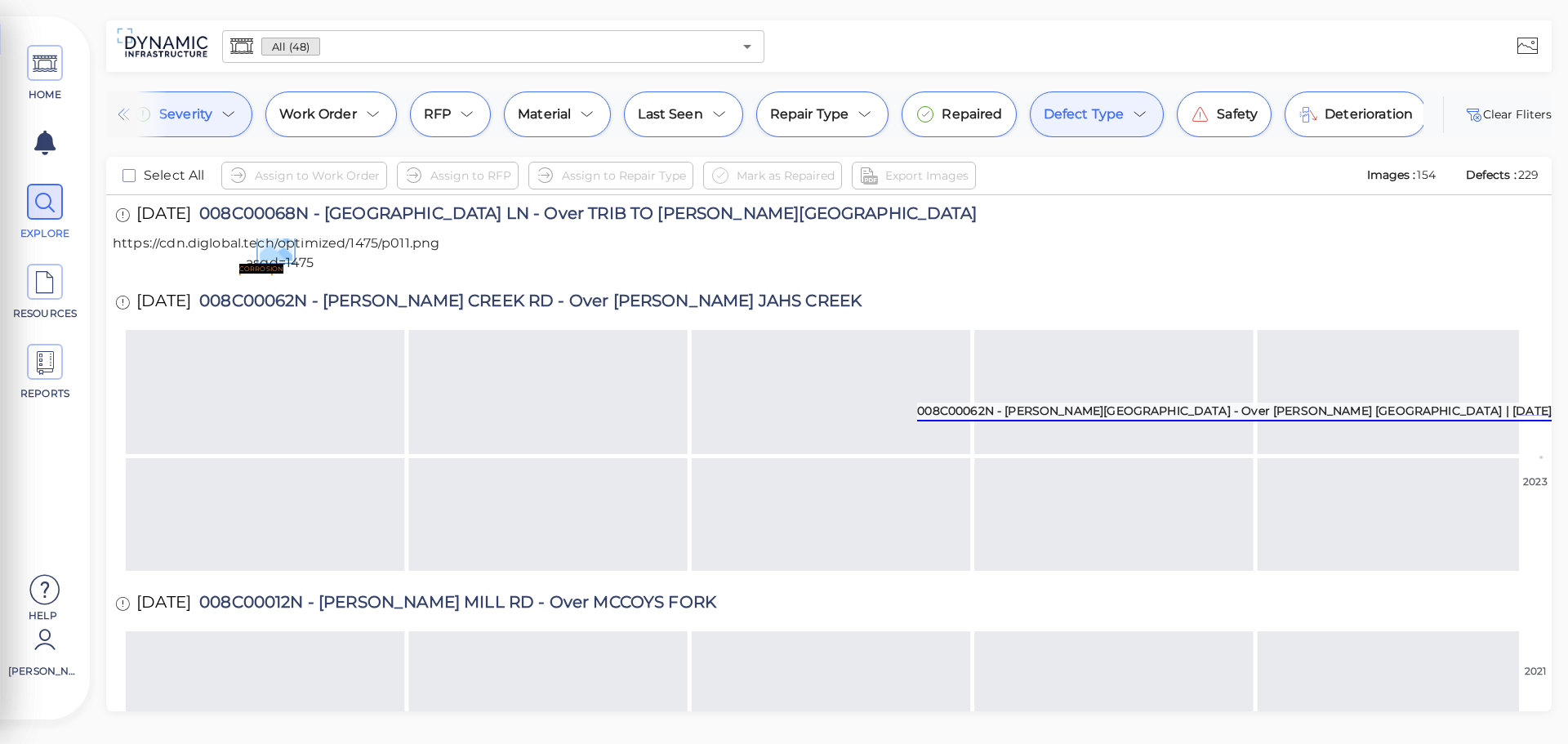
scroll to position [4079, 0]
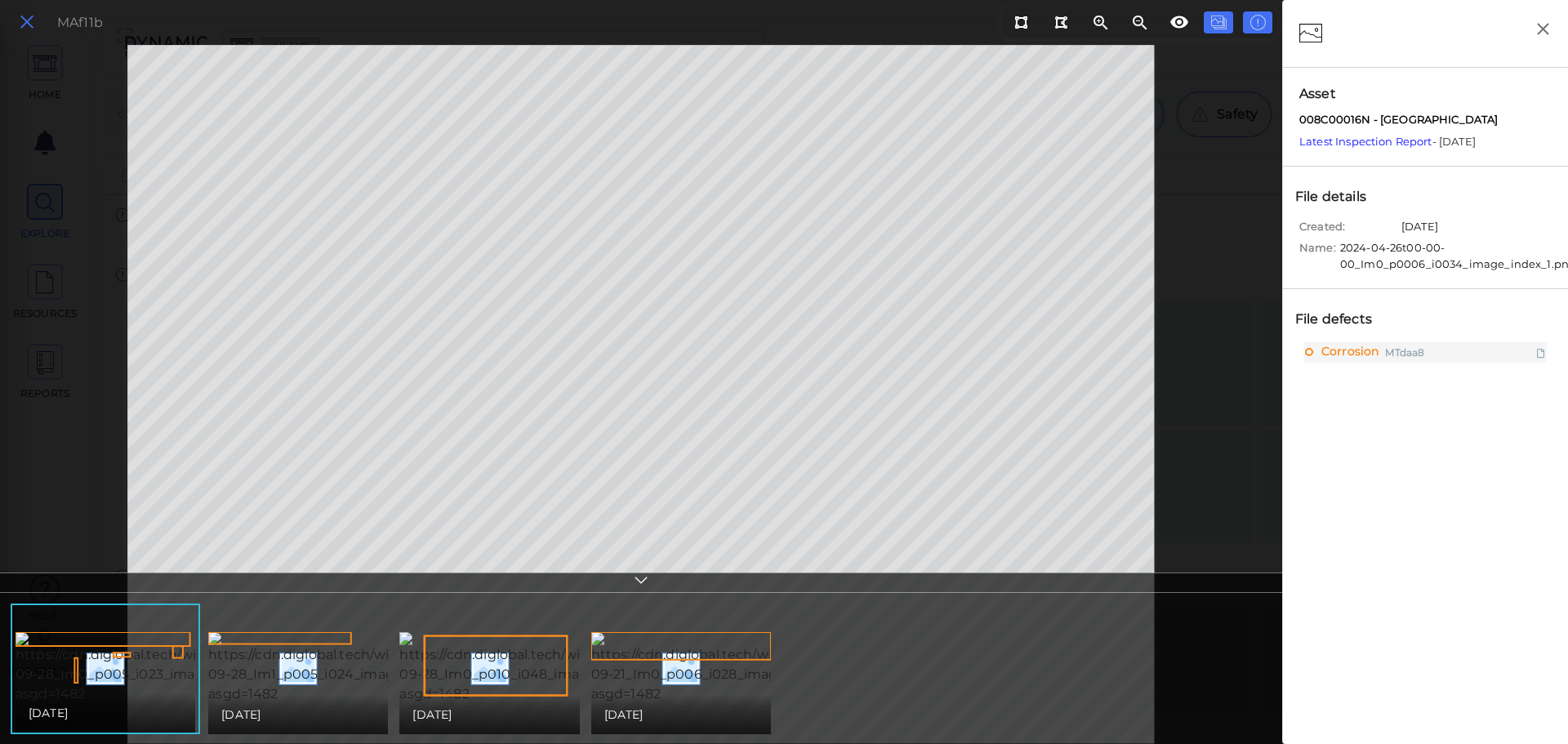
click at [29, 18] on icon at bounding box center [26, 22] width 17 height 22
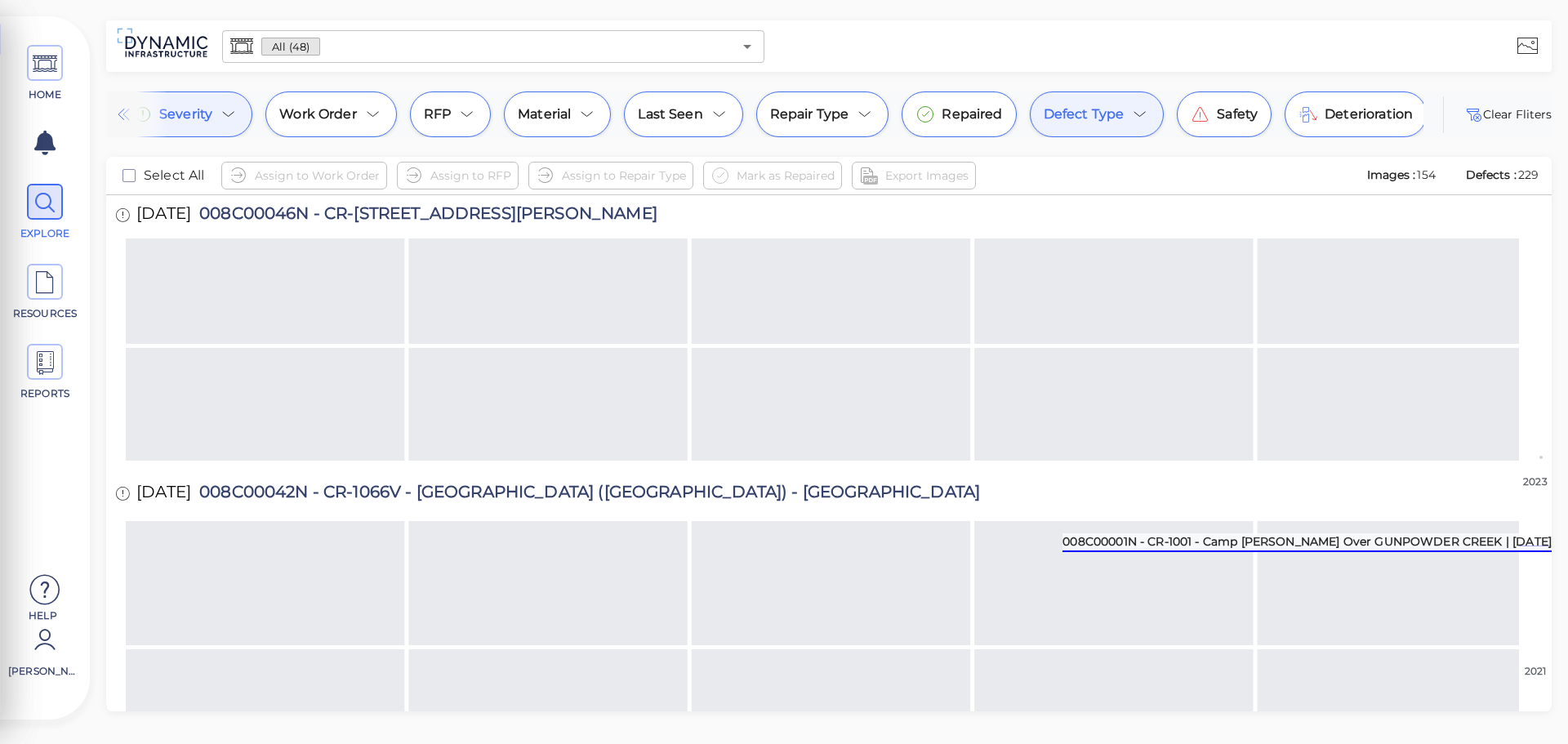
scroll to position [7389, 0]
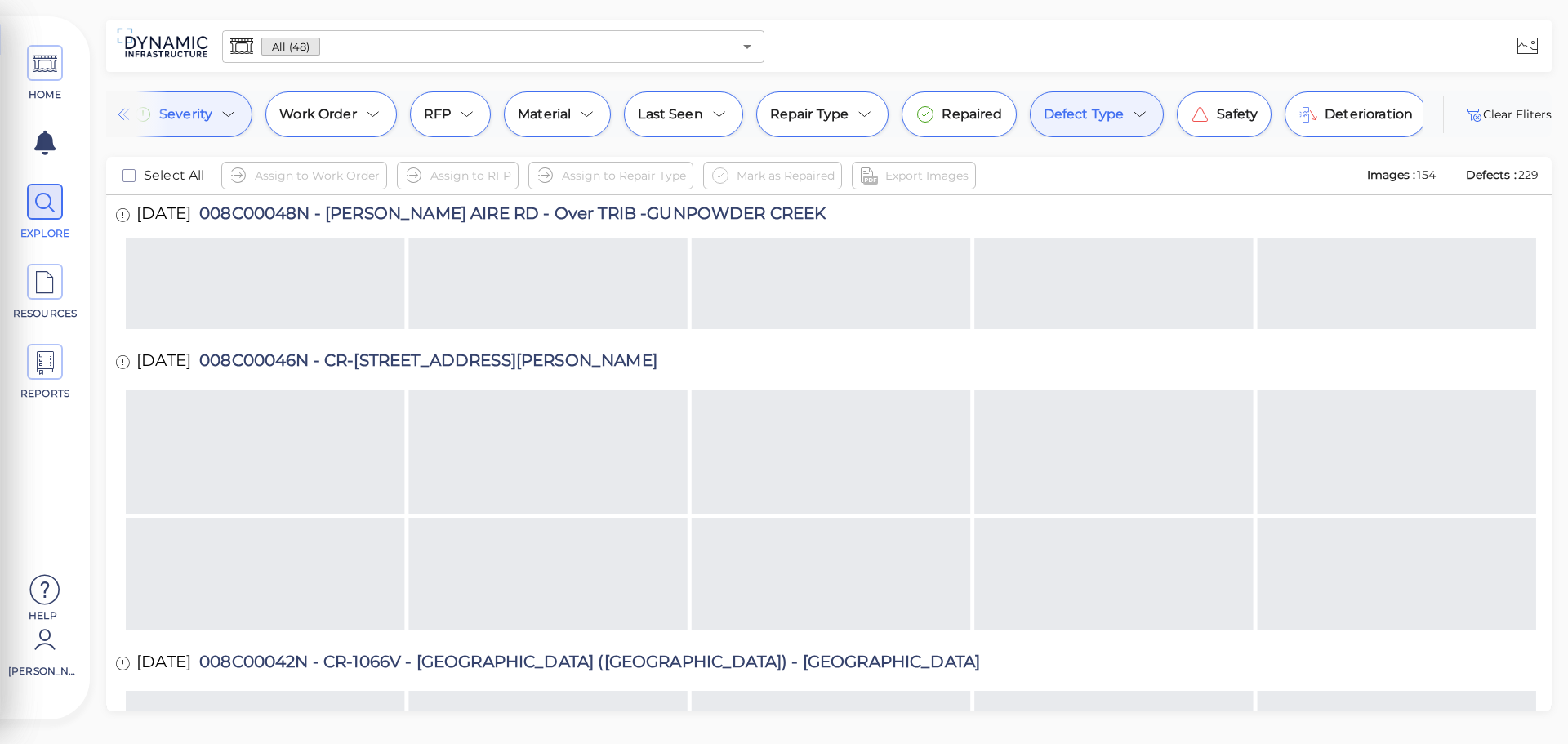
click at [6, 56] on div "HOME EXPLORE RESOURCES REPORTS Help [PERSON_NAME]" at bounding box center [45, 368] width 89 height 703
click at [22, 64] on span "HOME" at bounding box center [45, 73] width 74 height 57
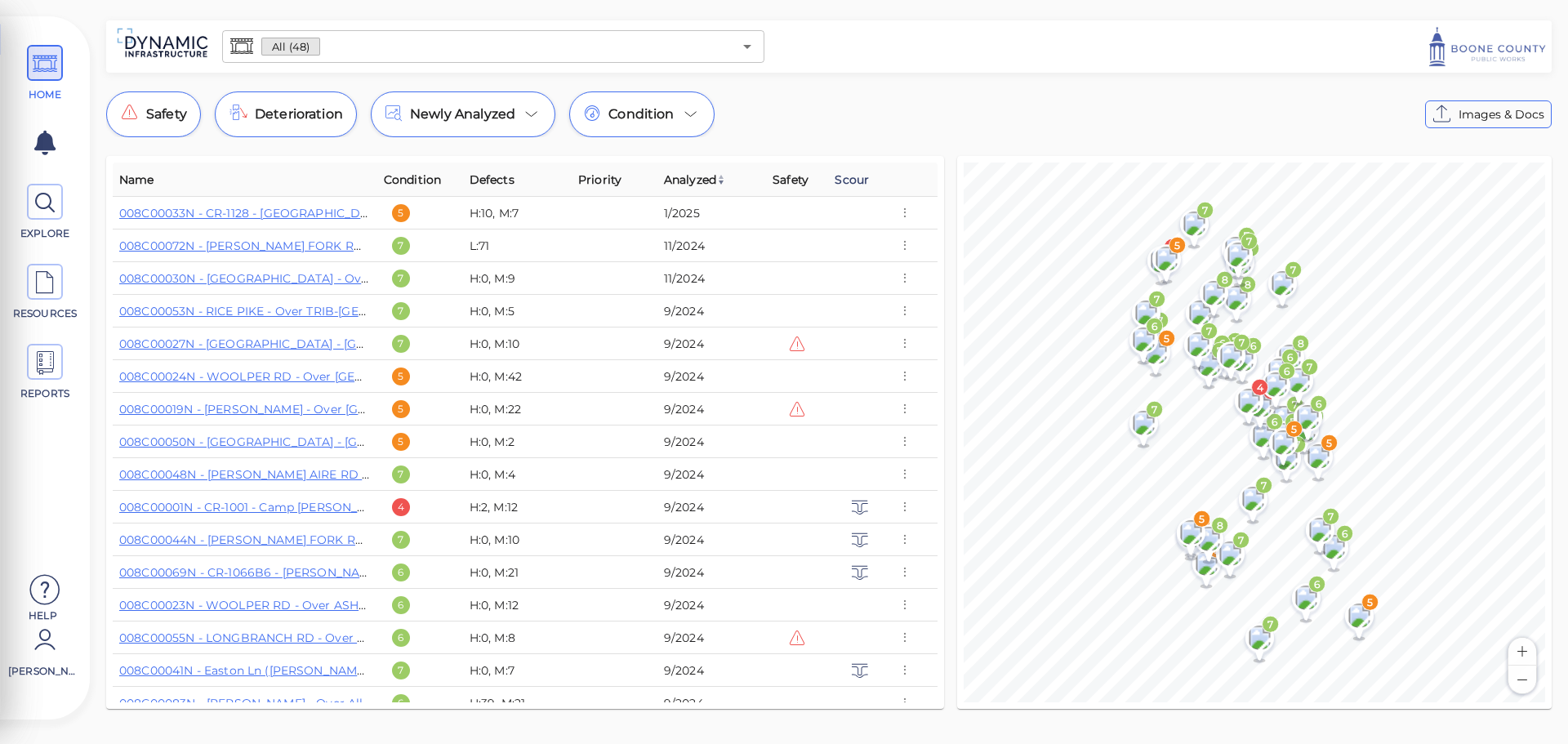
click at [851, 182] on span "Scour" at bounding box center [852, 180] width 34 height 19
click at [851, 182] on span "Scour" at bounding box center [856, 180] width 44 height 19
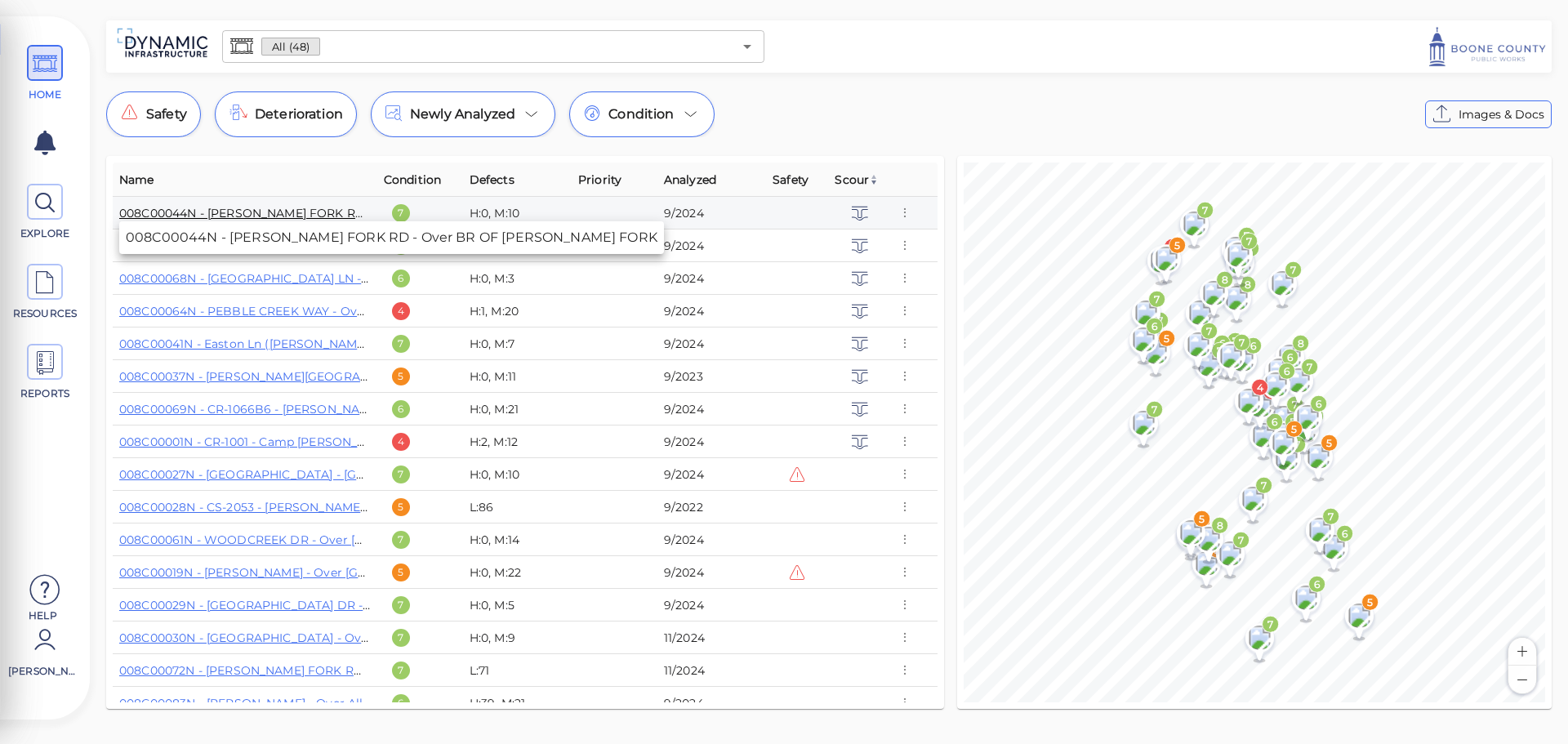
click at [295, 218] on link "008C00044N - [PERSON_NAME] FORK RD - Over BR OF [PERSON_NAME] FORK" at bounding box center [353, 213] width 467 height 15
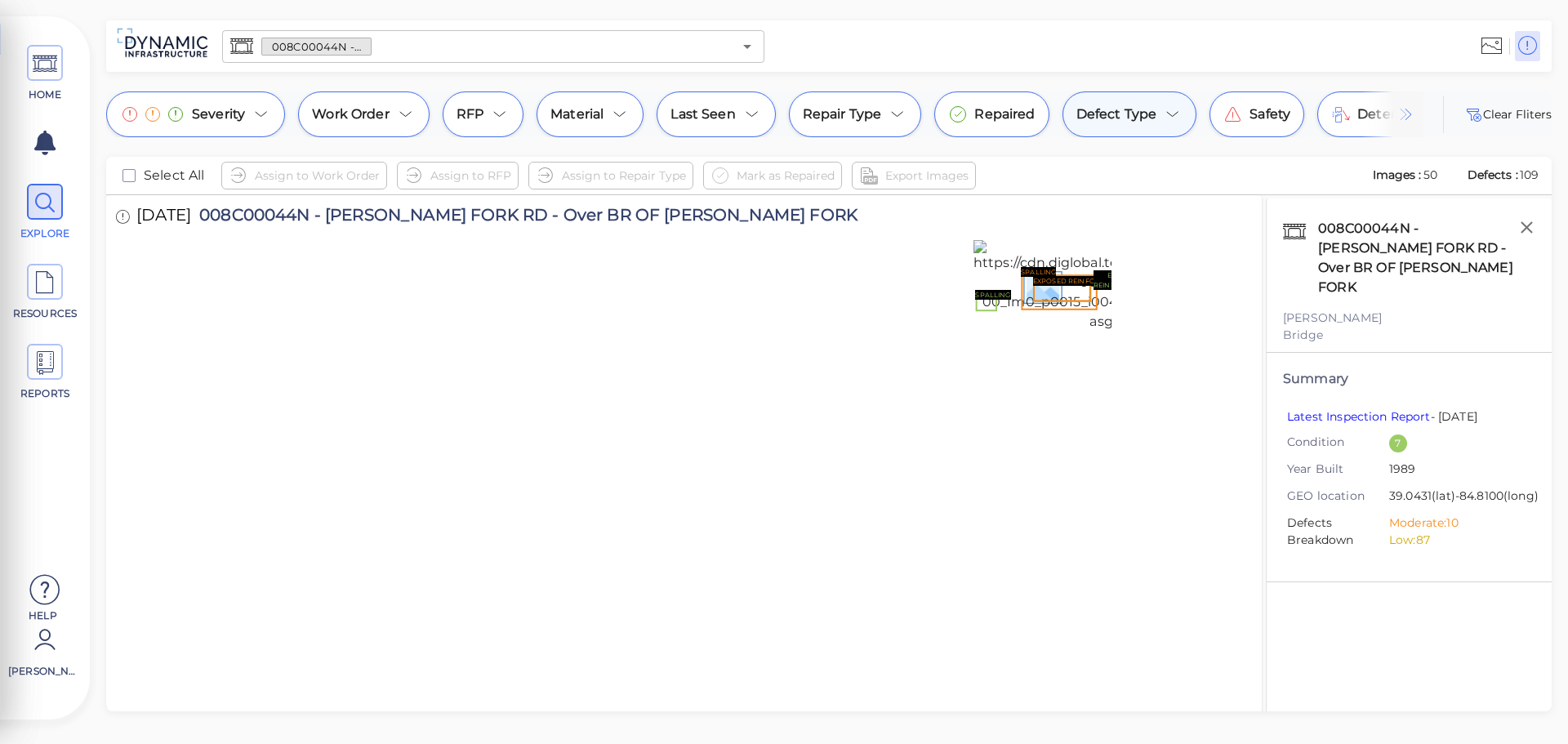
click at [1159, 114] on div "Defect Type" at bounding box center [1130, 114] width 135 height 46
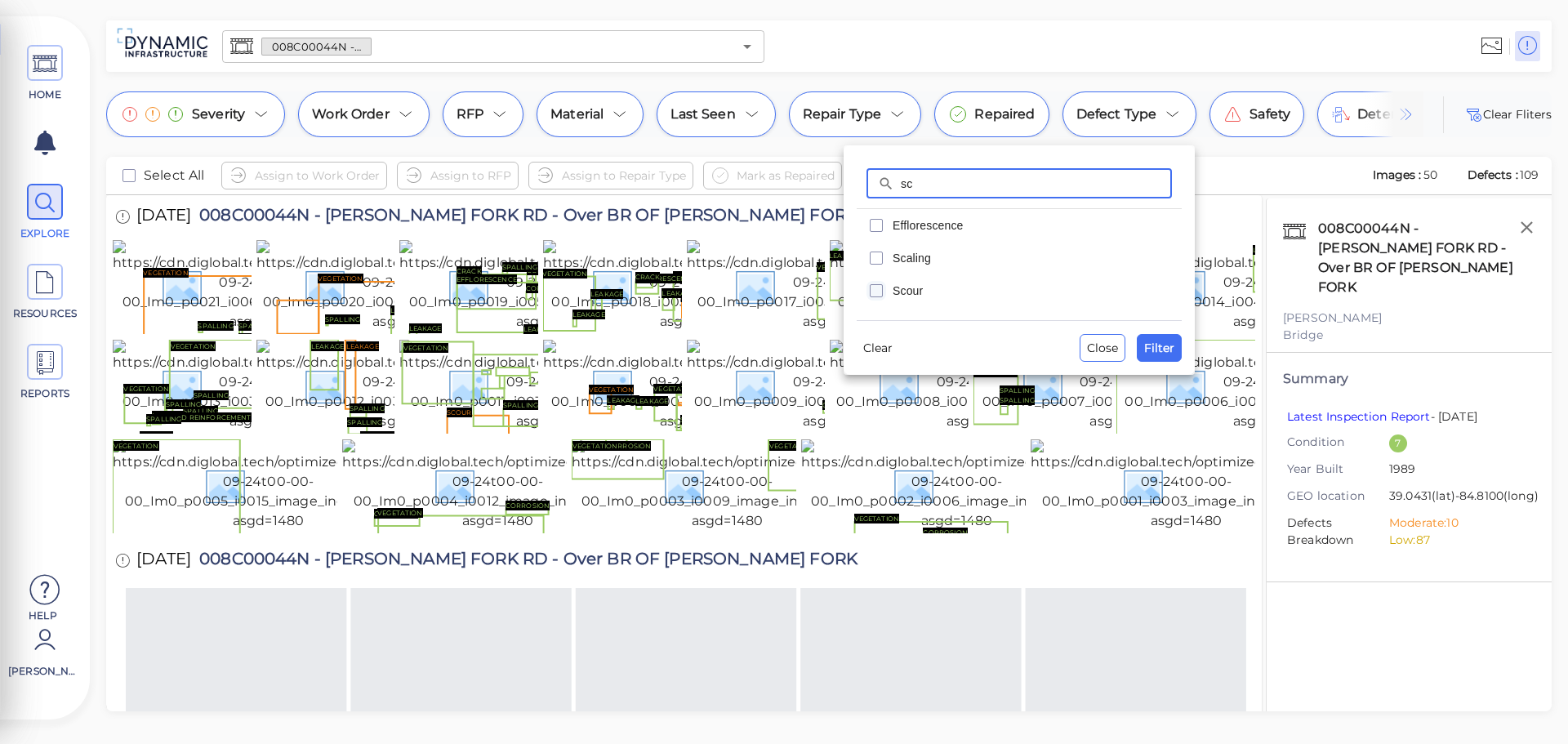
type input "sc"
click at [884, 300] on icon "checkbox" at bounding box center [877, 291] width 19 height 19
click at [1167, 346] on span "Filter" at bounding box center [1159, 348] width 30 height 19
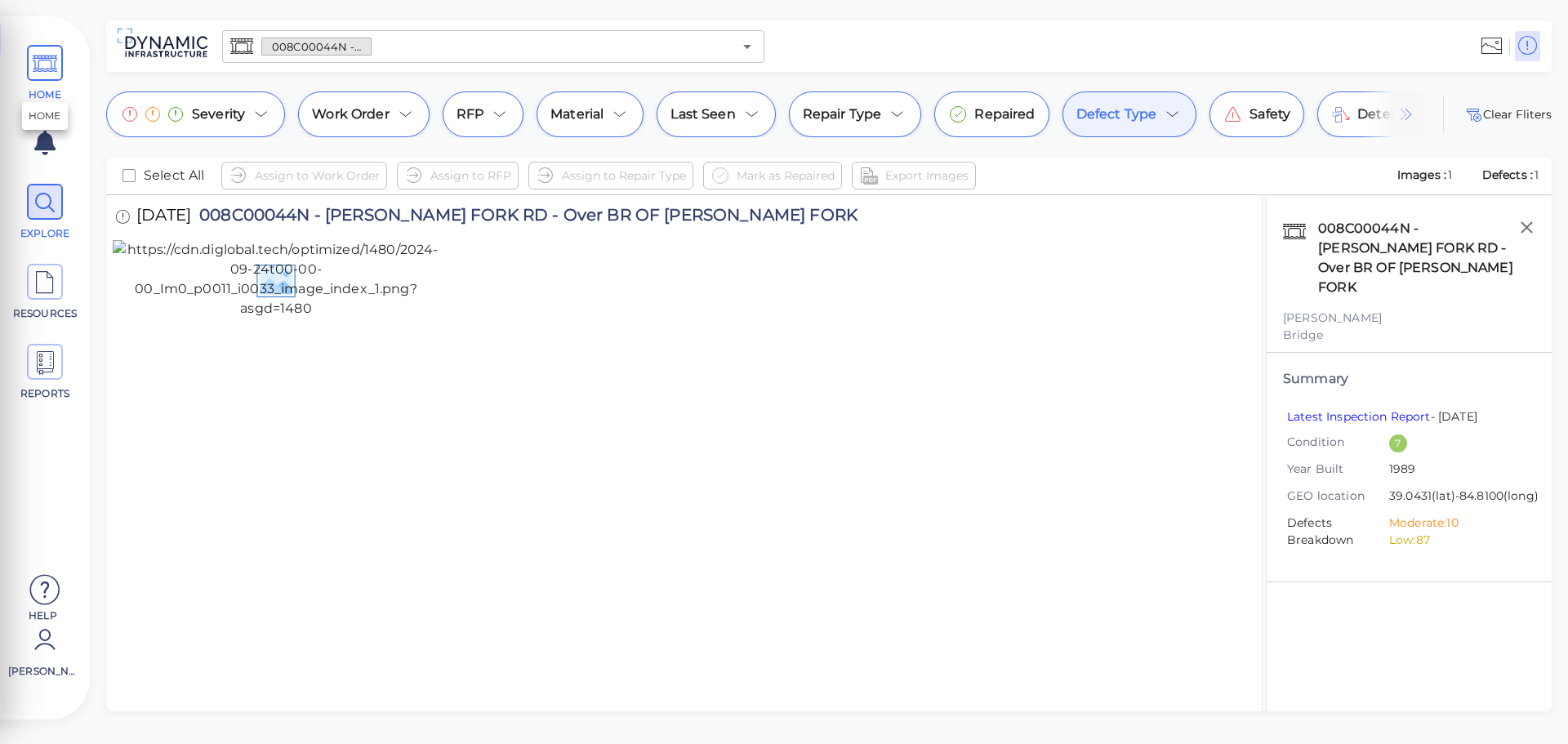
click at [38, 53] on icon at bounding box center [45, 64] width 24 height 37
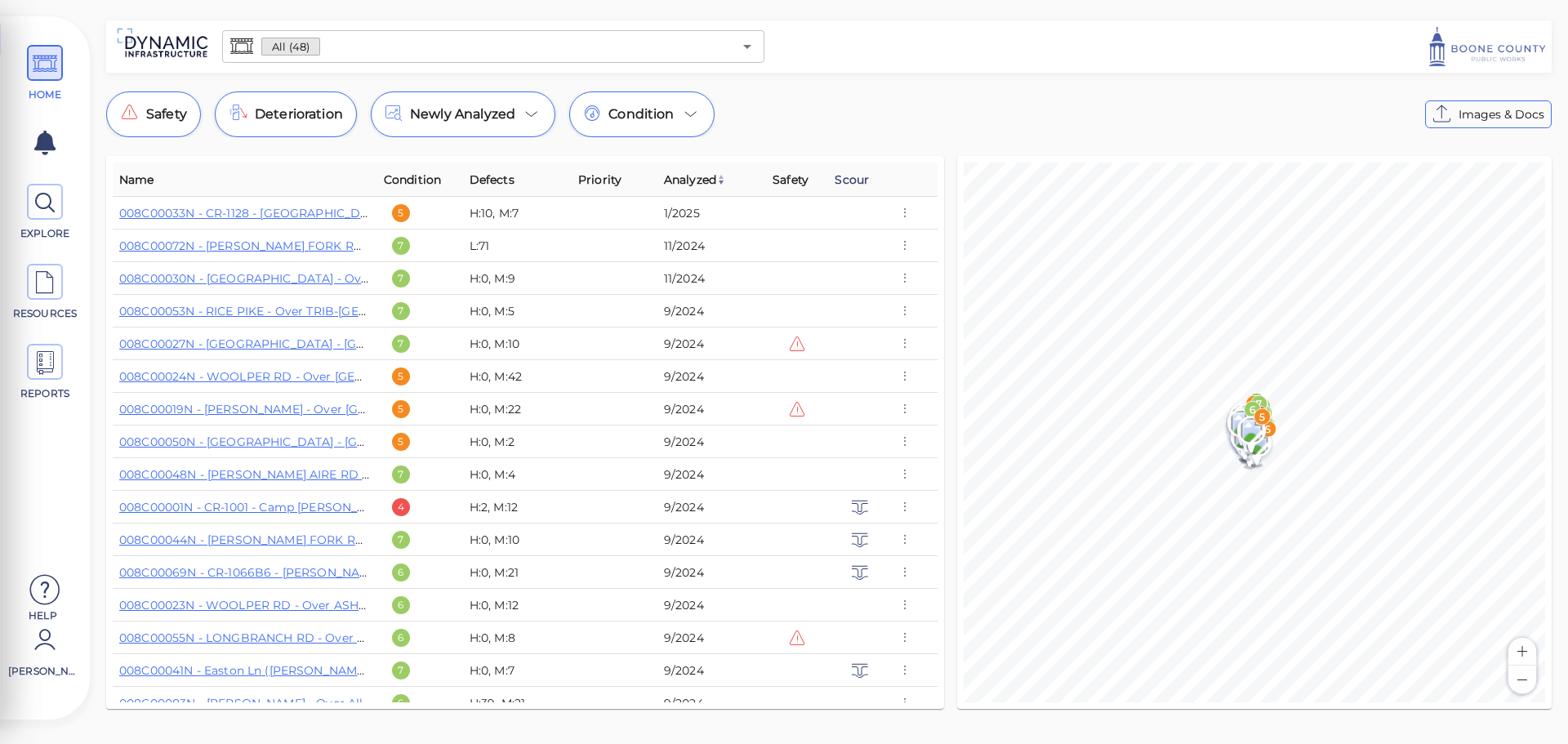
click at [849, 176] on span "Scour" at bounding box center [852, 180] width 34 height 19
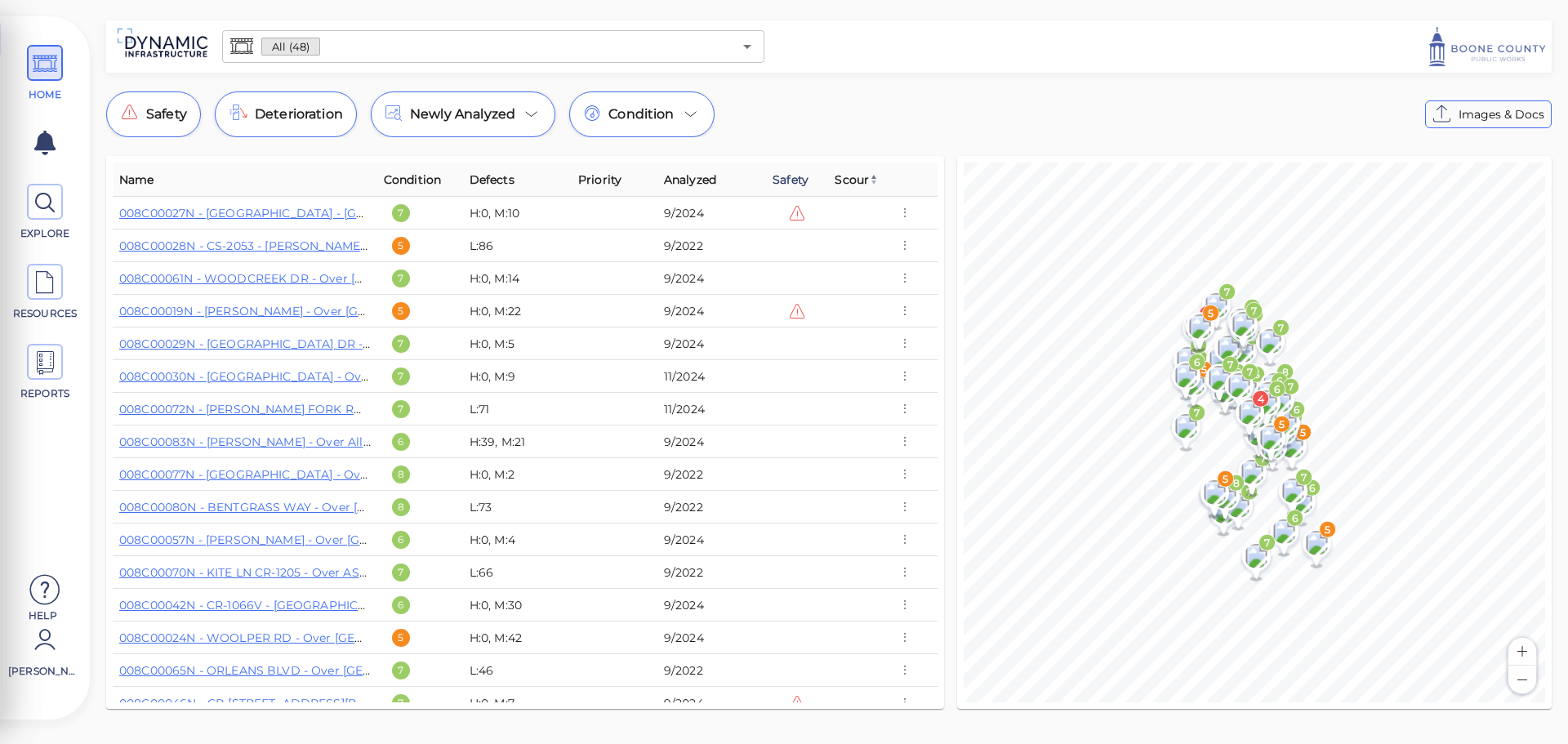
click at [791, 178] on span "Safety" at bounding box center [790, 180] width 36 height 19
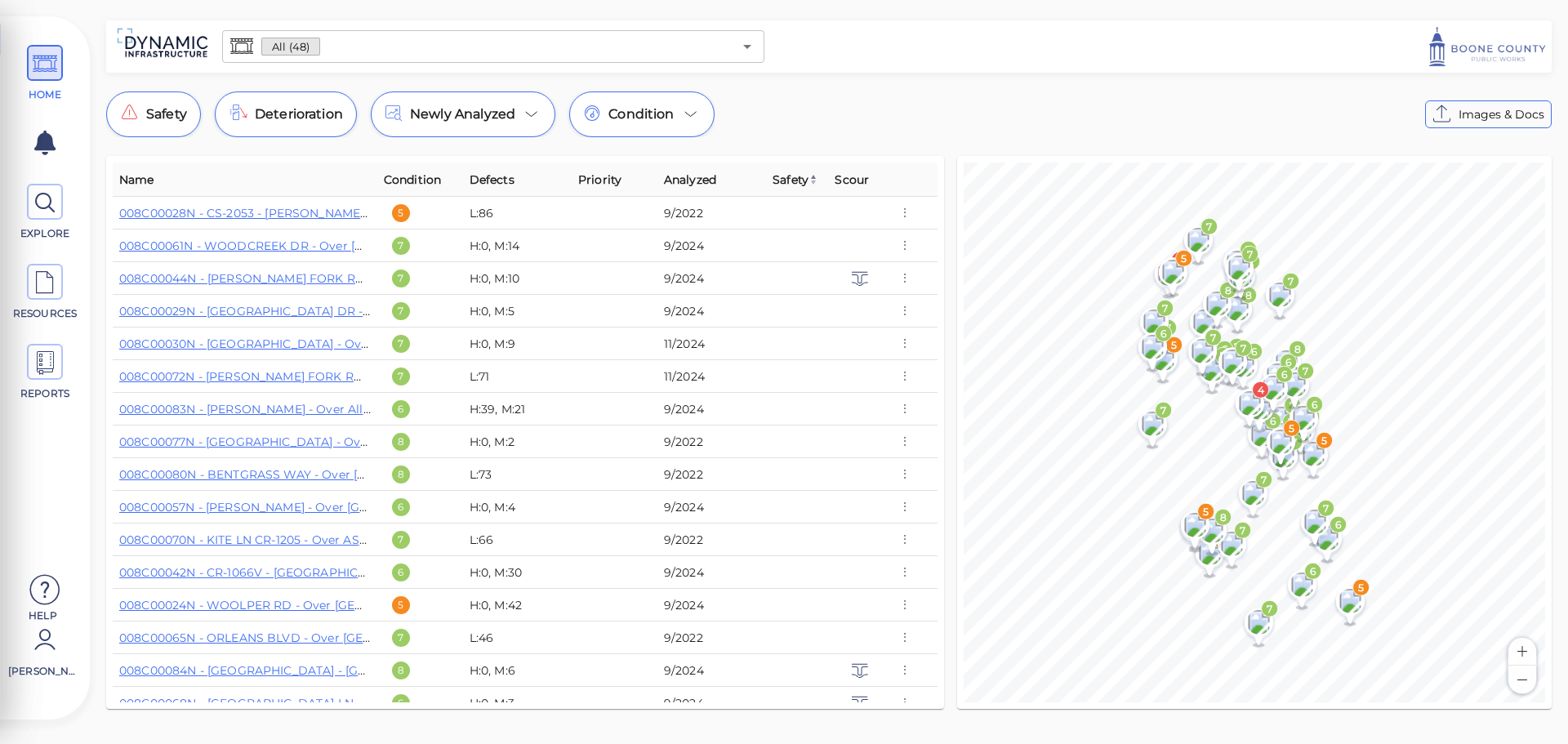
click at [791, 178] on span "Safety" at bounding box center [795, 180] width 46 height 19
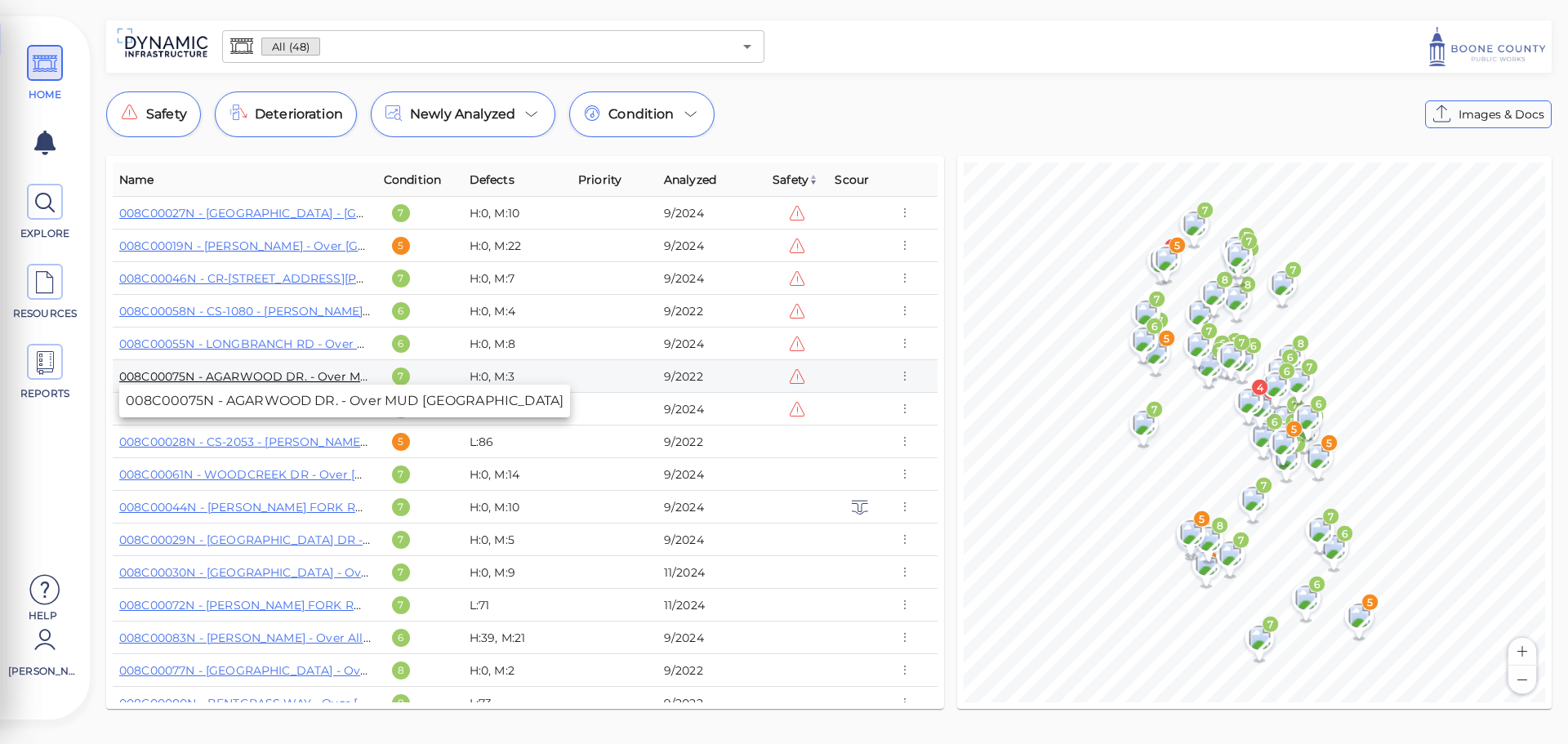
click at [293, 374] on link "008C00075N - AGARWOOD DR. - Over MUD [GEOGRAPHIC_DATA]" at bounding box center [315, 376] width 391 height 15
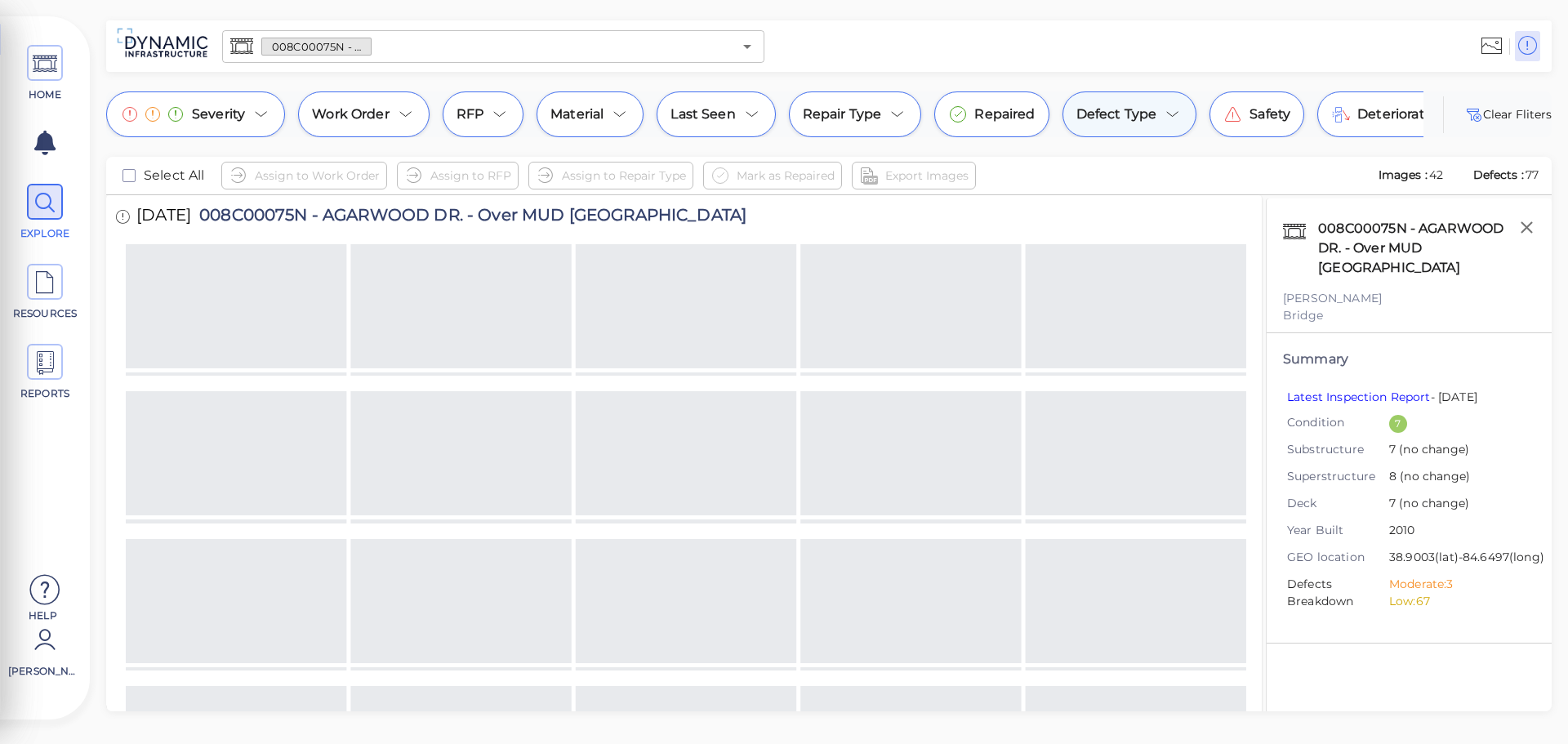
click at [1168, 113] on icon at bounding box center [1173, 115] width 19 height 19
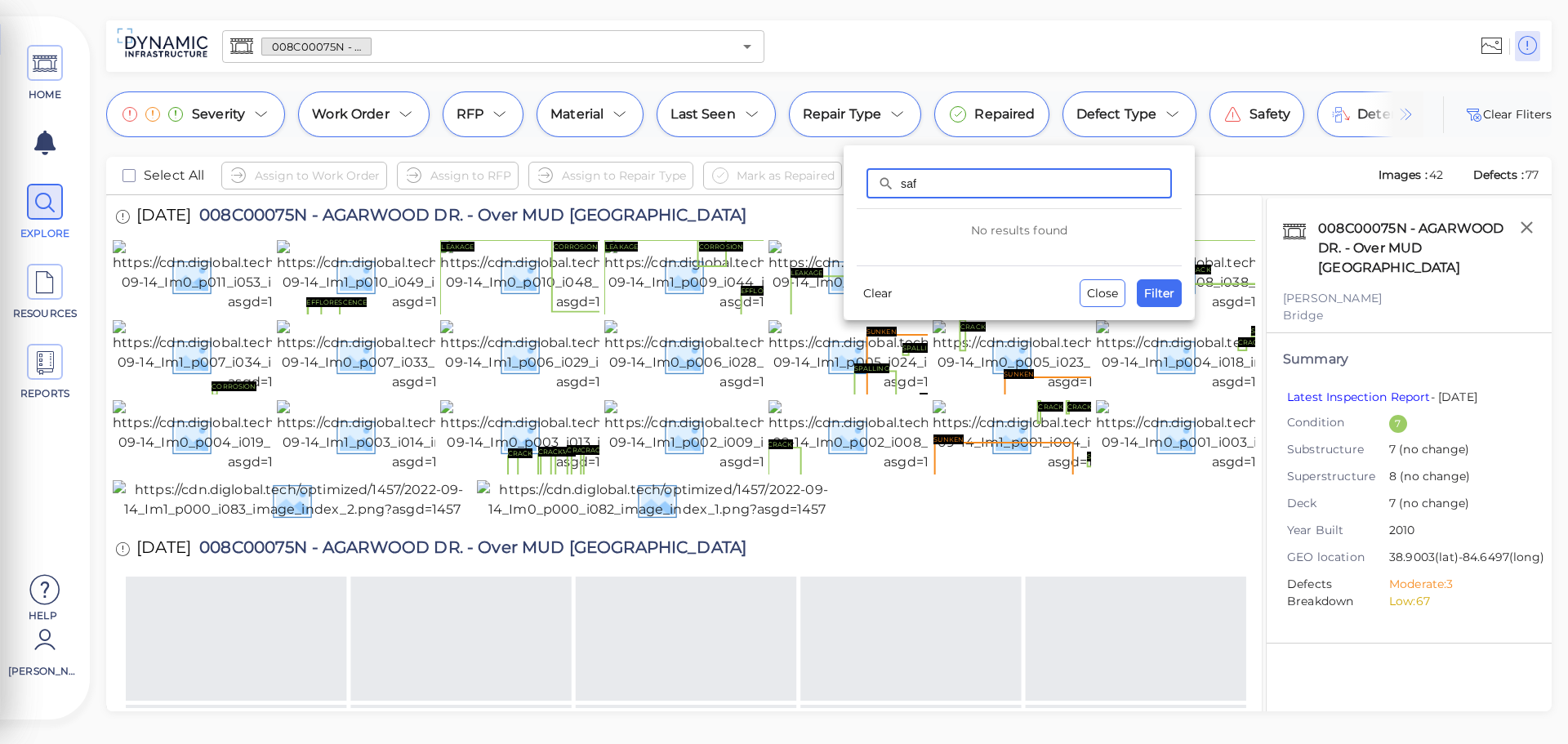
drag, startPoint x: 941, startPoint y: 179, endPoint x: 867, endPoint y: 178, distance: 74.0
click at [867, 178] on div "​ saf ​" at bounding box center [1020, 183] width 305 height 30
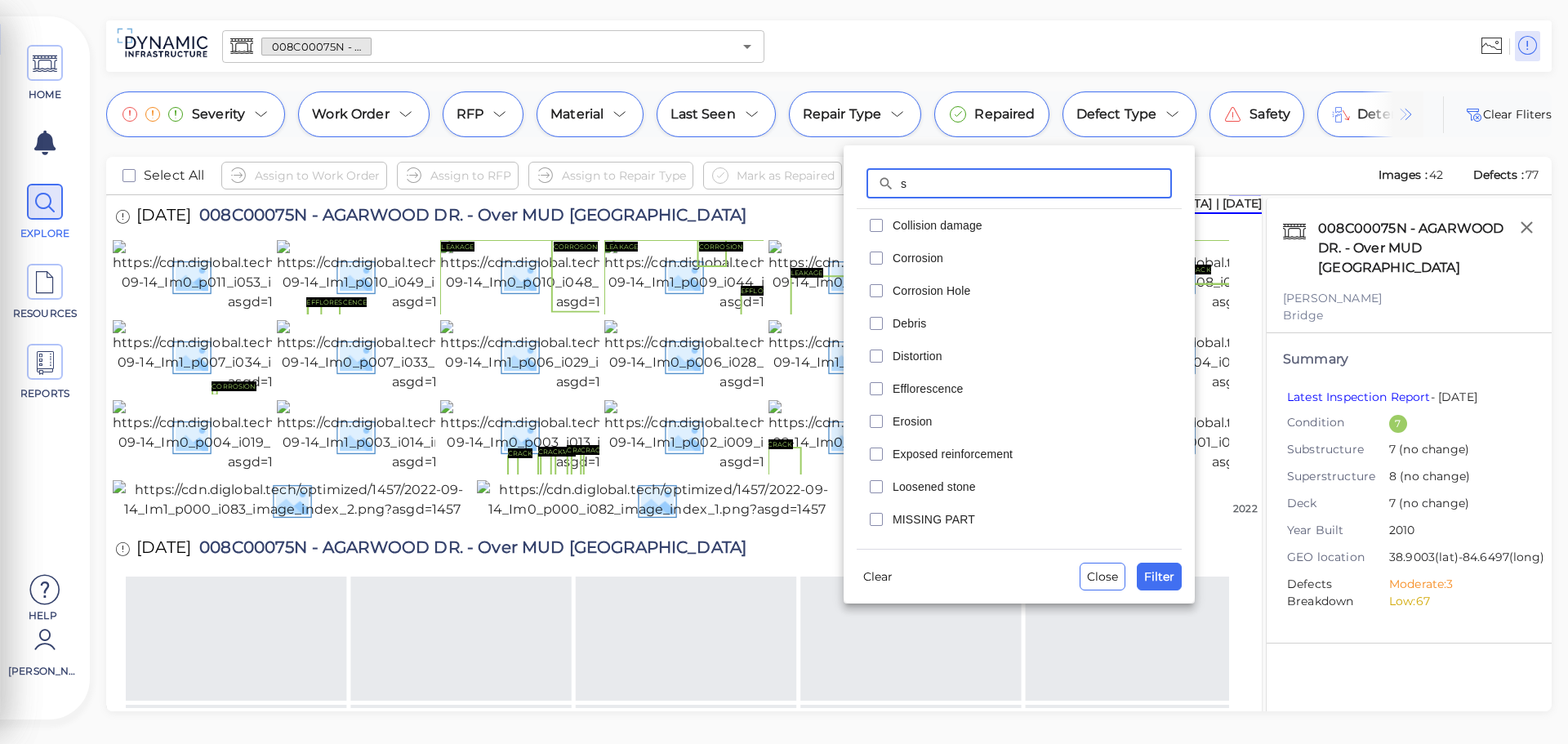
type input "s"
click at [1254, 127] on div at bounding box center [784, 372] width 1568 height 744
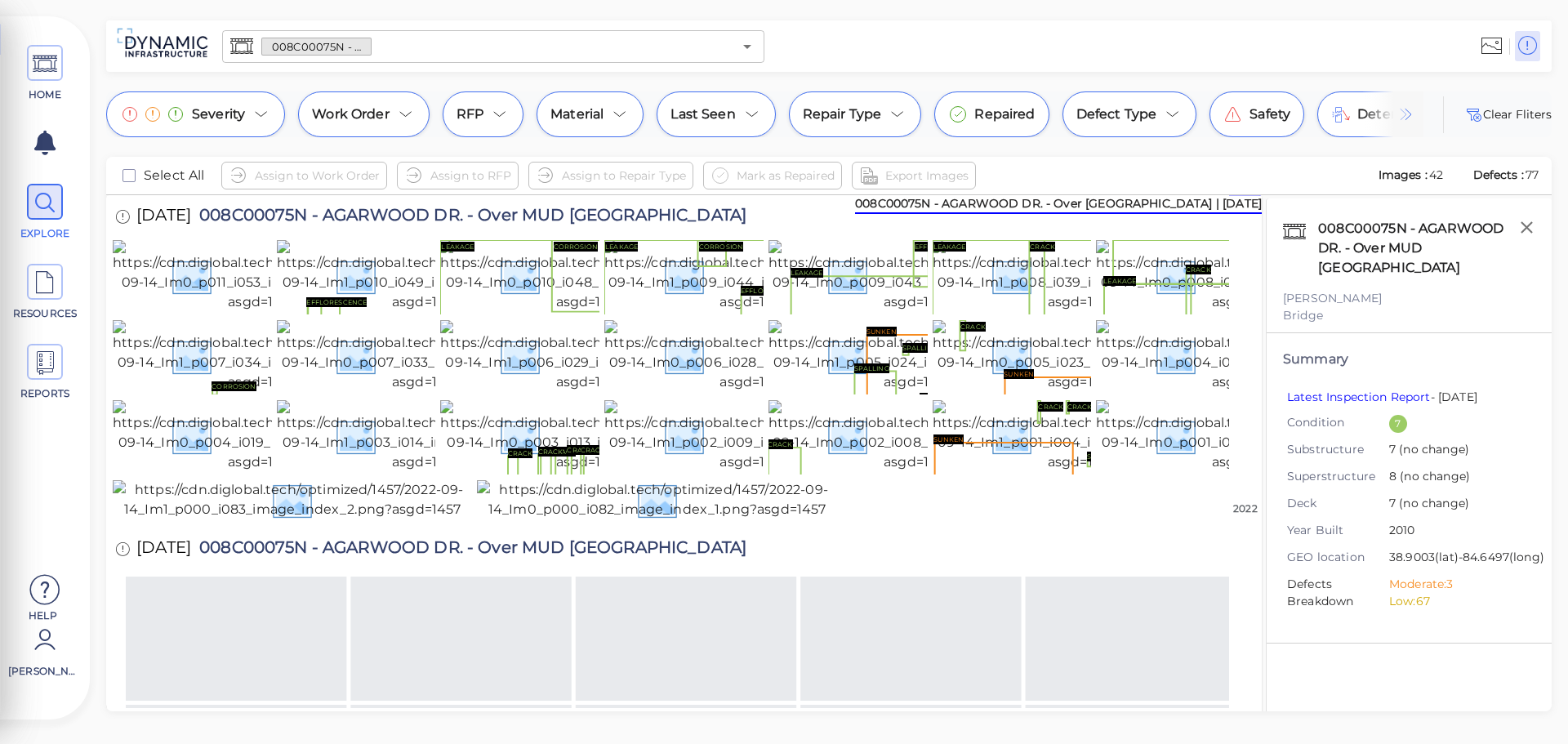
click at [1254, 115] on span "Safety" at bounding box center [1271, 115] width 41 height 19
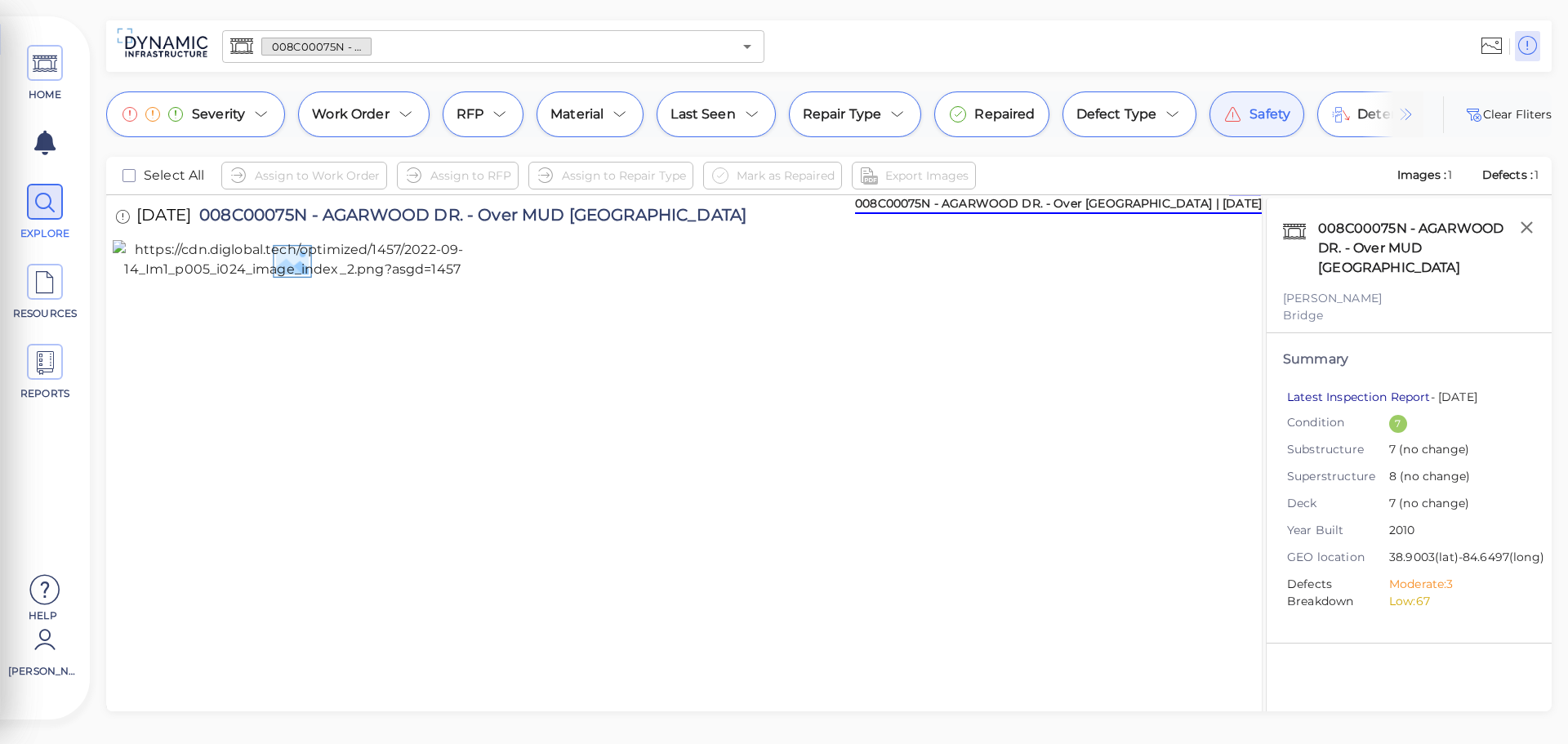
click at [1371, 390] on link "Latest Inspection Report" at bounding box center [1359, 397] width 144 height 15
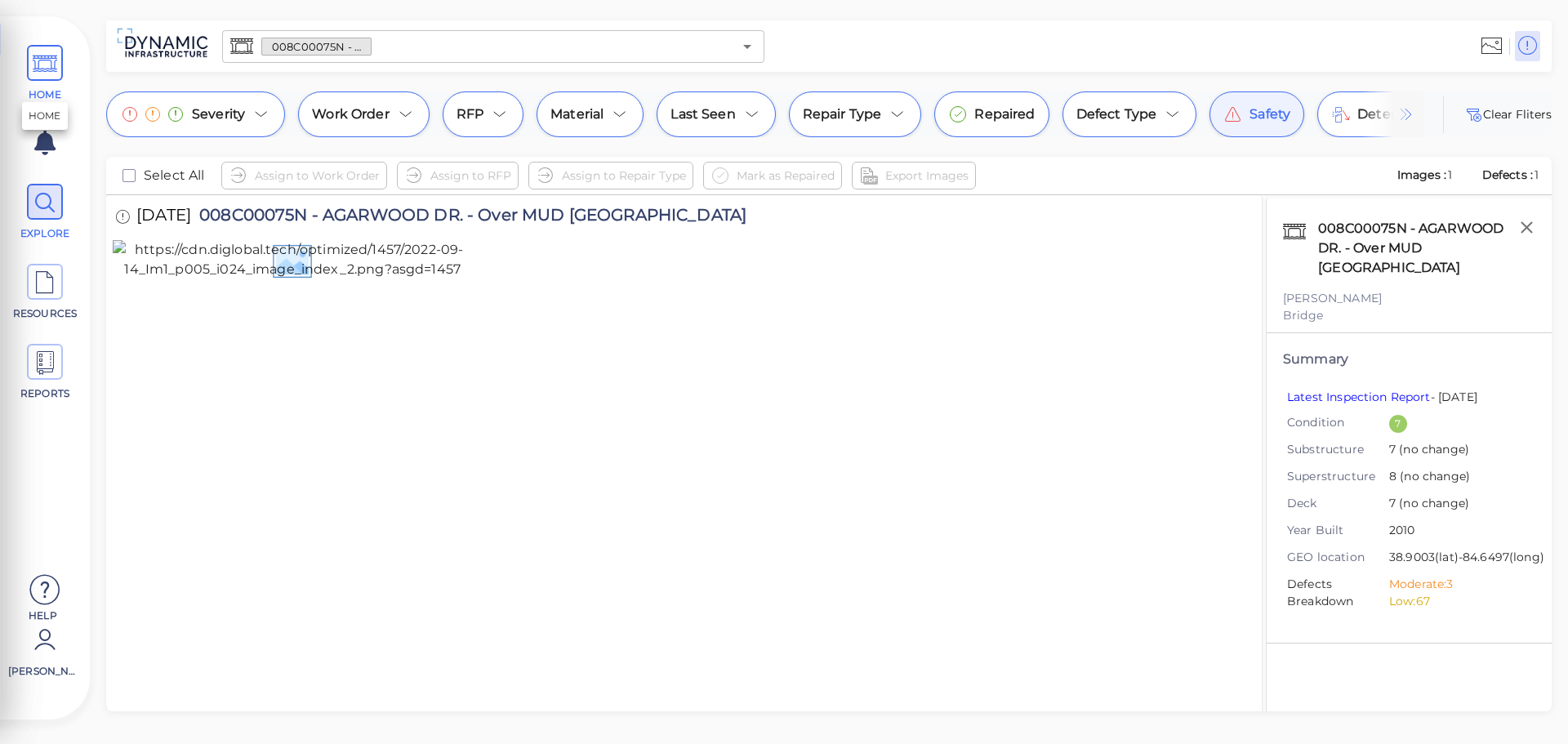
click at [48, 81] on icon at bounding box center [45, 64] width 24 height 37
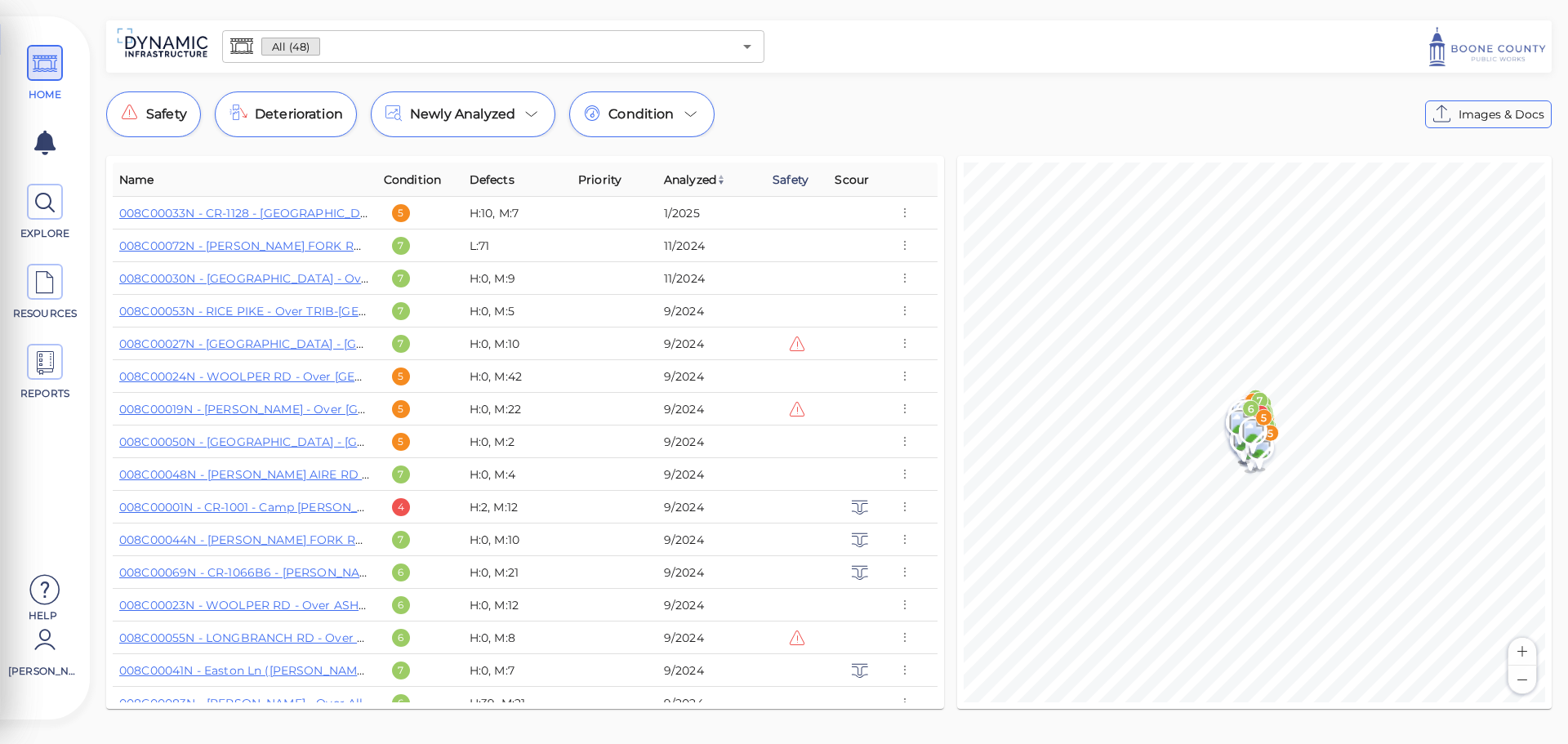
click at [795, 187] on span "Safety" at bounding box center [790, 180] width 36 height 19
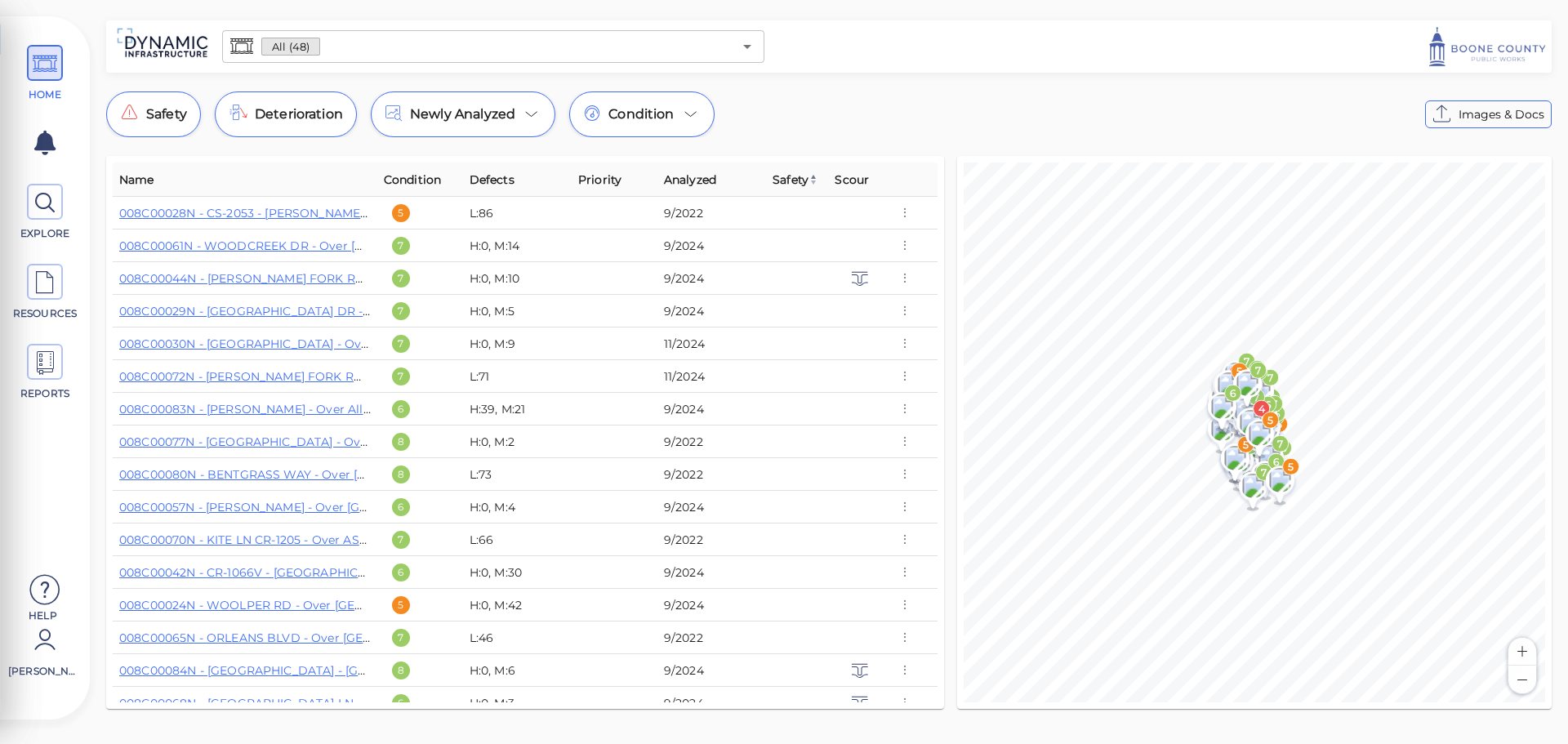
click at [795, 185] on span "Safety" at bounding box center [795, 180] width 46 height 19
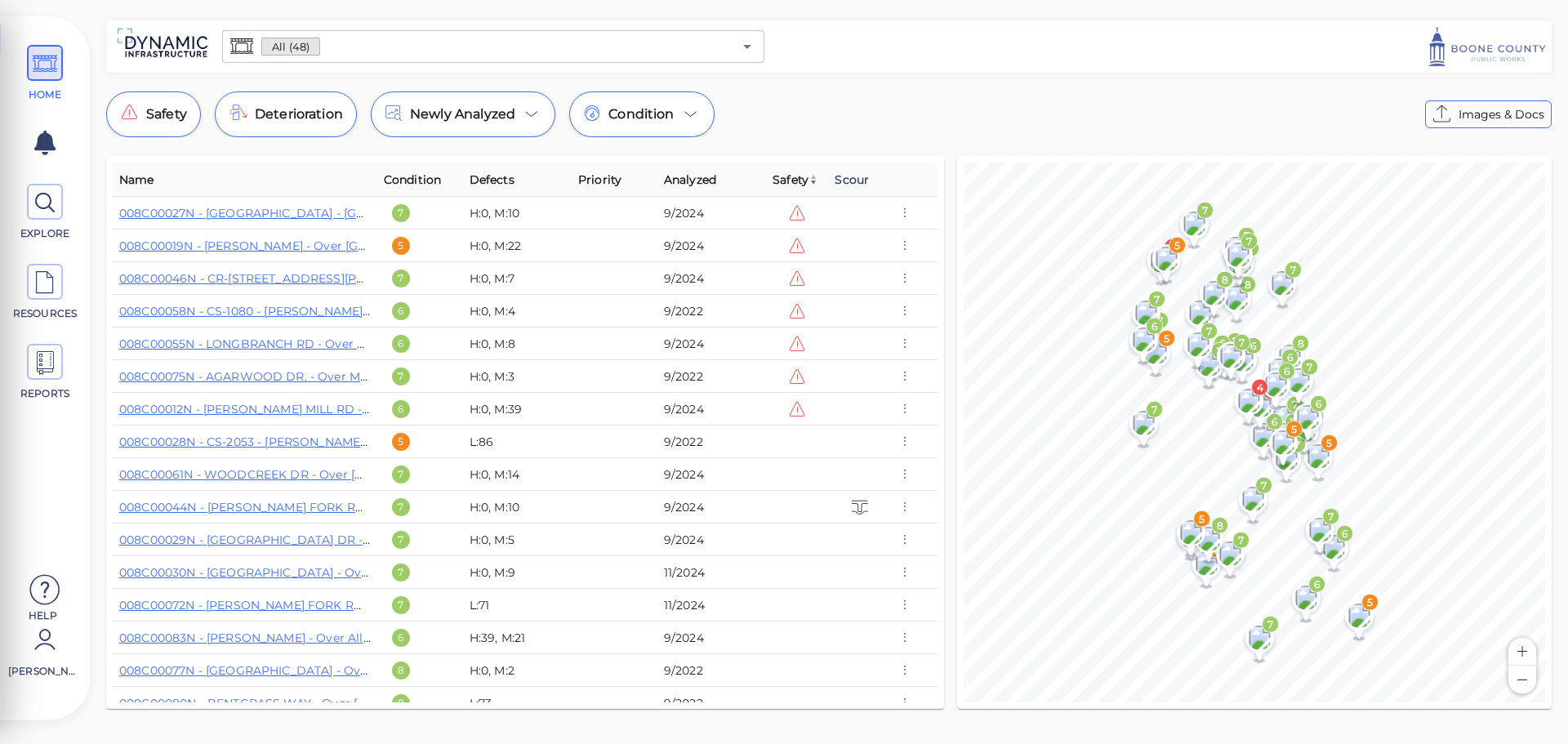
click at [843, 182] on span "Scour" at bounding box center [852, 180] width 34 height 19
click at [782, 182] on span "Safety" at bounding box center [790, 180] width 36 height 19
click at [782, 182] on span "Safety" at bounding box center [795, 180] width 46 height 19
